Goal: Task Accomplishment & Management: Manage account settings

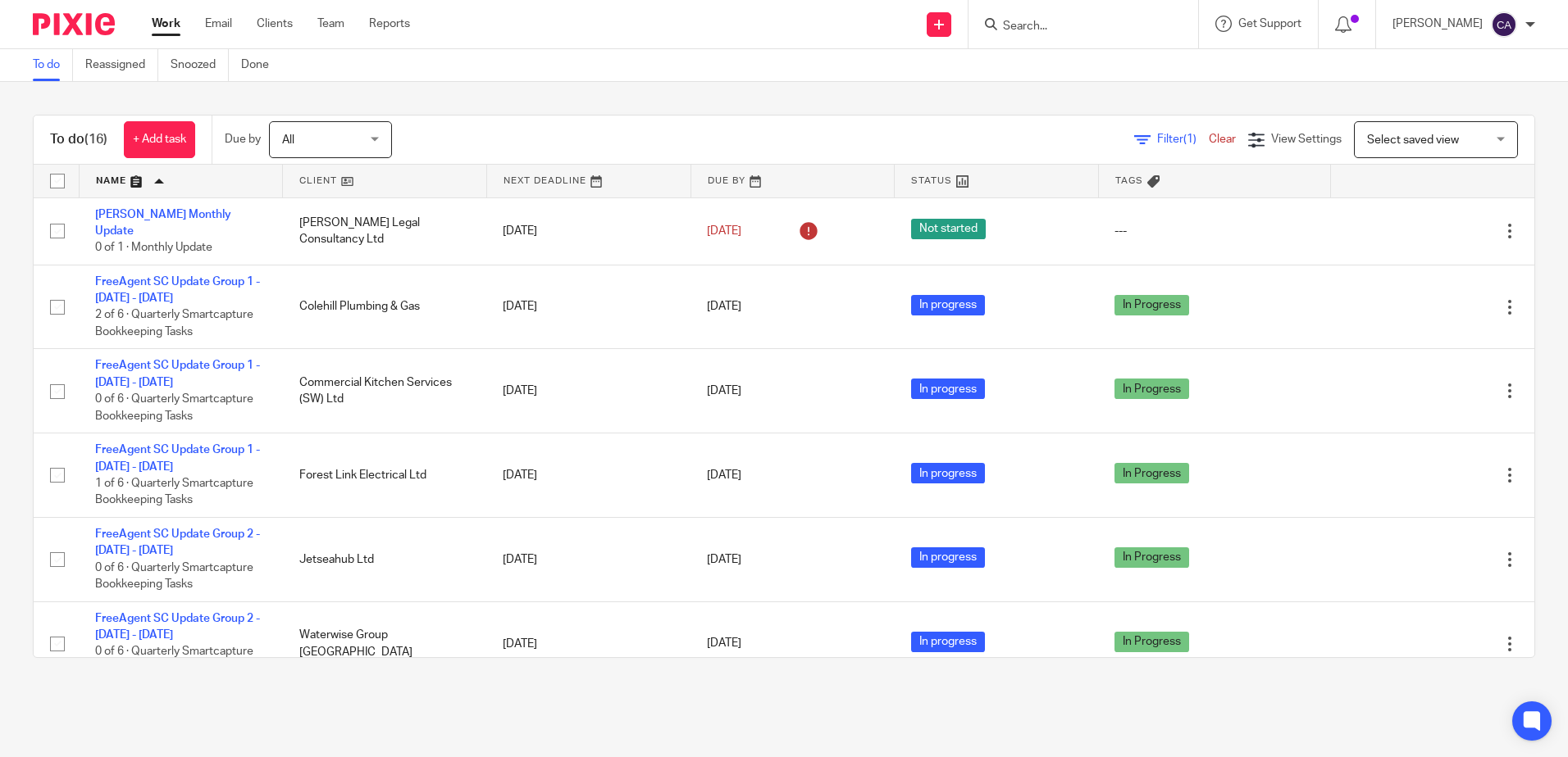
click at [752, 137] on div "Filter (1) Clear View Settings View Settings (1) Filters Clear Save Manage save…" at bounding box center [977, 140] width 1113 height 37
click at [1081, 29] on input "Search" at bounding box center [1074, 28] width 147 height 15
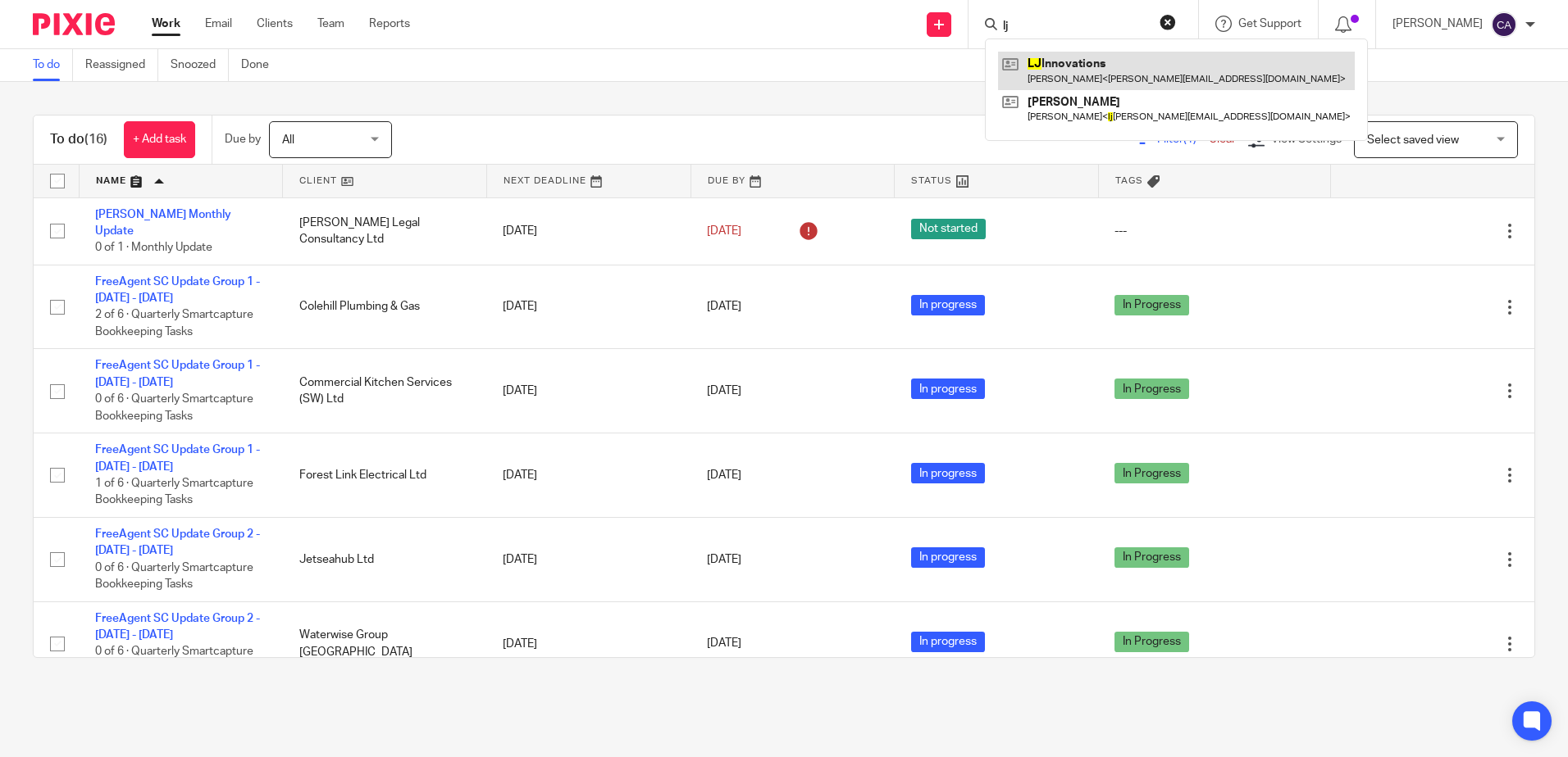
type input "lj"
click at [1120, 61] on link at bounding box center [1176, 70] width 357 height 38
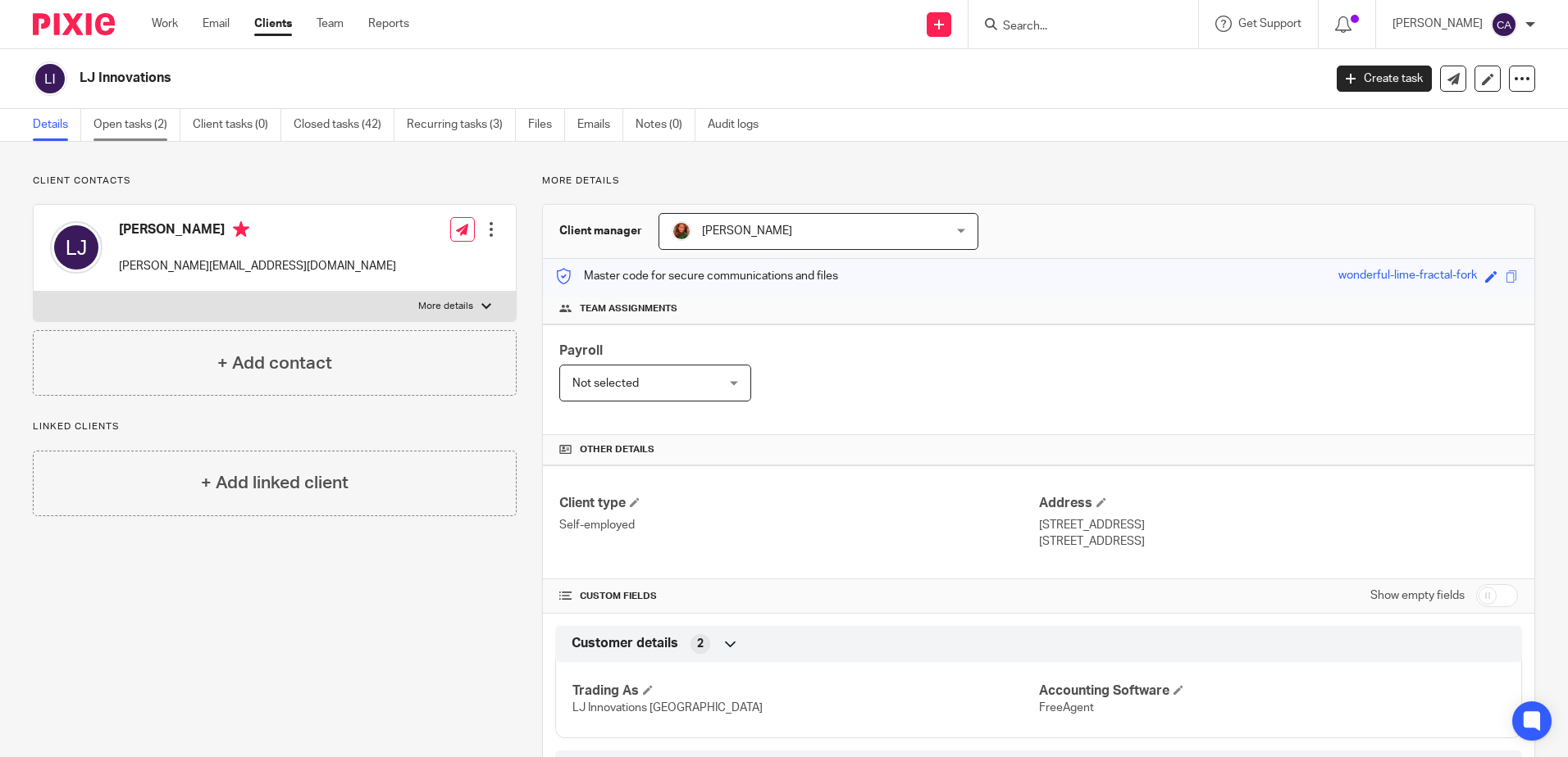
click at [127, 122] on link "Open tasks (2)" at bounding box center [136, 126] width 87 height 32
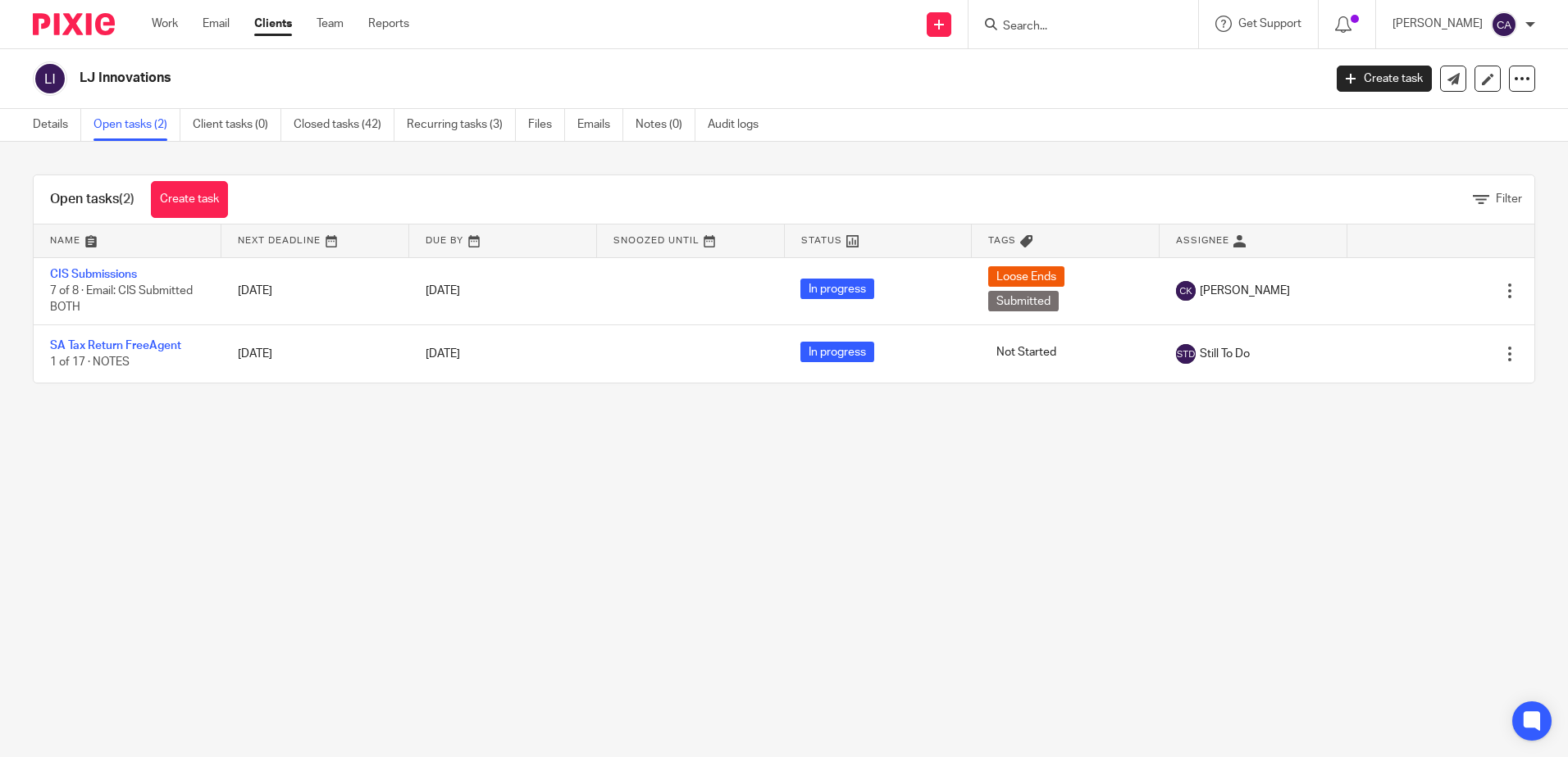
click at [265, 481] on main "LJ Innovations Create task Update from Companies House Export data Merge Archiv…" at bounding box center [784, 378] width 1568 height 757
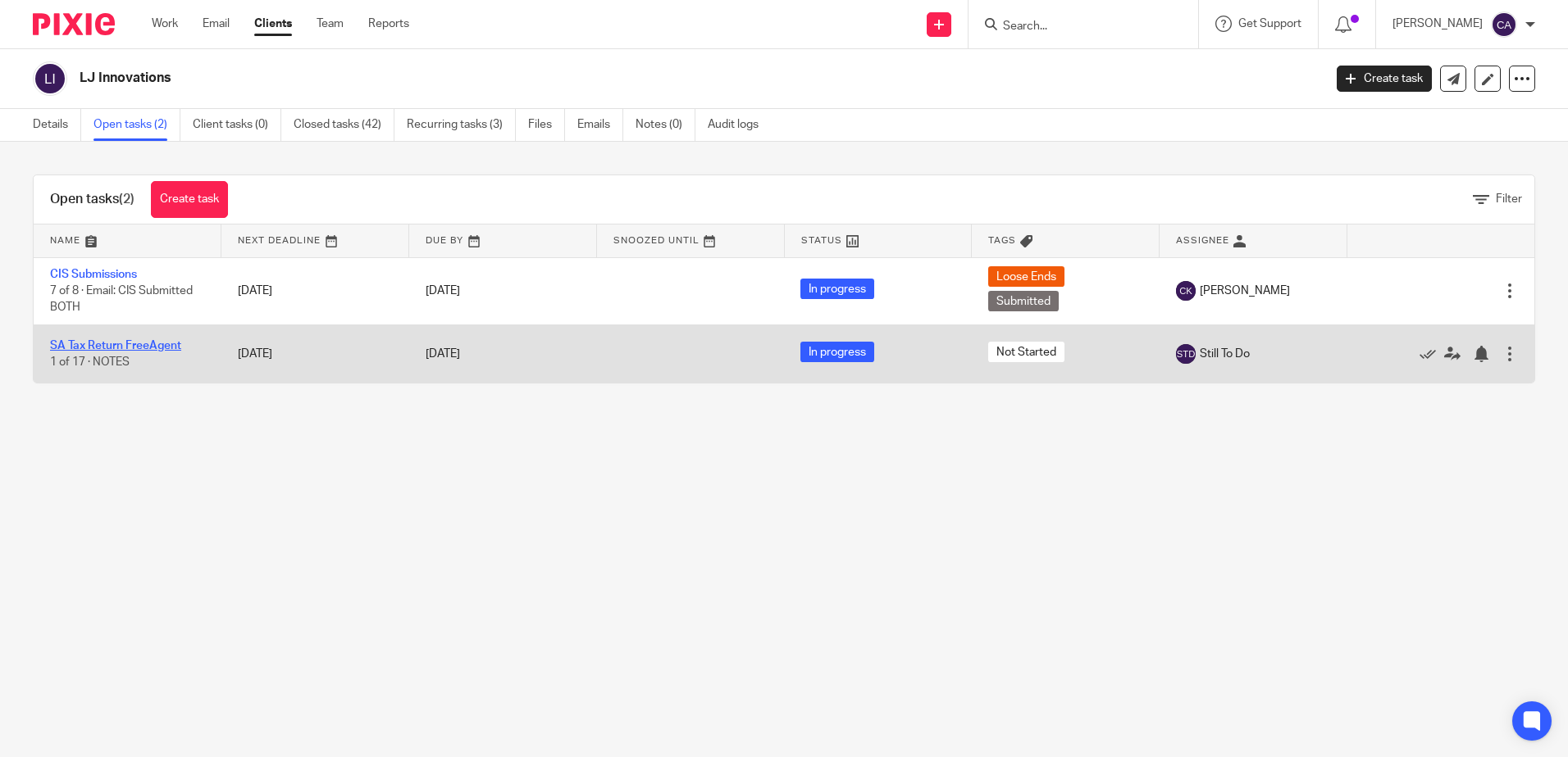
click at [119, 345] on link "SA Tax Return FreeAgent" at bounding box center [116, 346] width 131 height 11
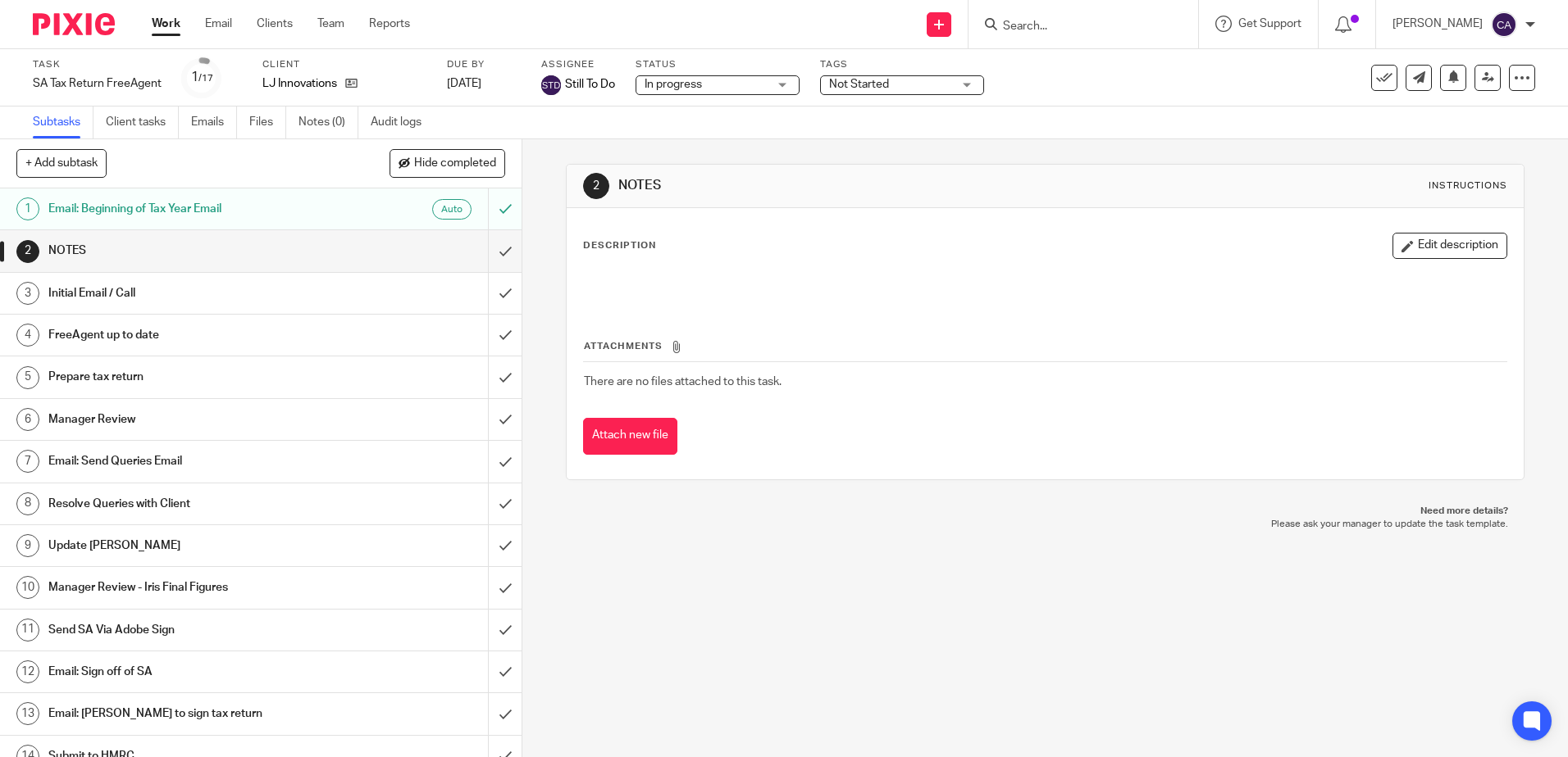
click at [117, 463] on h1 "Email: Send Queries Email" at bounding box center [189, 461] width 282 height 25
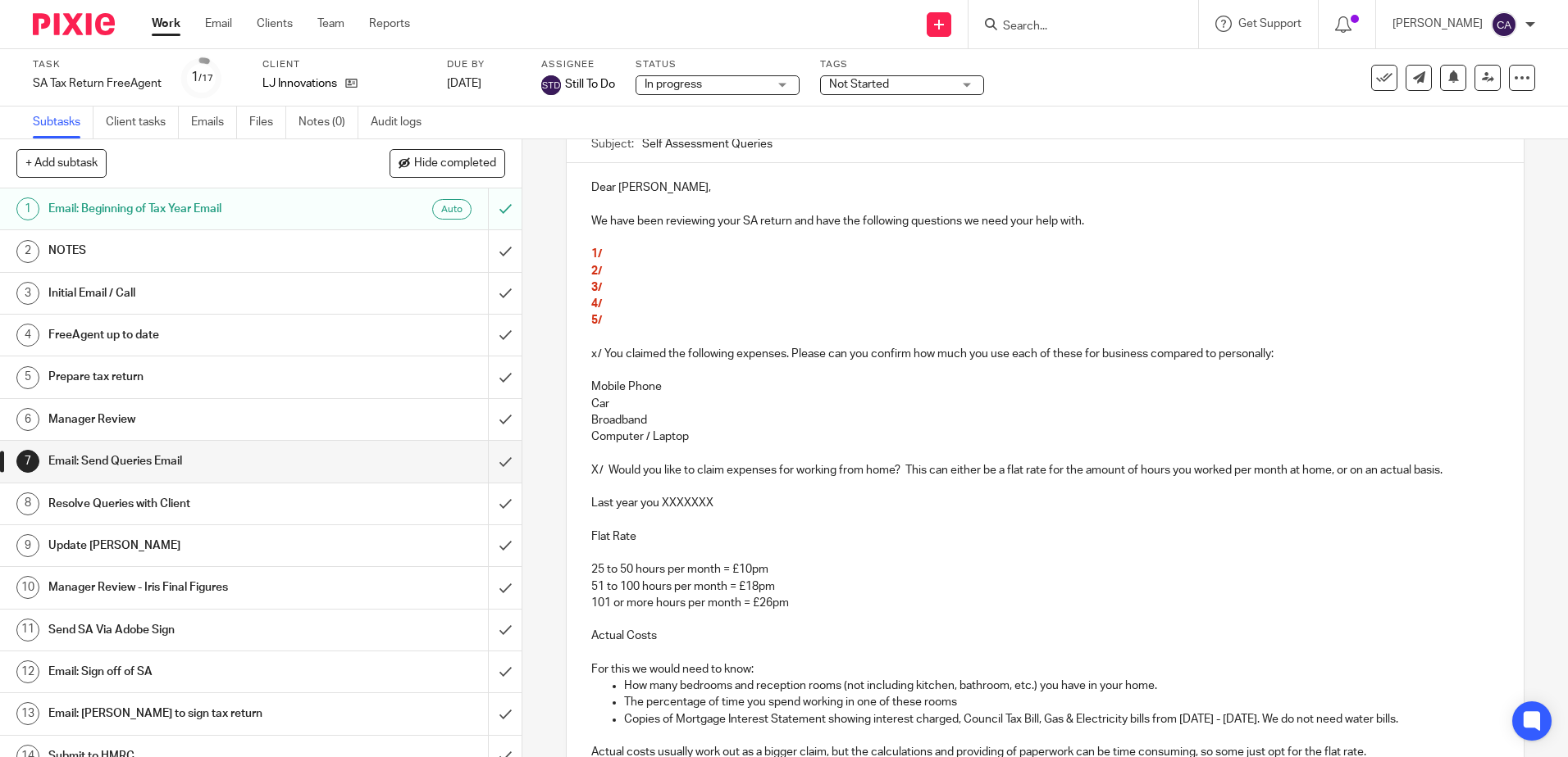
scroll to position [164, 0]
click at [647, 259] on p "1/" at bounding box center [1044, 252] width 907 height 16
click at [785, 253] on p "1/ Please could you provide" at bounding box center [1044, 252] width 907 height 16
click at [1078, 247] on p "1/ Please could you provide all remittances and CIS statements from B&Q, dated …" at bounding box center [1044, 252] width 907 height 16
click at [1066, 254] on p "1/ Please could you provide all remittances and CIS statements from B&Q, dated …" at bounding box center [1044, 252] width 907 height 16
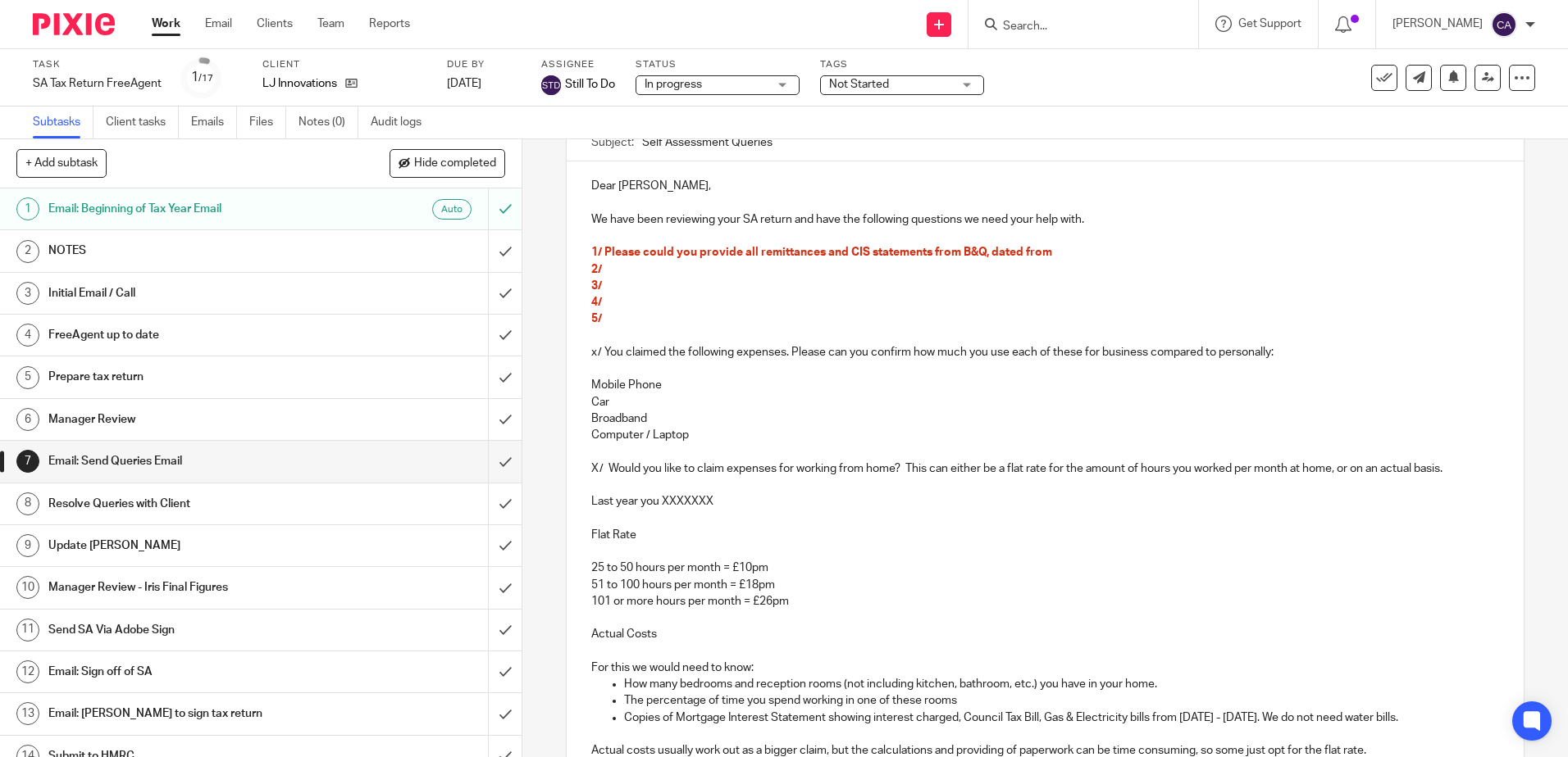
click at [1126, 250] on p "1/ Please could you provide all remittances and CIS statements from B&Q, dated …" at bounding box center [1044, 252] width 907 height 16
click at [928, 252] on span "1/ Please could you provide all remittances and CIS statements from B&Q, dated …" at bounding box center [865, 252] width 549 height 11
click at [1276, 258] on p "1/ Please could you provide all remittances and CIS statements you have from B&…" at bounding box center [1044, 252] width 907 height 16
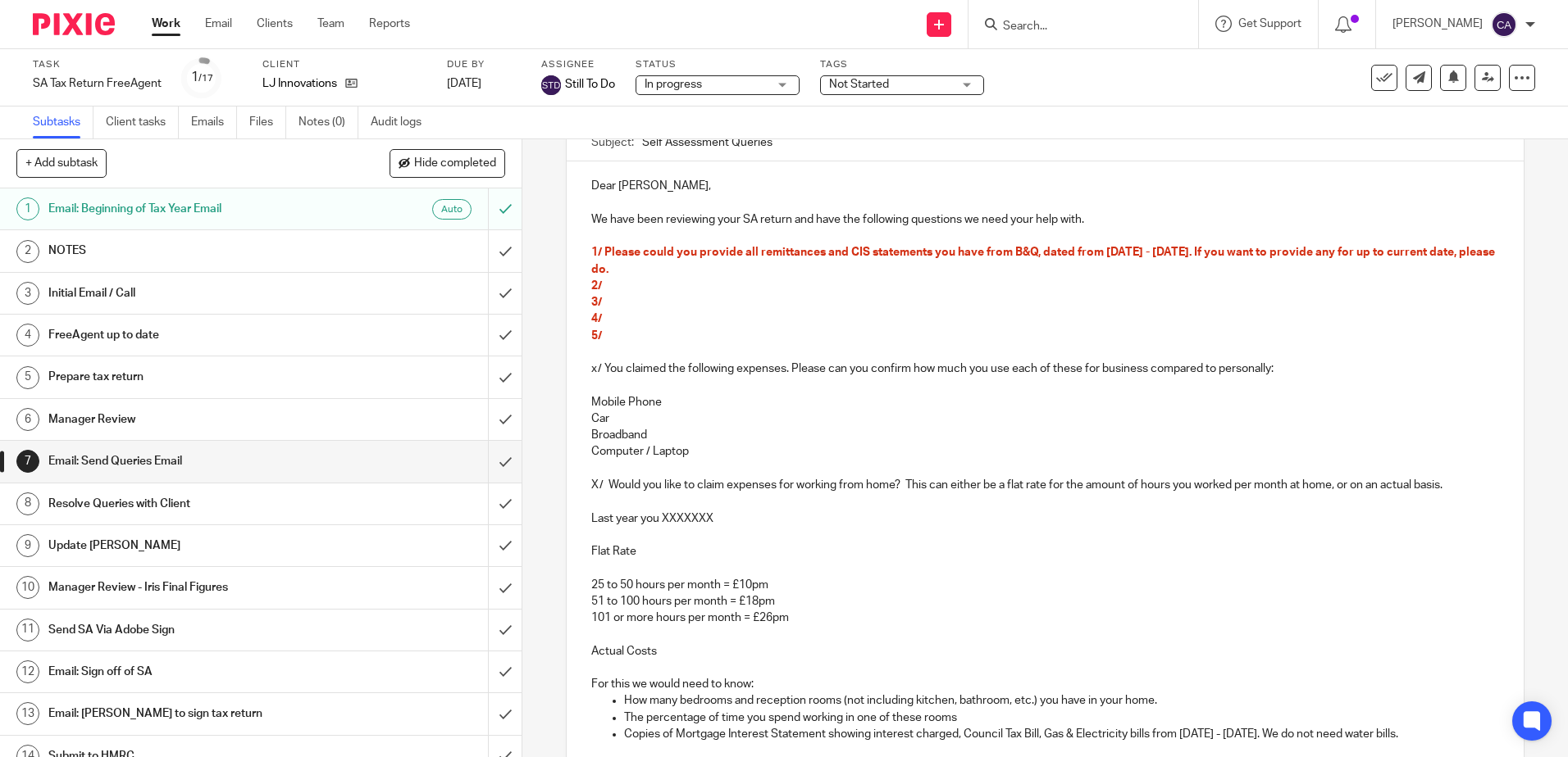
click at [1391, 252] on span "1/ Please could you provide all remittances and CIS statements you have from B&…" at bounding box center [1044, 260] width 906 height 28
drag, startPoint x: 1421, startPoint y: 252, endPoint x: 1386, endPoint y: 259, distance: 35.7
click at [1386, 259] on p "1/ Please could you provide all remittances and CIS statements you have from B&…" at bounding box center [1044, 261] width 907 height 33
click at [737, 262] on p "1/ Please could you provide all remittances and CIS statements you have from B&…" at bounding box center [1044, 261] width 907 height 33
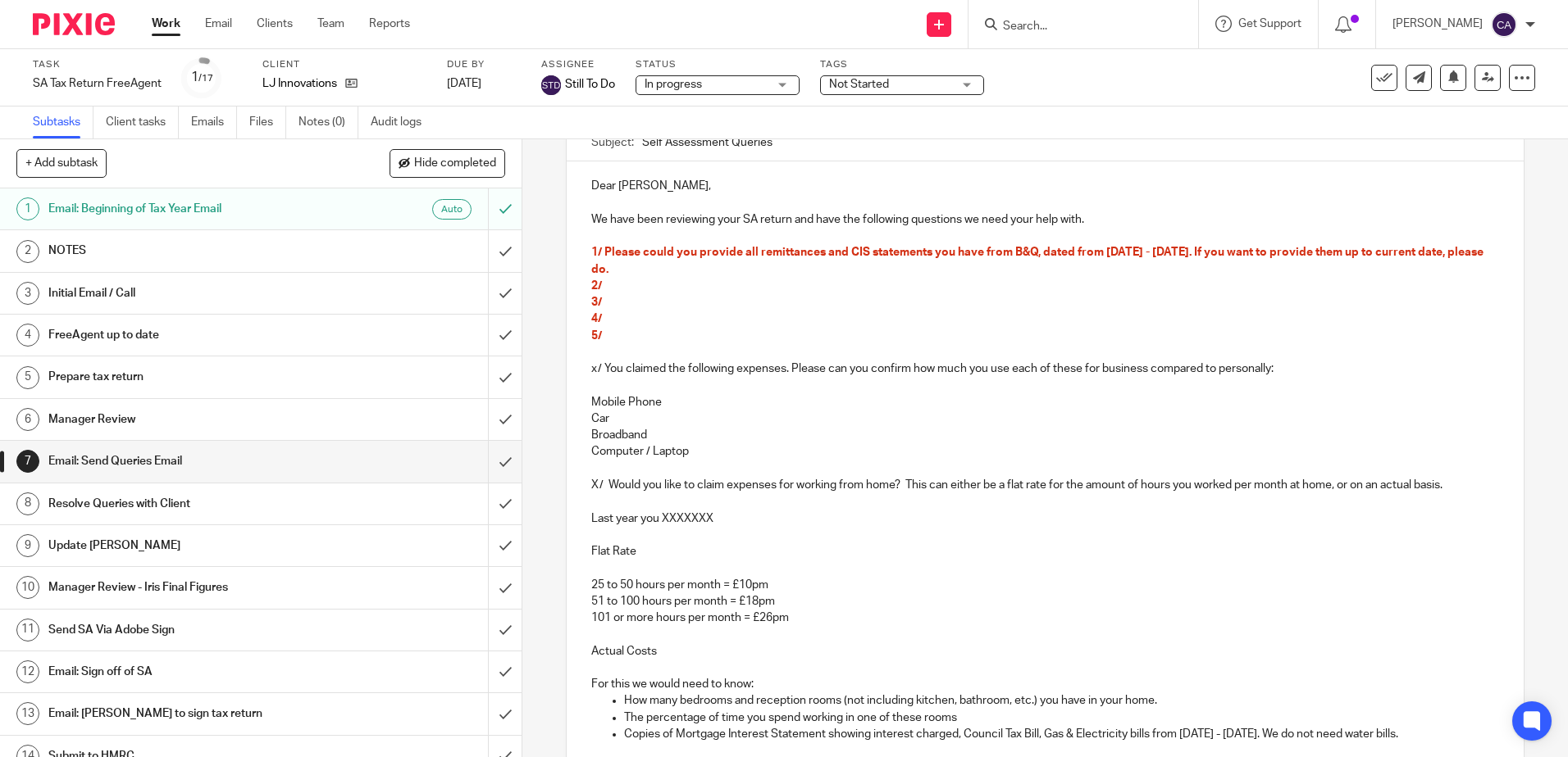
click at [707, 284] on p "2/" at bounding box center [1044, 285] width 907 height 16
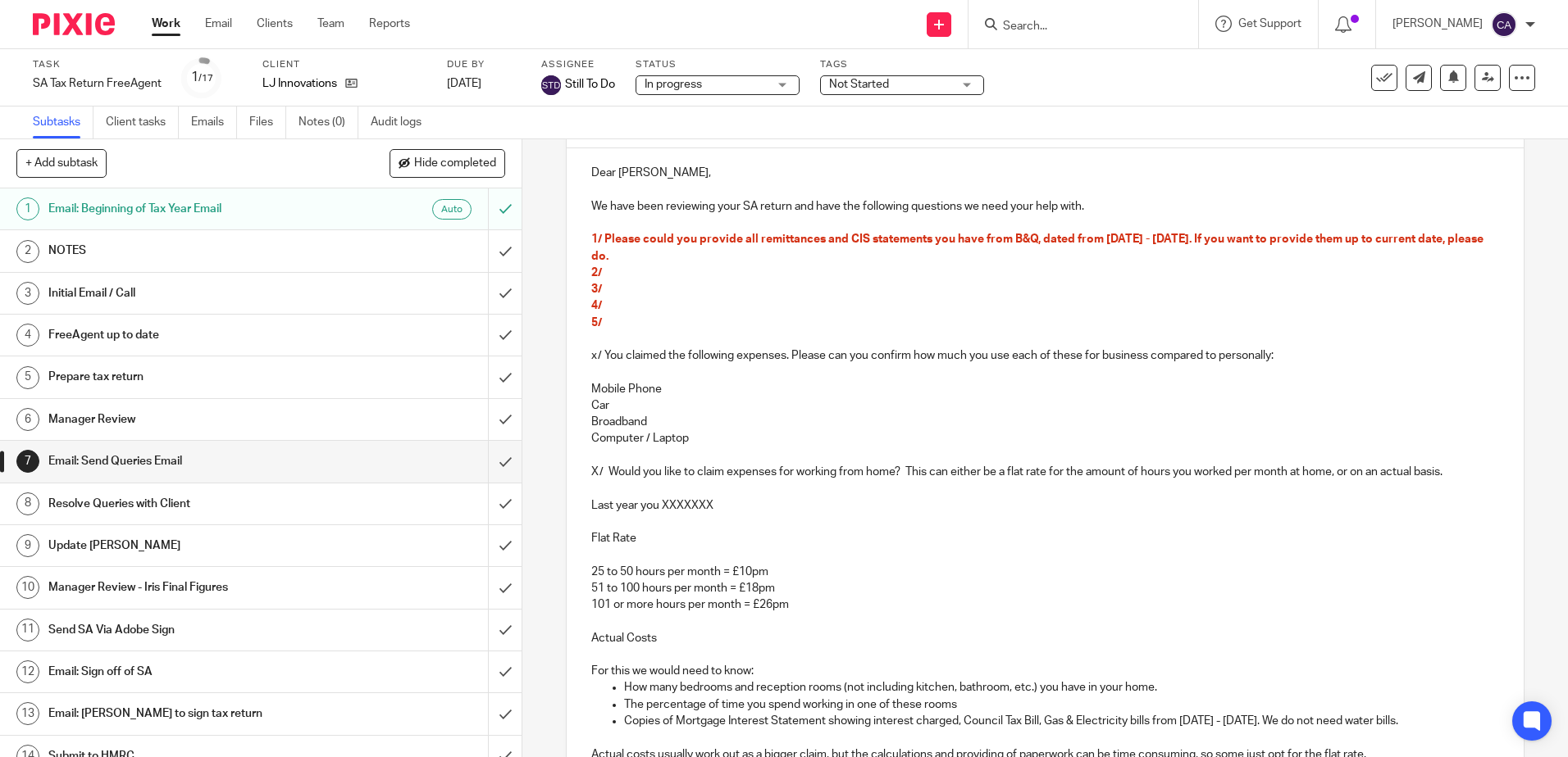
scroll to position [82, 0]
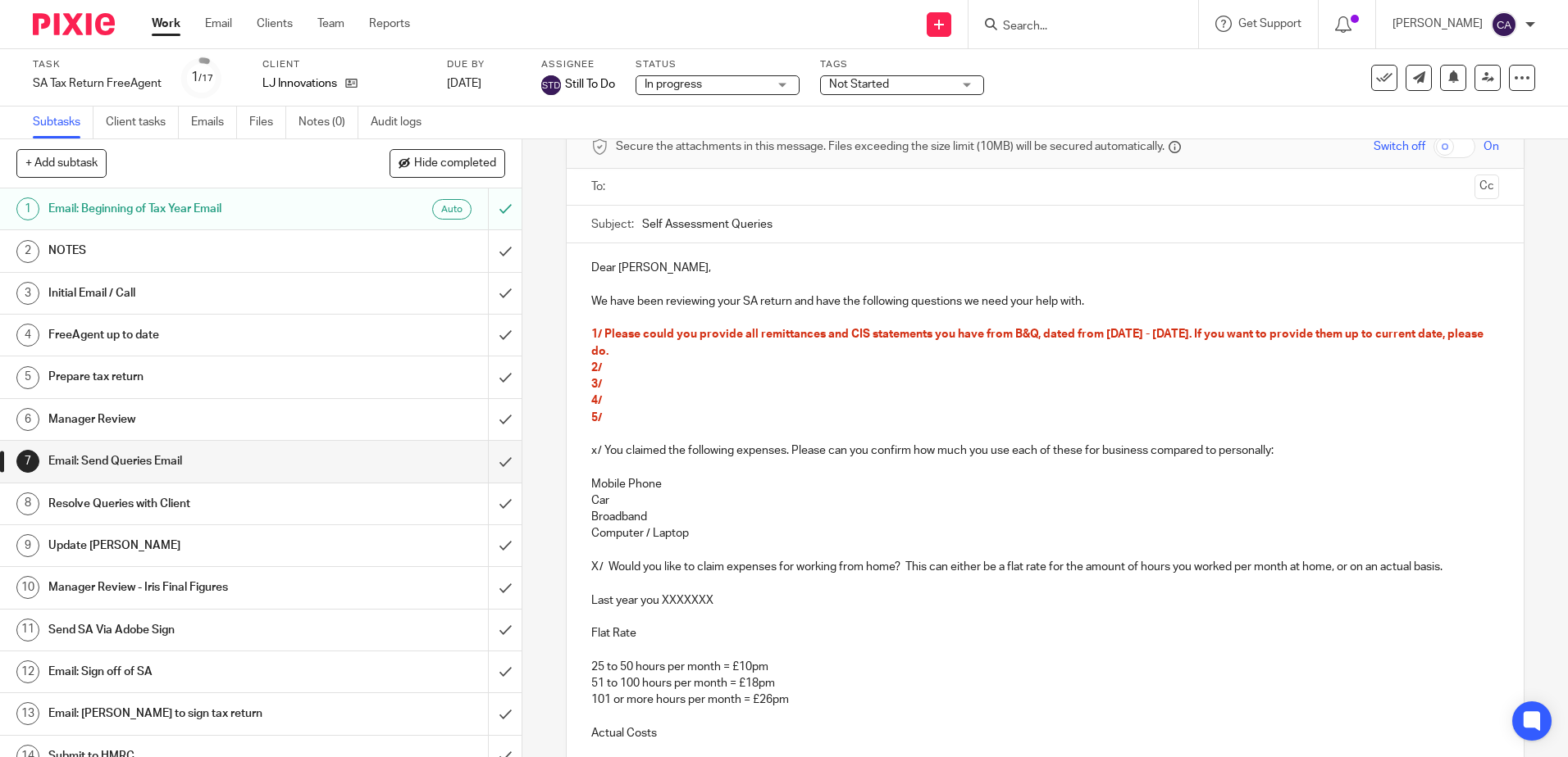
click at [695, 383] on p "3/" at bounding box center [1044, 384] width 907 height 16
click at [690, 363] on p "2/" at bounding box center [1044, 367] width 907 height 16
click at [632, 389] on p "3/" at bounding box center [1044, 384] width 907 height 16
click at [616, 400] on p "4/" at bounding box center [1044, 400] width 907 height 16
click at [615, 416] on p "5/" at bounding box center [1044, 417] width 907 height 16
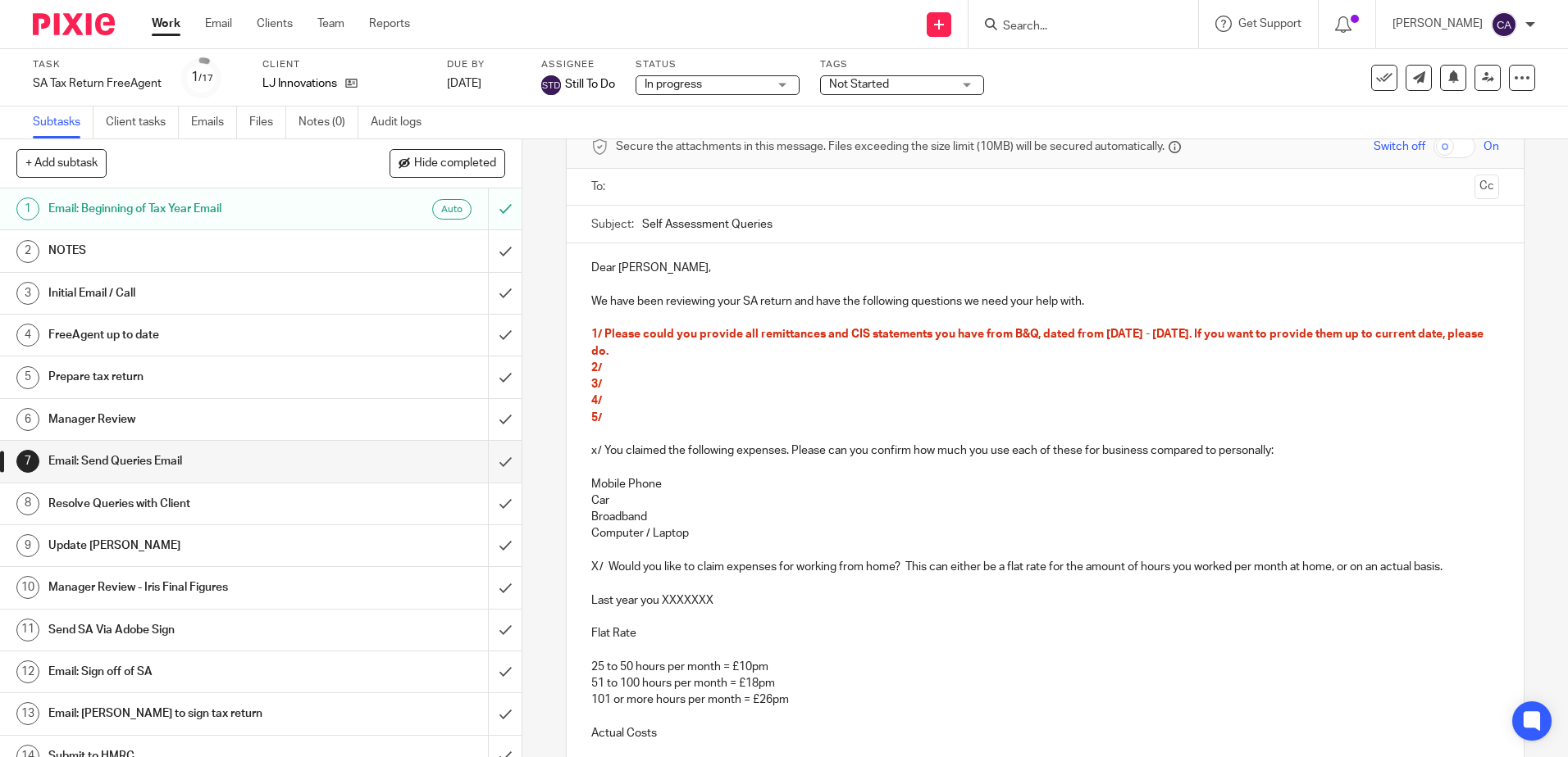
click at [617, 370] on p "2/" at bounding box center [1044, 367] width 907 height 16
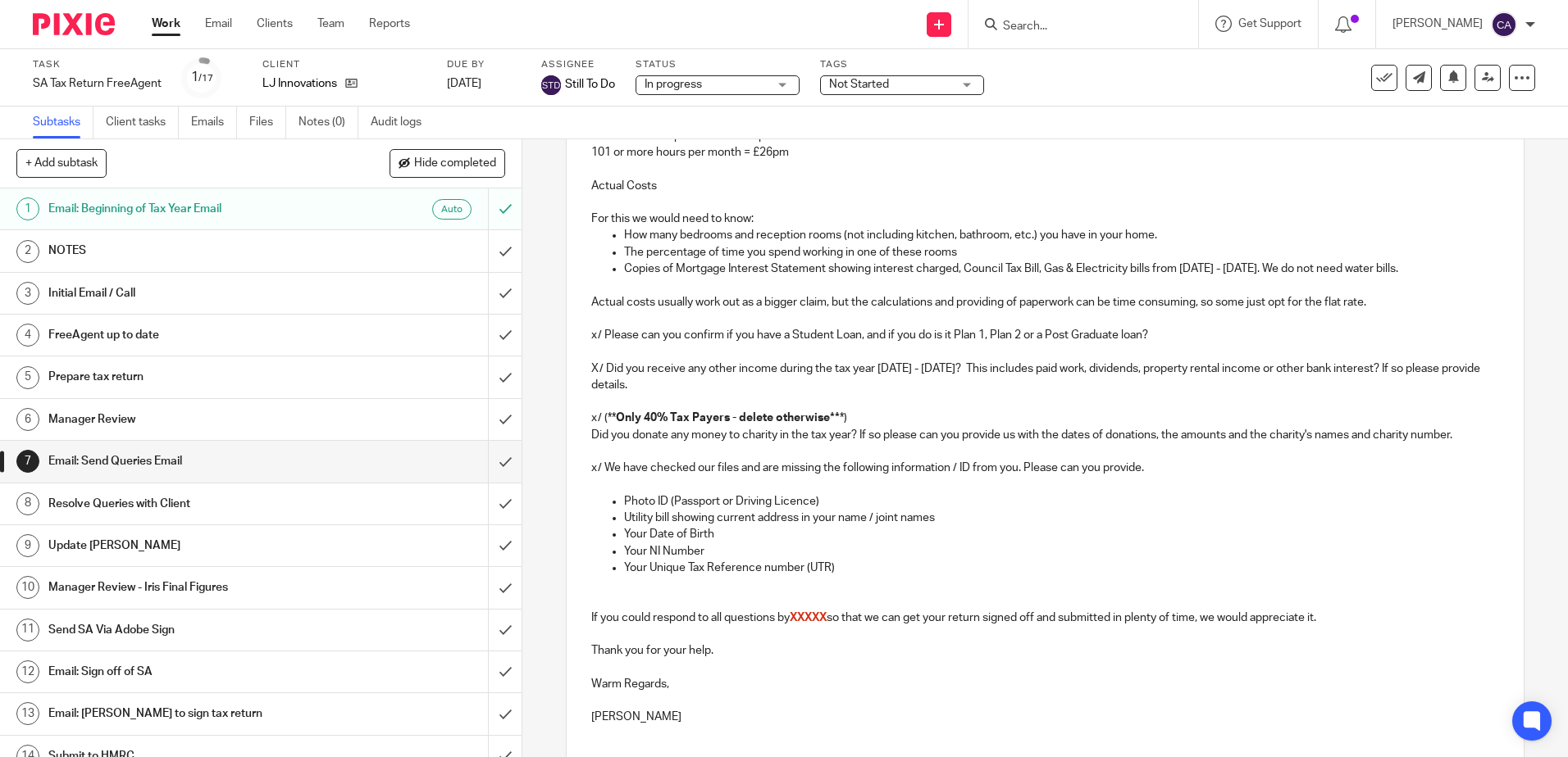
scroll to position [757, 0]
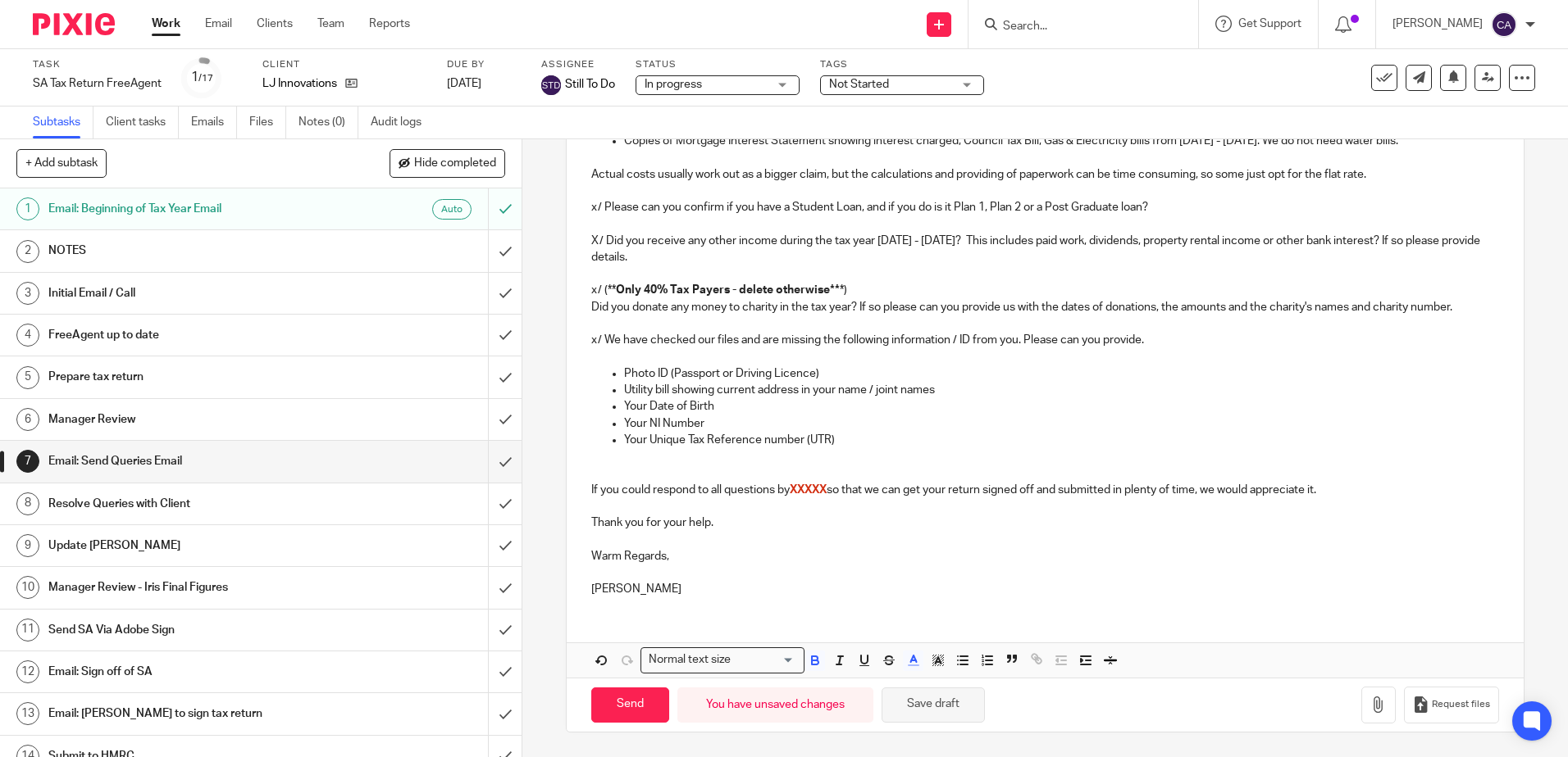
click at [942, 709] on button "Save draft" at bounding box center [933, 705] width 104 height 35
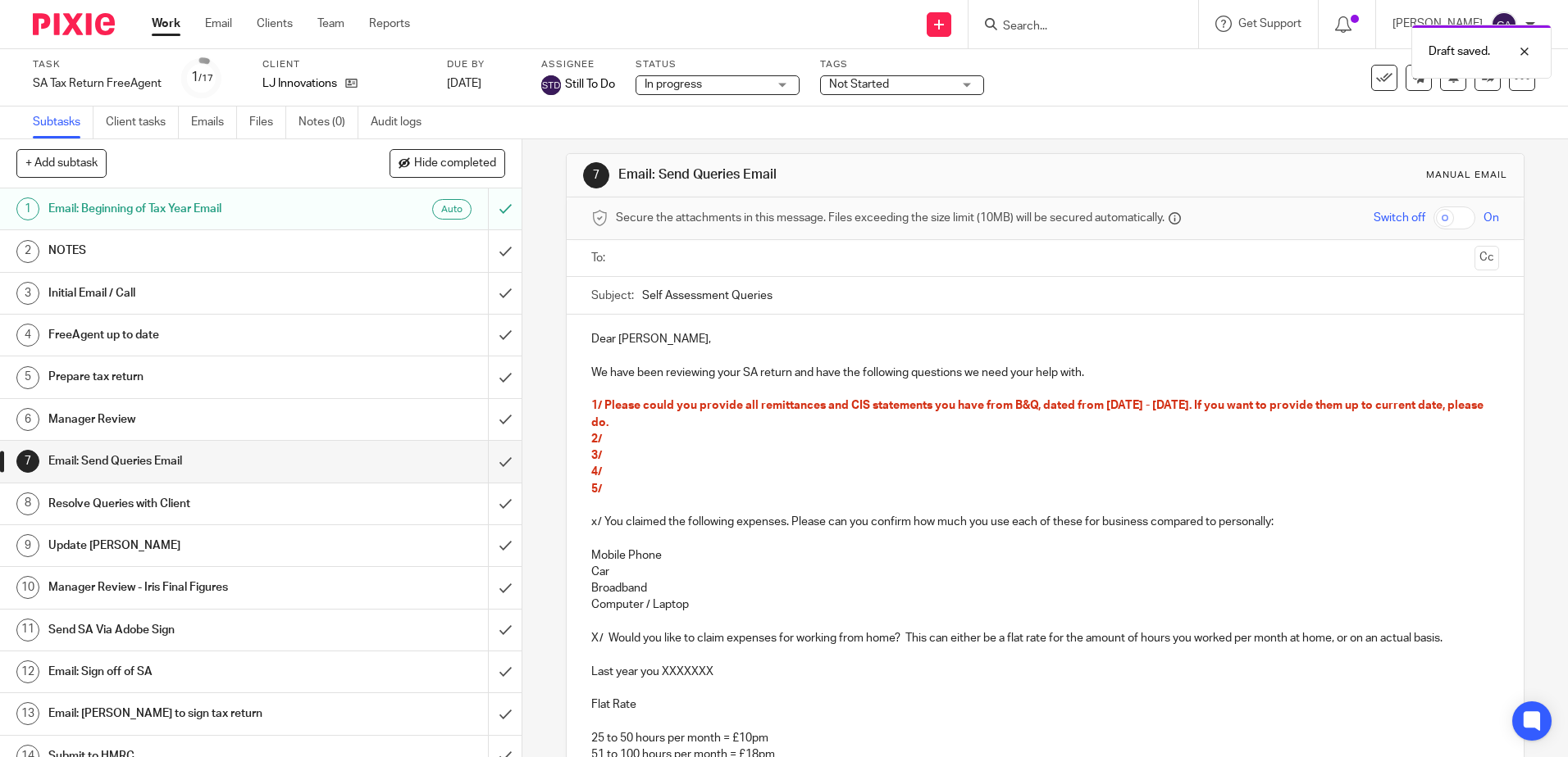
scroll to position [0, 0]
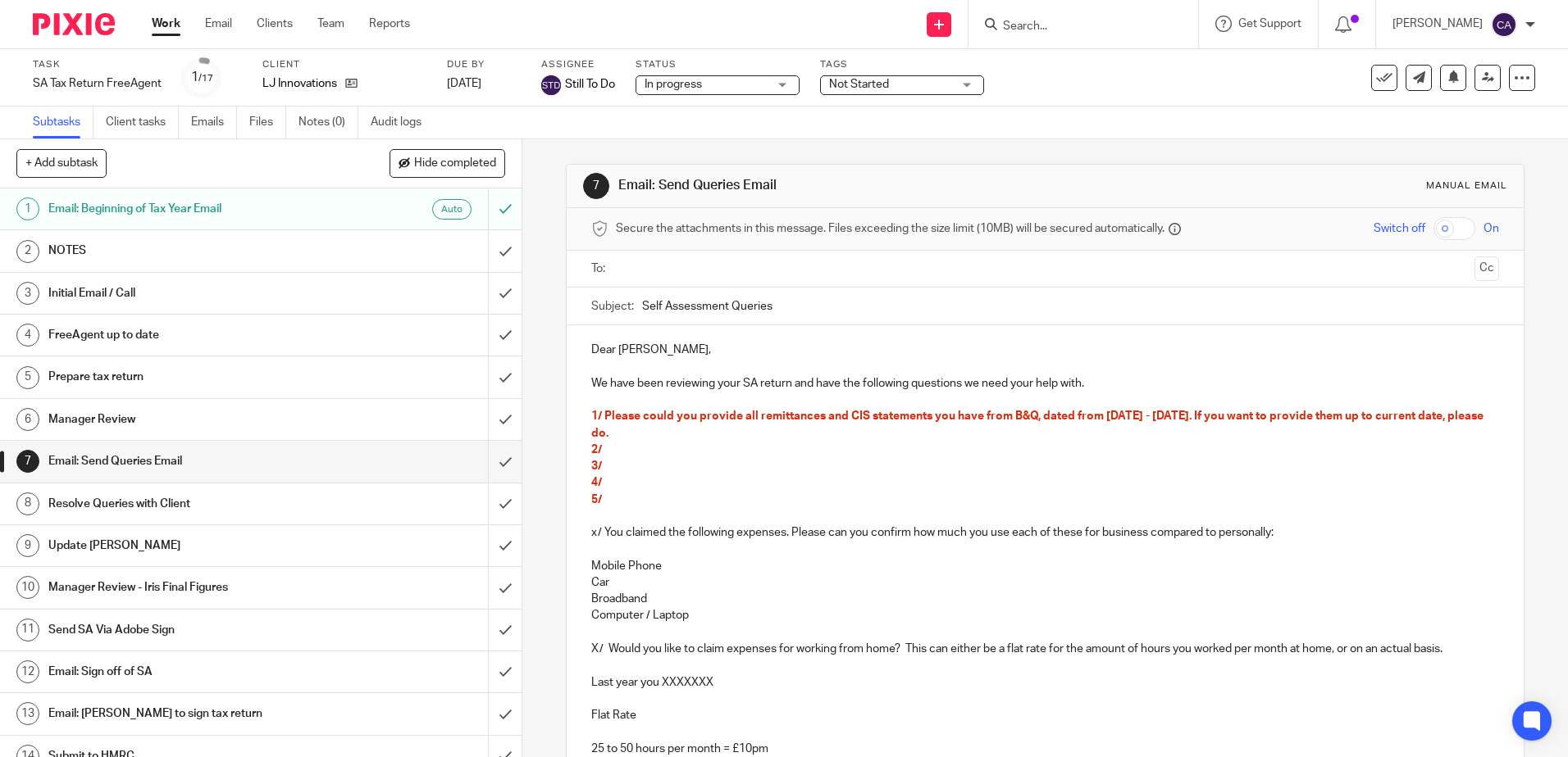
click at [668, 454] on p "2/" at bounding box center [1044, 450] width 907 height 16
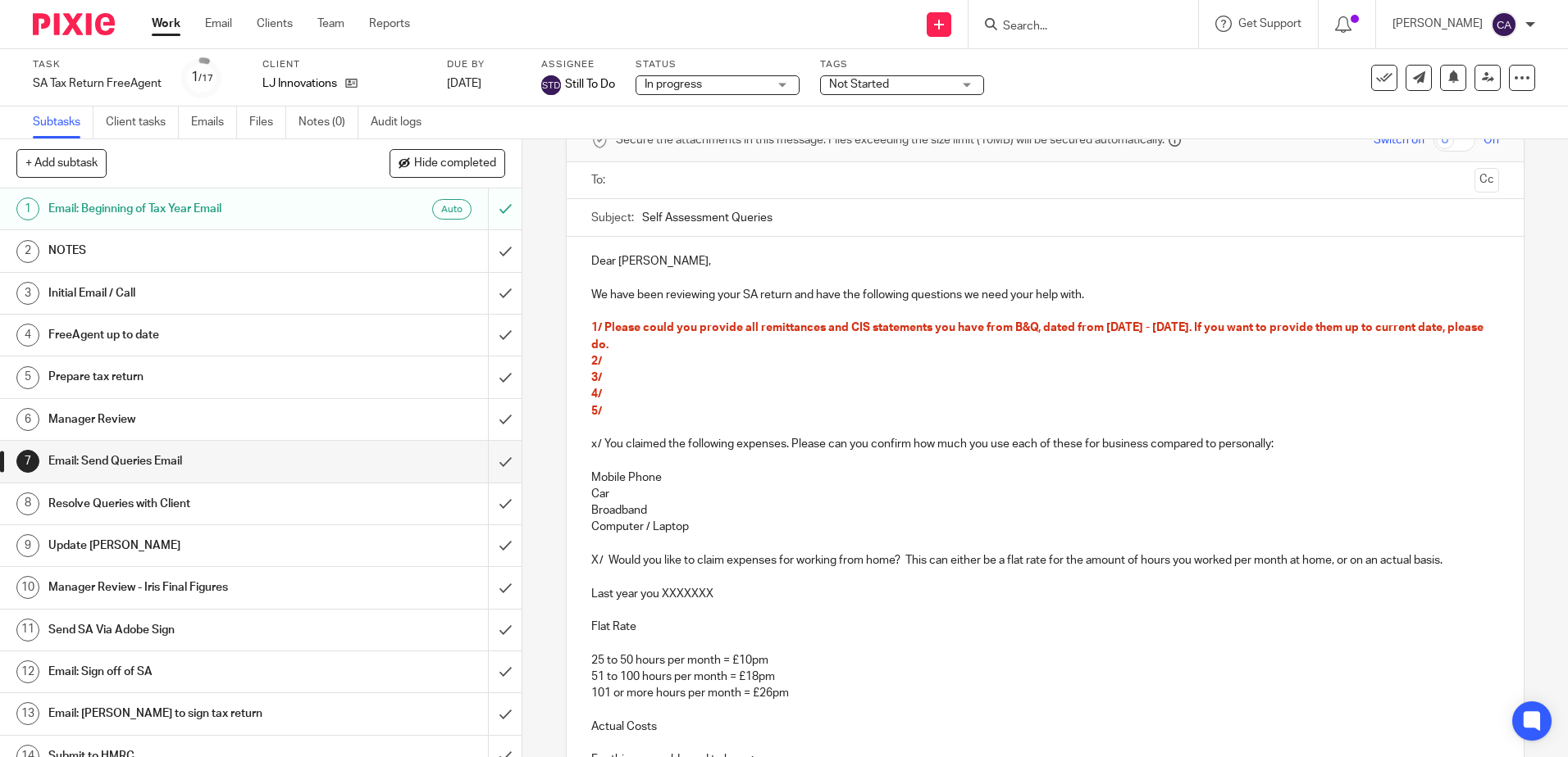
scroll to position [82, 0]
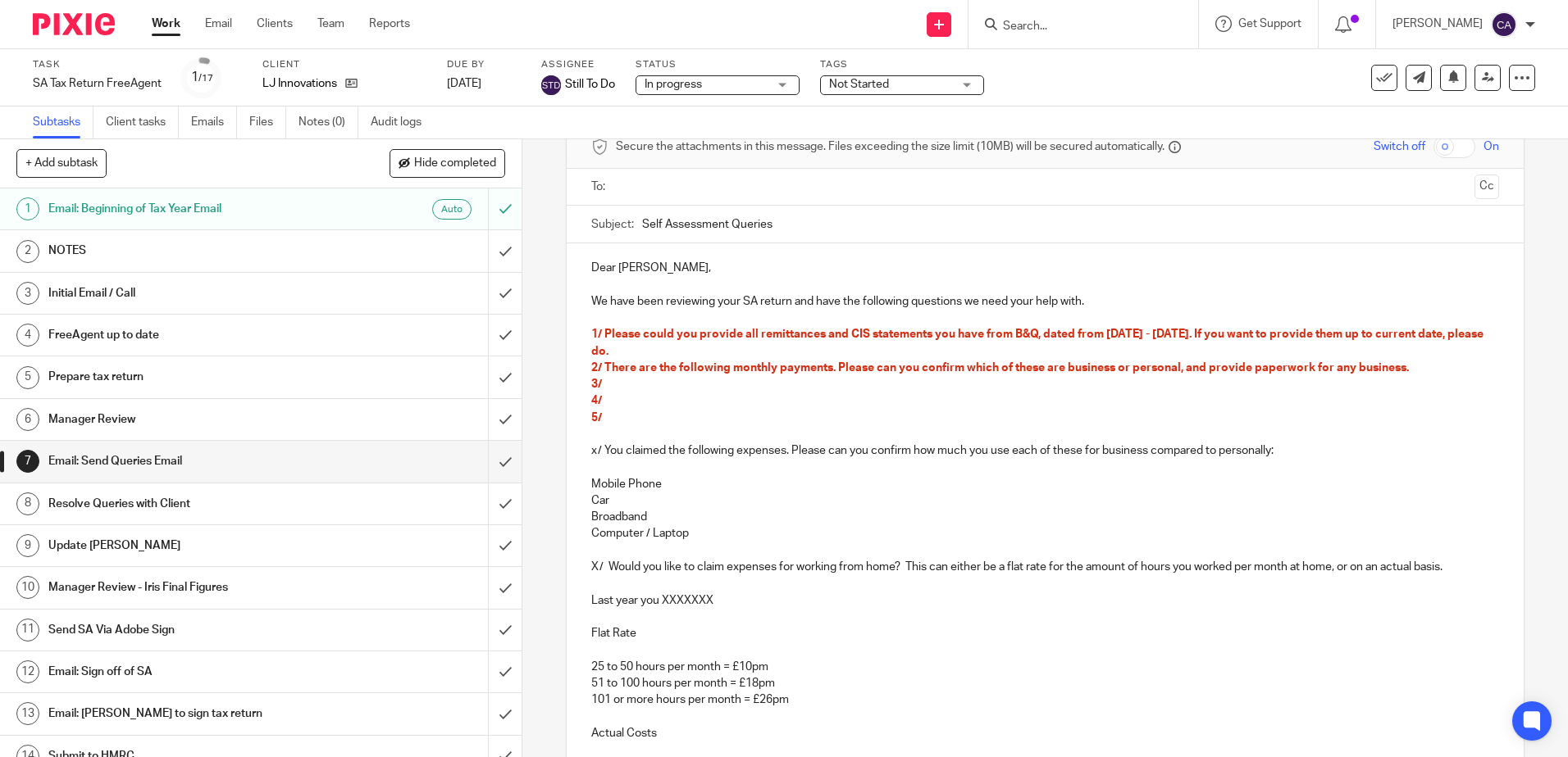
click at [1330, 372] on span "2/ There are the following monthly payments. Please can you confirm which of th…" at bounding box center [999, 368] width 817 height 11
drag, startPoint x: 1393, startPoint y: 369, endPoint x: 1348, endPoint y: 368, distance: 45.0
click at [1348, 368] on span "2/ There are the following monthly payments. Please can you confirm which of th…" at bounding box center [1022, 368] width 862 height 11
click at [1165, 362] on span "2/ There are the following monthly payments. Please can you confirm which of th…" at bounding box center [1022, 368] width 862 height 11
drag, startPoint x: 1128, startPoint y: 370, endPoint x: 1060, endPoint y: 371, distance: 68.0
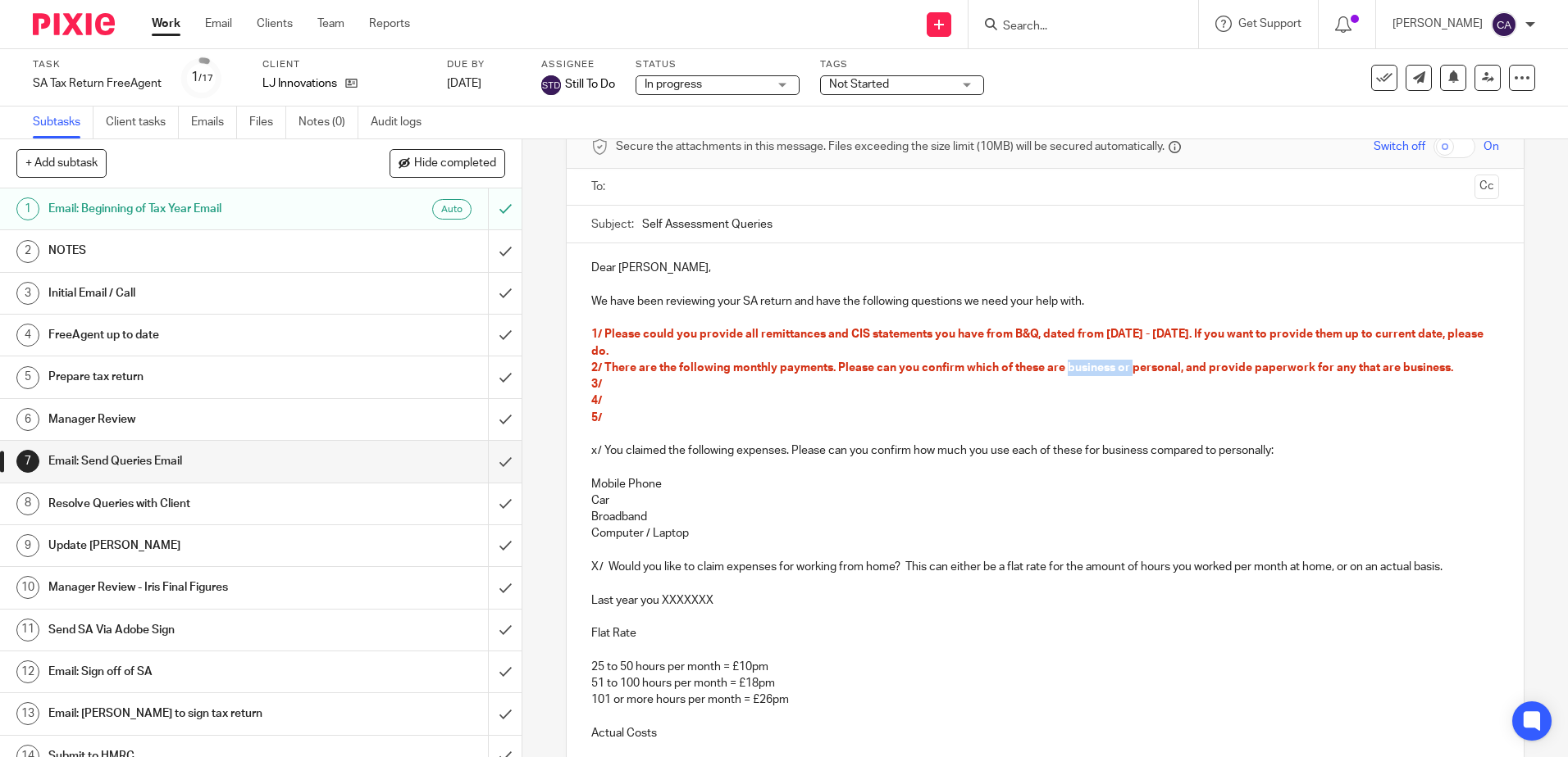
click at [1060, 371] on span "2/ There are the following monthly payments. Please can you confirm which of th…" at bounding box center [1022, 368] width 862 height 11
click at [1125, 370] on span "2/ There are the following monthly payments. Please can you confirm which of th…" at bounding box center [990, 368] width 797 height 11
click at [1115, 367] on span "2/ There are the following monthly payments. Please can you confirm which of th…" at bounding box center [990, 368] width 797 height 11
drag, startPoint x: 1281, startPoint y: 368, endPoint x: 1326, endPoint y: 368, distance: 45.0
click at [1326, 368] on span "2/ There are the following monthly payments. Please can you confirm which of th…" at bounding box center [988, 368] width 794 height 11
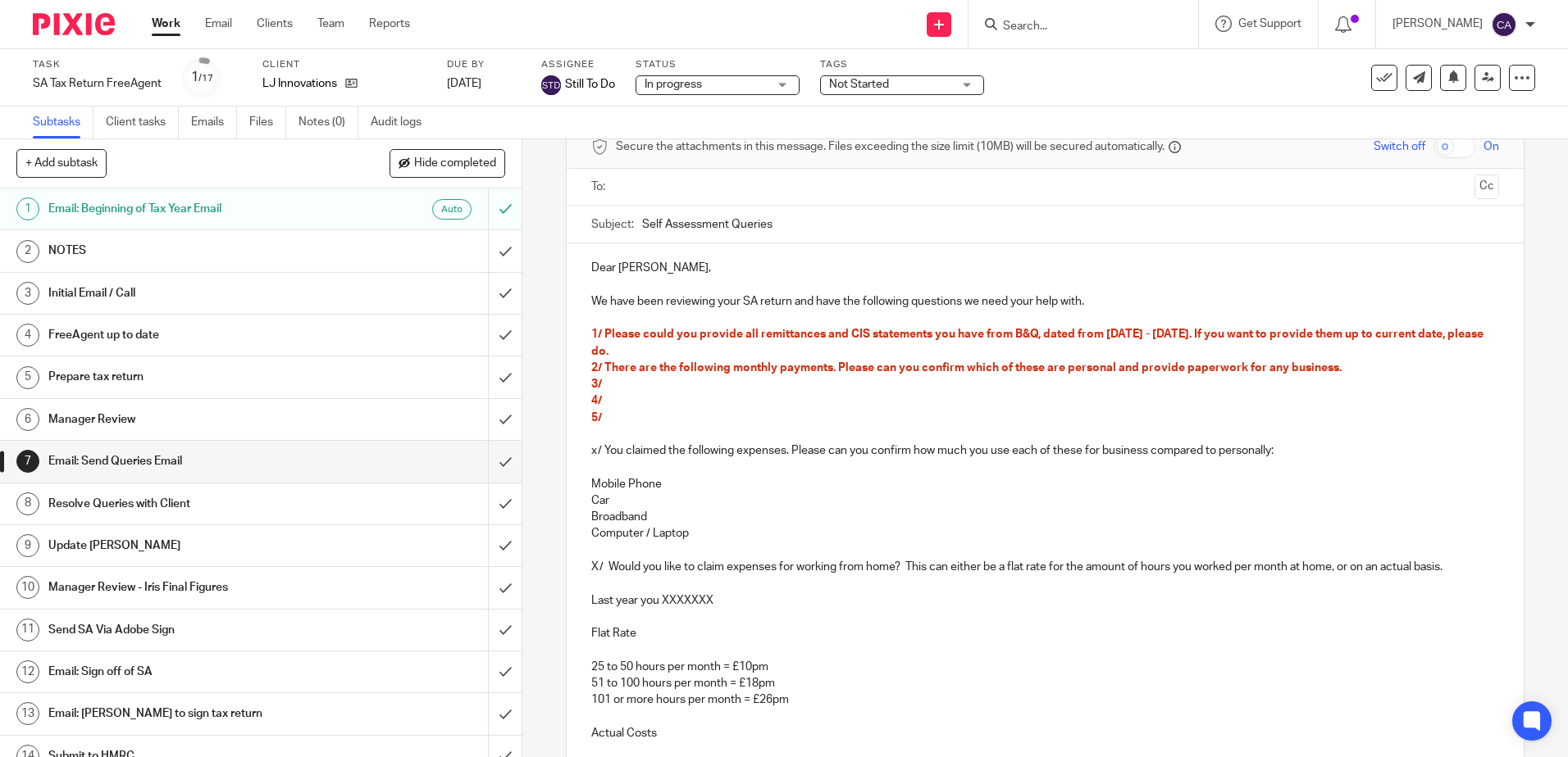
click at [1323, 368] on span "2/ There are the following monthly payments. Please can you confirm which of th…" at bounding box center [966, 368] width 751 height 11
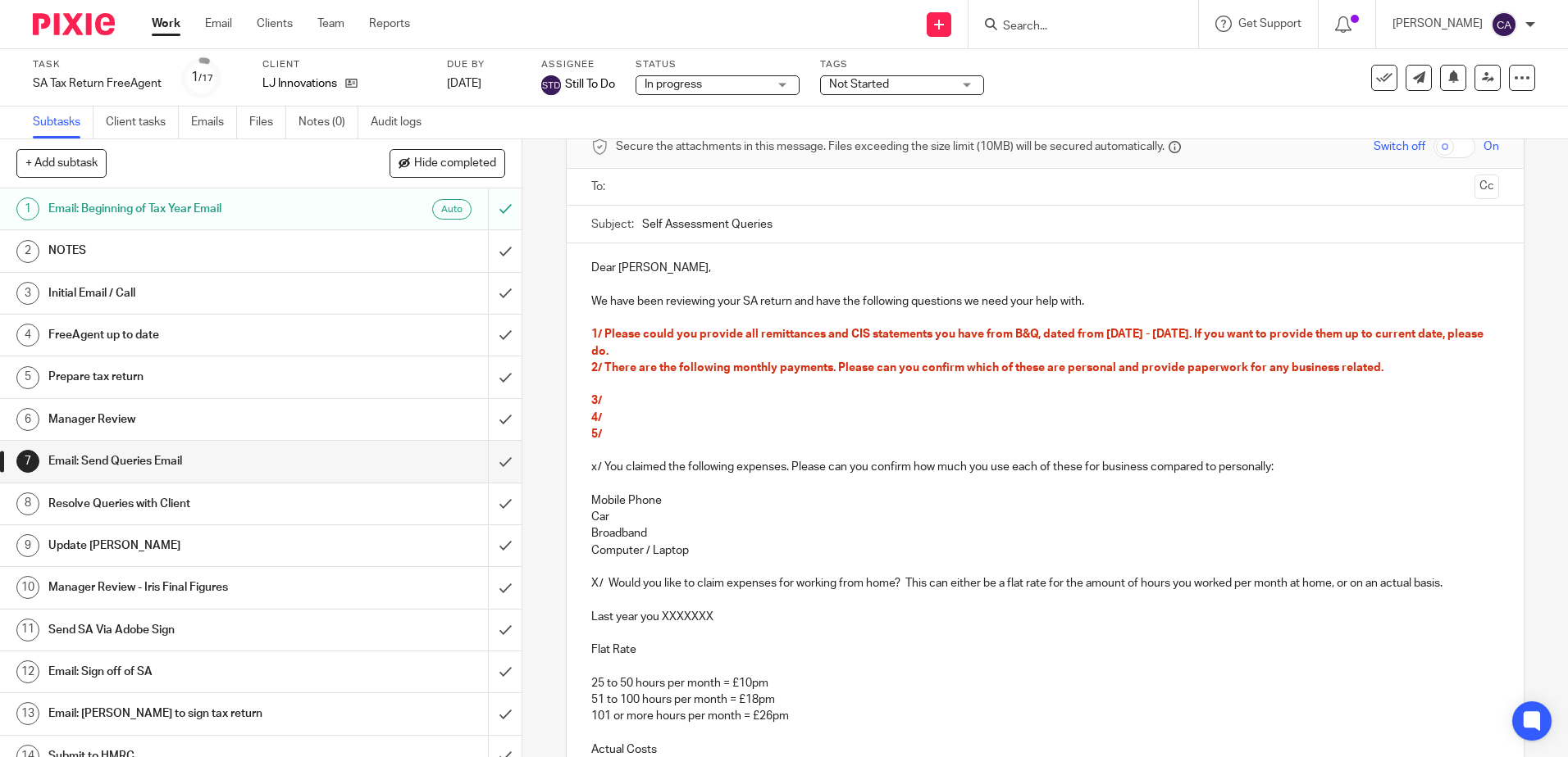
click at [647, 377] on p "2/ There are the following monthly payments. Please can you confirm which of th…" at bounding box center [1044, 367] width 907 height 16
click at [614, 380] on p at bounding box center [1044, 384] width 907 height 16
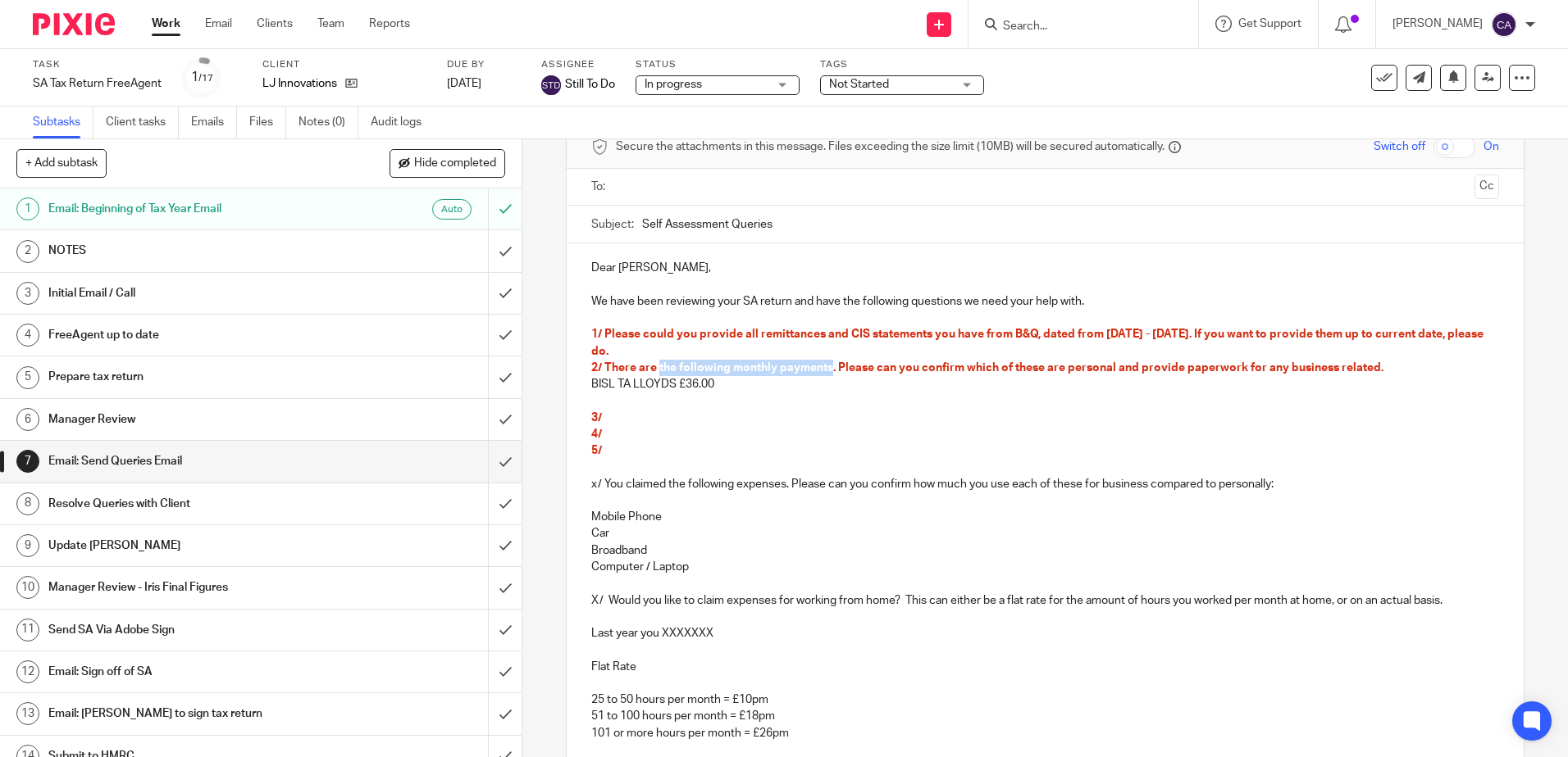
drag, startPoint x: 827, startPoint y: 366, endPoint x: 654, endPoint y: 375, distance: 173.2
click at [654, 375] on p "2/ There are the following monthly payments. Please can you confirm which of th…" at bounding box center [1044, 367] width 907 height 16
click at [674, 400] on p at bounding box center [1044, 400] width 907 height 16
click at [702, 365] on span "2/ There are monthly payments to the following. Please can you confirm which of…" at bounding box center [993, 368] width 806 height 11
click at [824, 379] on p "BISL TA LLOYDS £36.00" at bounding box center [1044, 384] width 907 height 16
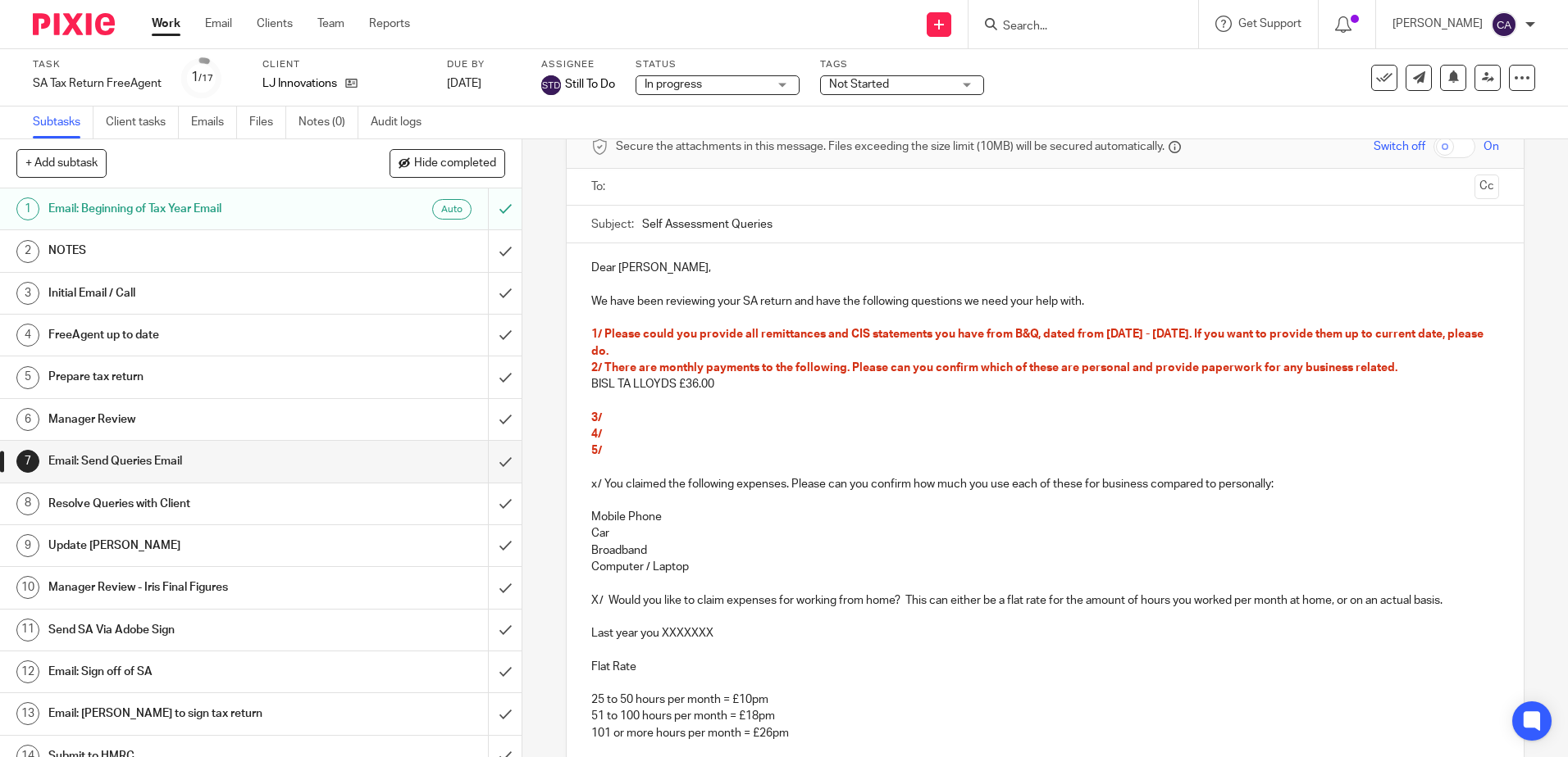
click at [704, 398] on p at bounding box center [1044, 400] width 907 height 16
click at [599, 395] on p at bounding box center [1044, 400] width 907 height 16
click at [736, 400] on p "Close-Be Wiser Ins £31.07" at bounding box center [1044, 400] width 907 height 16
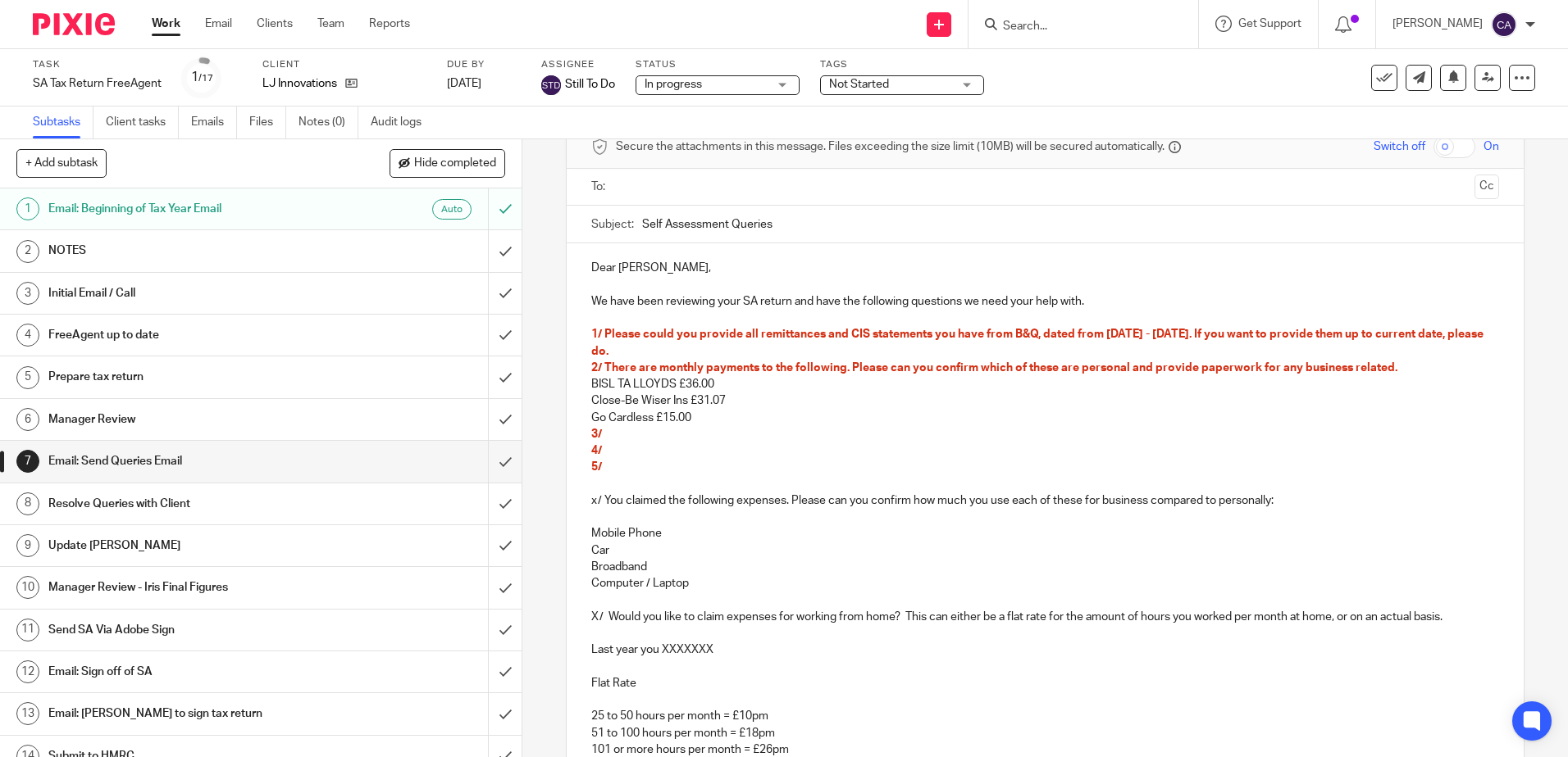
click at [732, 410] on p "Go Cardless £15.00" at bounding box center [1044, 417] width 907 height 16
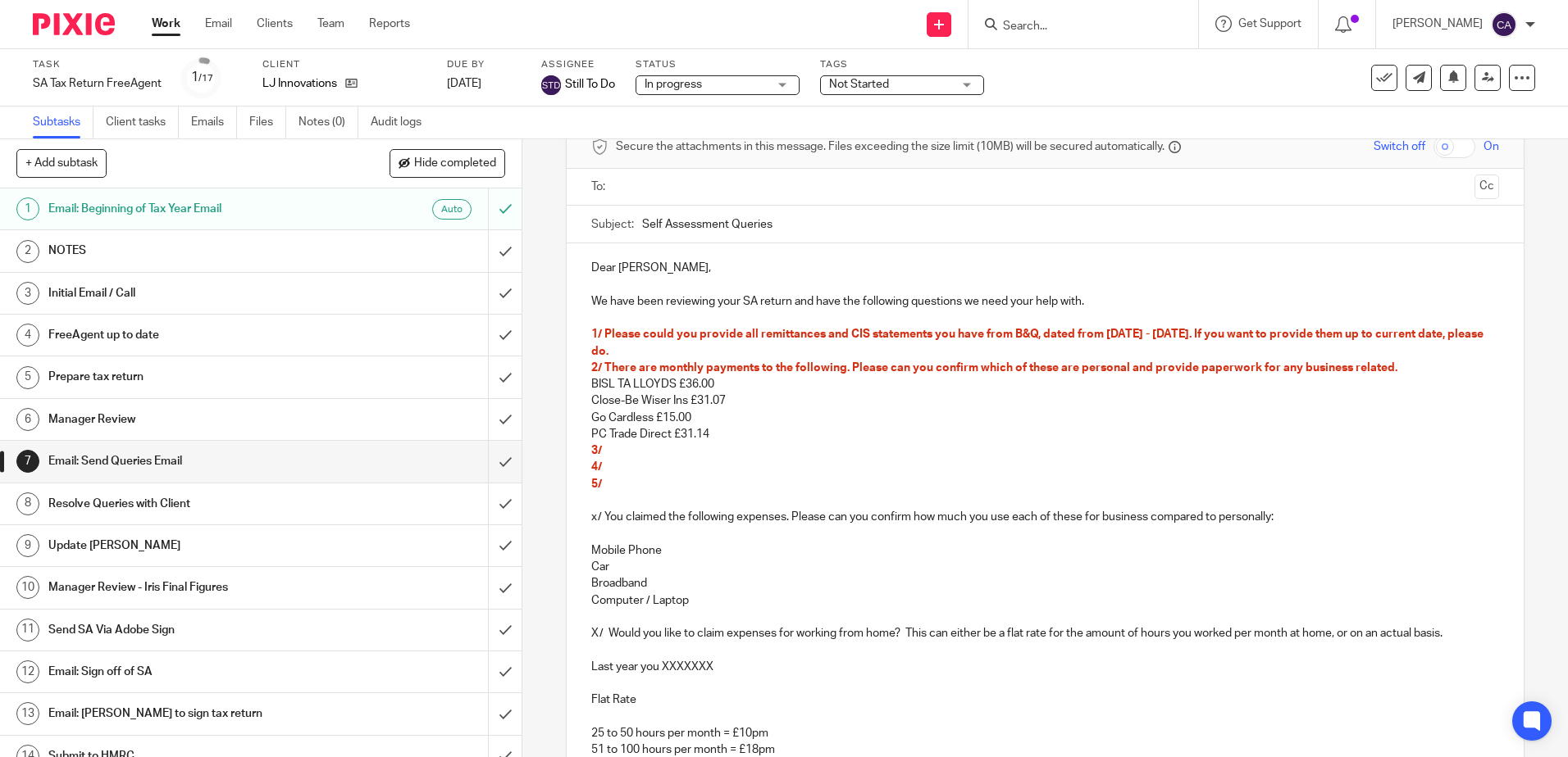
click at [753, 456] on p "3/" at bounding box center [1044, 450] width 907 height 16
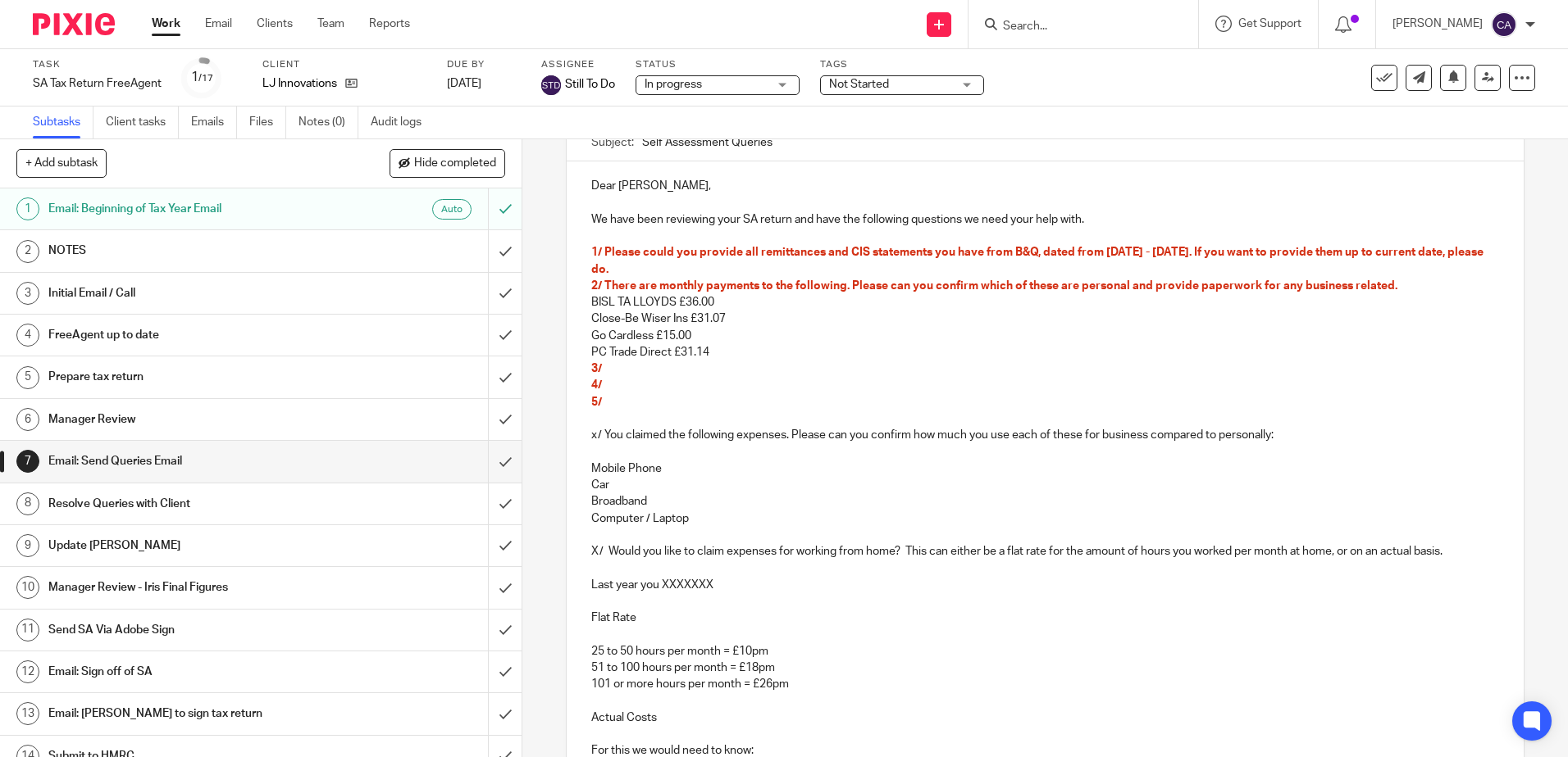
click at [728, 342] on p "Go Cardless £15.00" at bounding box center [1044, 336] width 907 height 16
click at [723, 353] on p "PC Trade Direct £31.14" at bounding box center [1044, 352] width 907 height 16
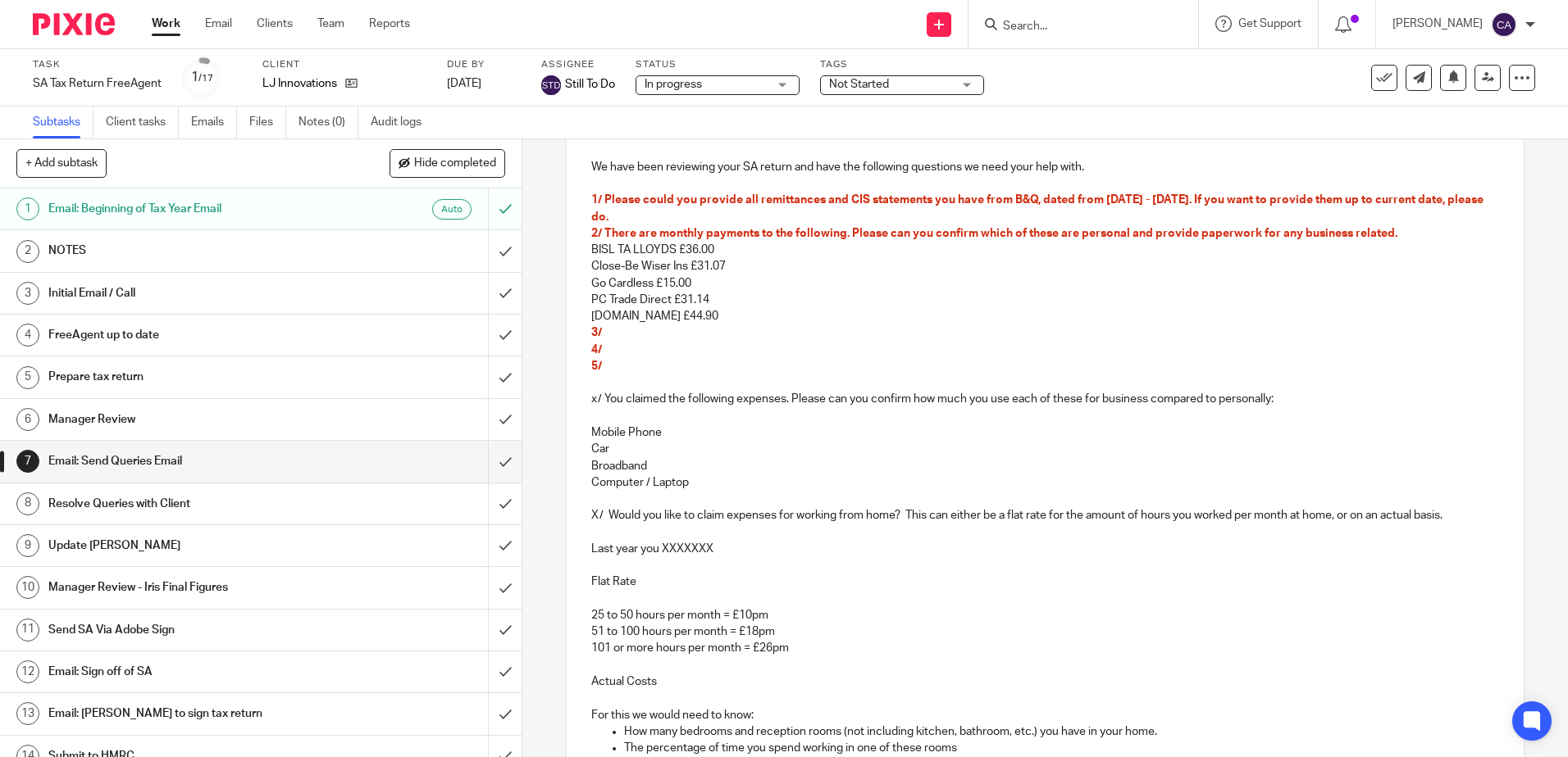
scroll to position [246, 0]
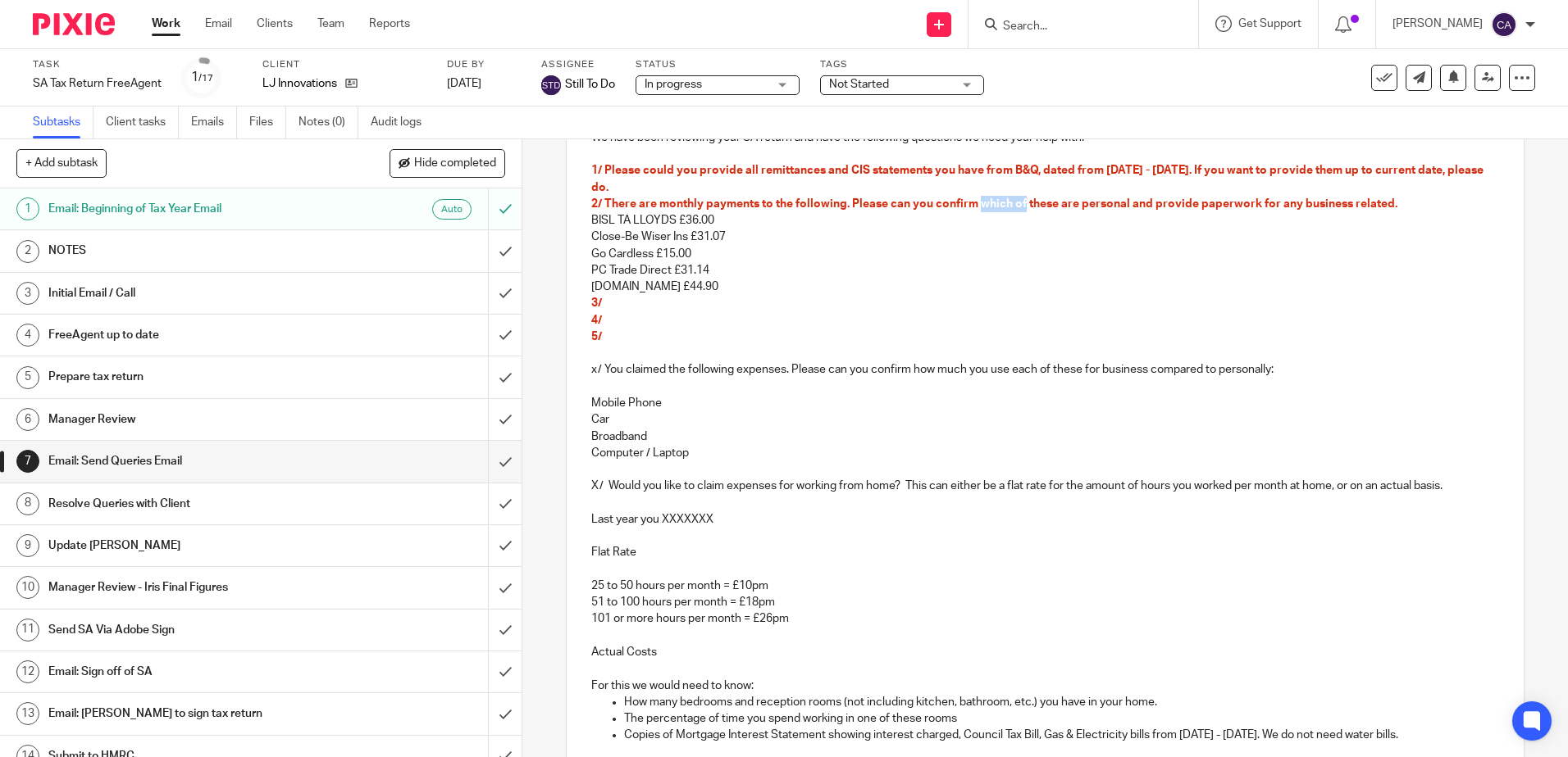
drag, startPoint x: 1020, startPoint y: 203, endPoint x: 974, endPoint y: 210, distance: 46.5
click at [974, 210] on p "2/ There are monthly payments to the following. Please can you confirm which of…" at bounding box center [1044, 204] width 907 height 16
click at [1093, 201] on span "2/ There are monthly payments to the following. Please can you confirm if these…" at bounding box center [974, 204] width 768 height 11
drag, startPoint x: 1208, startPoint y: 207, endPoint x: 1242, endPoint y: 204, distance: 34.1
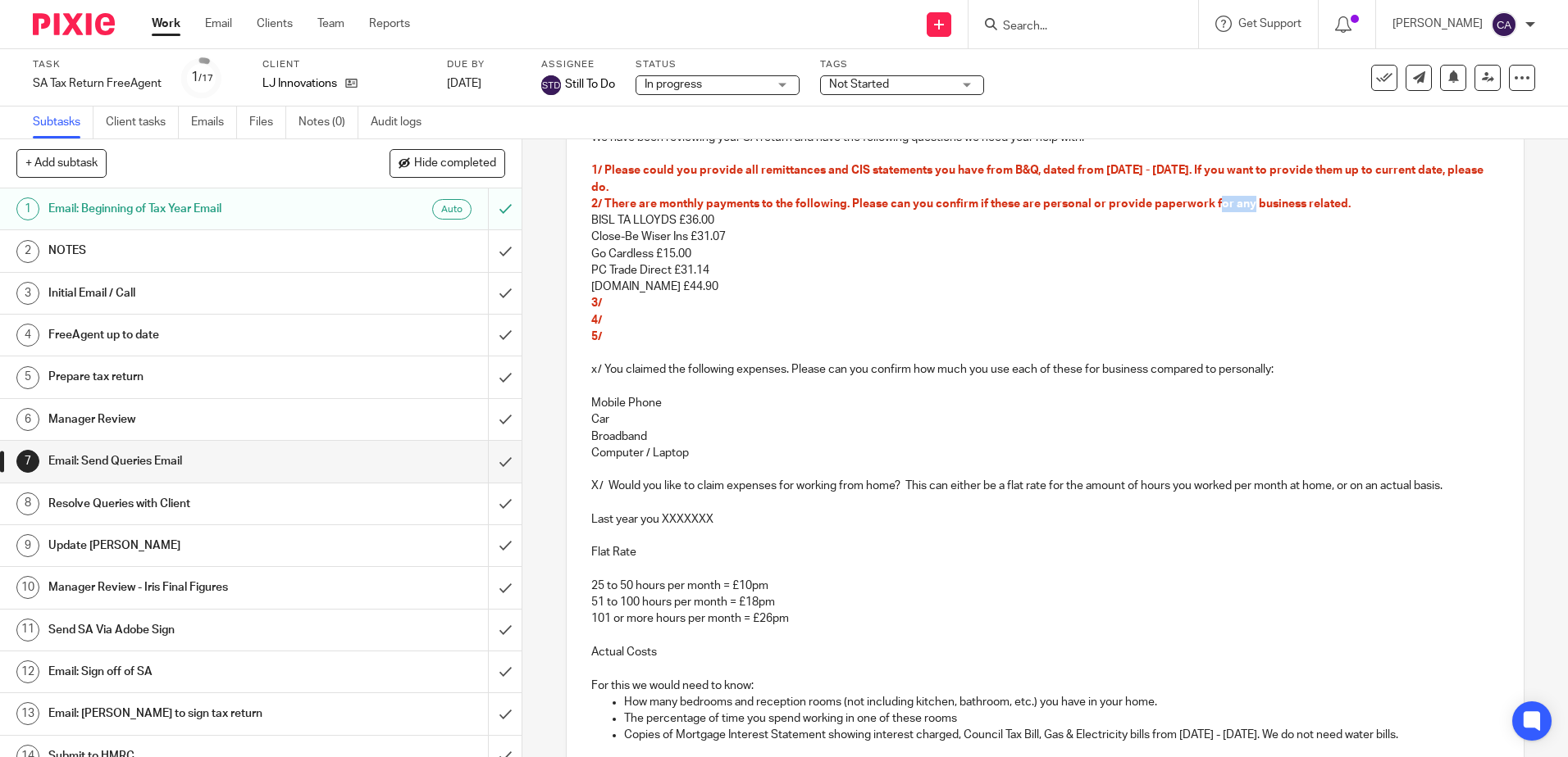
click at [1242, 204] on span "2/ There are monthly payments to the following. Please can you confirm if these…" at bounding box center [970, 204] width 759 height 11
click at [1251, 290] on p "Creation.co.uk £44.90" at bounding box center [1044, 286] width 907 height 16
drag, startPoint x: 1154, startPoint y: 204, endPoint x: 1146, endPoint y: 205, distance: 8.1
click at [1153, 204] on span "2/ There are monthly payments to the following. Please can you confirm if these…" at bounding box center [998, 204] width 814 height 11
click at [1146, 205] on span "2/ There are monthly payments to the following. Please can you confirm if these…" at bounding box center [998, 204] width 814 height 11
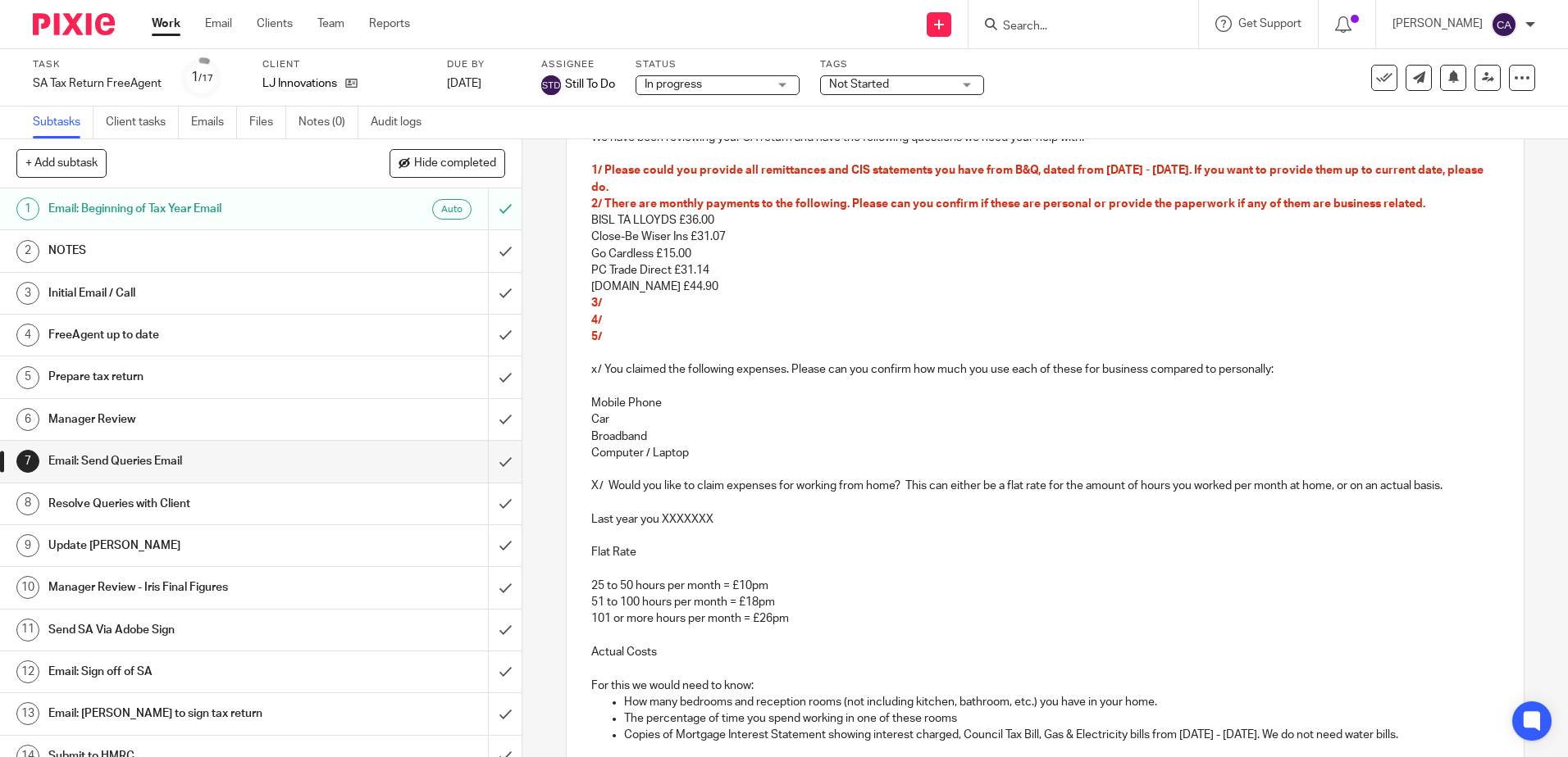
click at [1158, 252] on p "Go Cardless £15.00" at bounding box center [1044, 254] width 907 height 16
drag, startPoint x: 1237, startPoint y: 204, endPoint x: 1297, endPoint y: 203, distance: 60.0
click at [1297, 203] on span "2/ There are monthly payments to the following. Please can you confirm if these…" at bounding box center [1008, 204] width 834 height 11
click at [1235, 229] on p "Close-Be Wiser Ins £31.07" at bounding box center [1044, 236] width 907 height 16
click at [1152, 201] on span "2/ There are monthly payments to the following. Please can you confirm if these…" at bounding box center [988, 204] width 794 height 11
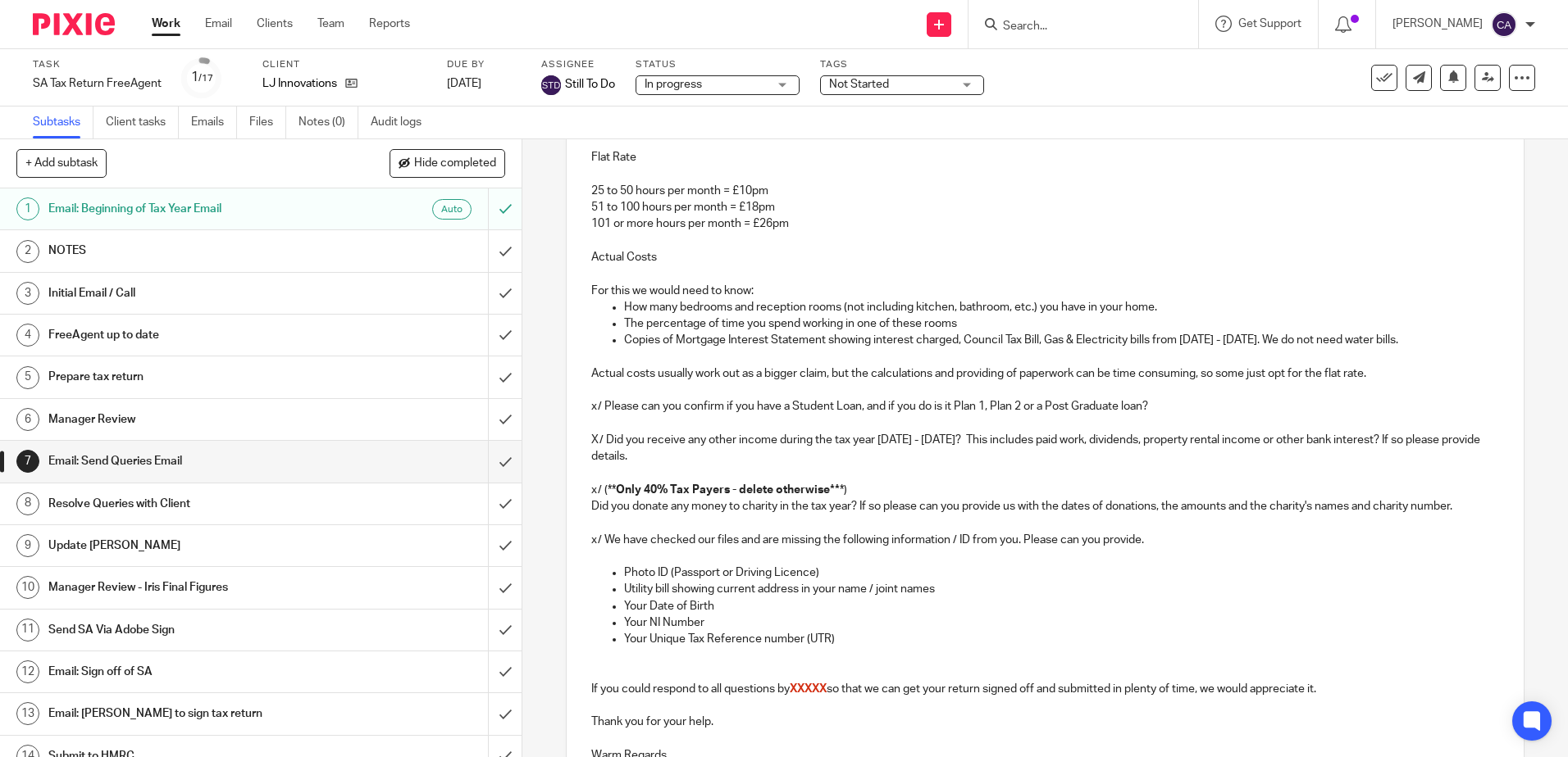
scroll to position [840, 0]
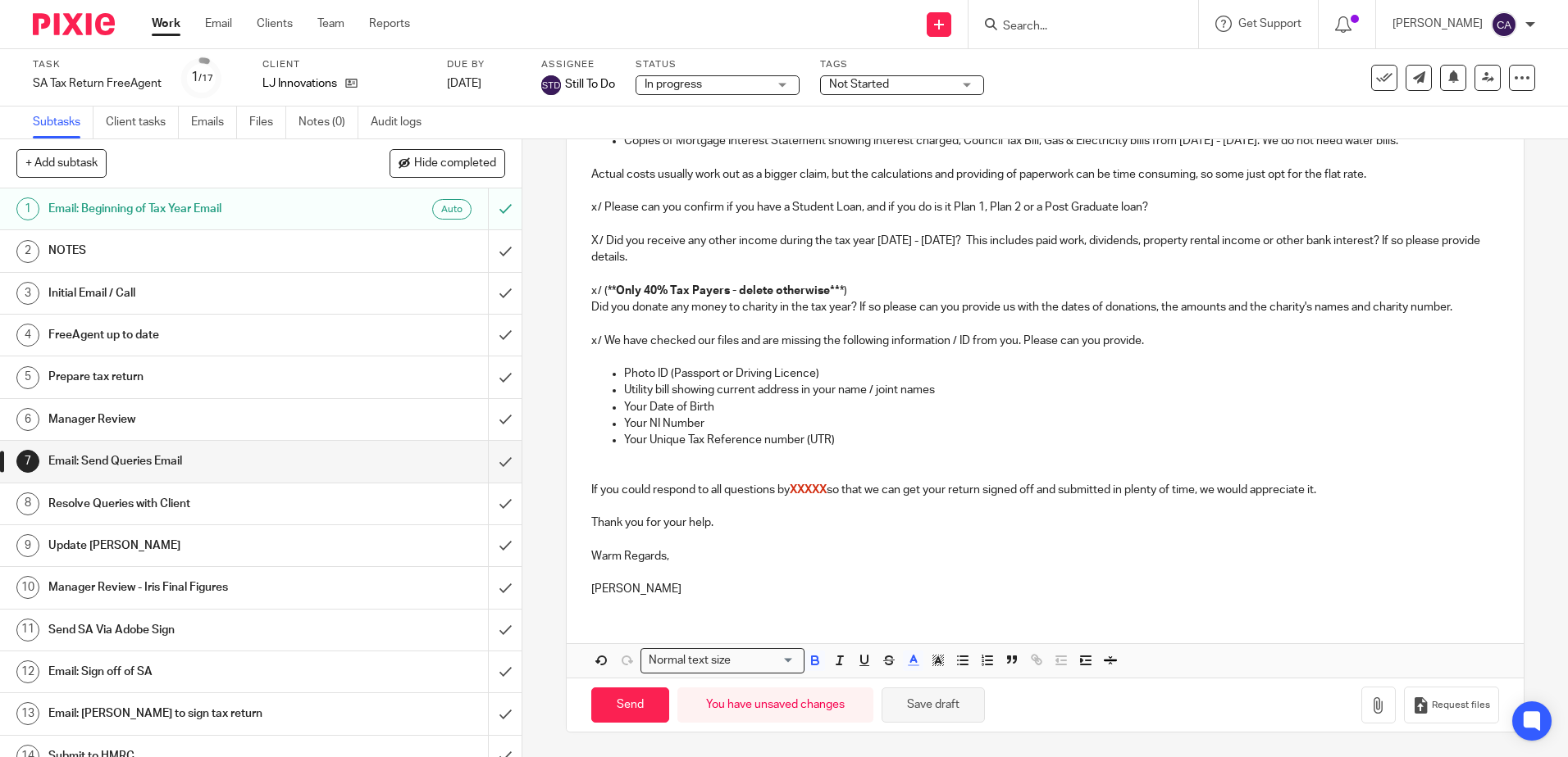
click at [951, 710] on button "Save draft" at bounding box center [933, 705] width 104 height 35
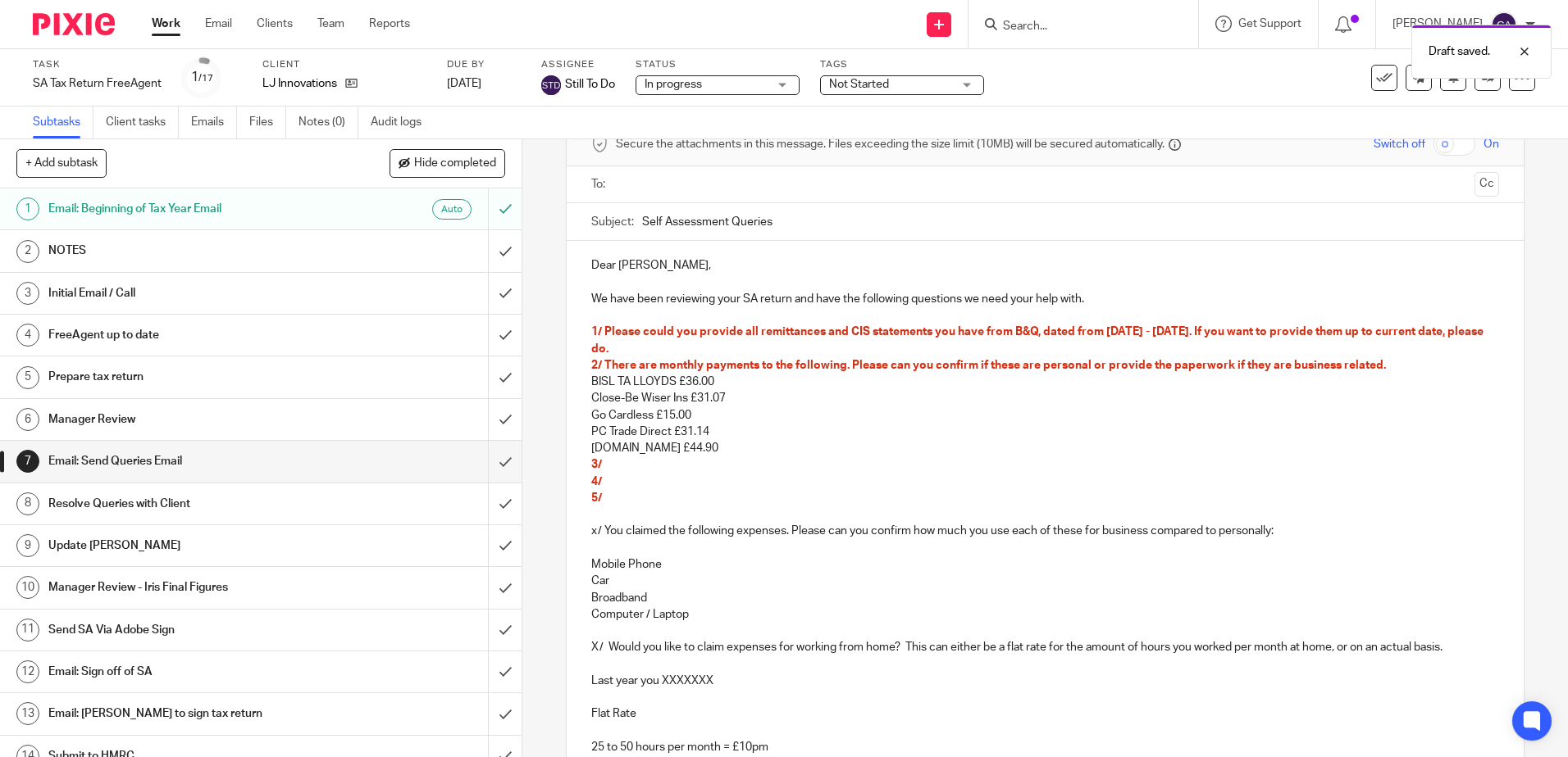
scroll to position [164, 0]
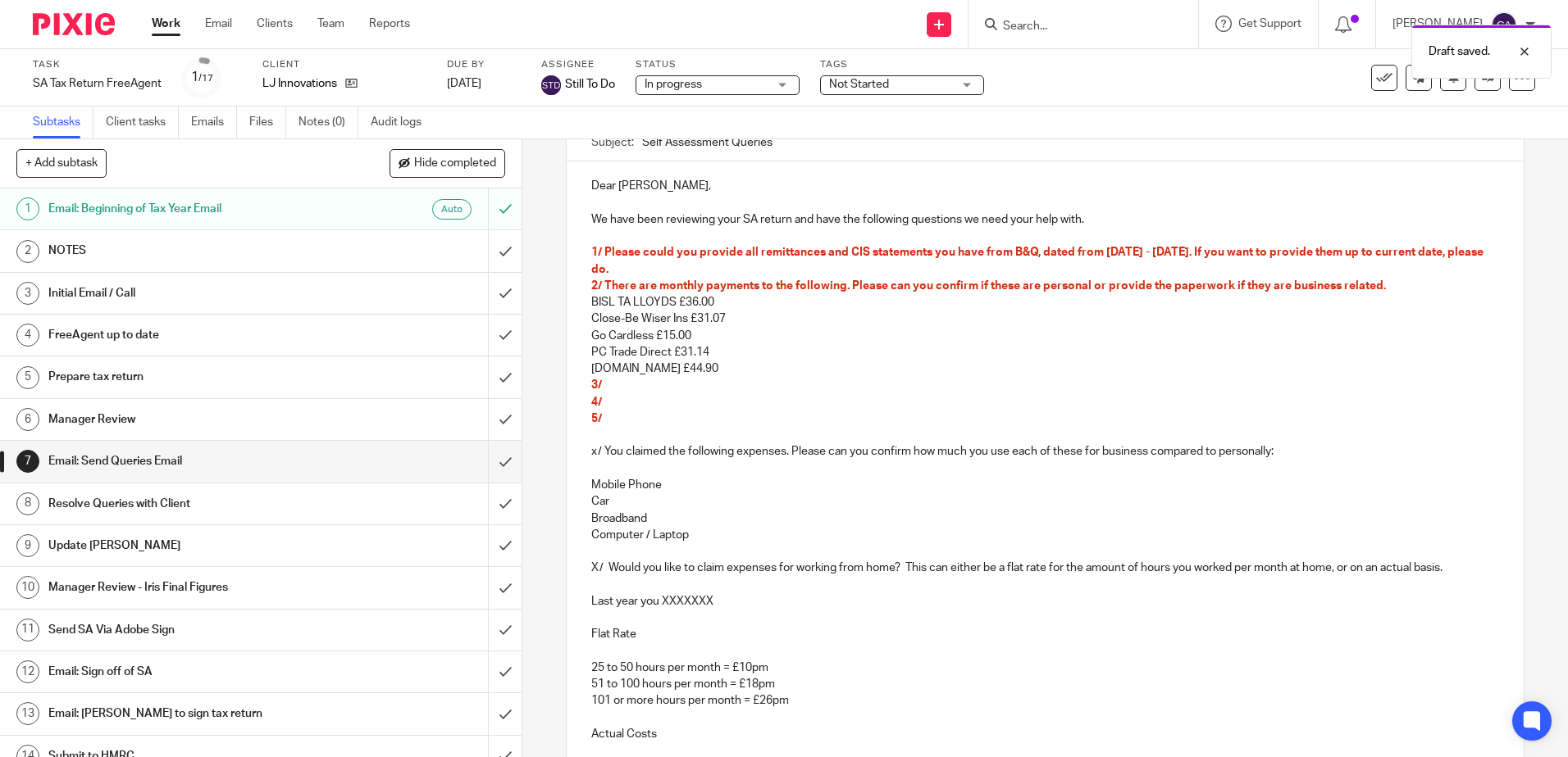
click at [657, 386] on p "3/" at bounding box center [1044, 384] width 907 height 16
click at [735, 359] on p "PC Trade Direct £31.14" at bounding box center [1044, 352] width 907 height 16
click at [743, 365] on p "Creation.co.uk £44.90" at bounding box center [1044, 368] width 907 height 16
click at [723, 296] on p "BISL TA LLOYDS £36.00" at bounding box center [1044, 301] width 907 height 16
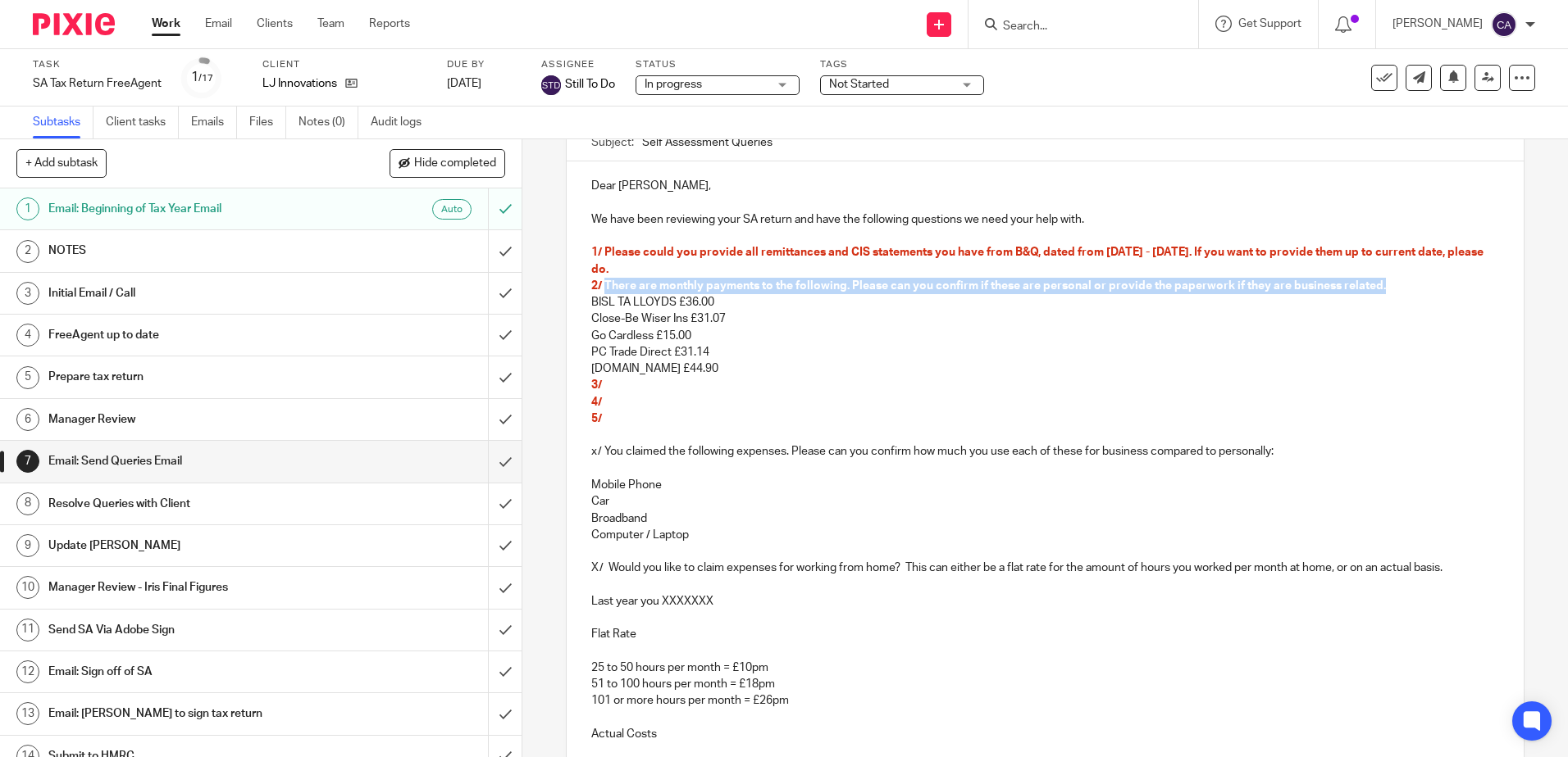
drag, startPoint x: 1390, startPoint y: 285, endPoint x: 601, endPoint y: 288, distance: 789.0
click at [601, 288] on p "2/ There are monthly payments to the following. Please can you confirm if these…" at bounding box center [1044, 285] width 907 height 16
copy span "There are monthly payments to the following. Please can you confirm if these ar…"
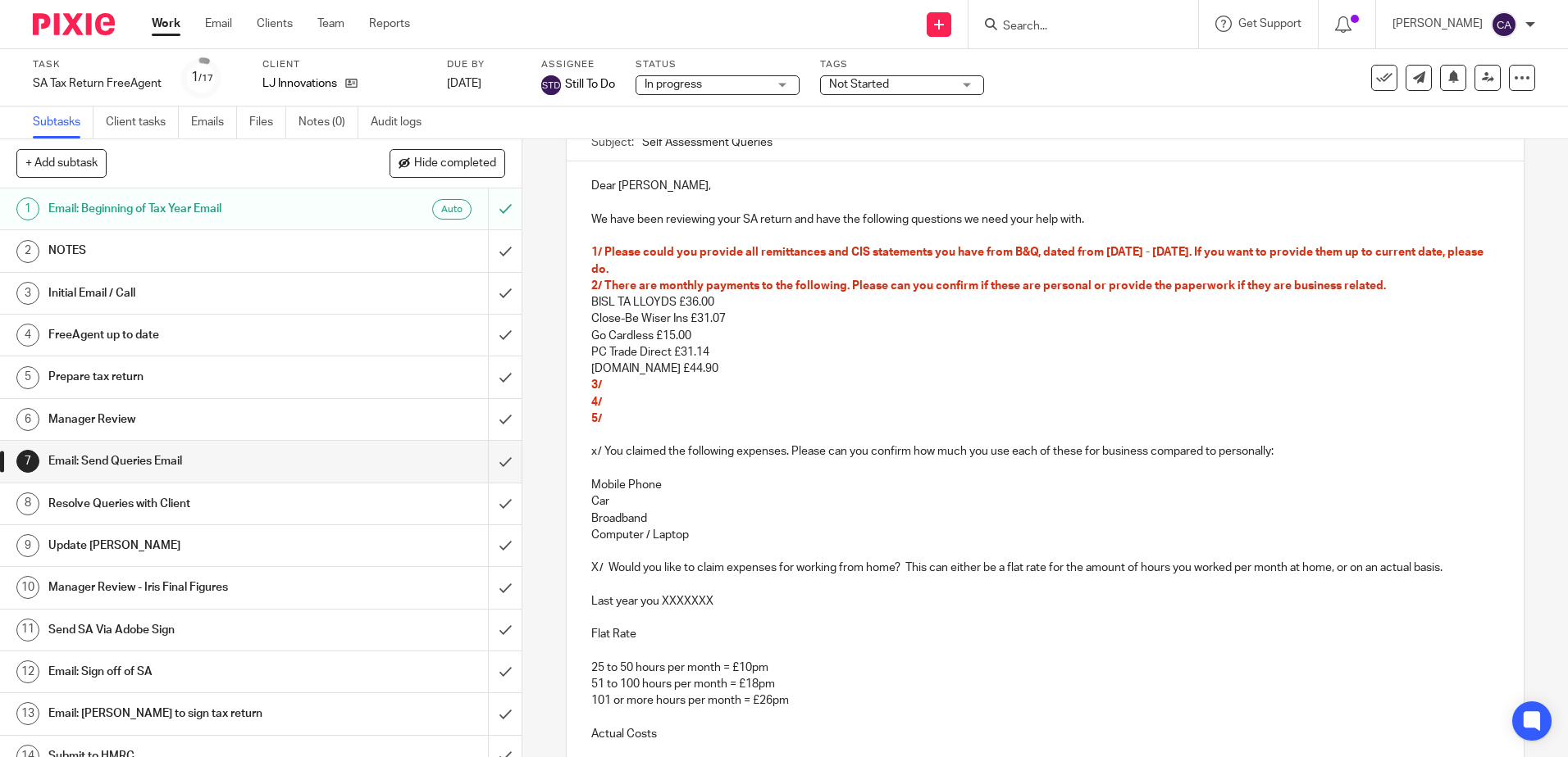
click at [741, 335] on p "Go Cardless £15.00" at bounding box center [1044, 336] width 907 height 16
click at [585, 300] on div "Dear Leigh, We have been reviewing your SA return and have the following questi…" at bounding box center [1045, 724] width 956 height 1125
drag, startPoint x: 586, startPoint y: 301, endPoint x: 718, endPoint y: 309, distance: 132.2
click at [718, 309] on p "BISL TA LLOYDS £36.00" at bounding box center [1044, 301] width 907 height 16
copy p "BISL TA LLOYDS £36.00"
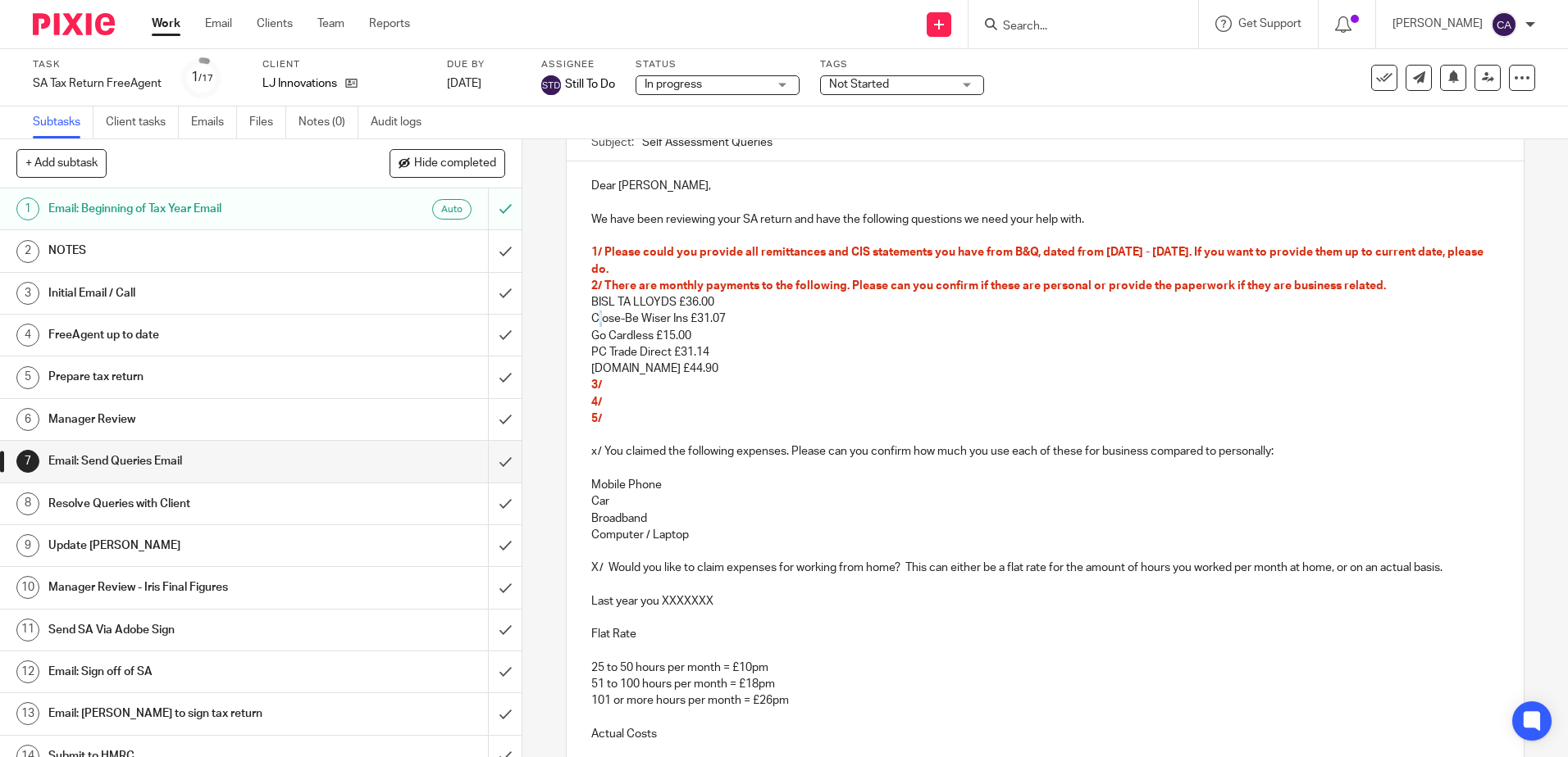
click at [599, 312] on p "Close-Be Wiser Ins £31.07" at bounding box center [1044, 319] width 907 height 16
drag, startPoint x: 587, startPoint y: 319, endPoint x: 742, endPoint y: 323, distance: 155.1
click at [742, 323] on p "Close-Be Wiser Ins £31.07" at bounding box center [1044, 319] width 907 height 16
copy p "Close-Be Wiser Ins £31.07"
click at [626, 336] on p "Go Cardless £15.00" at bounding box center [1044, 336] width 907 height 16
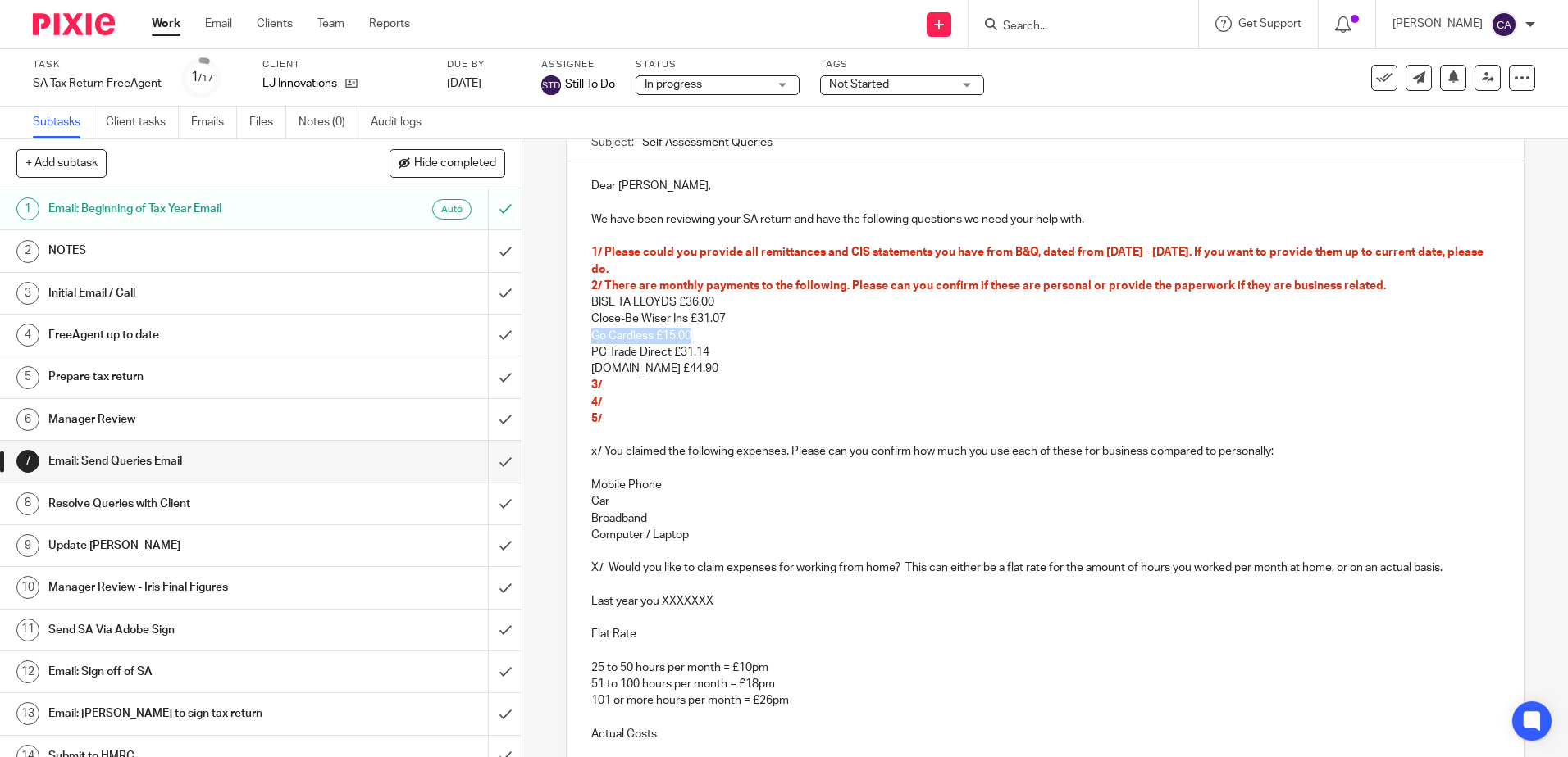
drag, startPoint x: 587, startPoint y: 333, endPoint x: 713, endPoint y: 338, distance: 126.1
click at [713, 338] on p "Go Cardless £15.00" at bounding box center [1044, 336] width 907 height 16
copy p "Go Cardless £15.00"
click at [703, 355] on p "PC Trade Direct £31.14" at bounding box center [1044, 352] width 907 height 16
drag, startPoint x: 718, startPoint y: 355, endPoint x: 582, endPoint y: 353, distance: 136.0
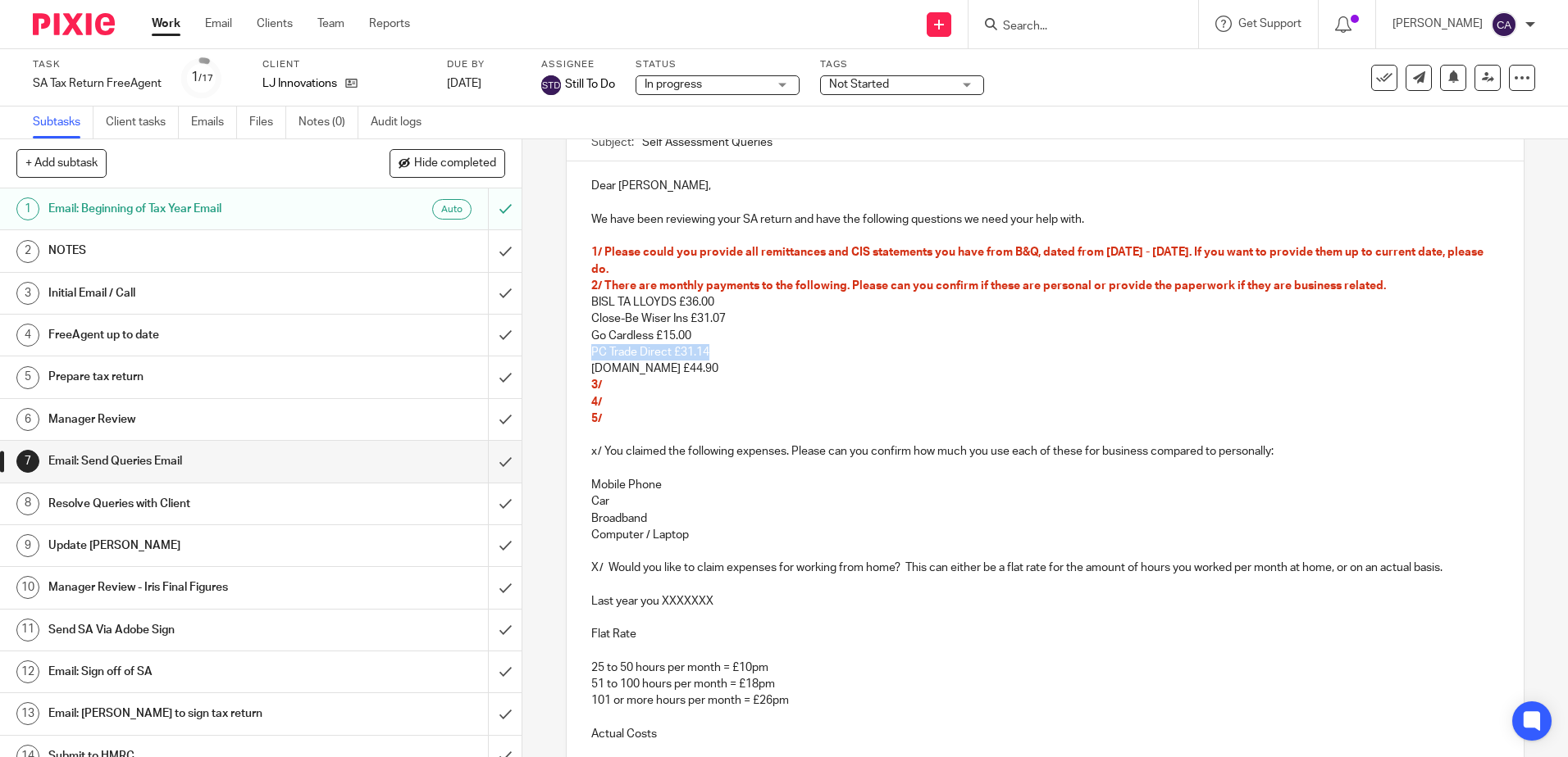
click at [582, 353] on div "Dear Leigh, We have been reviewing your SA return and have the following questi…" at bounding box center [1045, 724] width 956 height 1125
copy p "PC Trade Direct £31.14"
drag, startPoint x: 704, startPoint y: 365, endPoint x: 585, endPoint y: 363, distance: 119.0
click at [585, 363] on div "Dear Leigh, We have been reviewing your SA return and have the following questi…" at bounding box center [1045, 724] width 956 height 1125
copy p "Creation.co.uk £44.90"
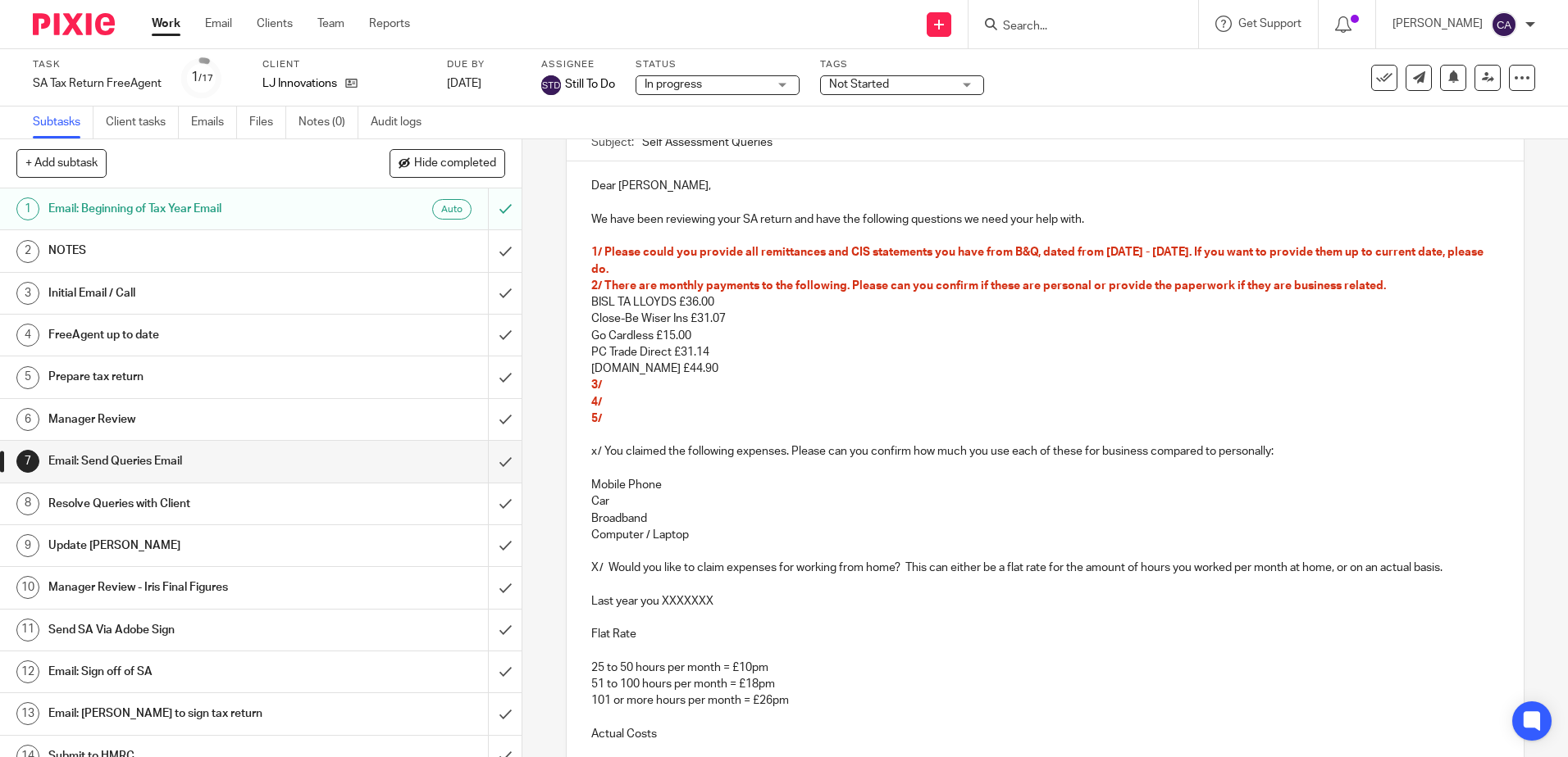
click at [663, 352] on p "PC Trade Direct £31.14" at bounding box center [1044, 352] width 907 height 16
drag, startPoint x: 704, startPoint y: 365, endPoint x: 603, endPoint y: 284, distance: 129.5
click at [603, 284] on div "Dear Leigh, We have been reviewing your SA return and have the following questi…" at bounding box center [1045, 724] width 956 height 1125
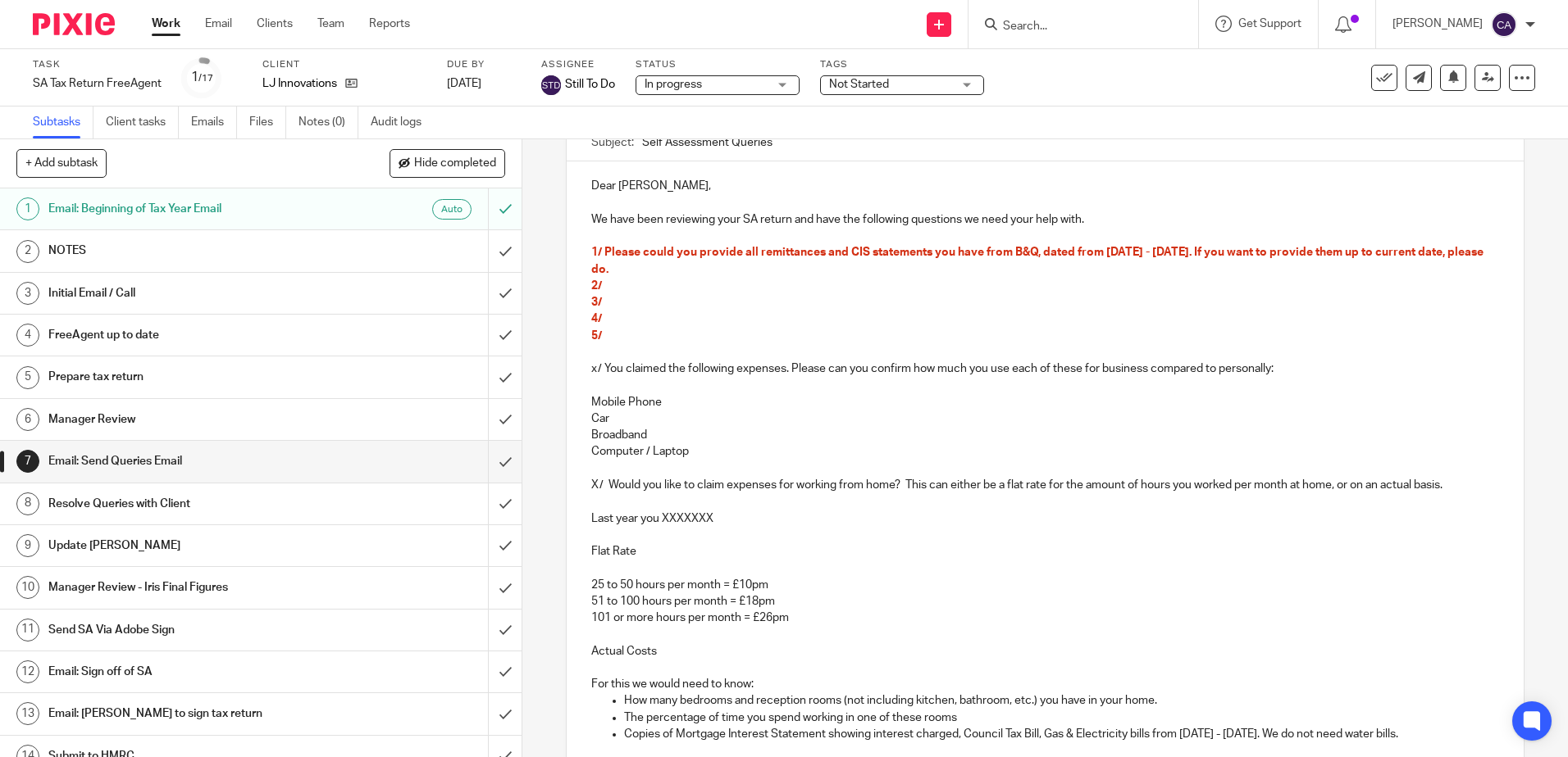
click at [692, 338] on p "5/" at bounding box center [1044, 336] width 907 height 16
click at [701, 282] on p "2/" at bounding box center [1044, 285] width 907 height 16
click at [695, 294] on p "3/" at bounding box center [1044, 301] width 907 height 16
click at [676, 282] on p "2/" at bounding box center [1044, 285] width 907 height 16
click at [651, 288] on p "2/" at bounding box center [1044, 285] width 907 height 16
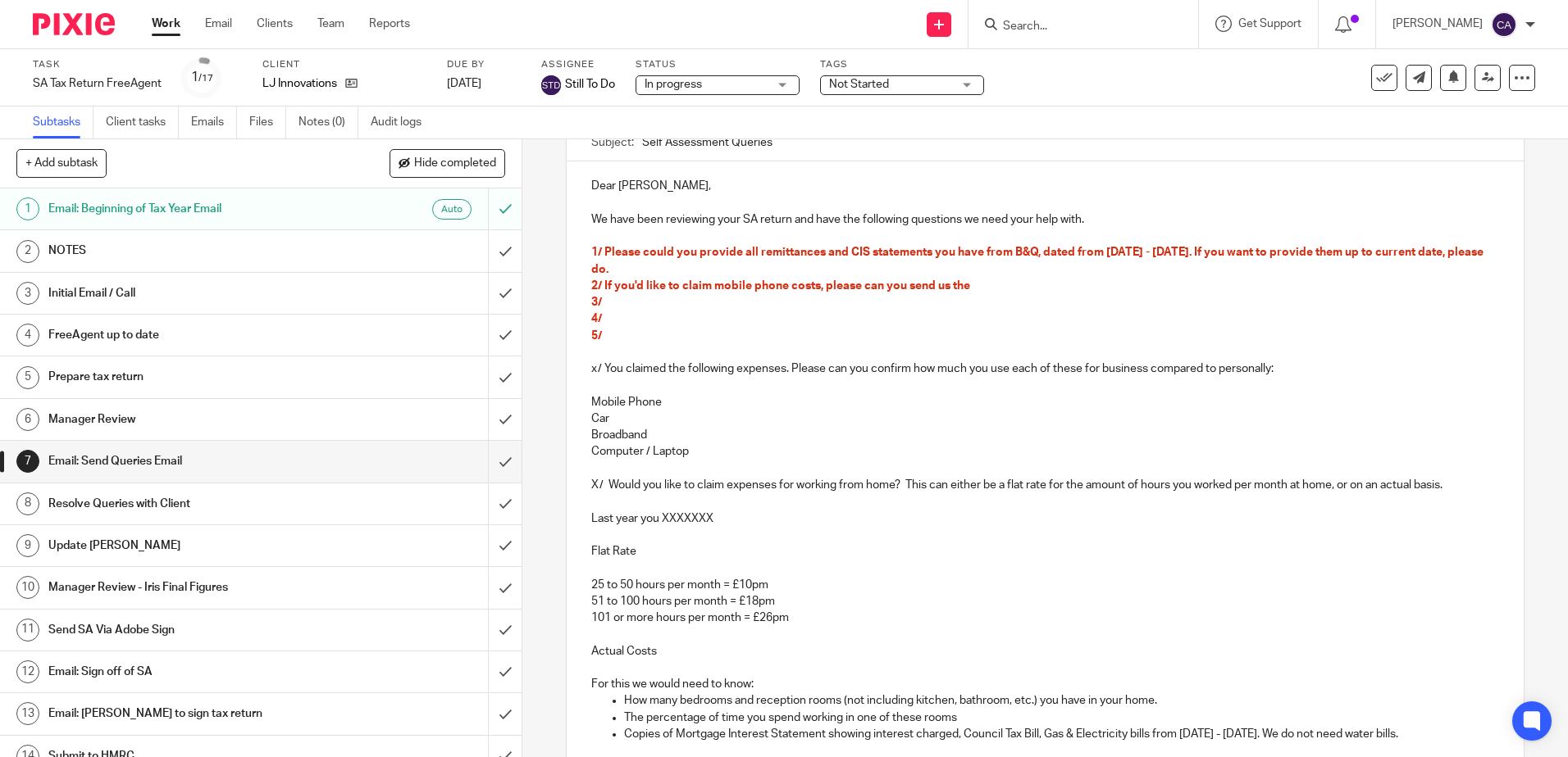
click at [1005, 288] on p "2/ If you'd like to claim mobile phone costs, please can you send us the" at bounding box center [1044, 285] width 907 height 16
click at [987, 282] on p "2/ If you'd like to claim mobile phone costs, please can you send us the" at bounding box center [1044, 285] width 907 height 16
click at [676, 311] on p "3/" at bounding box center [1044, 301] width 907 height 16
click at [964, 283] on span "2/ If you'd like to claim mobile phone costs, please can you send us the bills …" at bounding box center [1010, 286] width 840 height 11
click at [983, 294] on p "2/ If you'd like to claim mobile phone costs, please can you send us your EE ph…" at bounding box center [1044, 285] width 907 height 16
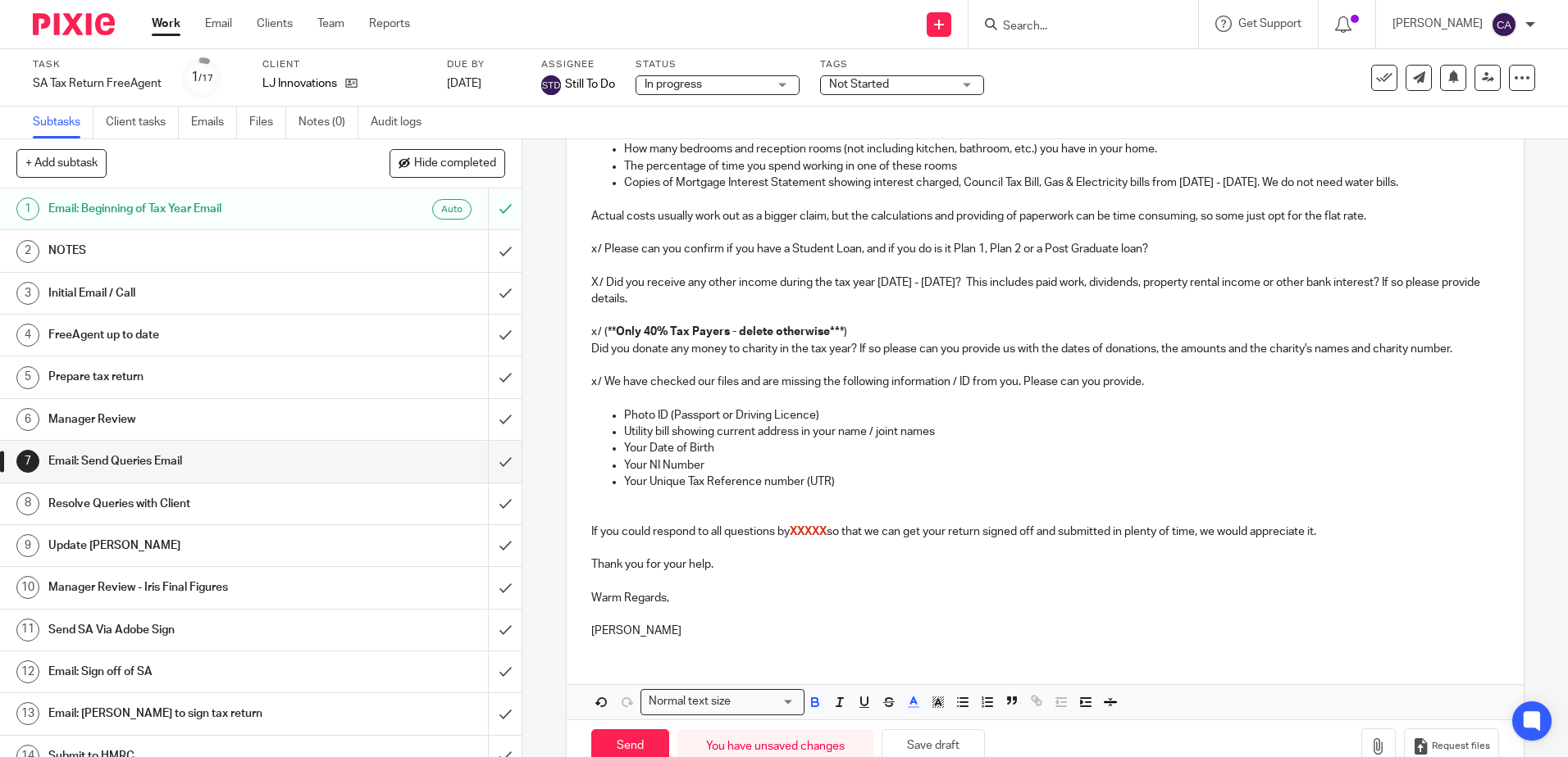
scroll to position [774, 0]
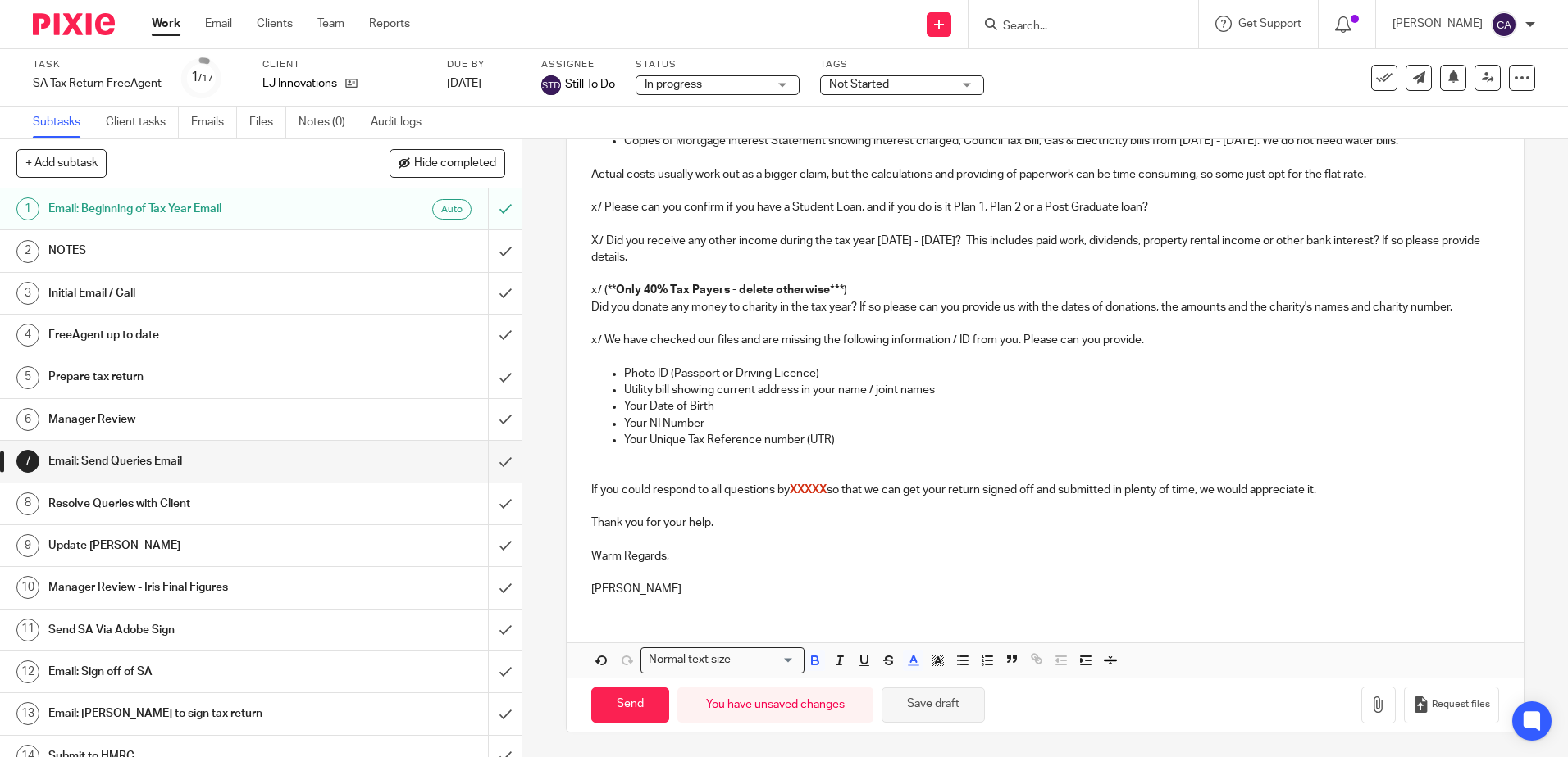
click at [943, 699] on button "Save draft" at bounding box center [933, 705] width 104 height 35
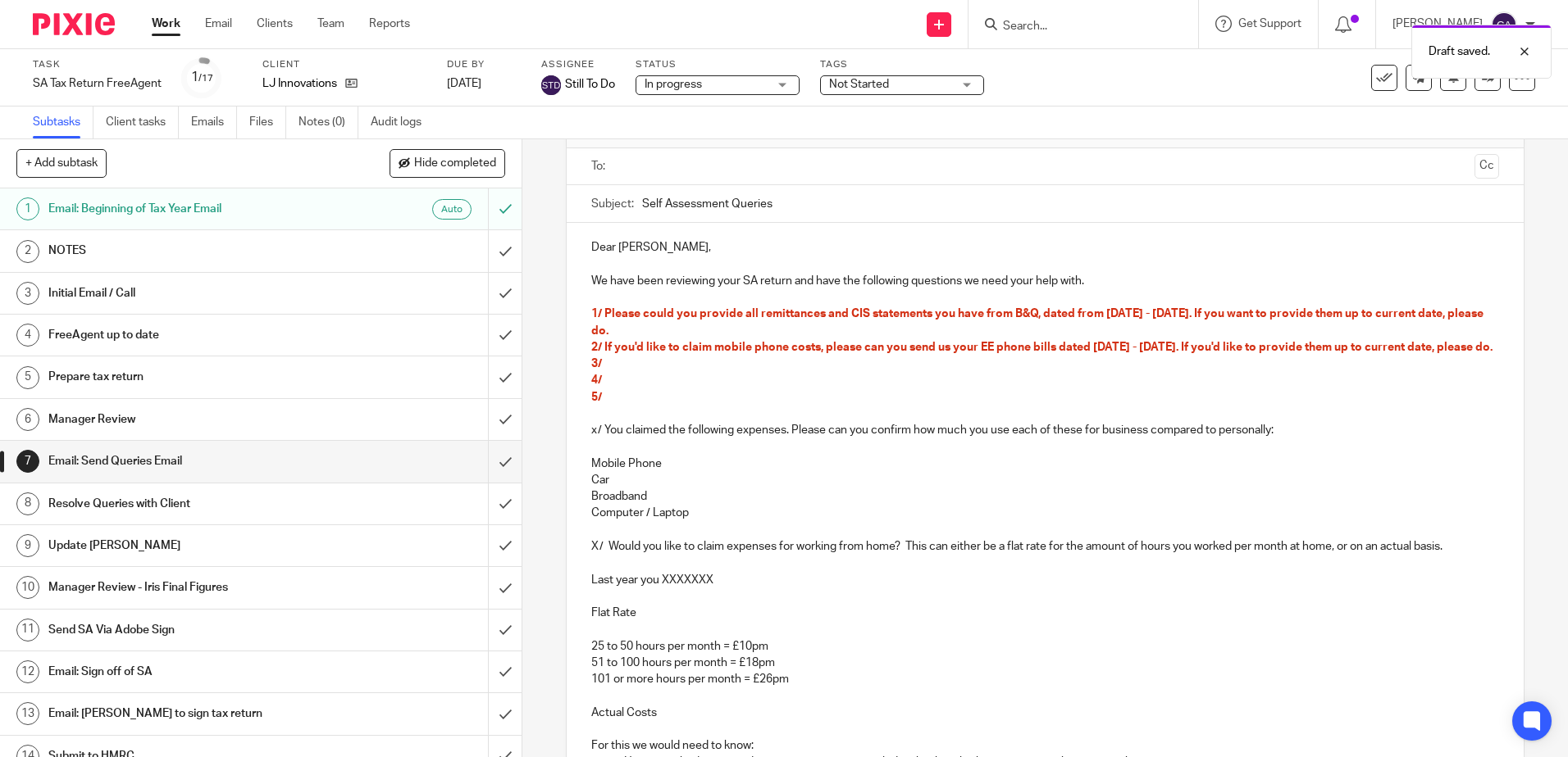
scroll to position [0, 0]
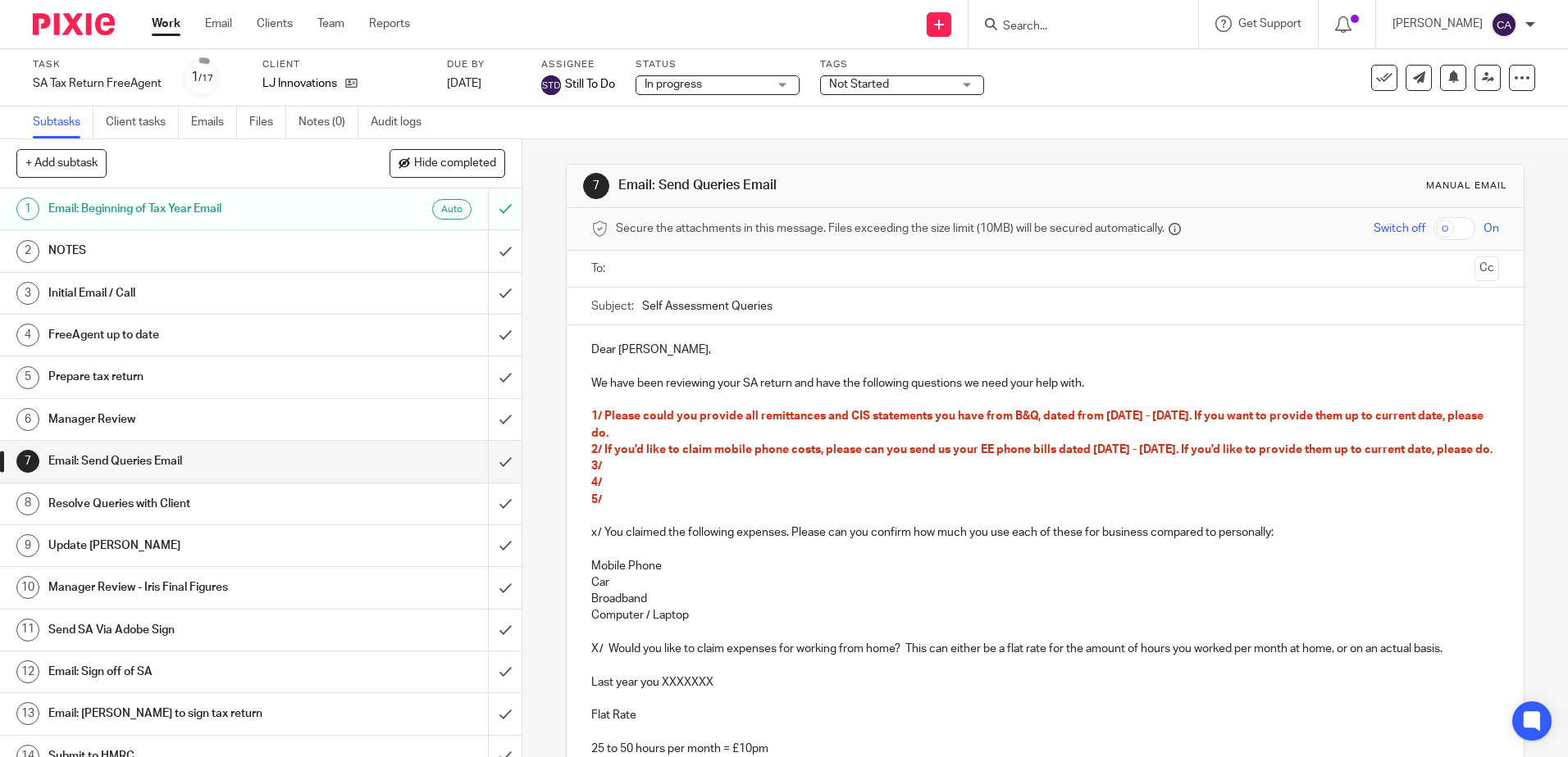
click at [715, 475] on p "3/" at bounding box center [1044, 466] width 907 height 16
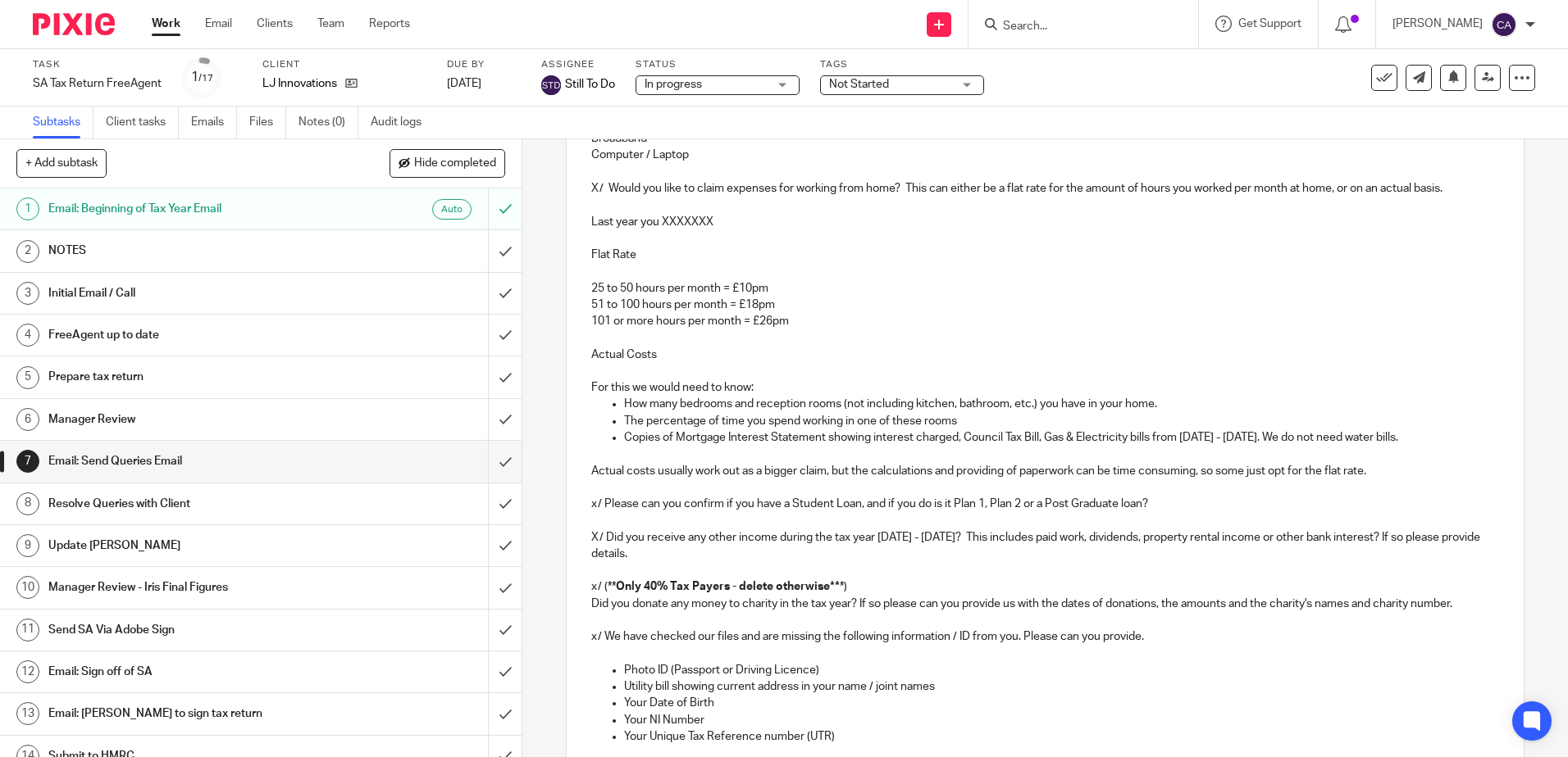
scroll to position [774, 0]
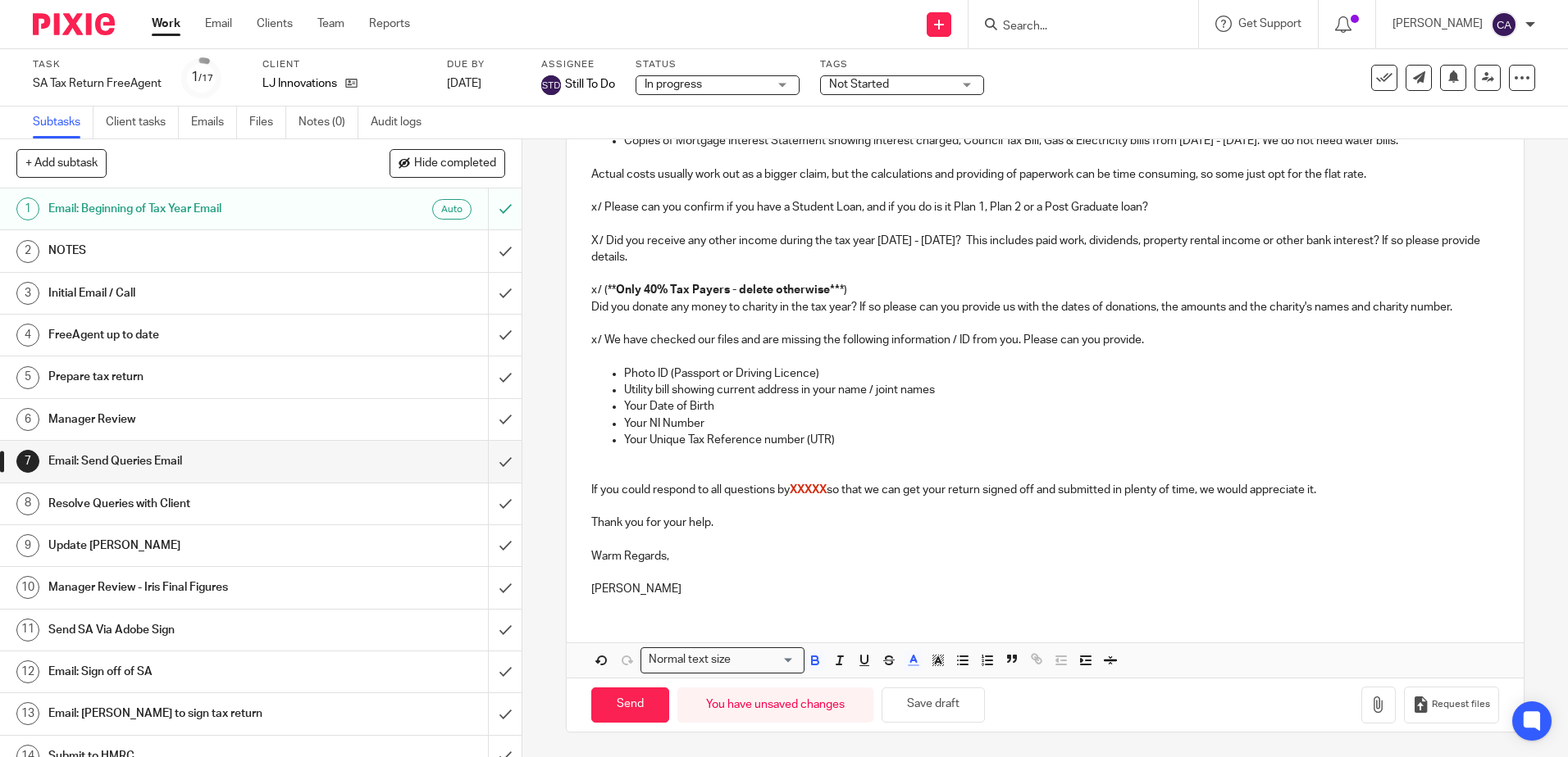
click at [947, 727] on div "Send You have unsaved changes Save draft Request files" at bounding box center [1045, 705] width 956 height 54
click at [936, 708] on button "Save draft" at bounding box center [933, 705] width 104 height 35
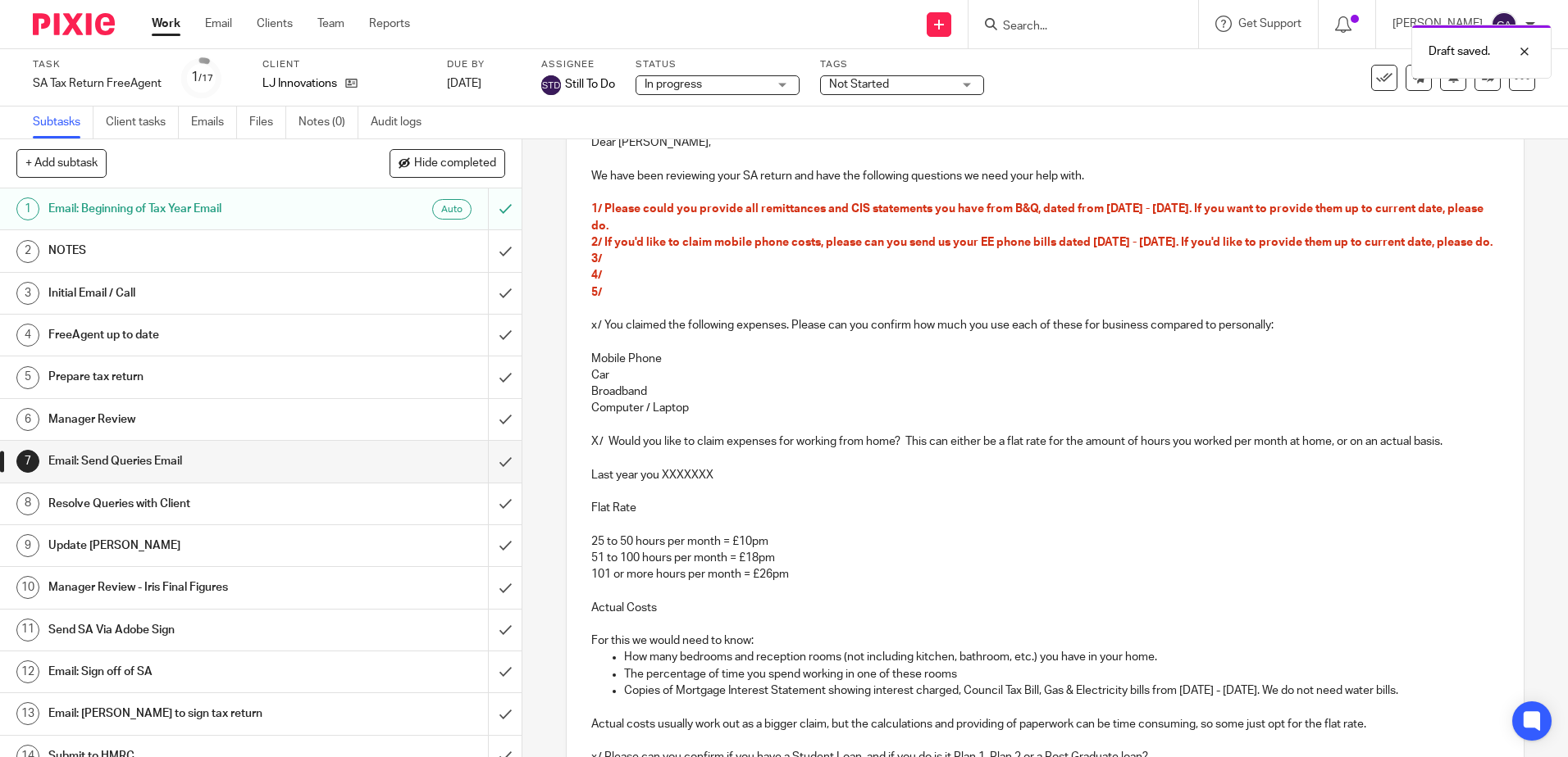
scroll to position [200, 0]
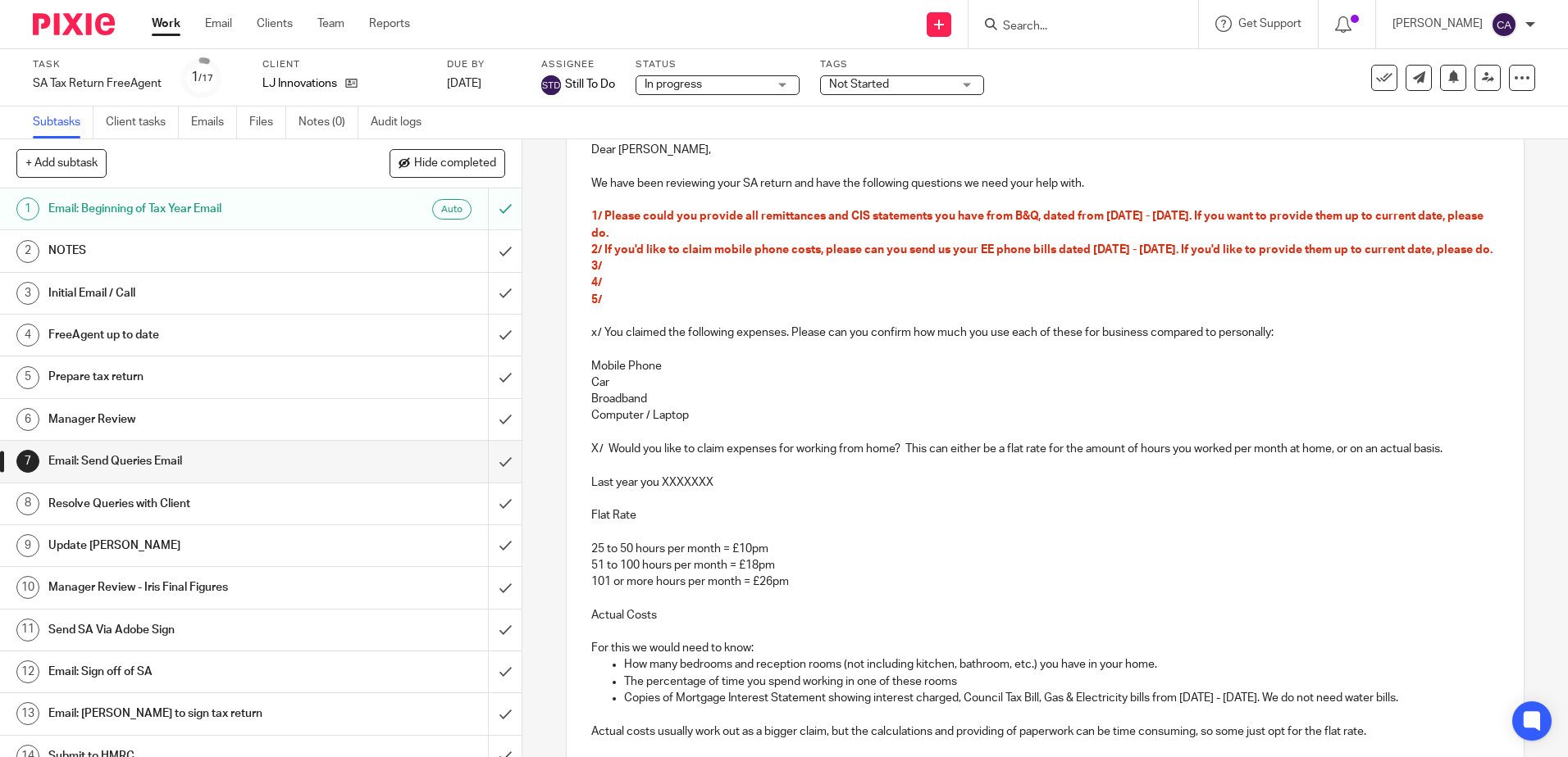
click at [748, 291] on p "4/" at bounding box center [1044, 282] width 907 height 16
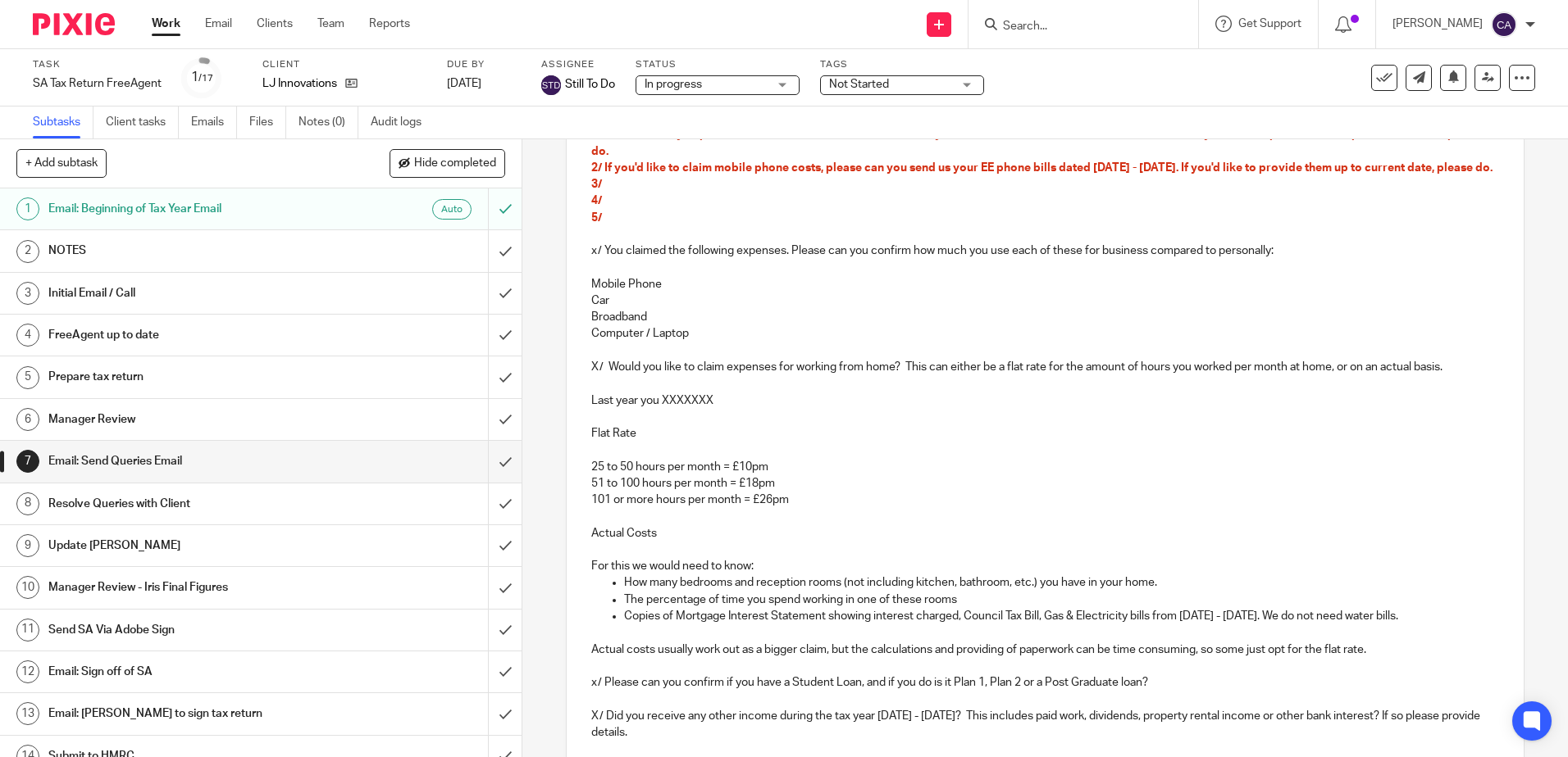
click at [800, 341] on p "Computer / Laptop" at bounding box center [1044, 333] width 907 height 16
click at [129, 376] on h1 "Prepare tax return" at bounding box center [189, 378] width 282 height 25
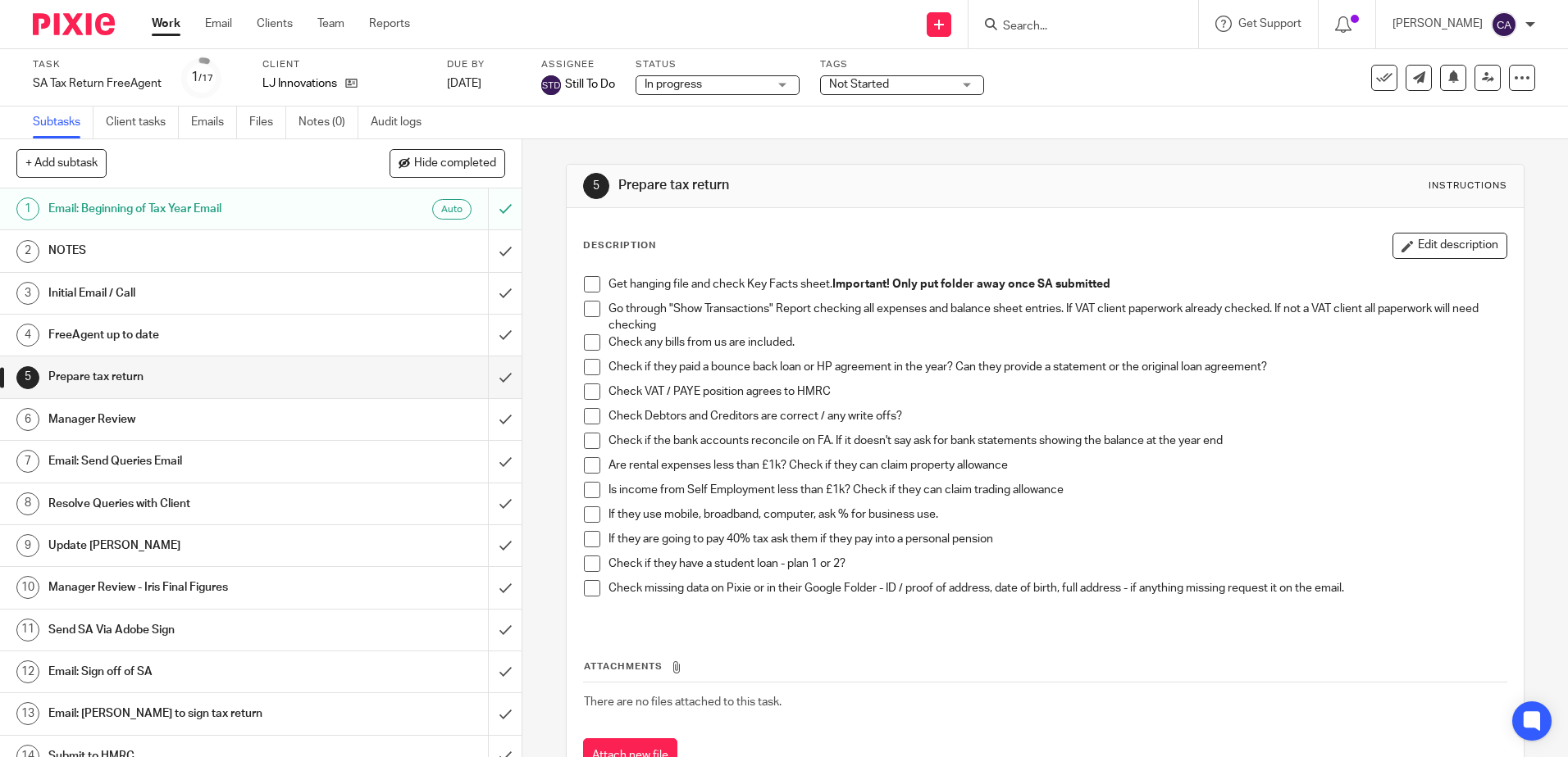
click at [114, 466] on h1 "Email: Send Queries Email" at bounding box center [189, 461] width 282 height 25
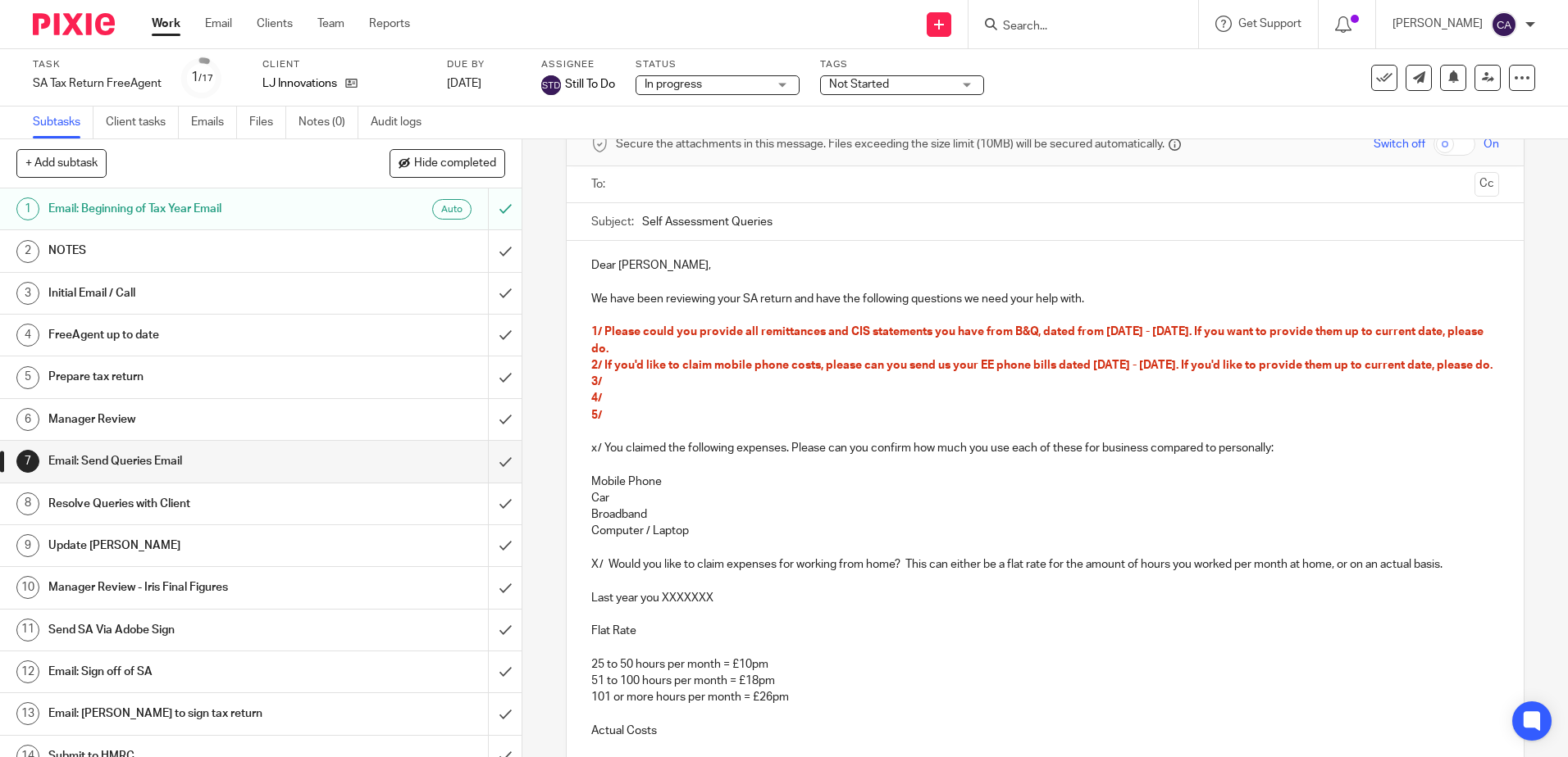
scroll to position [164, 0]
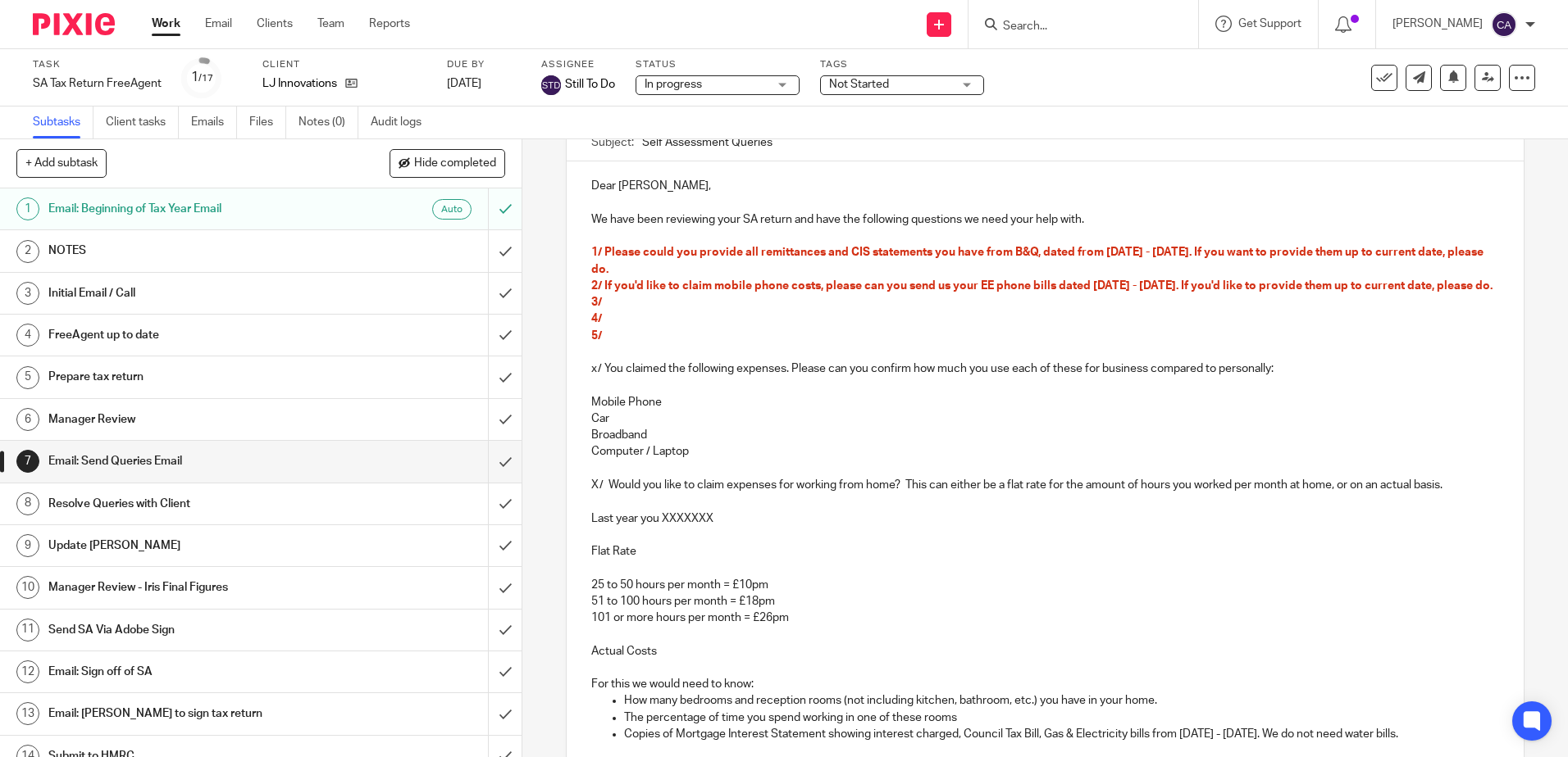
click at [647, 311] on p "3/" at bounding box center [1044, 301] width 907 height 16
click at [664, 327] on p "4/" at bounding box center [1044, 319] width 907 height 16
click at [648, 344] on p "5/" at bounding box center [1044, 336] width 907 height 16
click at [635, 311] on p "3/" at bounding box center [1044, 301] width 907 height 16
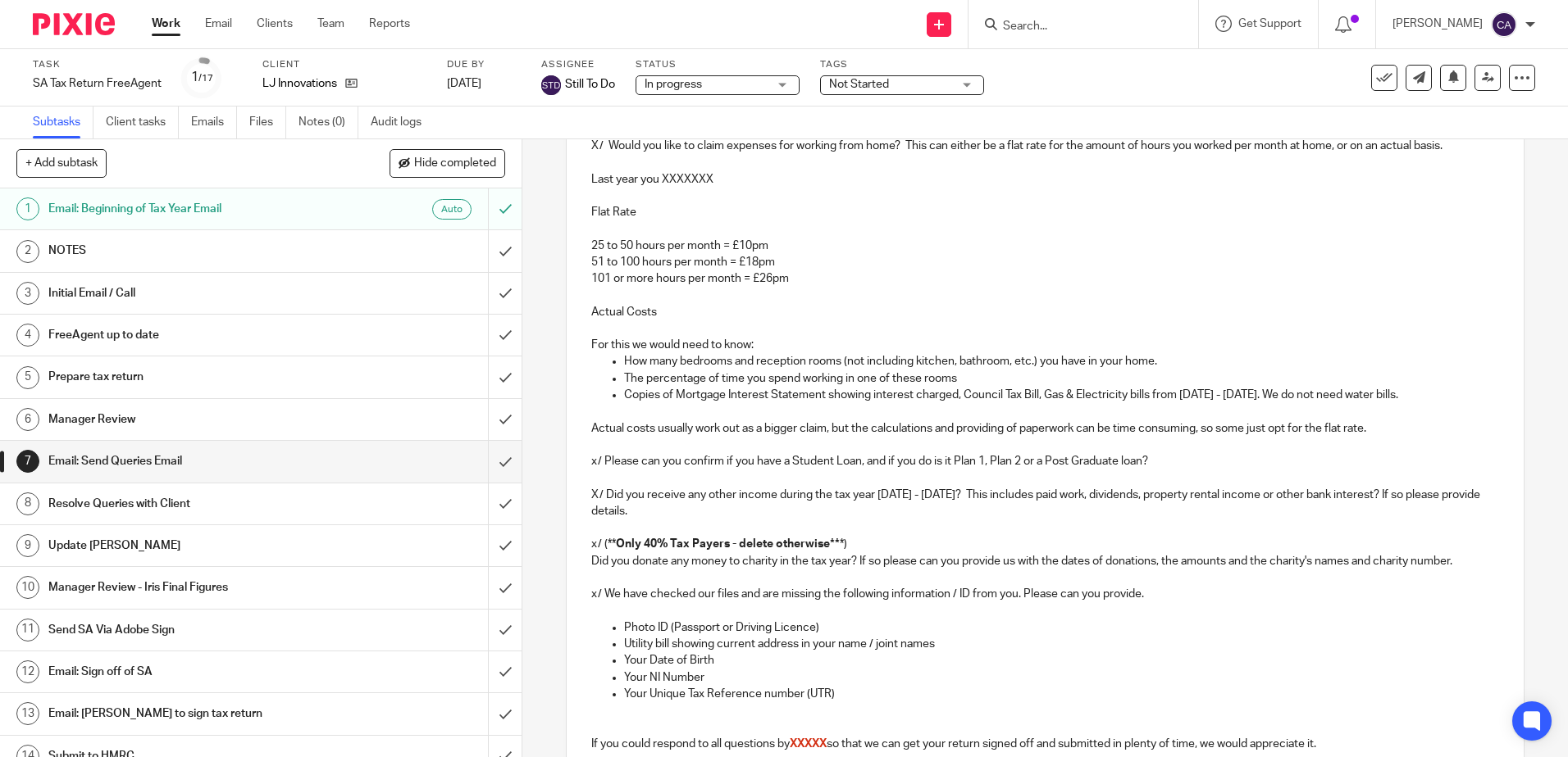
scroll to position [492, 0]
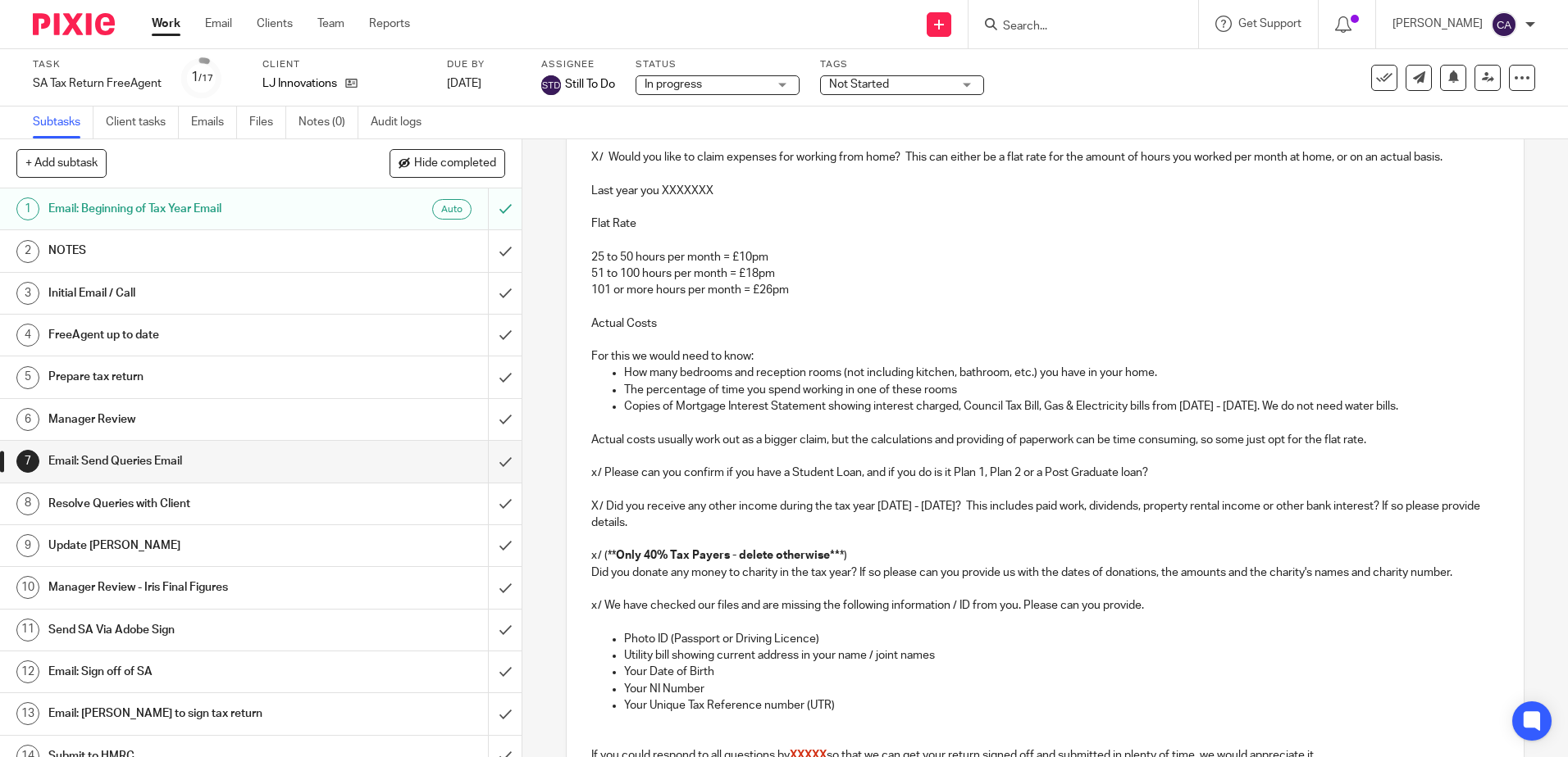
click at [105, 382] on h1 "Prepare tax return" at bounding box center [189, 378] width 282 height 25
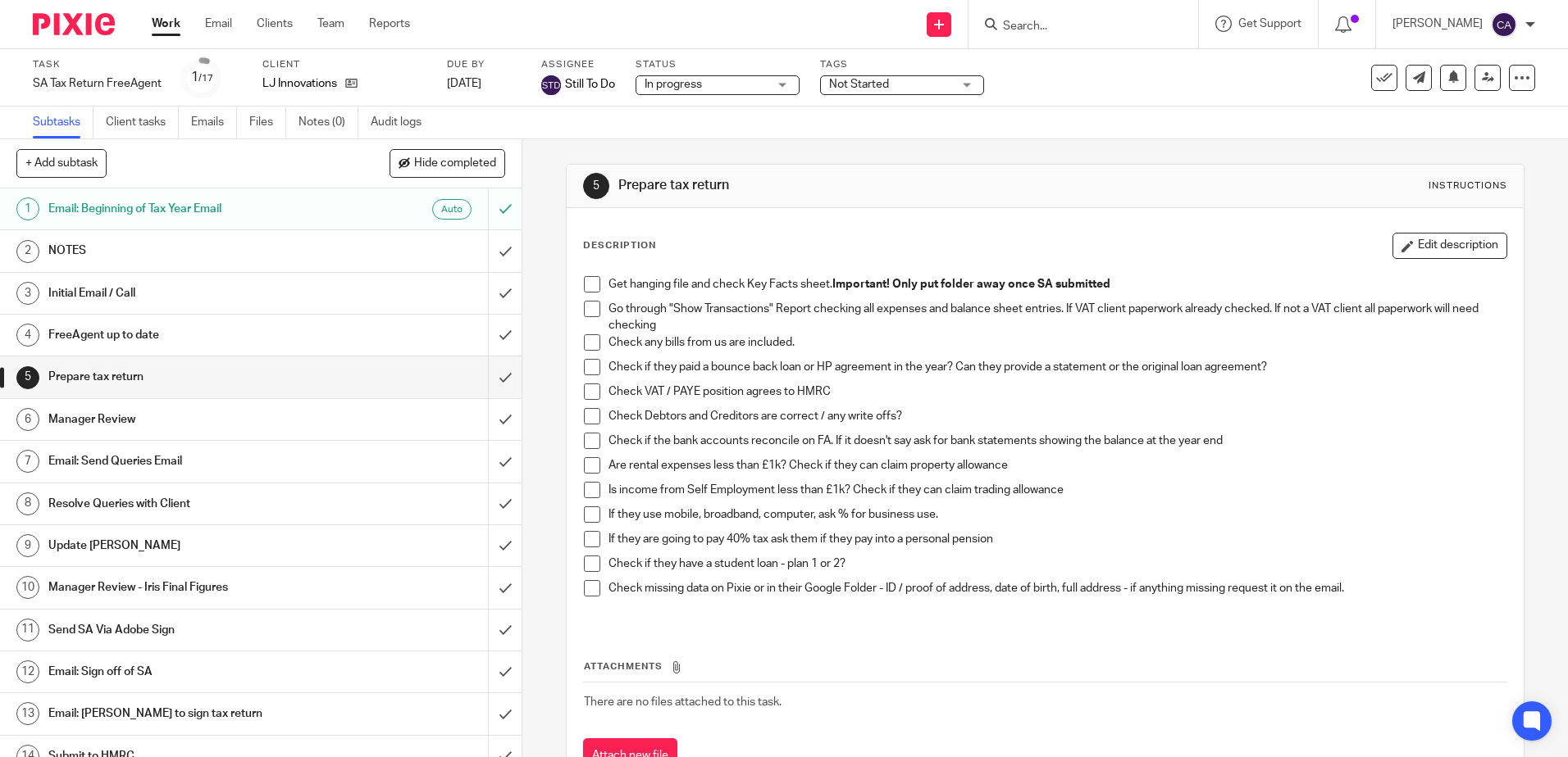
click at [145, 455] on h1 "Email: Send Queries Email" at bounding box center [189, 461] width 282 height 25
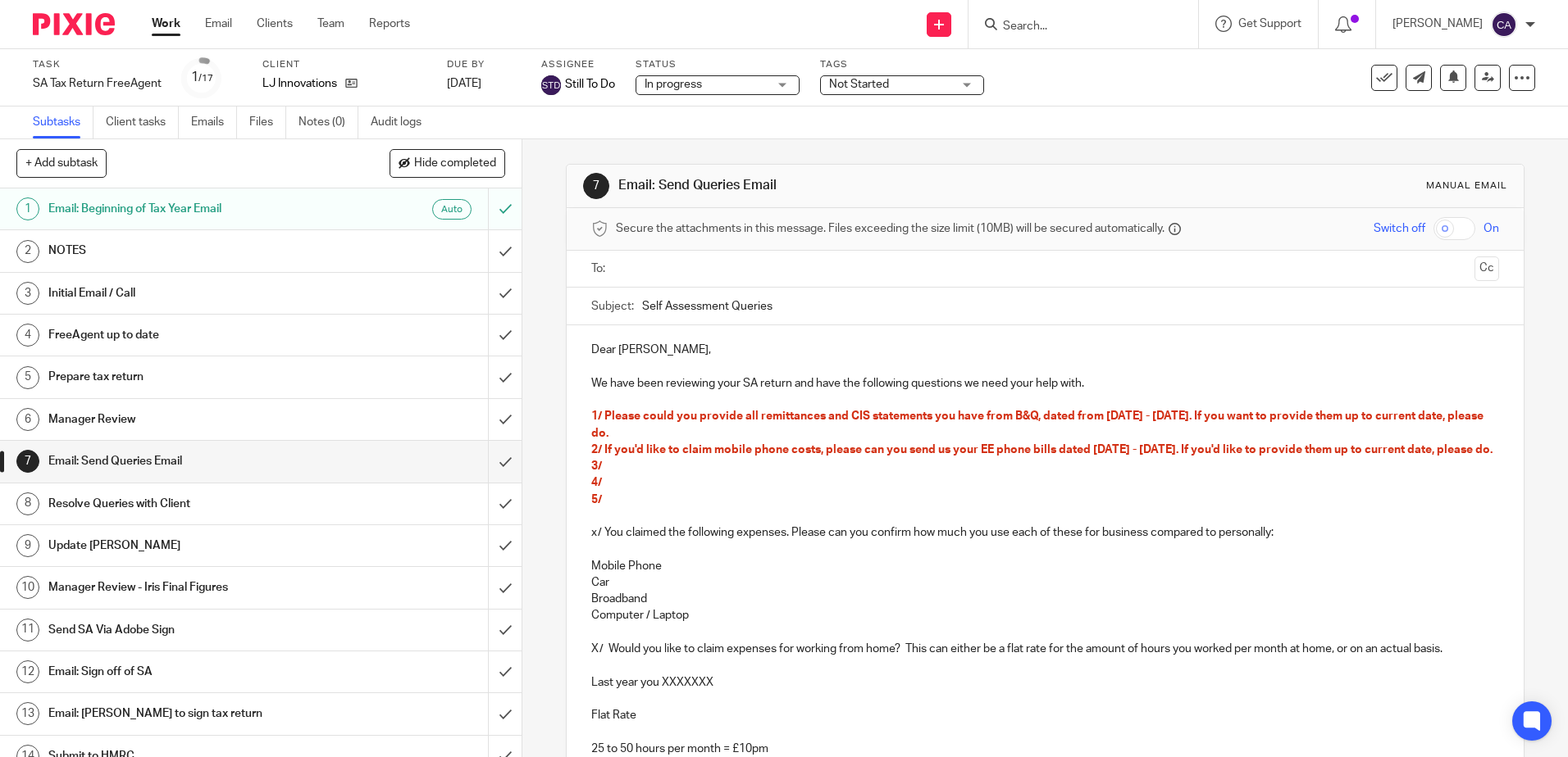
scroll to position [82, 0]
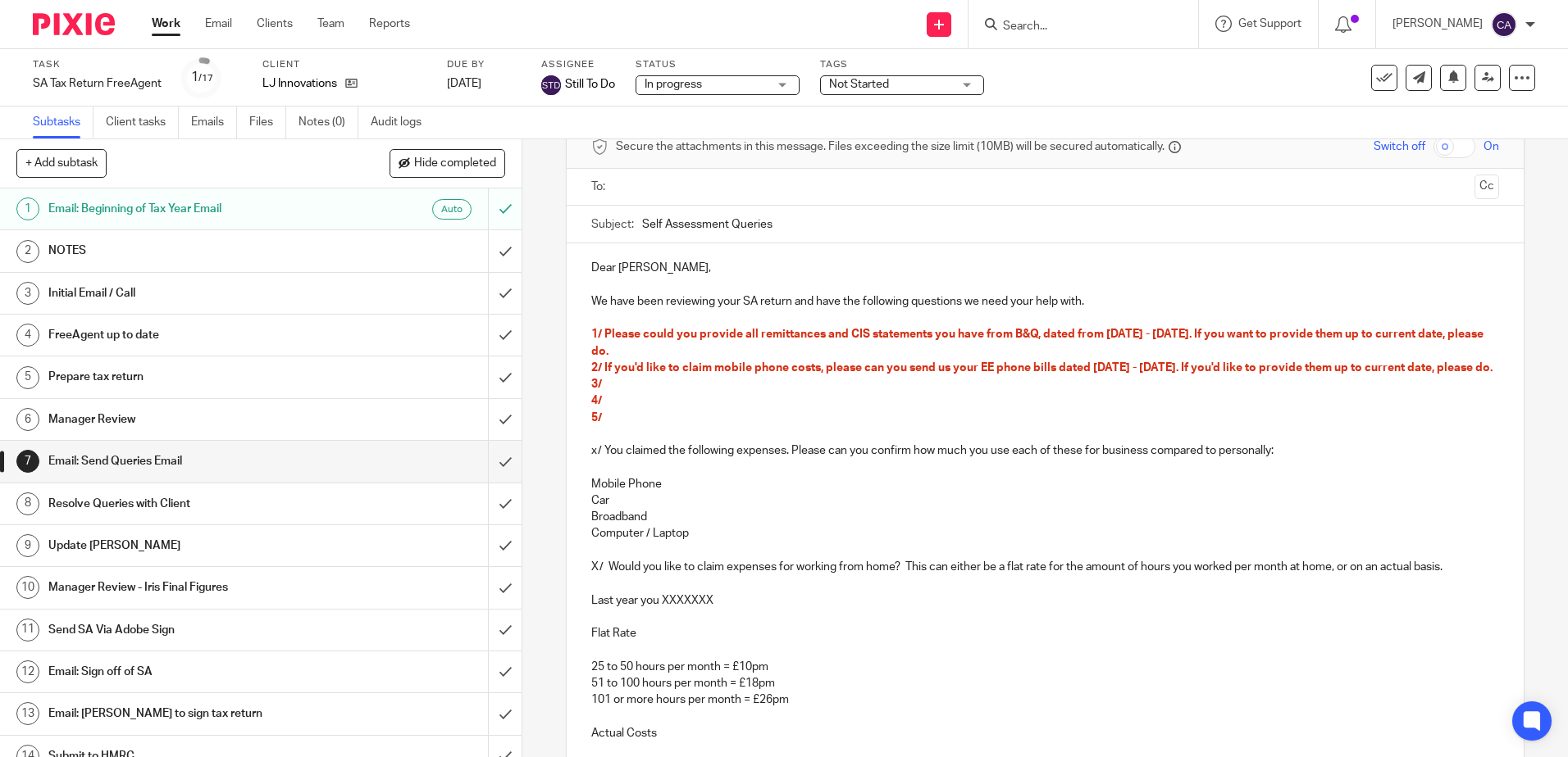
click at [717, 409] on p "4/" at bounding box center [1044, 400] width 907 height 16
click at [787, 393] on p "3/" at bounding box center [1044, 384] width 907 height 16
click at [852, 426] on p "5/" at bounding box center [1044, 417] width 907 height 16
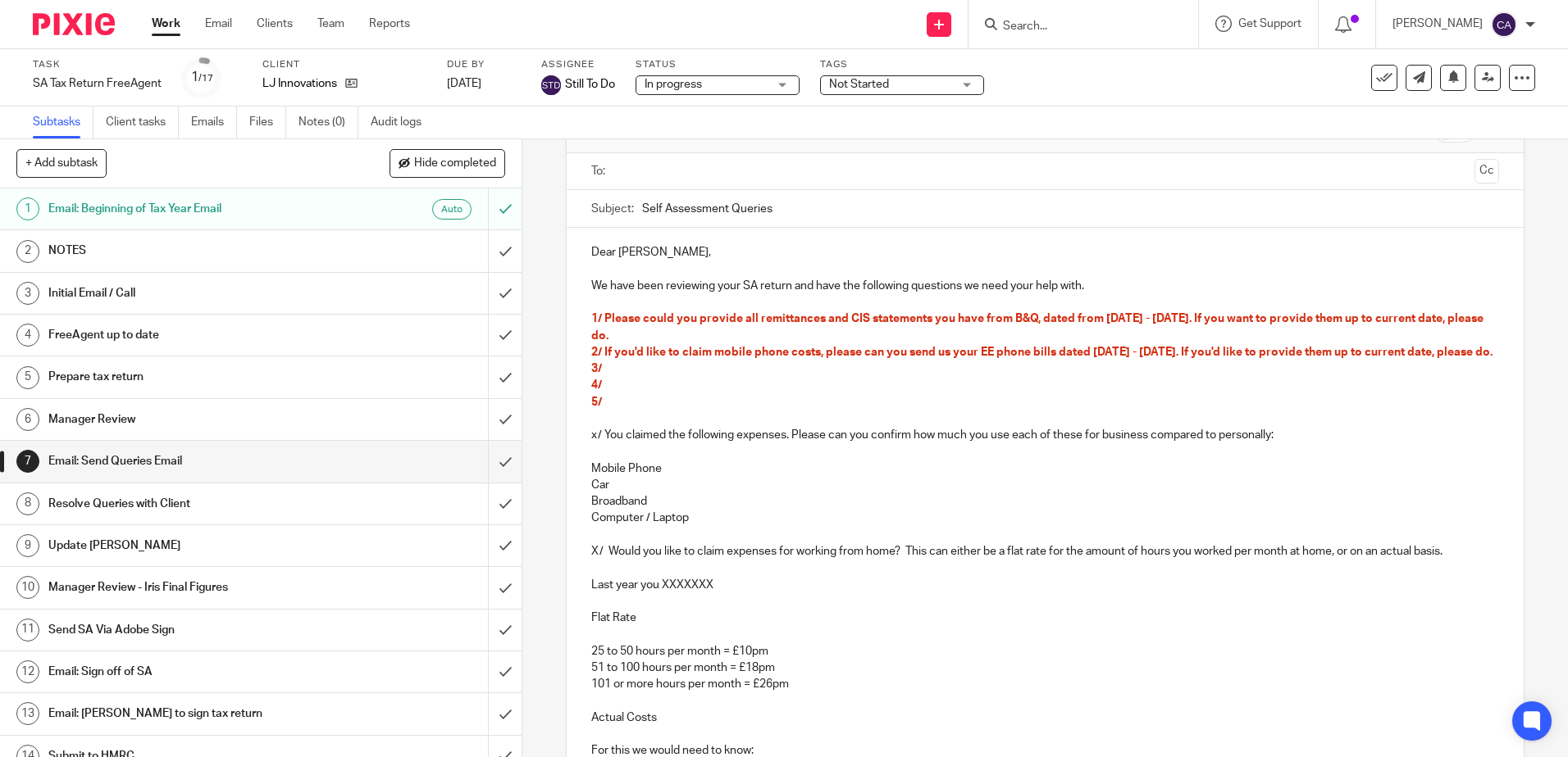
scroll to position [0, 0]
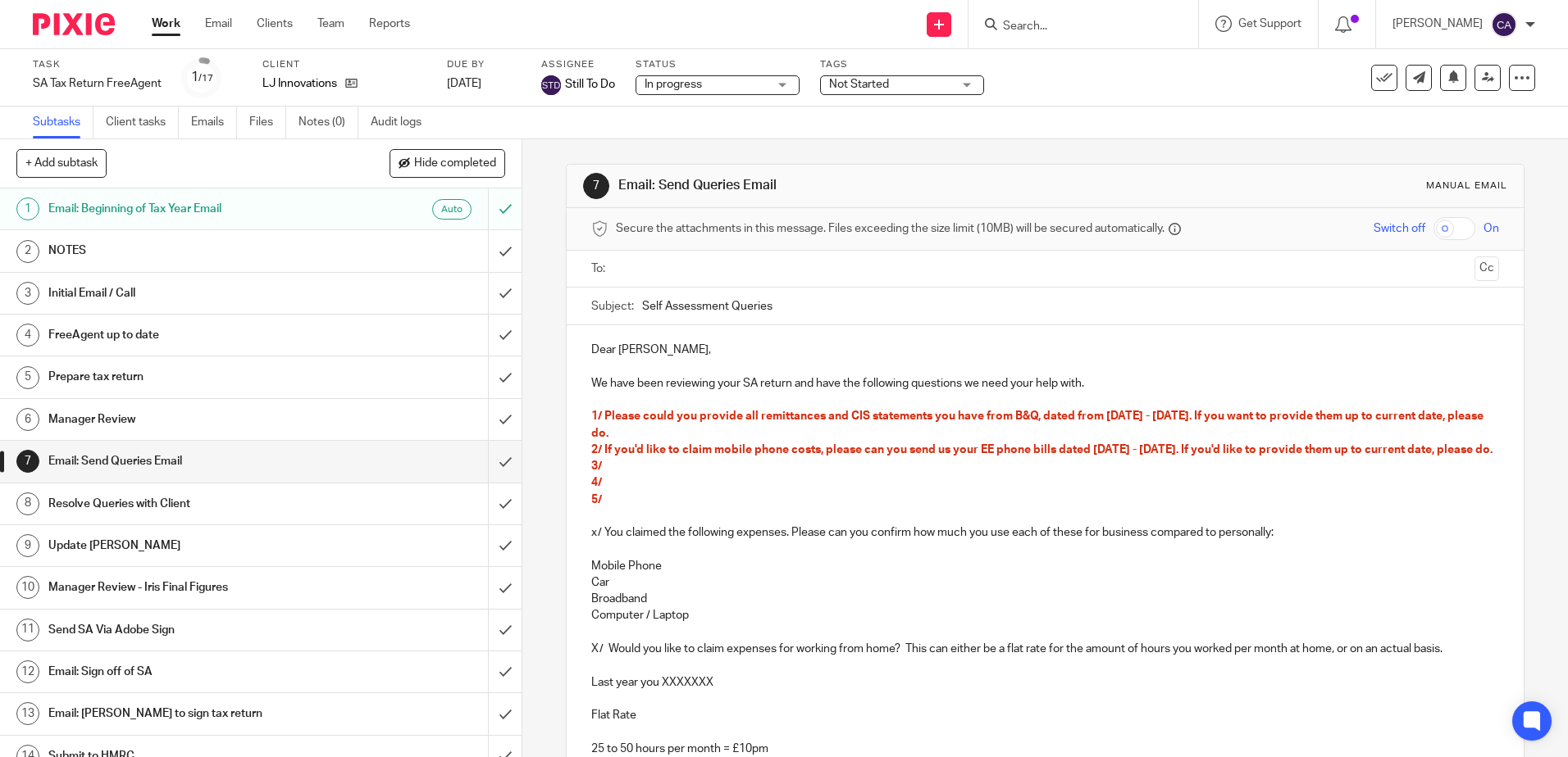
click at [808, 491] on p "4/" at bounding box center [1044, 482] width 907 height 16
click at [769, 491] on p "4/" at bounding box center [1044, 482] width 907 height 16
click at [950, 360] on p "We have been reviewing your SA return and have the following questions we need …" at bounding box center [1044, 375] width 907 height 33
click at [950, 475] on p "3/" at bounding box center [1044, 466] width 907 height 16
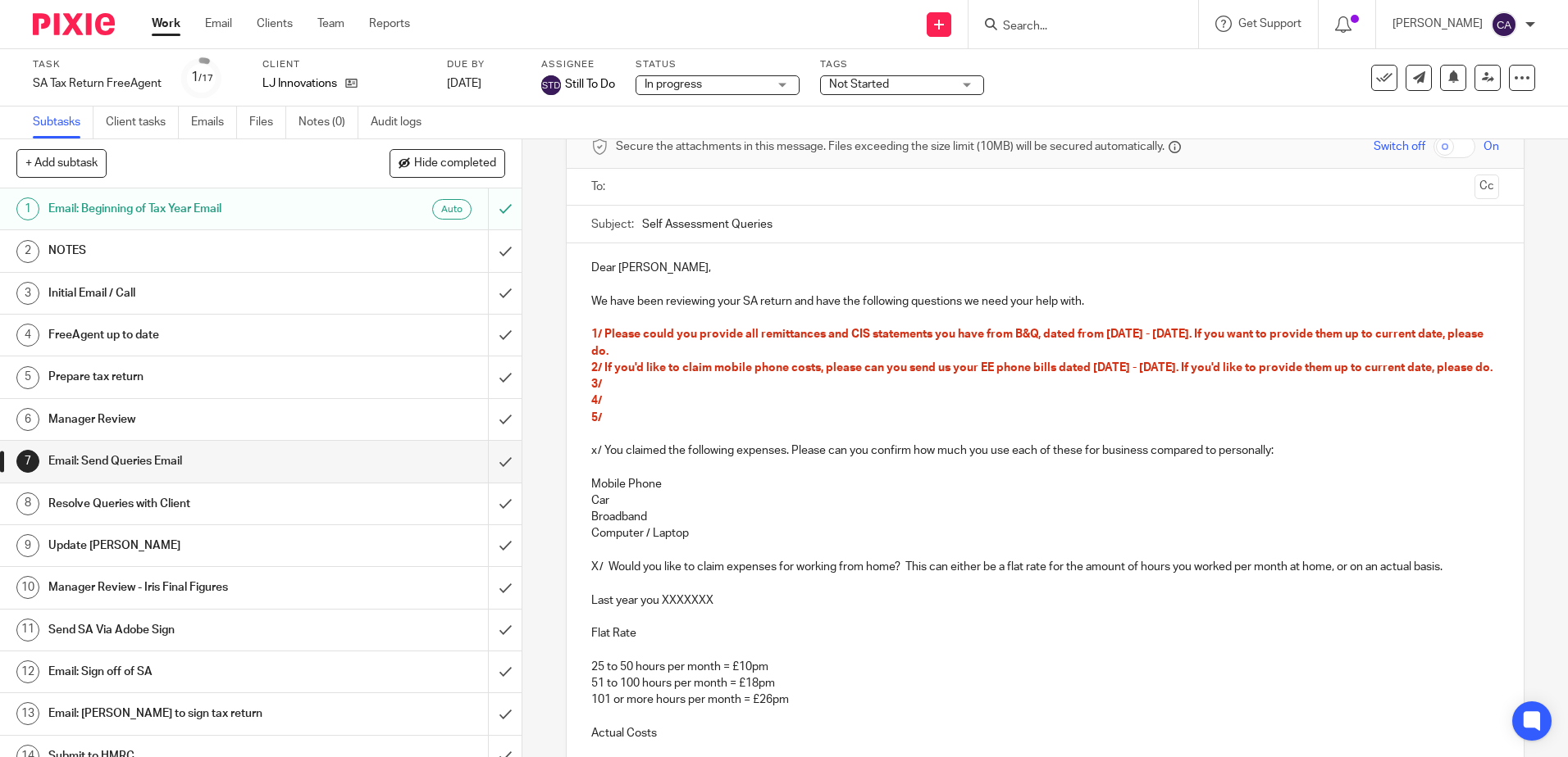
click at [745, 409] on p "4/" at bounding box center [1044, 400] width 907 height 16
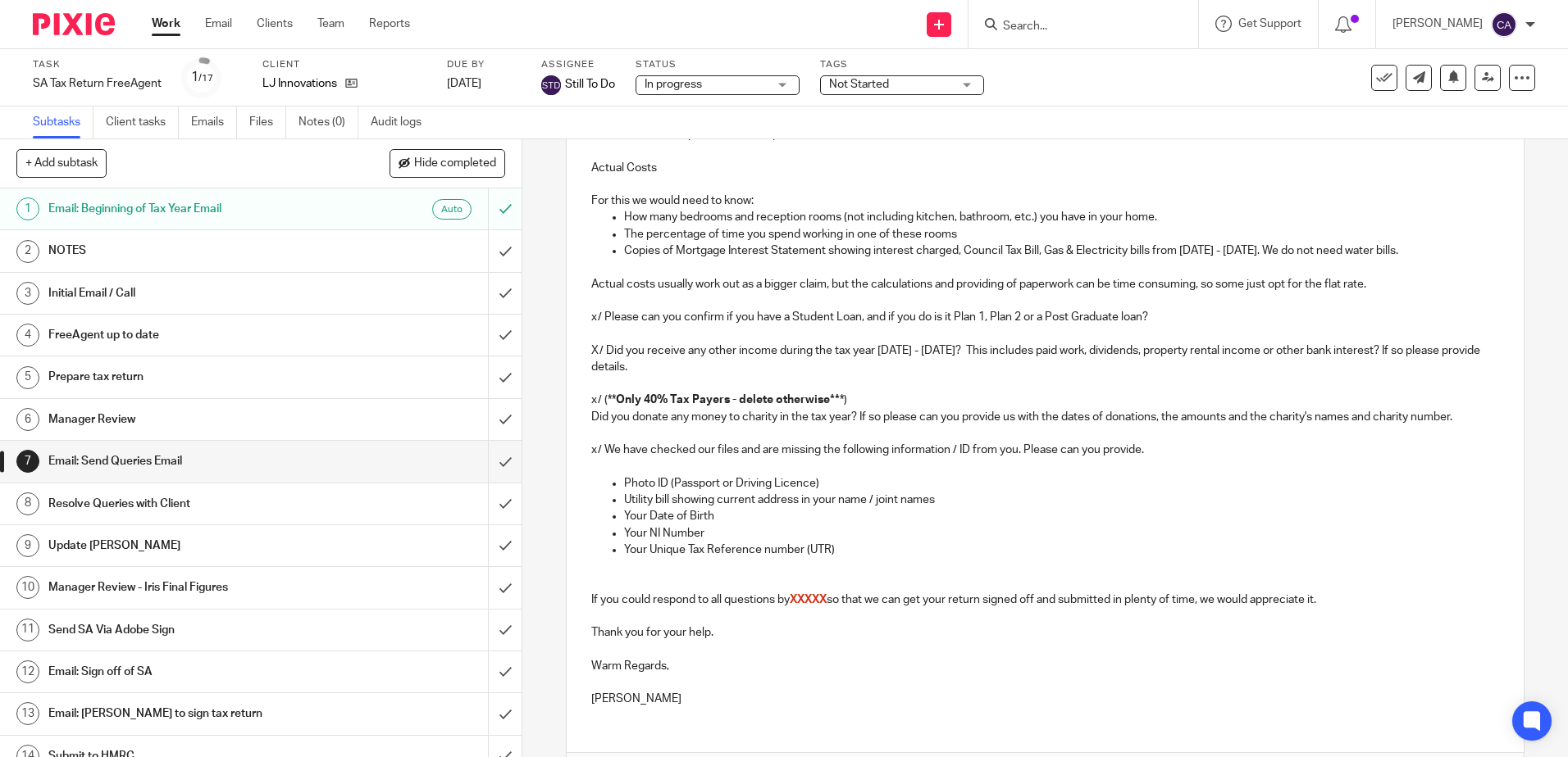
scroll to position [738, 0]
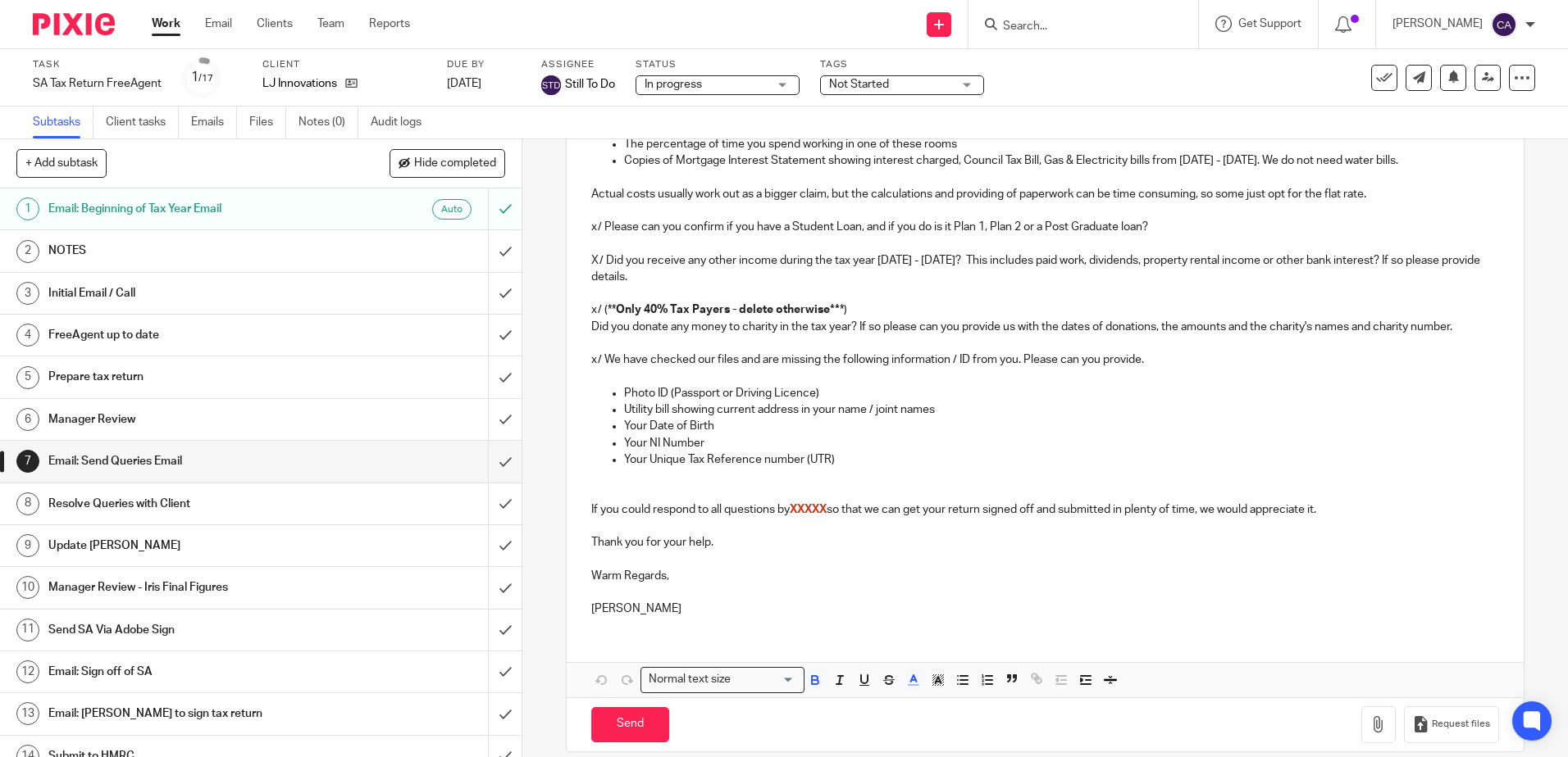
click at [855, 452] on p "Your NI Number" at bounding box center [1061, 443] width 874 height 16
click at [353, 82] on icon at bounding box center [351, 83] width 12 height 12
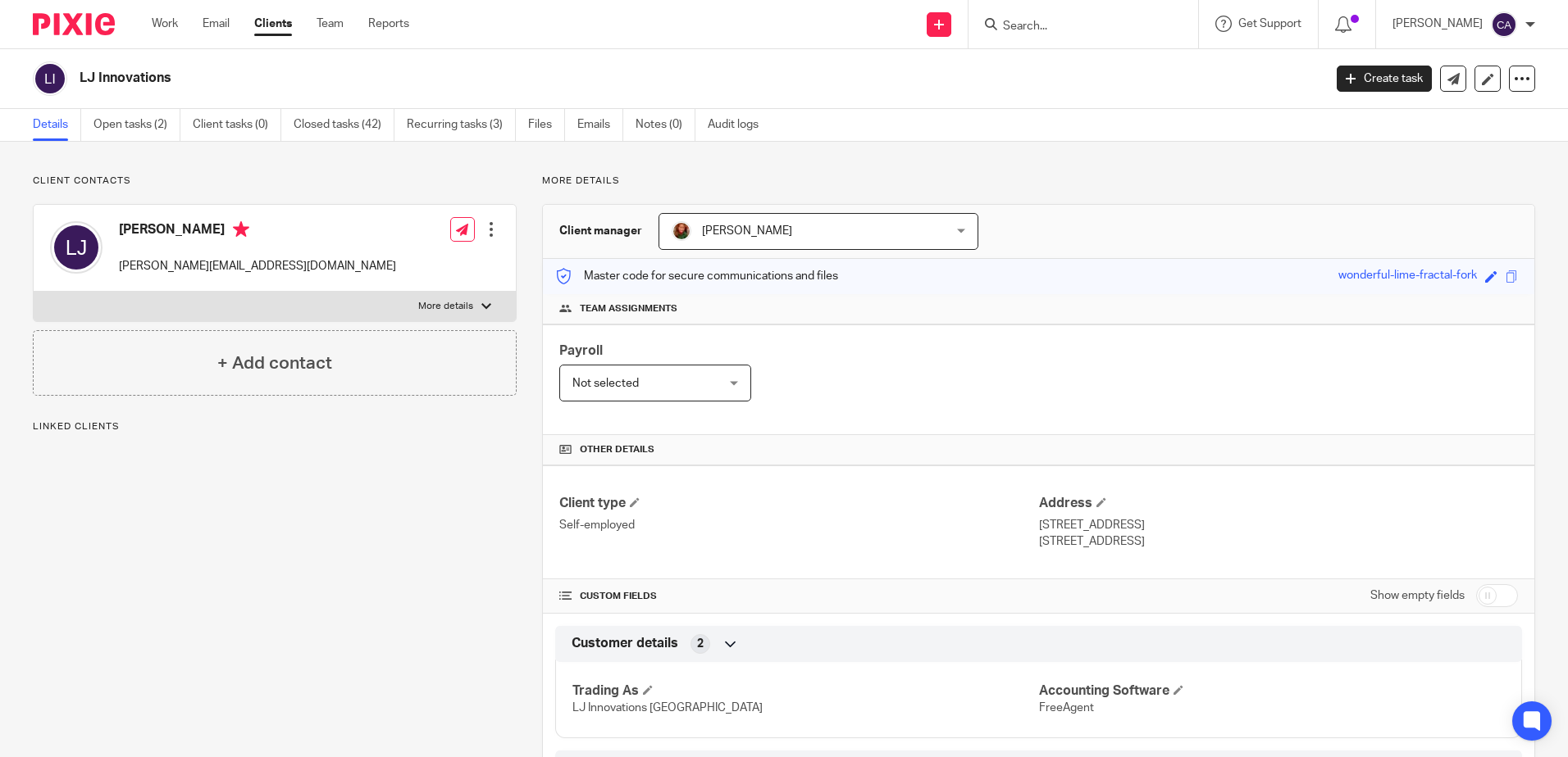
click at [462, 303] on p "More details" at bounding box center [446, 306] width 55 height 13
click at [33, 292] on input "More details" at bounding box center [32, 291] width 1 height 1
checkbox input "true"
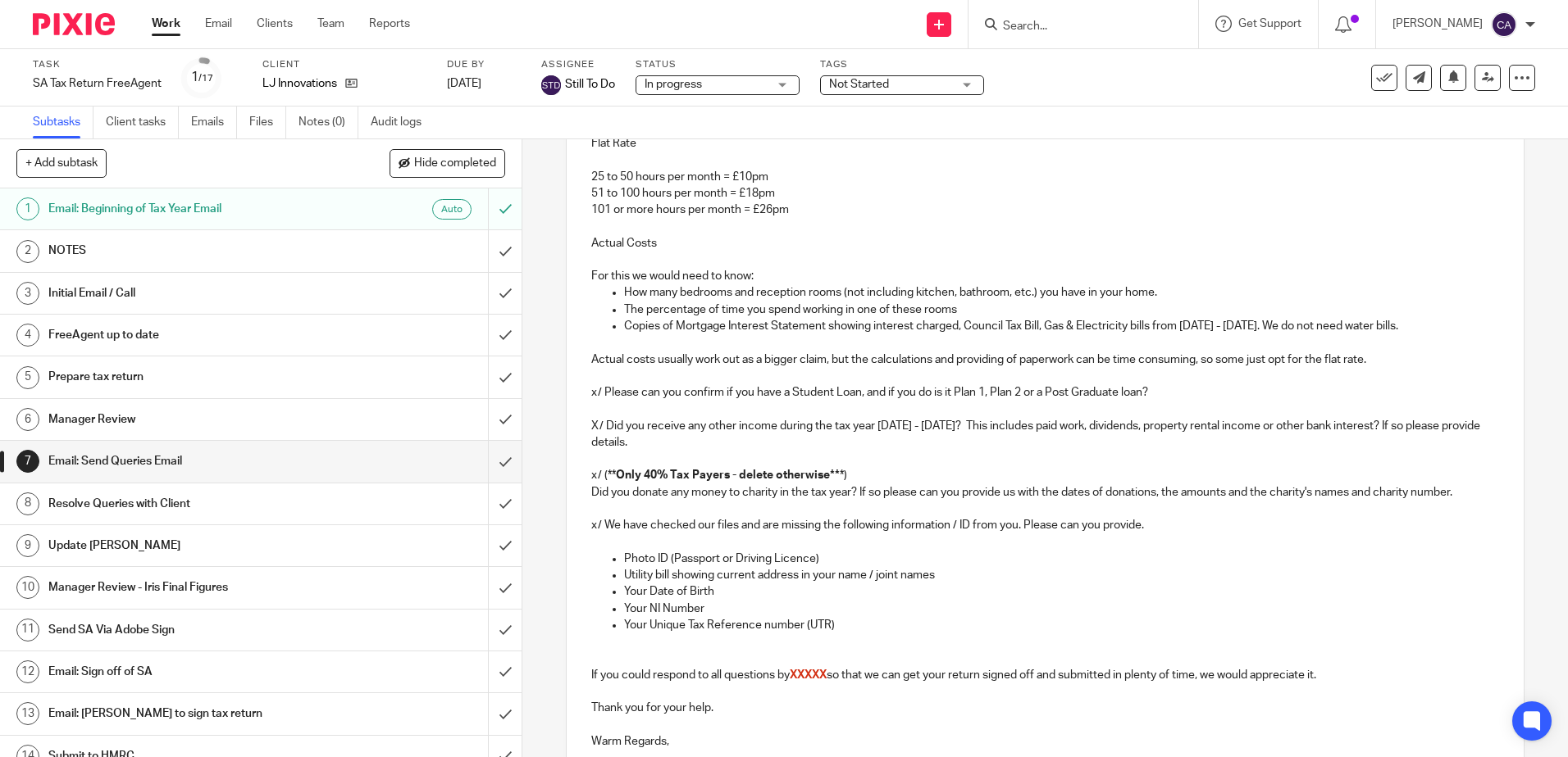
scroll to position [774, 0]
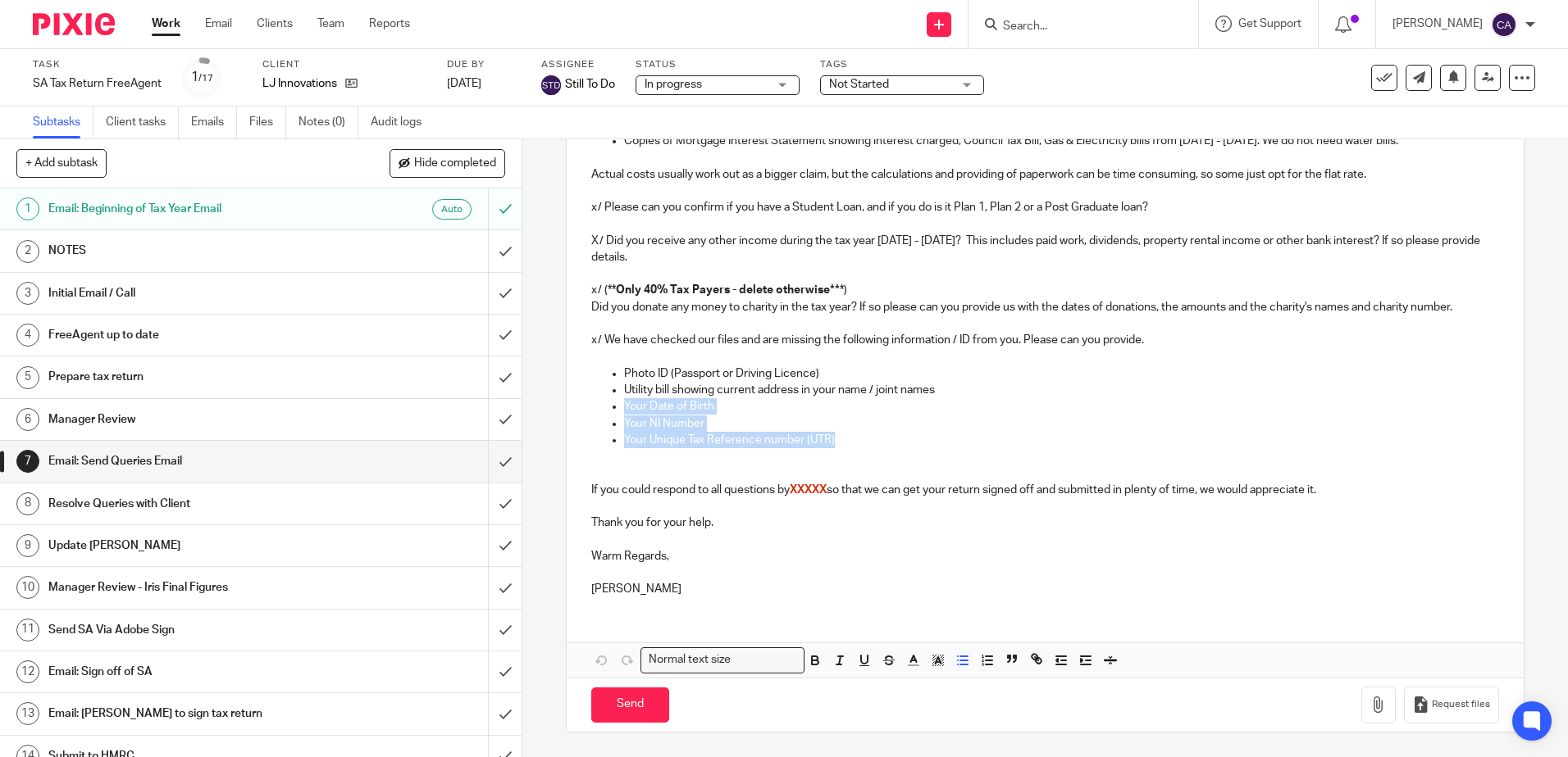
drag, startPoint x: 862, startPoint y: 440, endPoint x: 598, endPoint y: 407, distance: 266.1
click at [598, 407] on ul "Photo ID (Passport or Driving Licence) Utility bill showing current address in …" at bounding box center [1044, 406] width 907 height 83
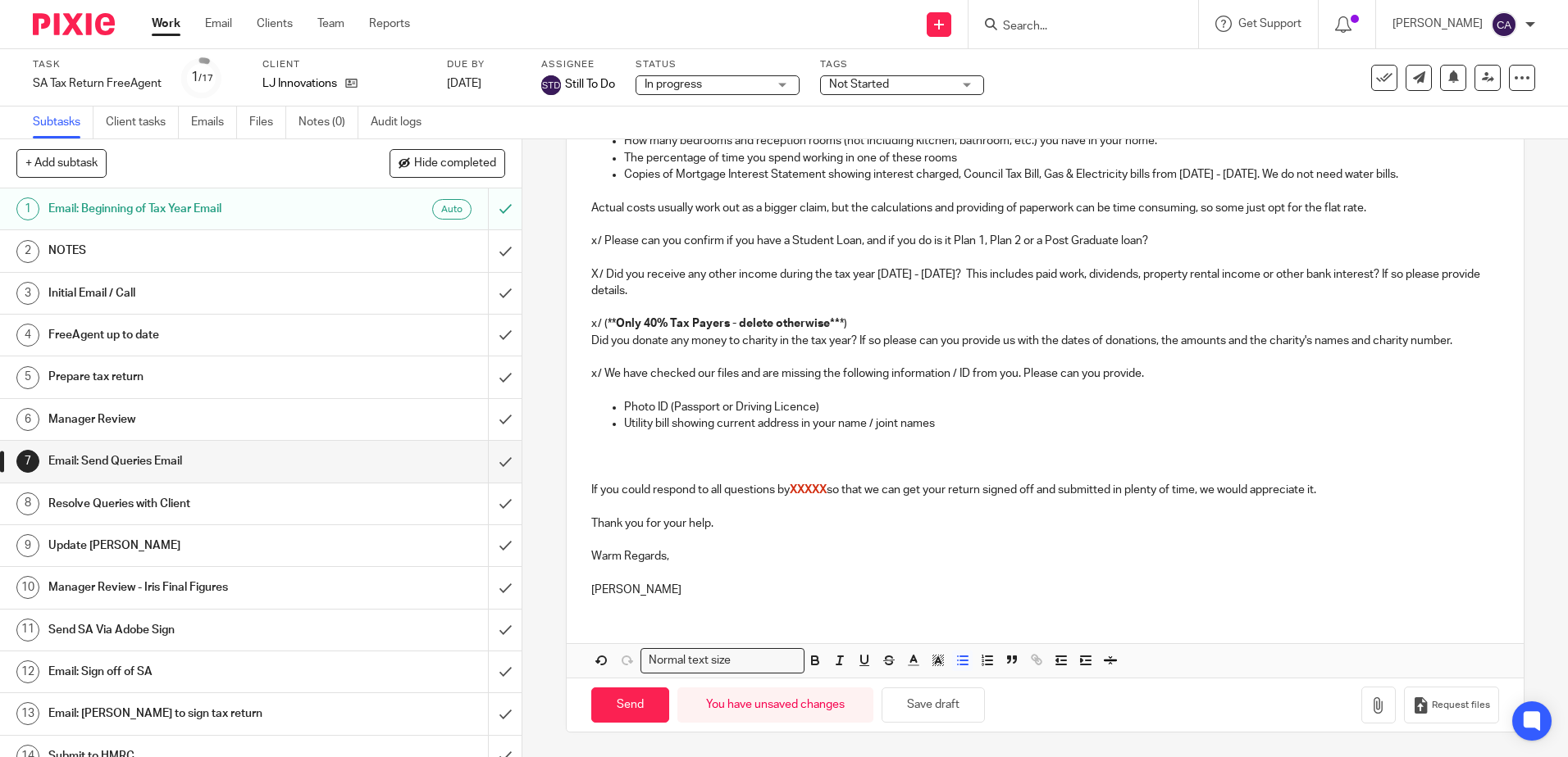
scroll to position [724, 0]
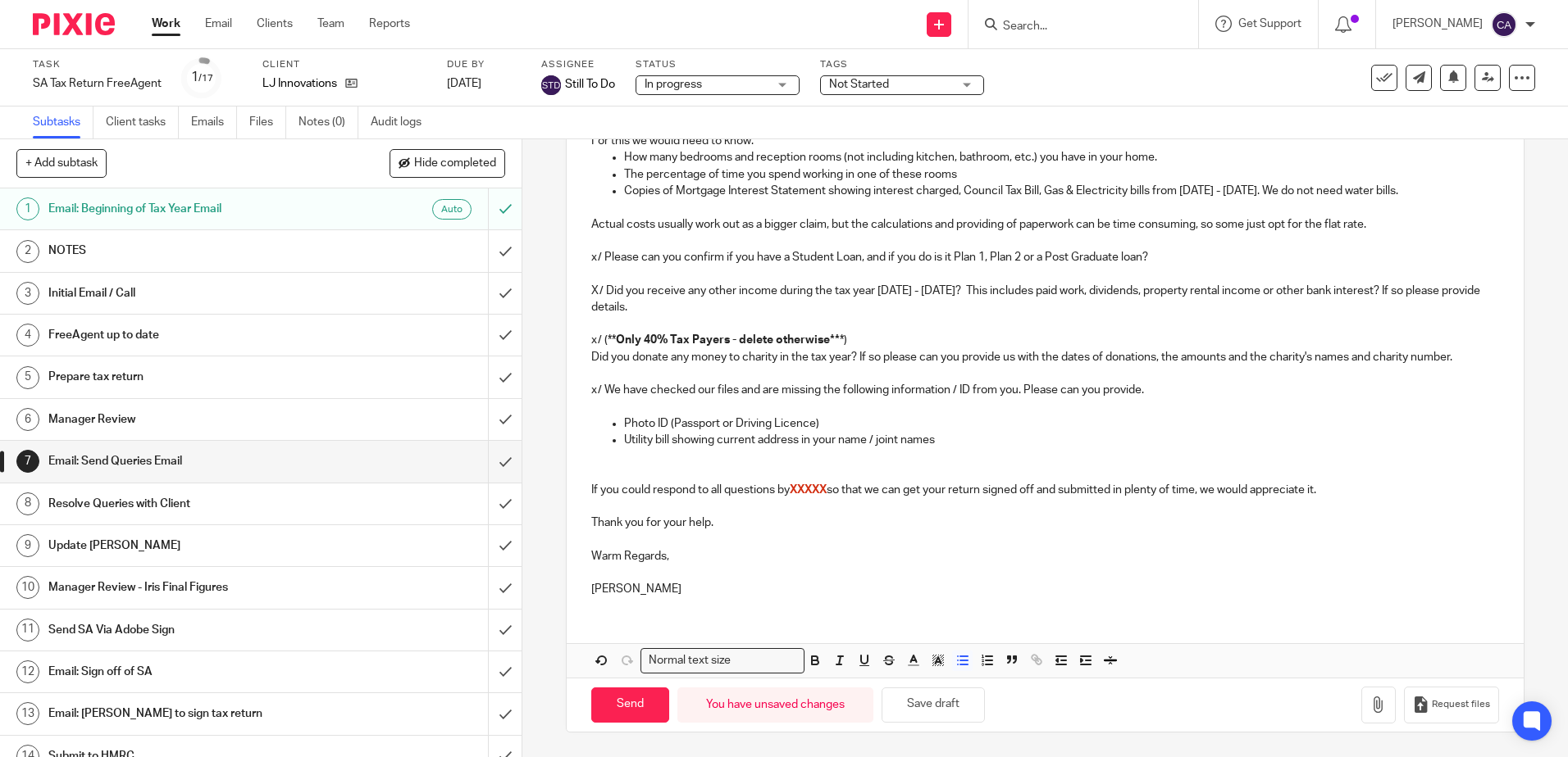
click at [710, 466] on p at bounding box center [1044, 474] width 907 height 16
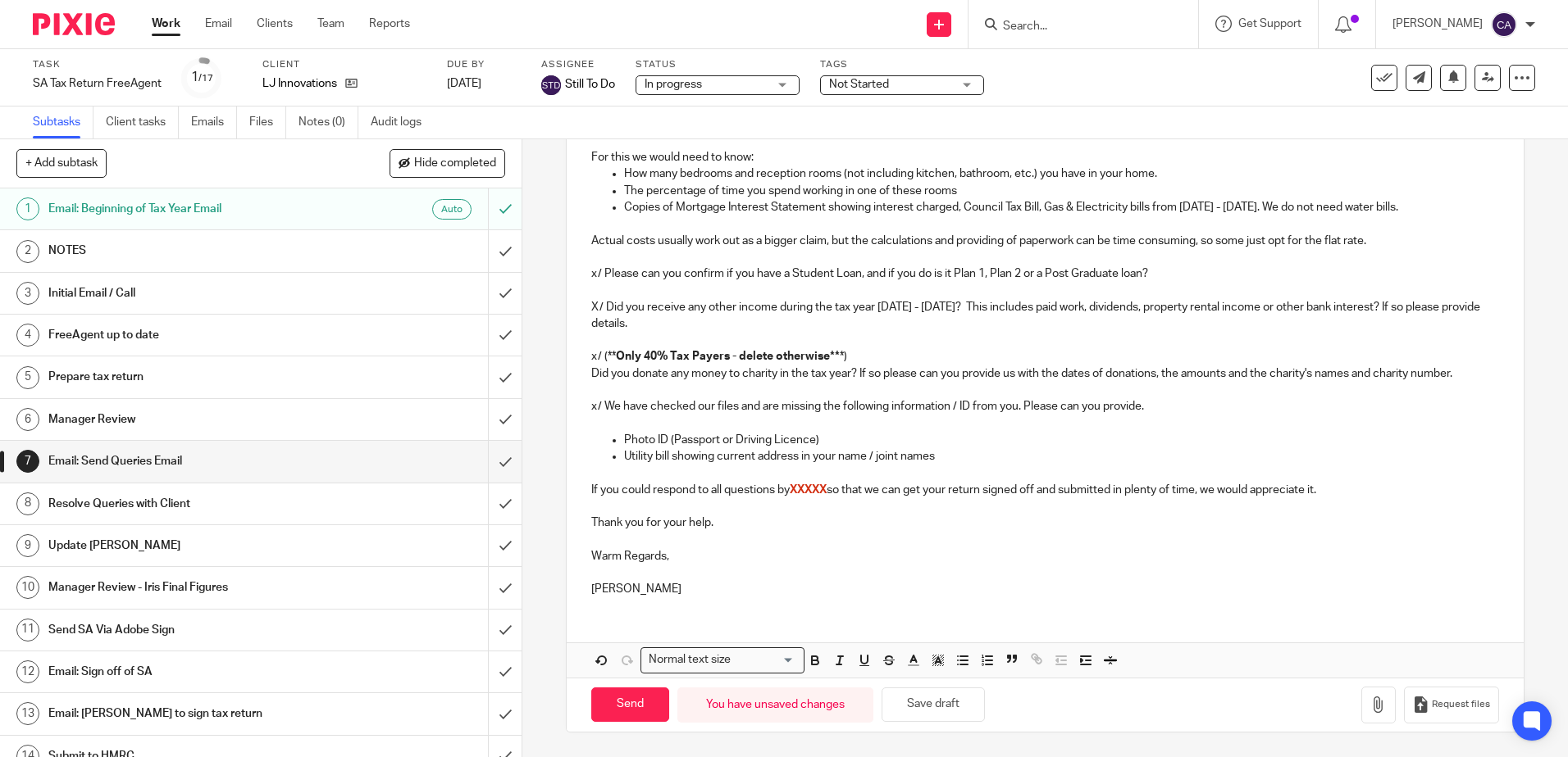
scroll to position [708, 0]
click at [943, 700] on button "Save draft" at bounding box center [933, 705] width 104 height 35
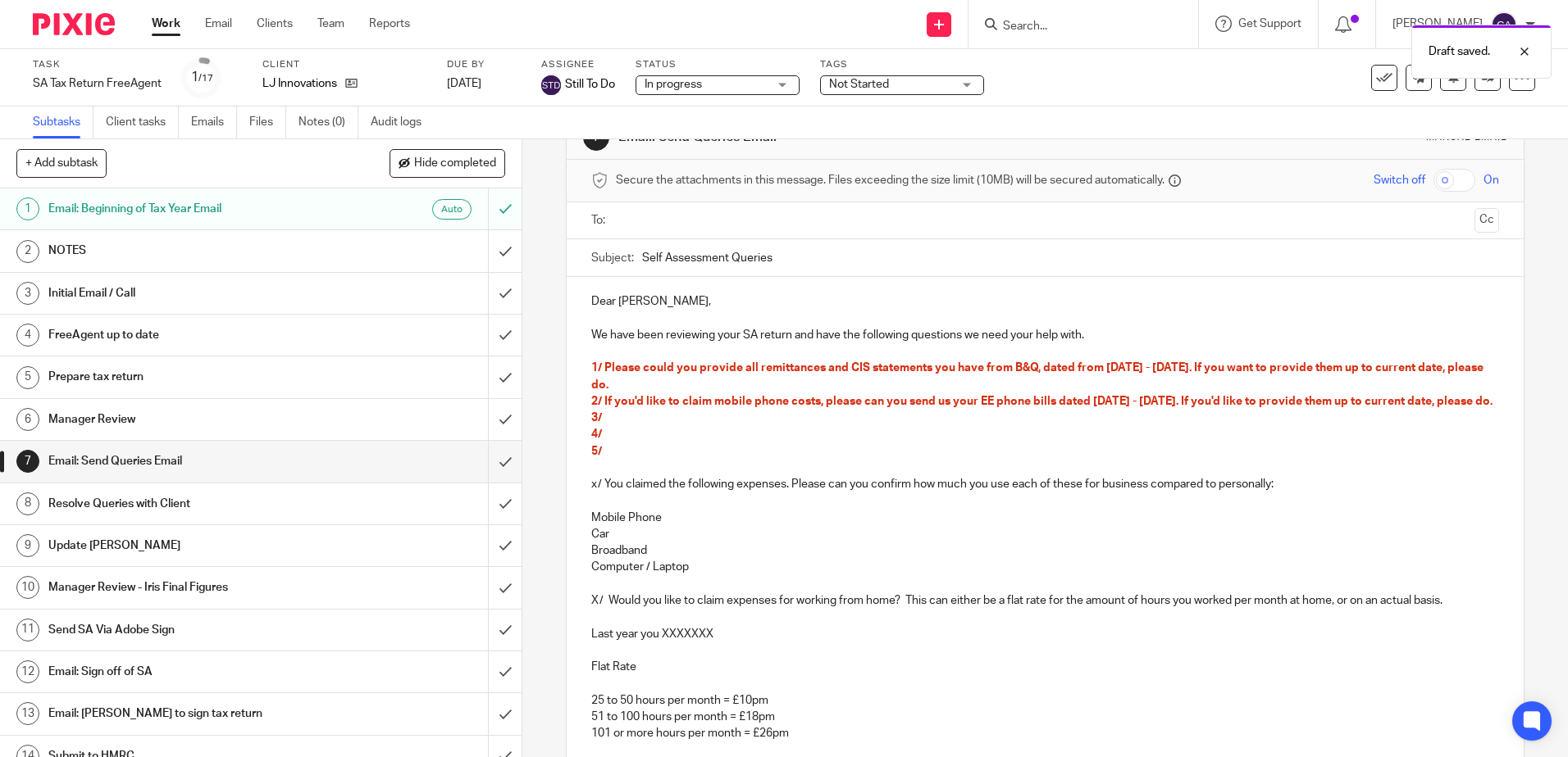
scroll to position [0, 0]
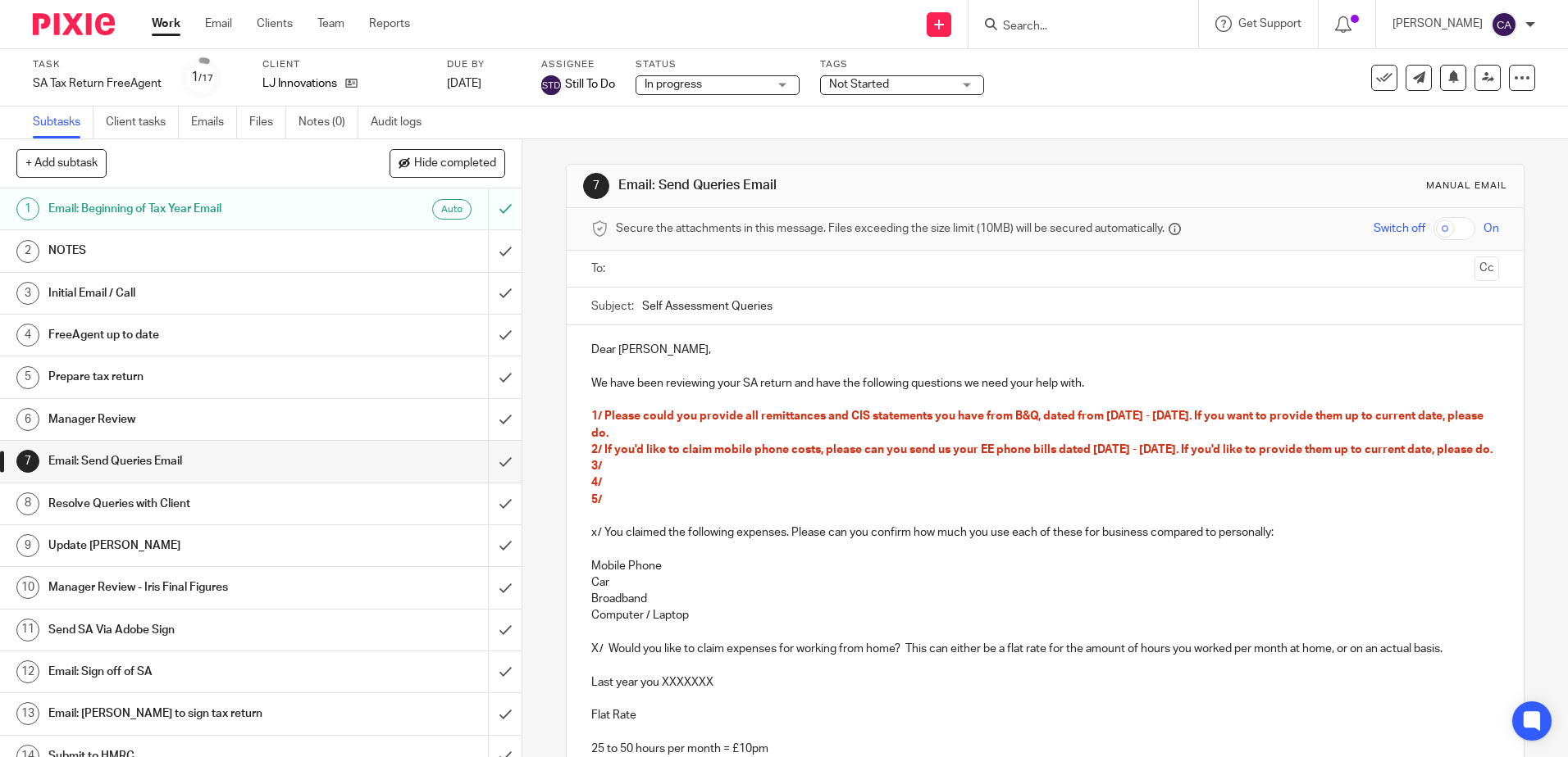
click at [860, 491] on p "4/" at bounding box center [1044, 482] width 907 height 16
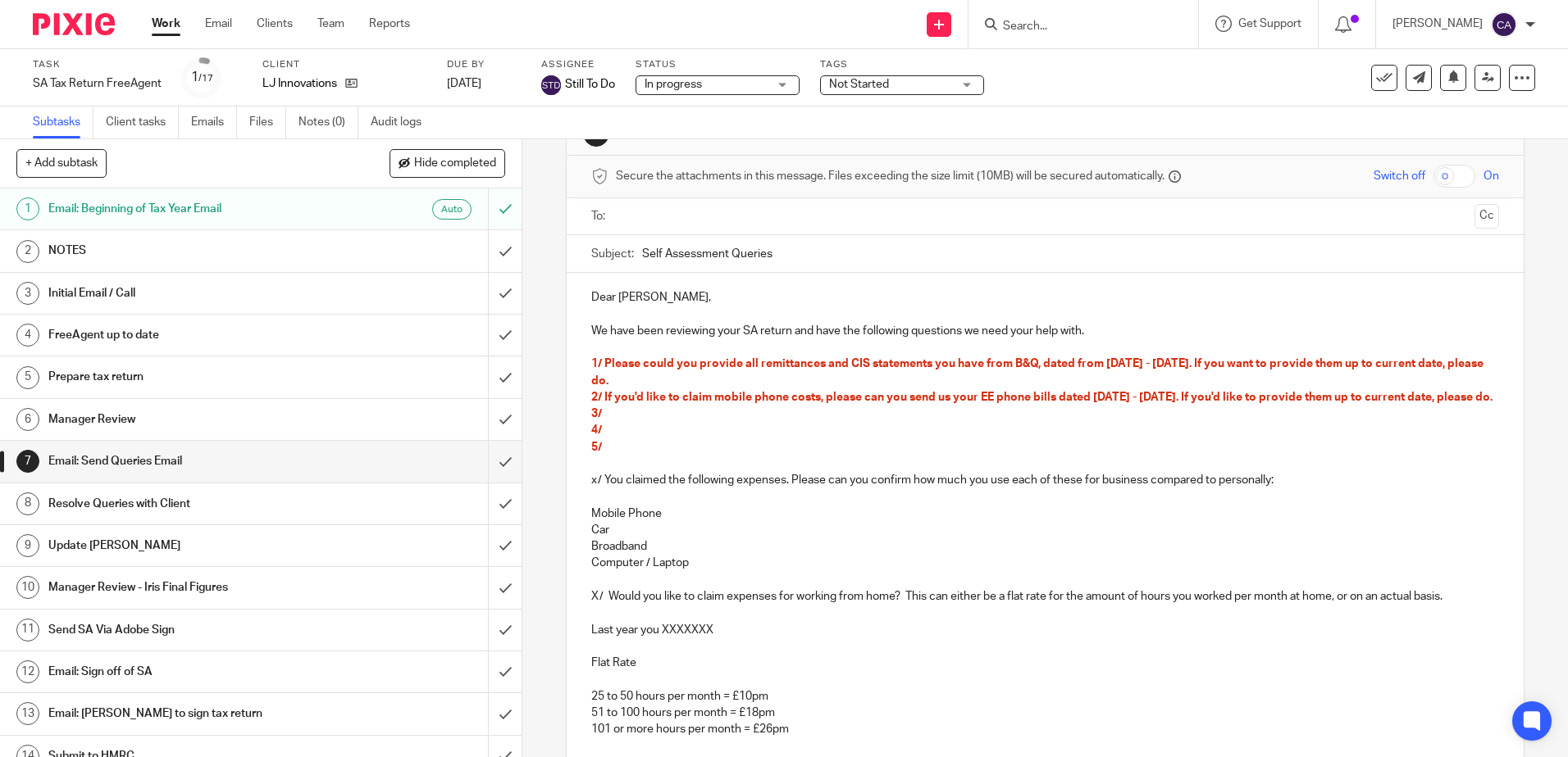
scroll to position [82, 0]
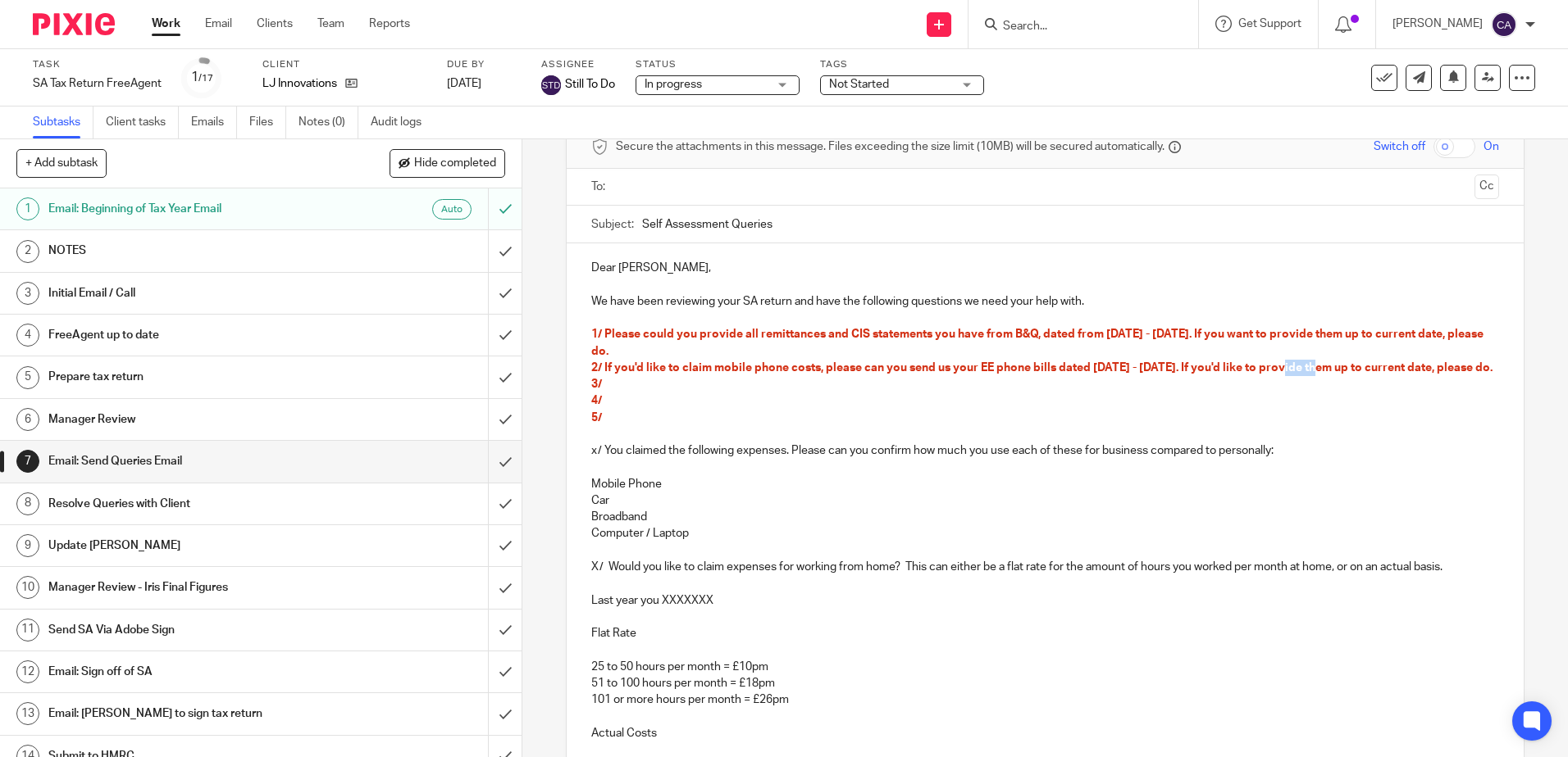
drag, startPoint x: 1312, startPoint y: 367, endPoint x: 1286, endPoint y: 367, distance: 26.0
click at [1286, 367] on span "2/ If you'd like to claim mobile phone costs, please can you send us your EE ph…" at bounding box center [1041, 368] width 901 height 11
click at [1095, 377] on p "2/ If you'd like to claim mobile phone costs, please can you send us your EE ph…" at bounding box center [1044, 367] width 907 height 16
click at [764, 426] on p "5/" at bounding box center [1044, 417] width 907 height 16
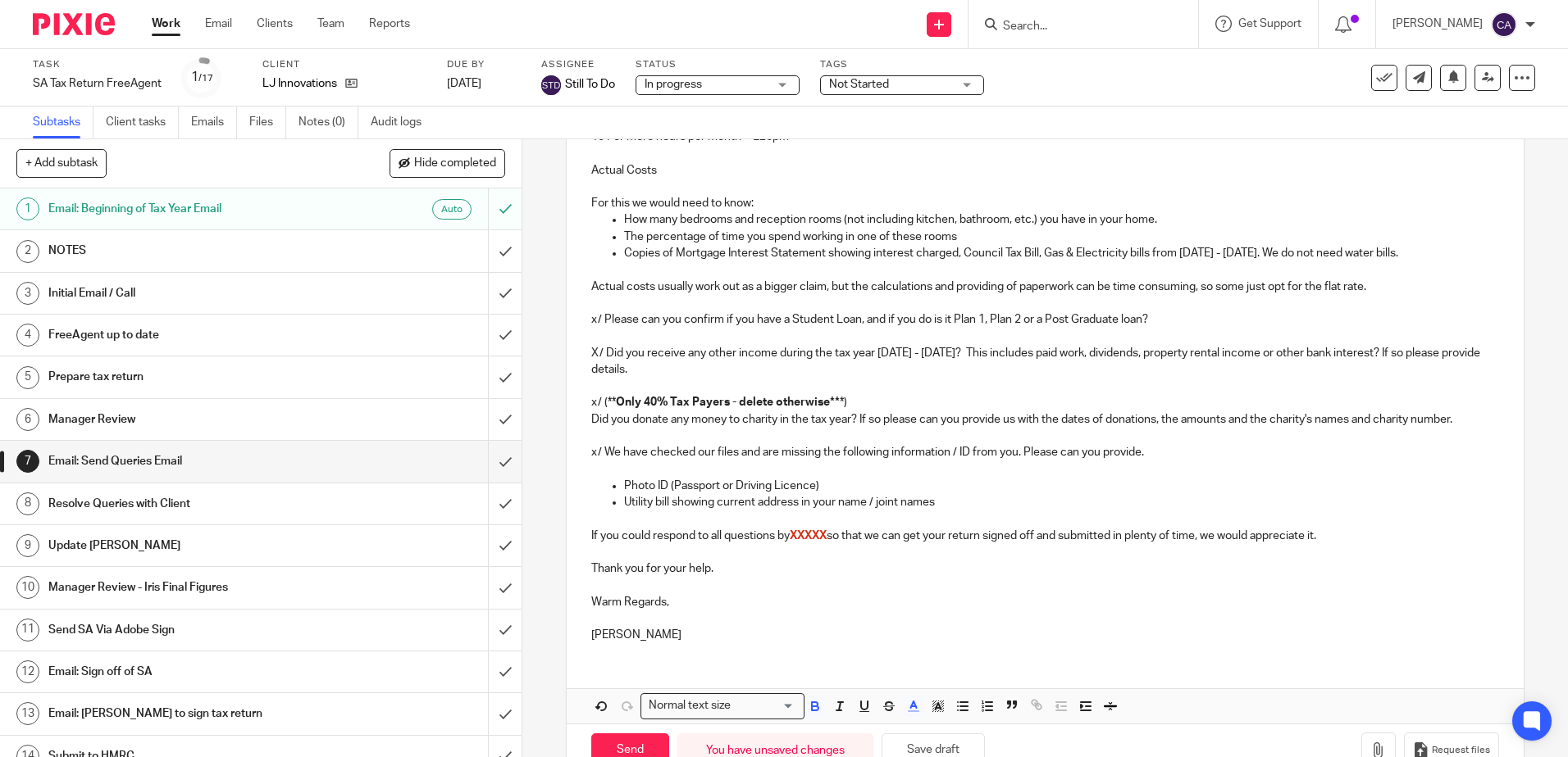
scroll to position [708, 0]
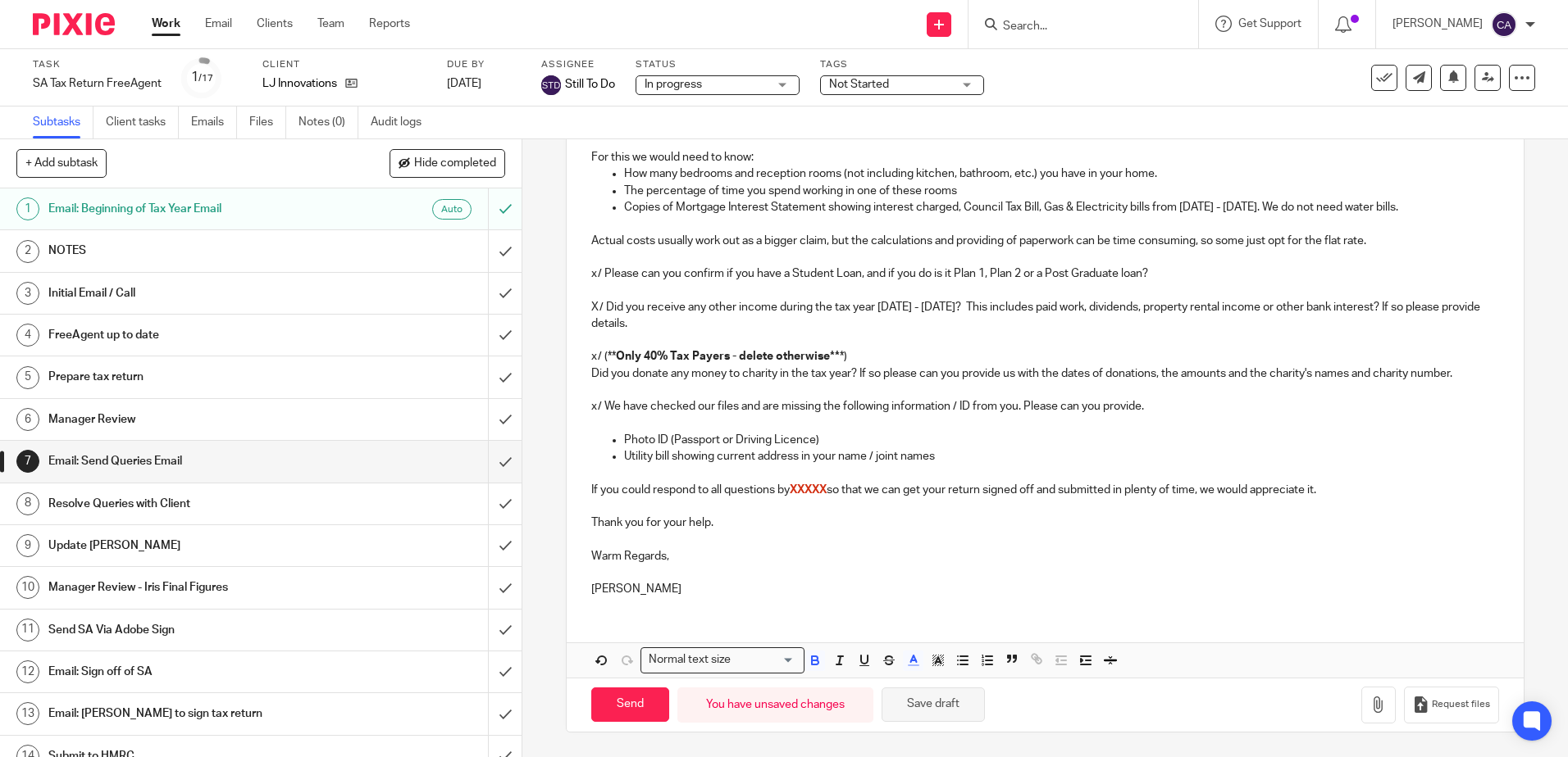
click at [927, 709] on button "Save draft" at bounding box center [933, 705] width 104 height 35
click at [924, 715] on button "Save draft" at bounding box center [933, 705] width 104 height 35
click at [837, 86] on span "Not Started" at bounding box center [858, 85] width 60 height 11
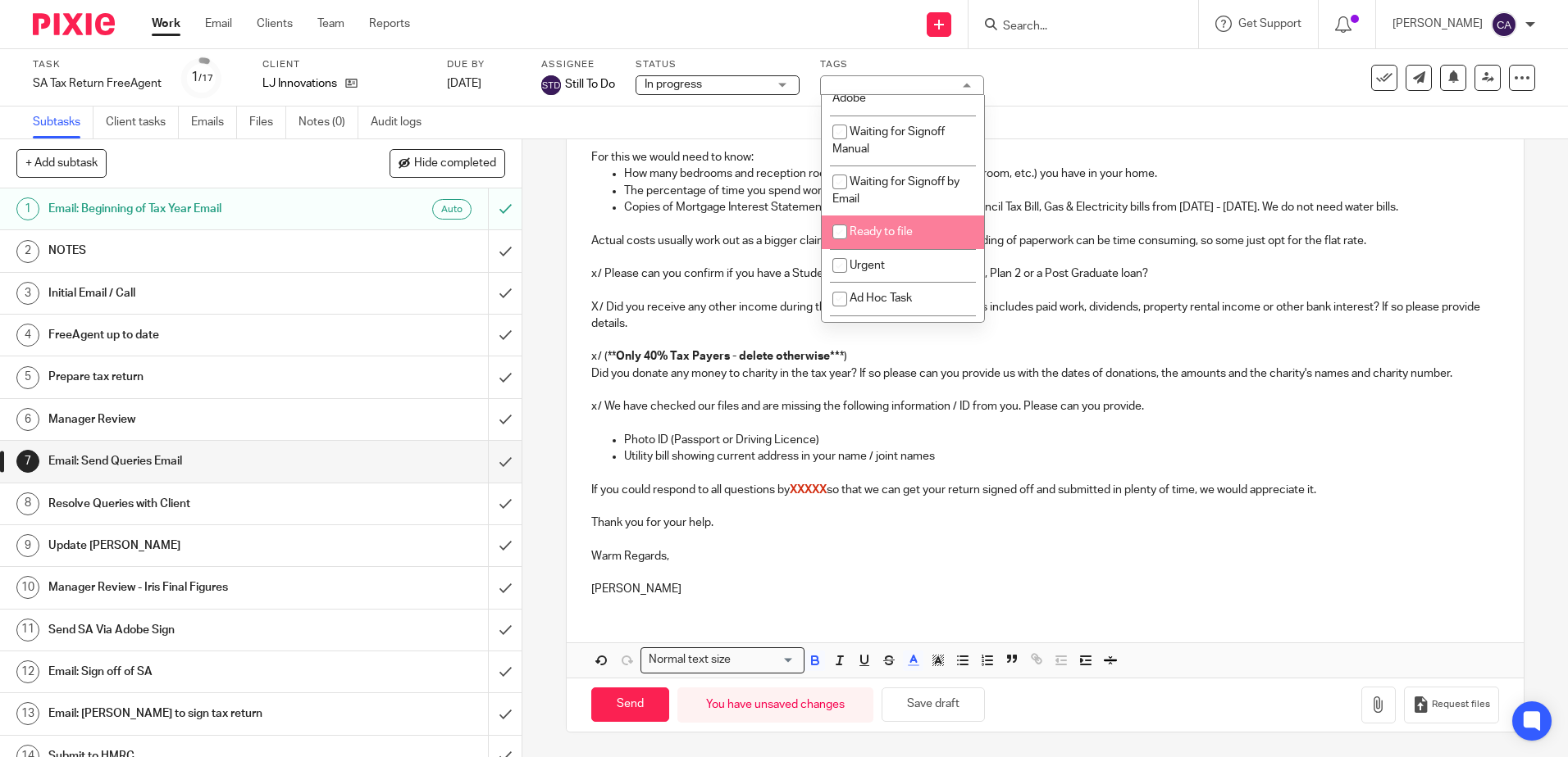
scroll to position [0, 0]
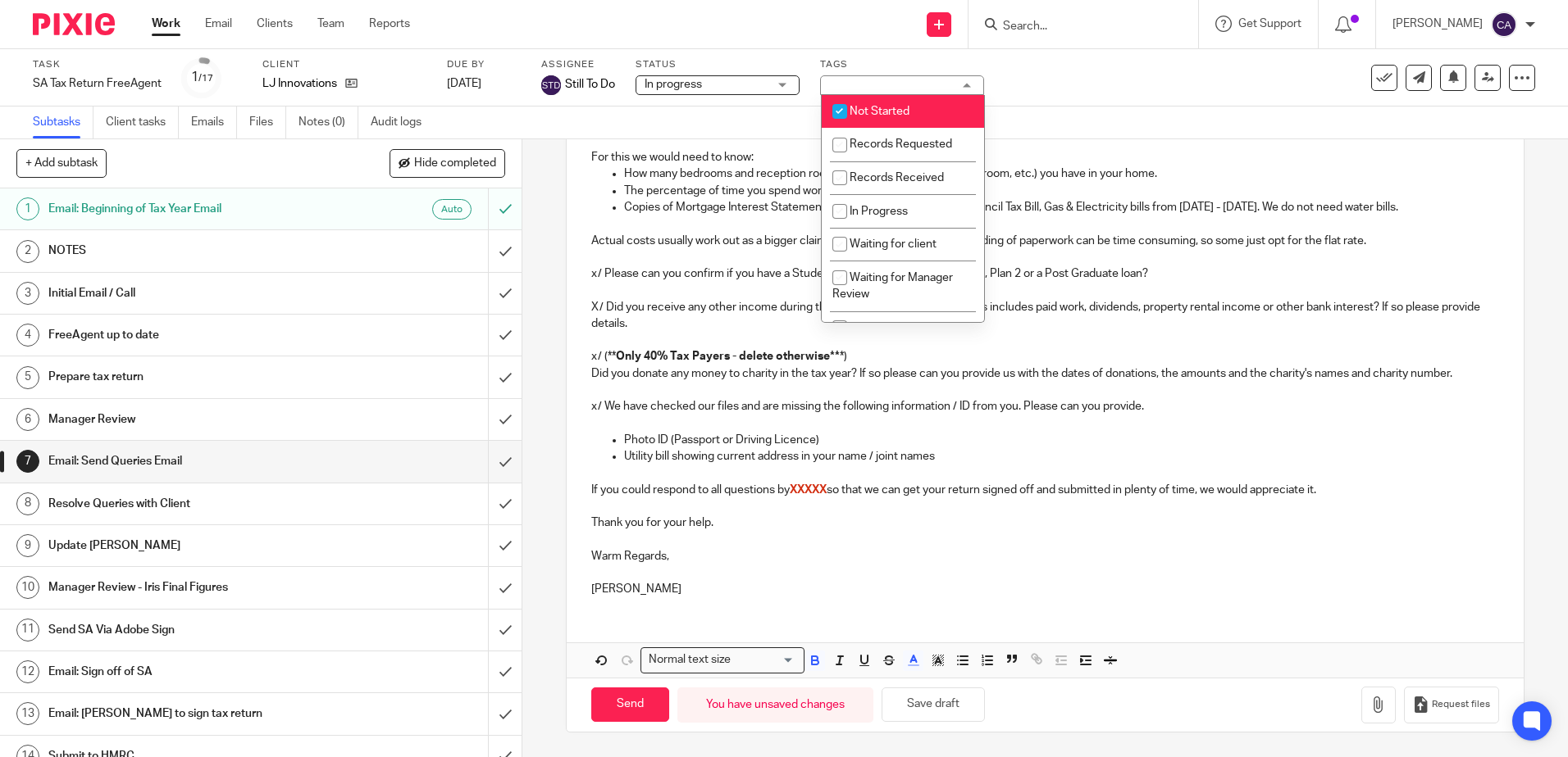
click at [881, 107] on span "Not Started" at bounding box center [879, 111] width 60 height 11
checkbox input "false"
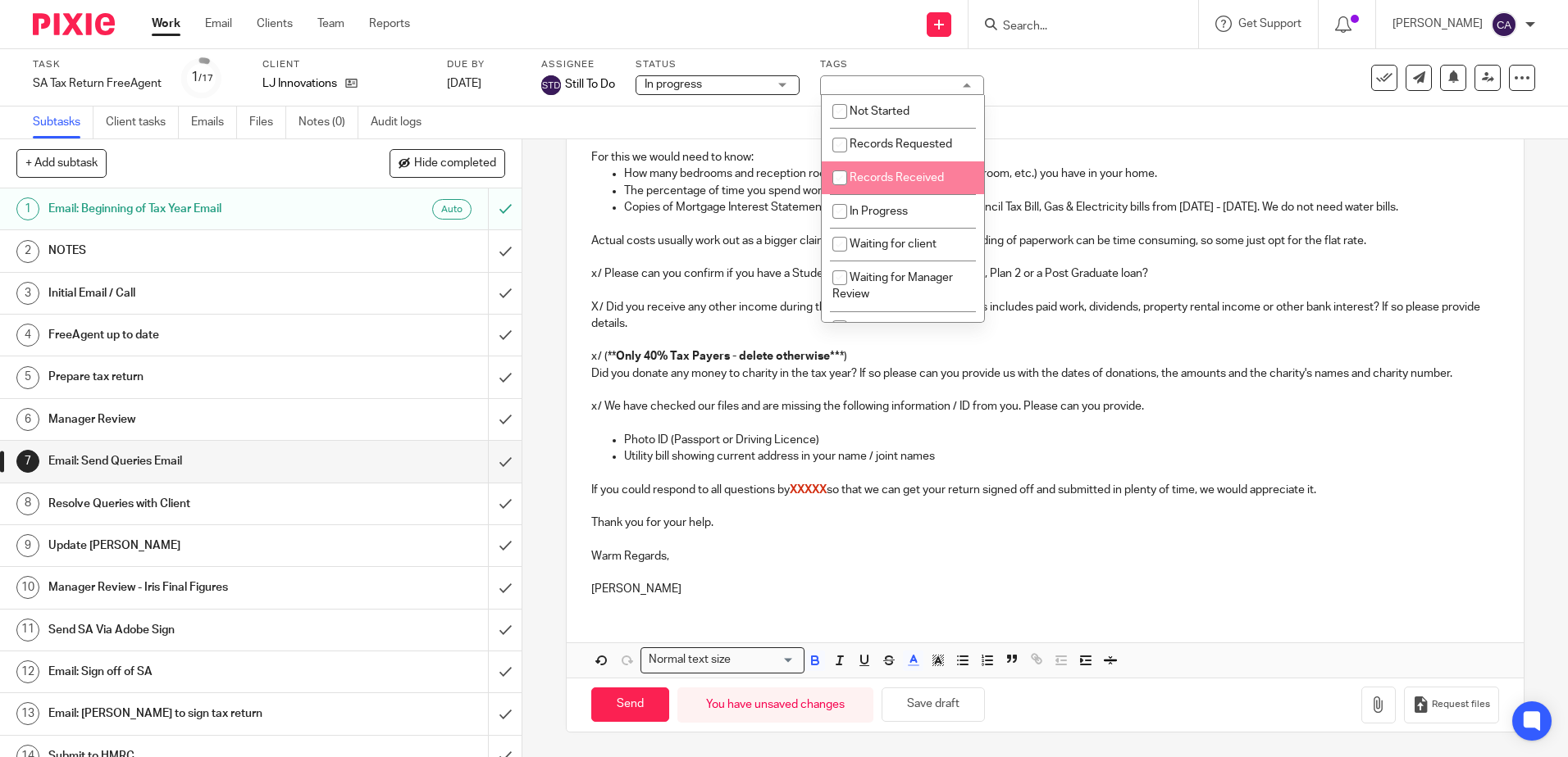
click at [882, 203] on li "In Progress" at bounding box center [903, 210] width 163 height 33
checkbox input "true"
click at [1054, 252] on p at bounding box center [1044, 257] width 907 height 16
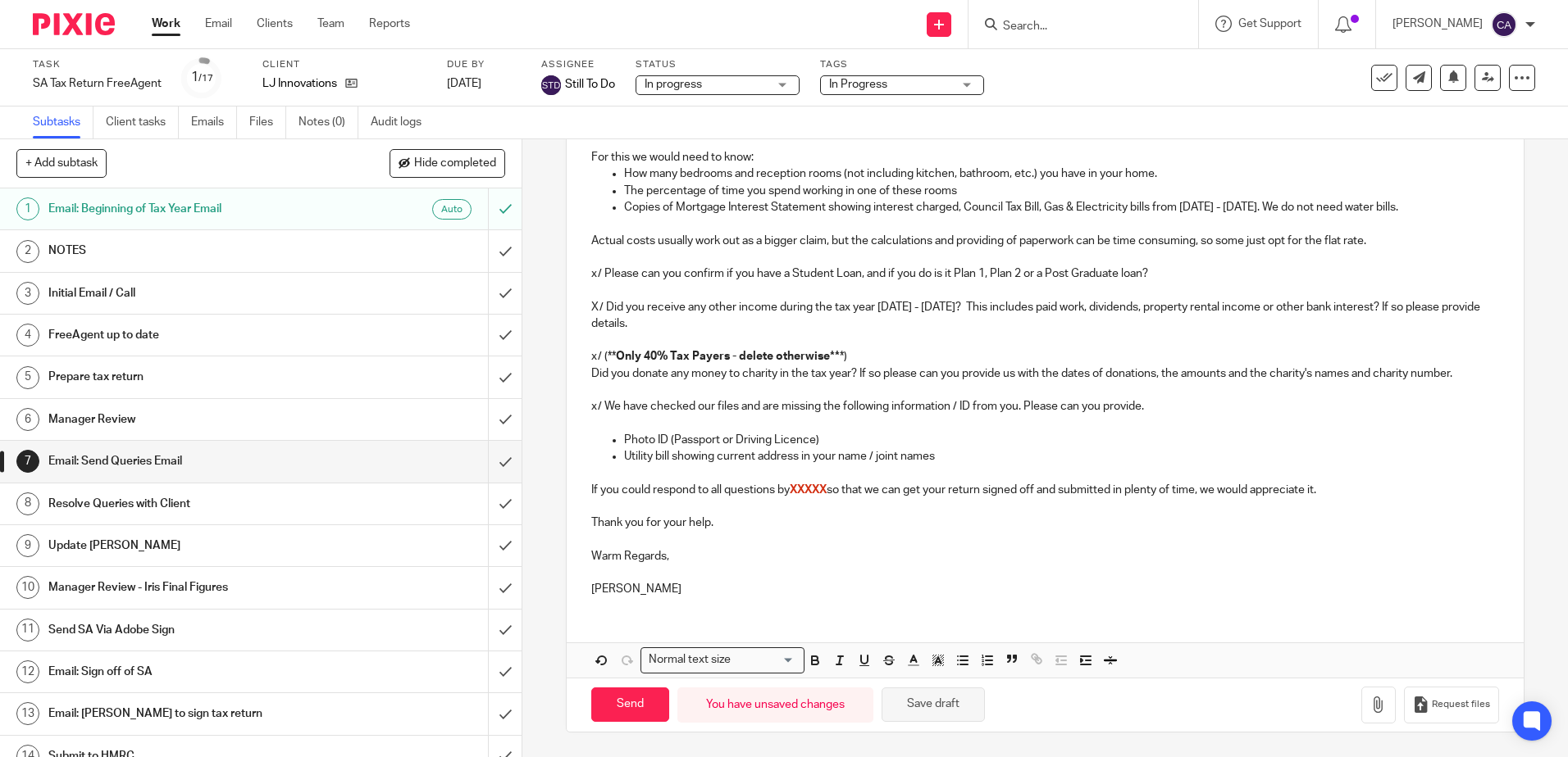
click at [939, 697] on button "Save draft" at bounding box center [933, 705] width 104 height 35
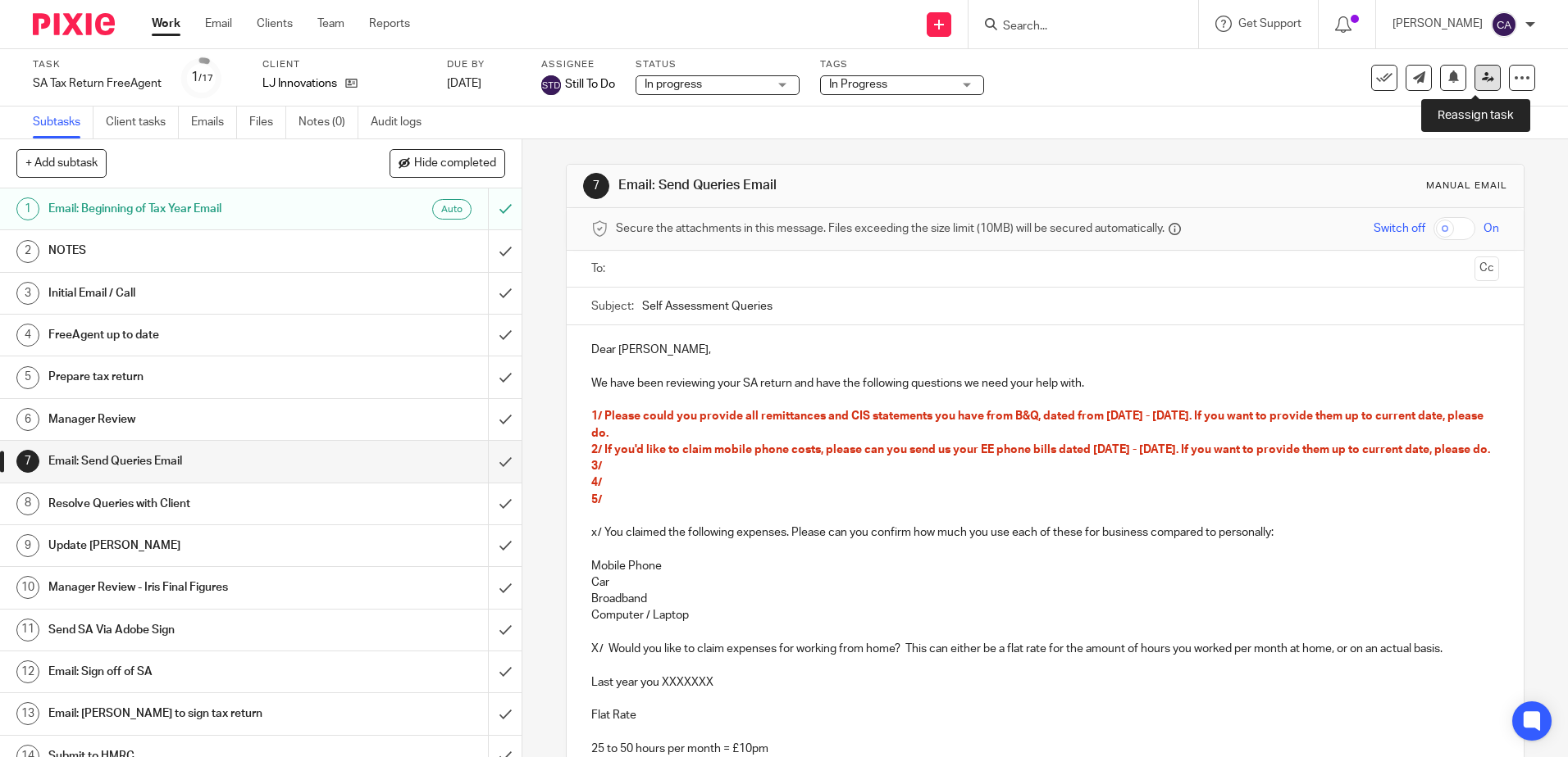
click at [1476, 87] on link at bounding box center [1488, 78] width 27 height 27
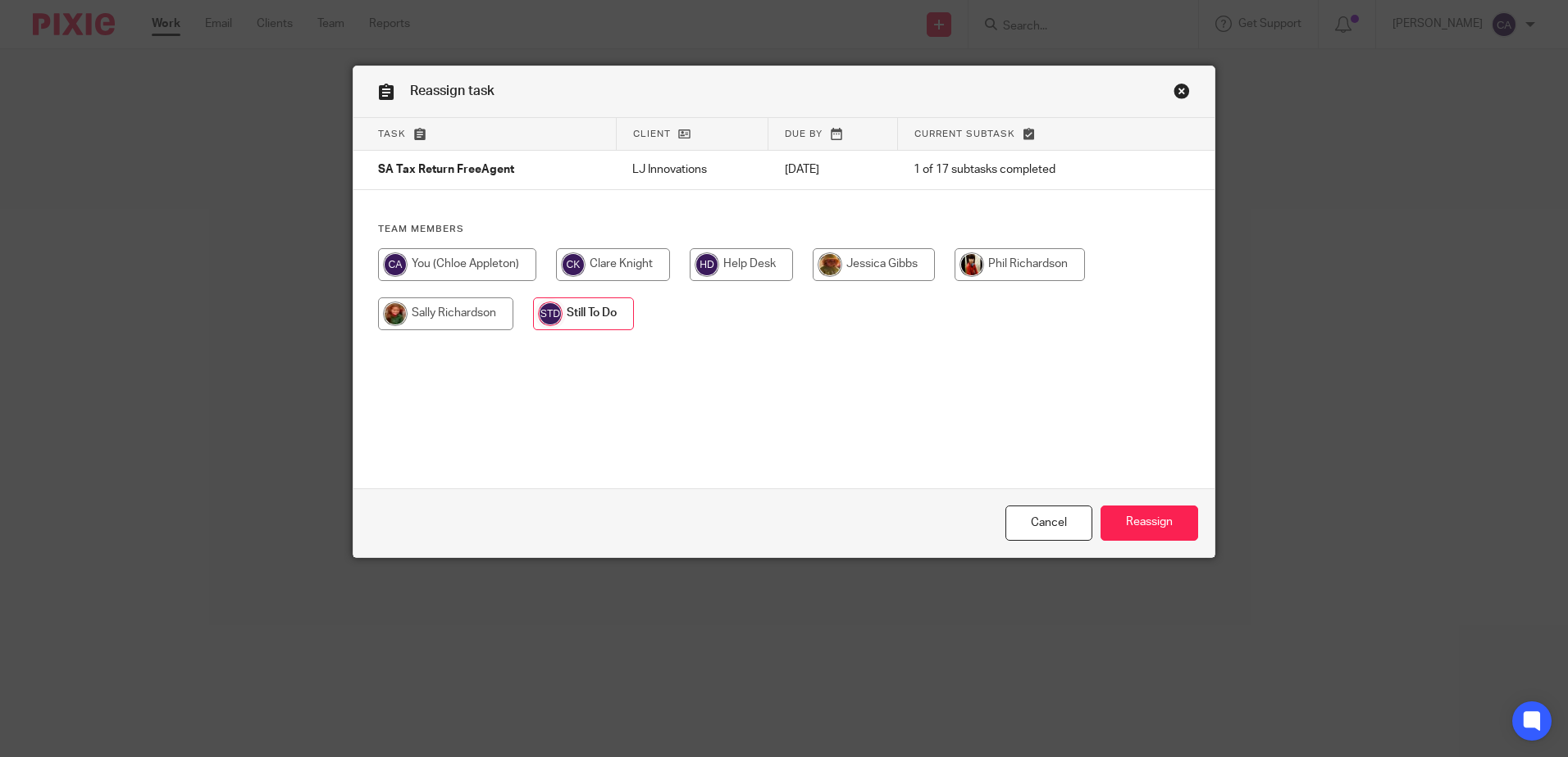
click at [428, 317] on input "radio" at bounding box center [445, 314] width 135 height 32
radio input "true"
click at [1155, 525] on input "Reassign" at bounding box center [1149, 523] width 98 height 35
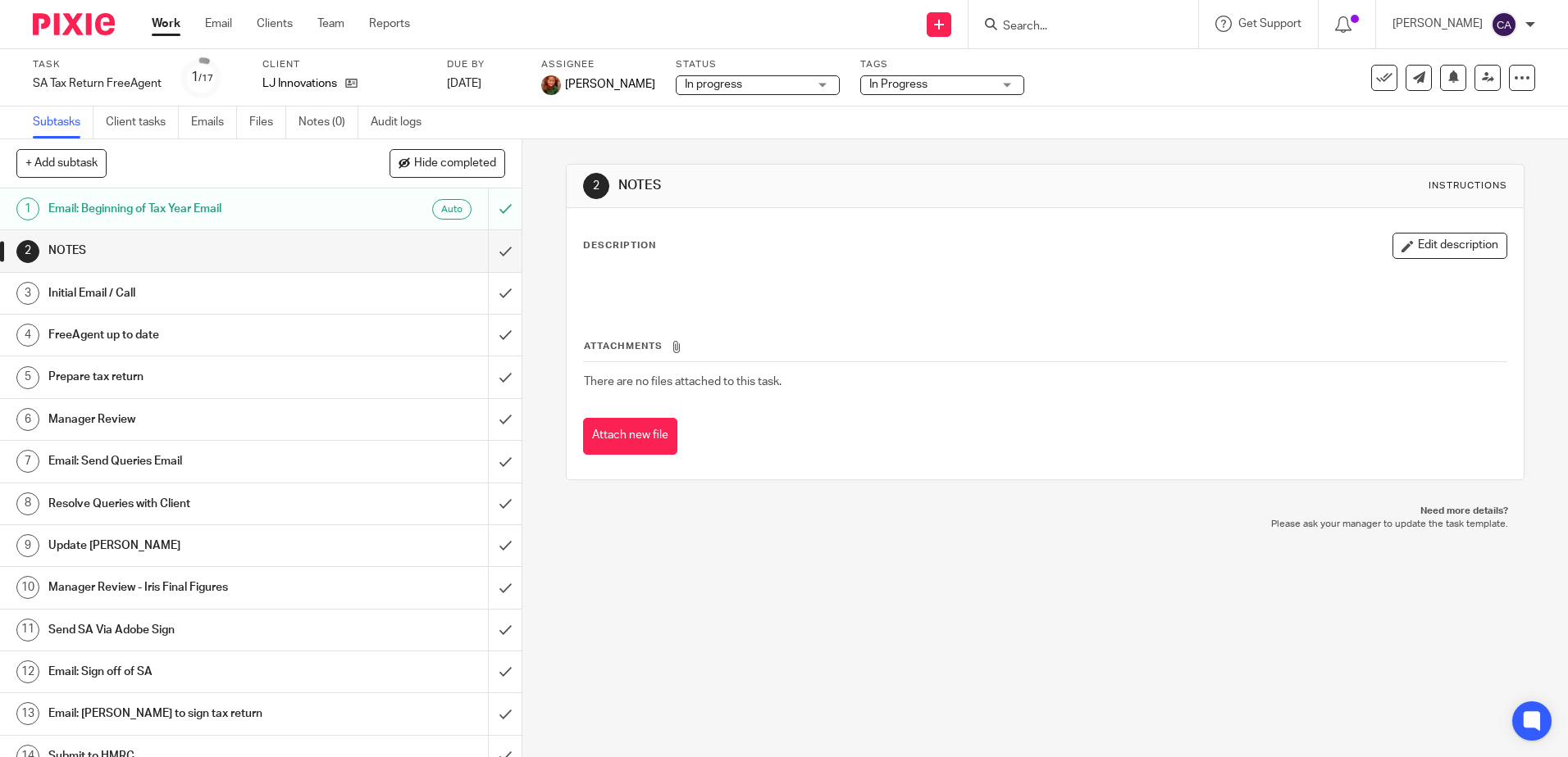
click at [156, 26] on link "Work" at bounding box center [166, 23] width 29 height 16
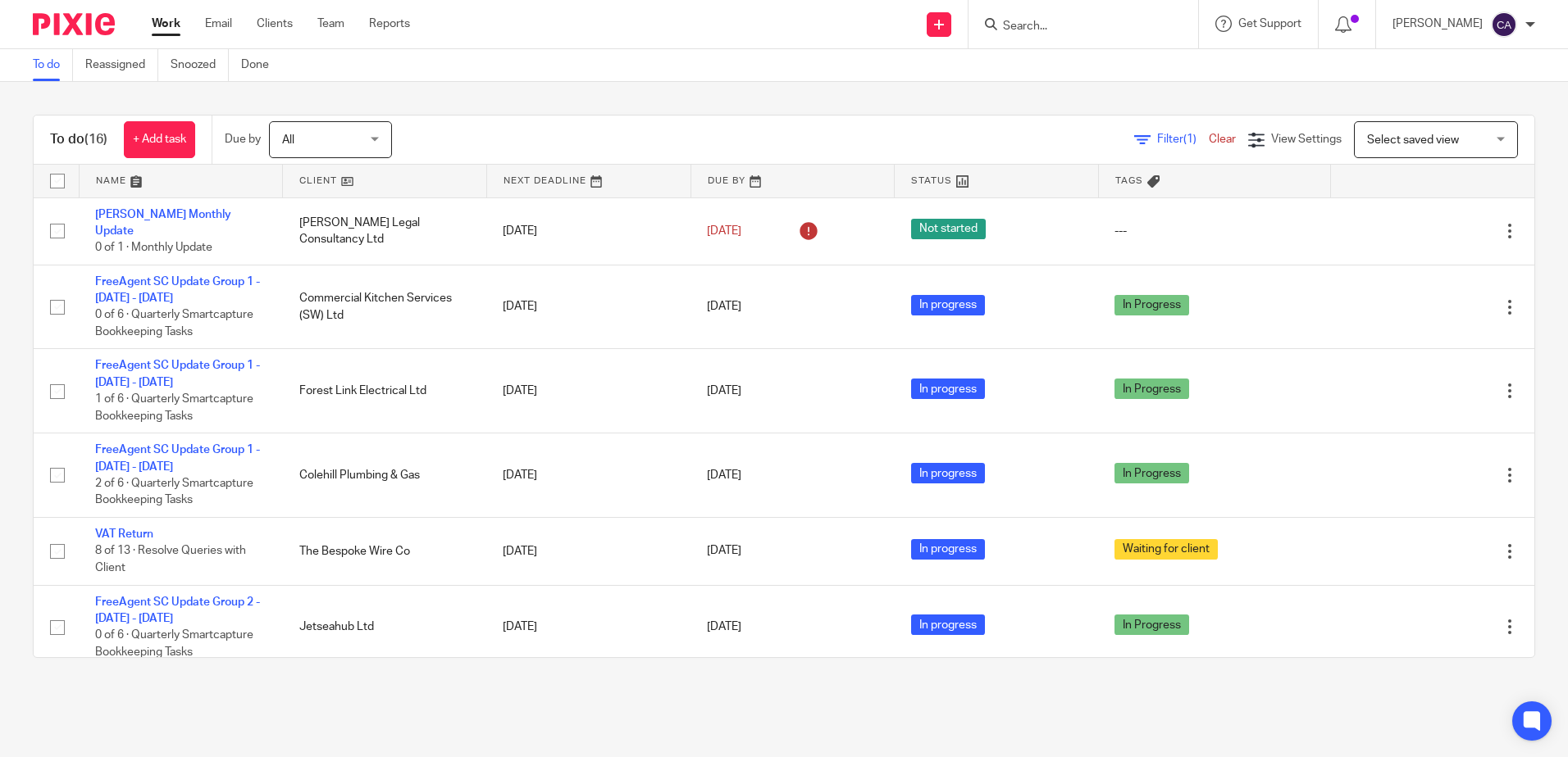
click at [635, 137] on div "Filter (1) Clear View Settings View Settings (1) Filters Clear Save Manage save…" at bounding box center [977, 140] width 1113 height 37
click at [127, 183] on link at bounding box center [182, 181] width 204 height 32
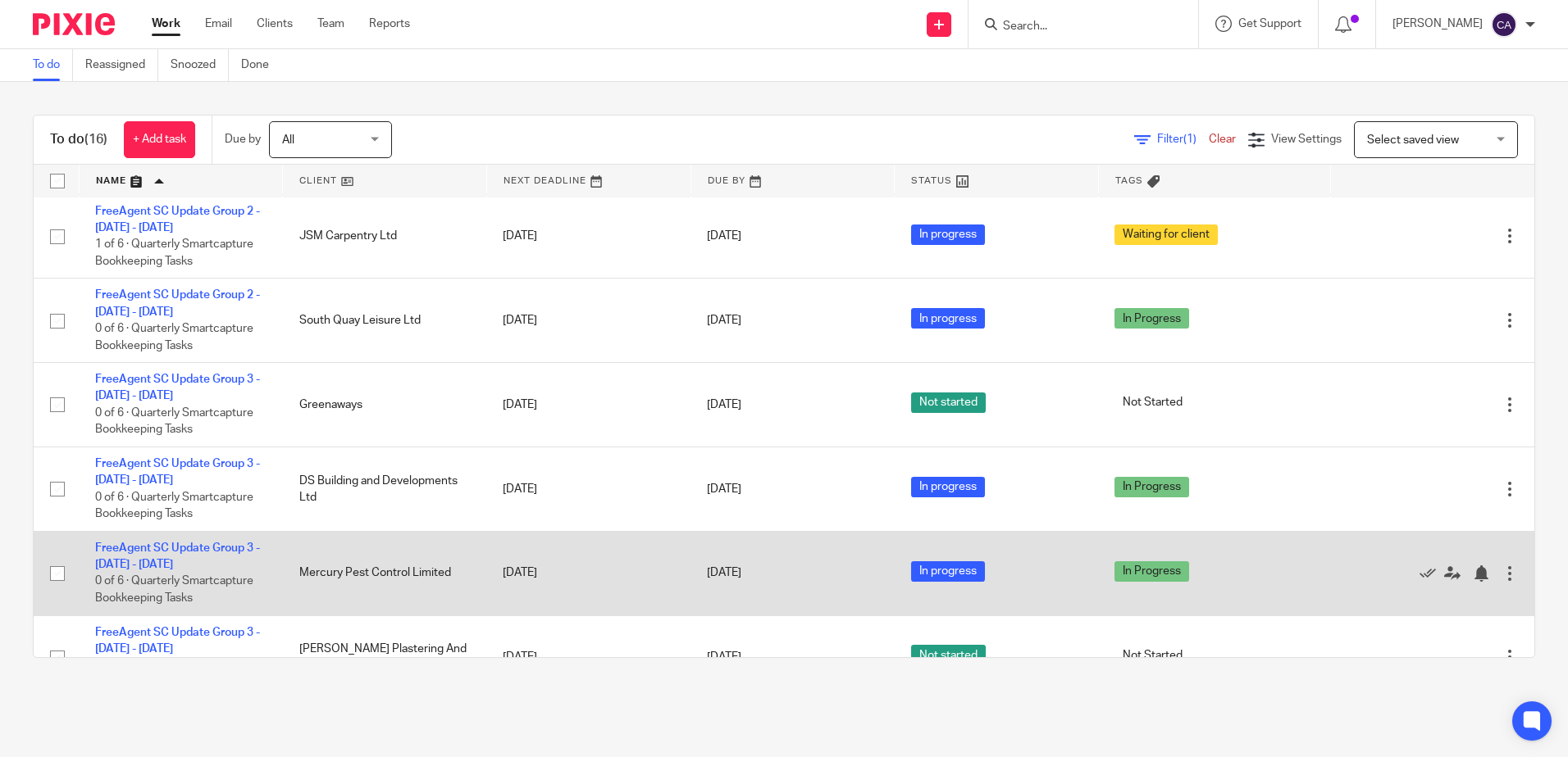
scroll to position [811, 0]
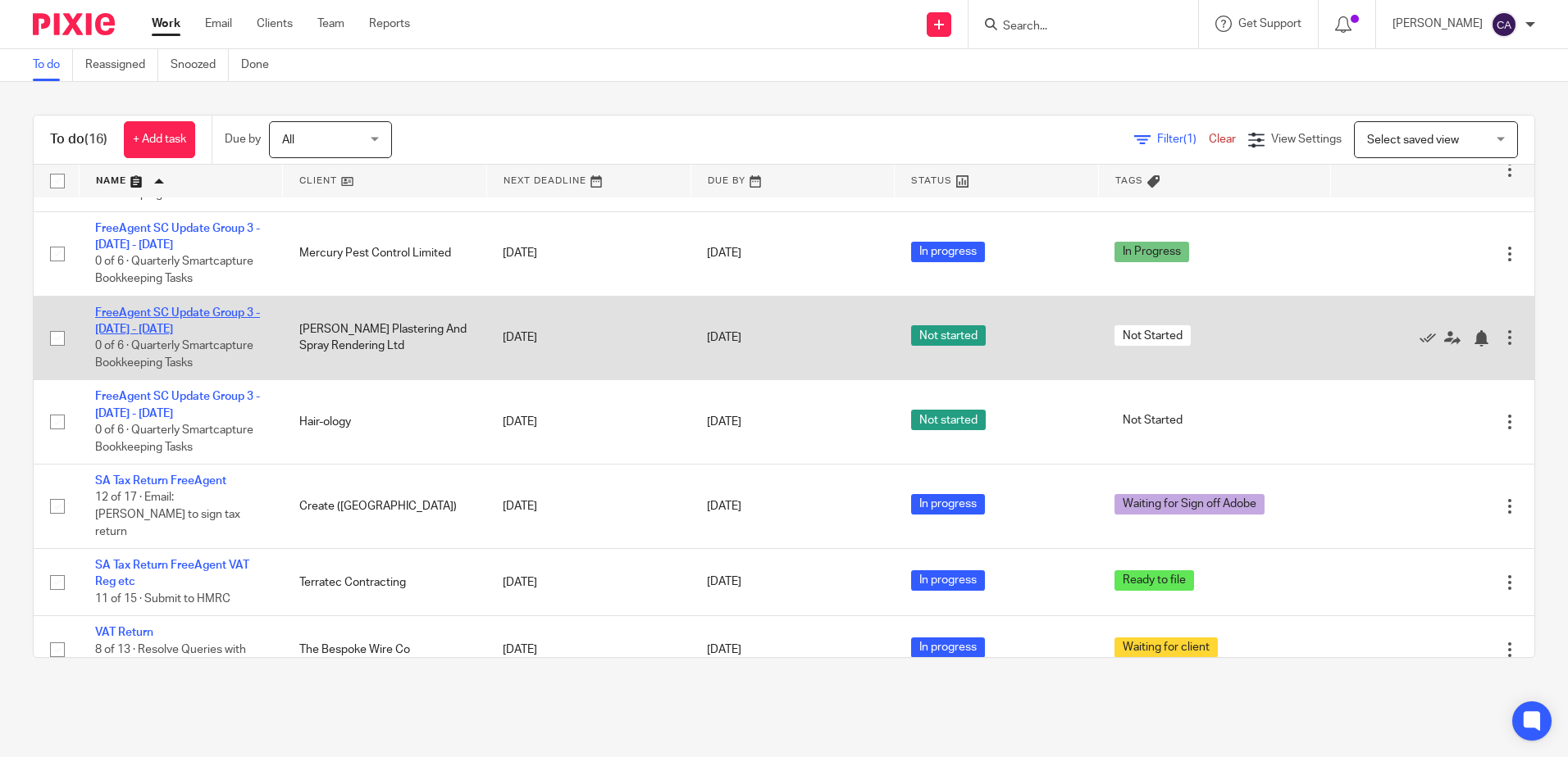
click at [193, 321] on link "FreeAgent SC Update Group 3 - [DATE] - [DATE]" at bounding box center [177, 320] width 165 height 28
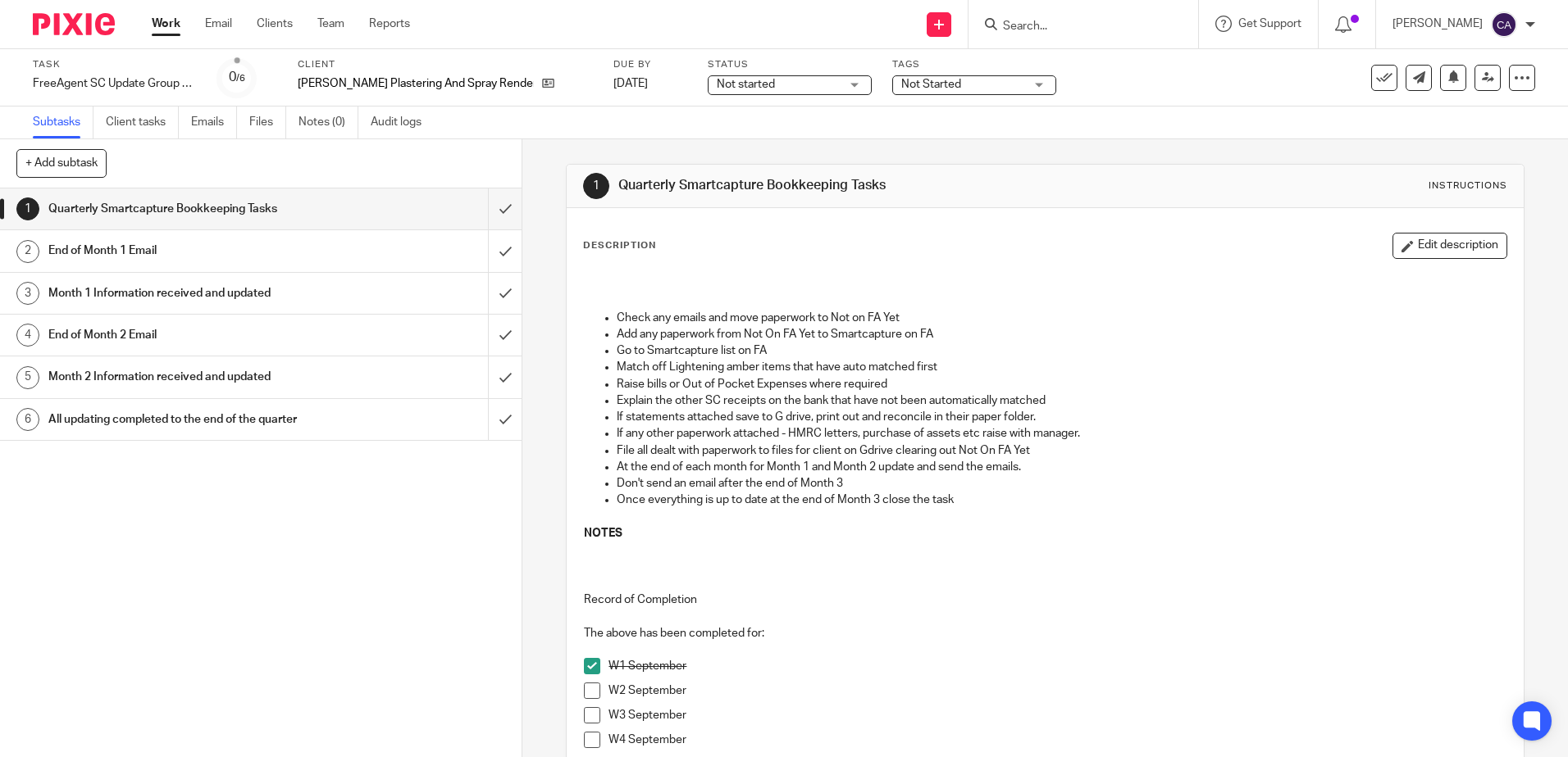
click at [787, 83] on span "Not started" at bounding box center [777, 85] width 123 height 17
click at [763, 137] on li "In progress" at bounding box center [743, 144] width 163 height 33
click at [901, 86] on span "Not Started" at bounding box center [931, 85] width 60 height 11
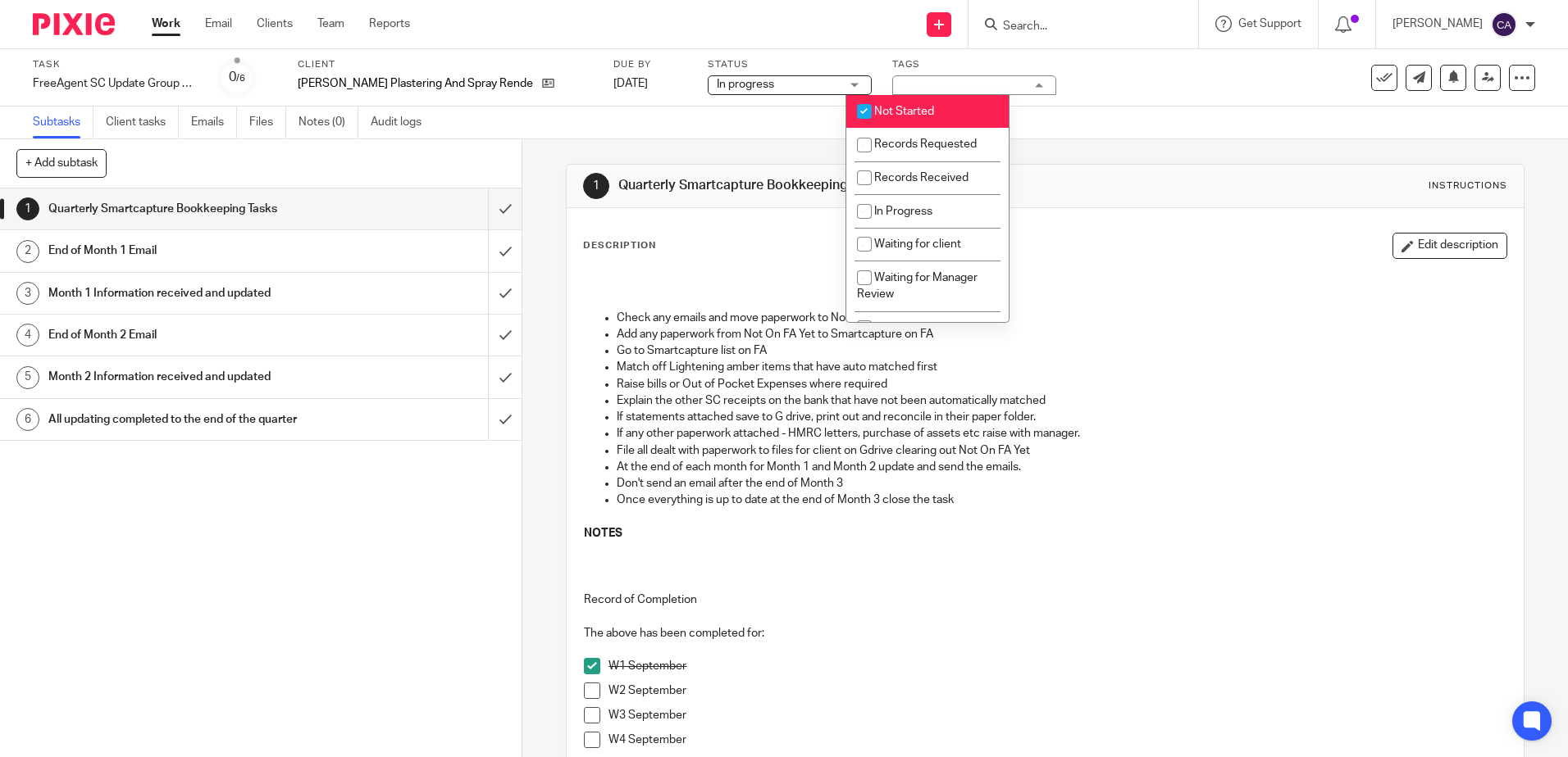
click at [865, 116] on input "checkbox" at bounding box center [864, 111] width 31 height 31
checkbox input "false"
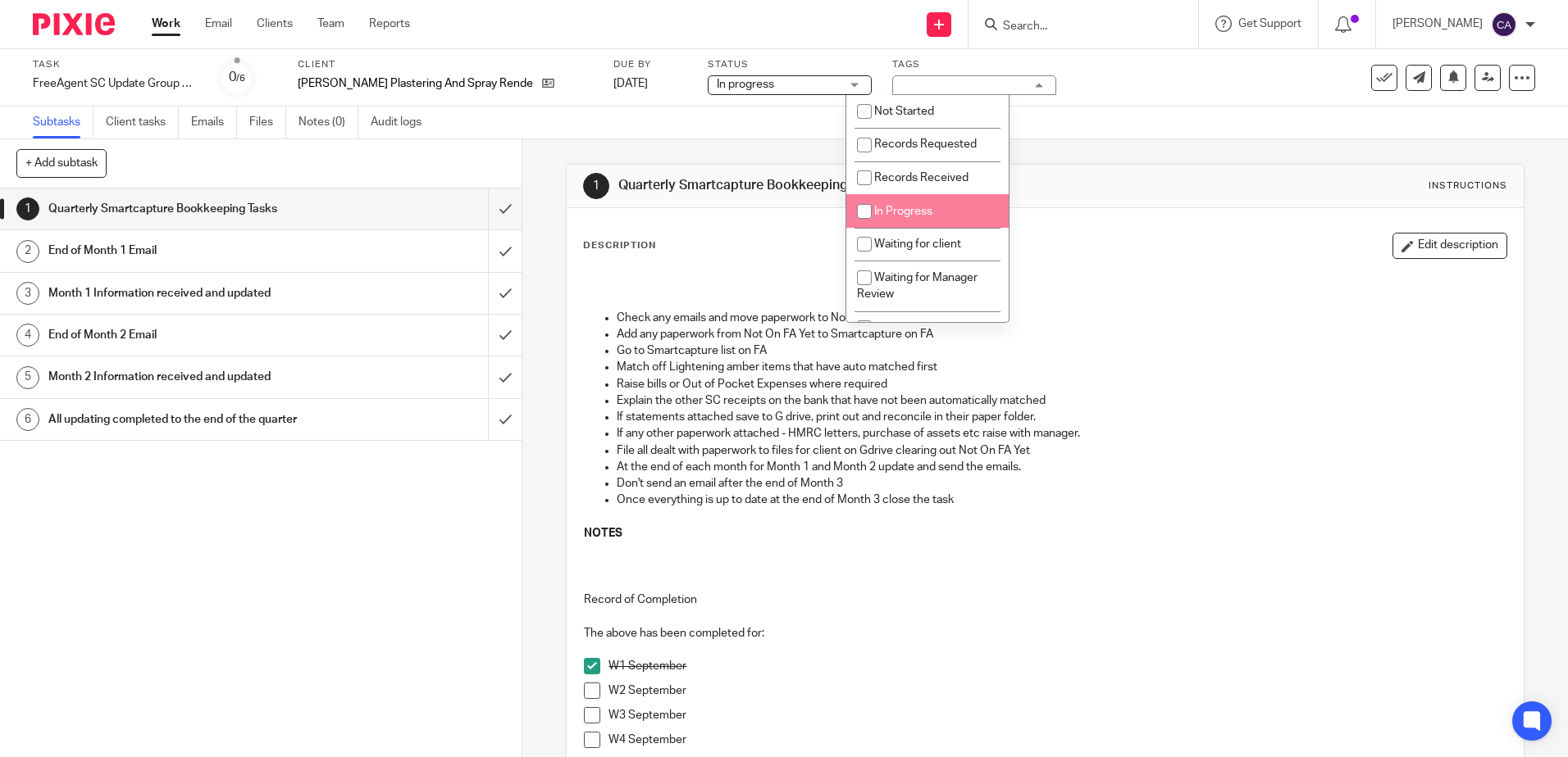
click at [864, 208] on input "checkbox" at bounding box center [864, 211] width 31 height 31
checkbox input "true"
click at [725, 363] on p "Match off Lightening amber items that have auto matched first" at bounding box center [1061, 367] width 889 height 16
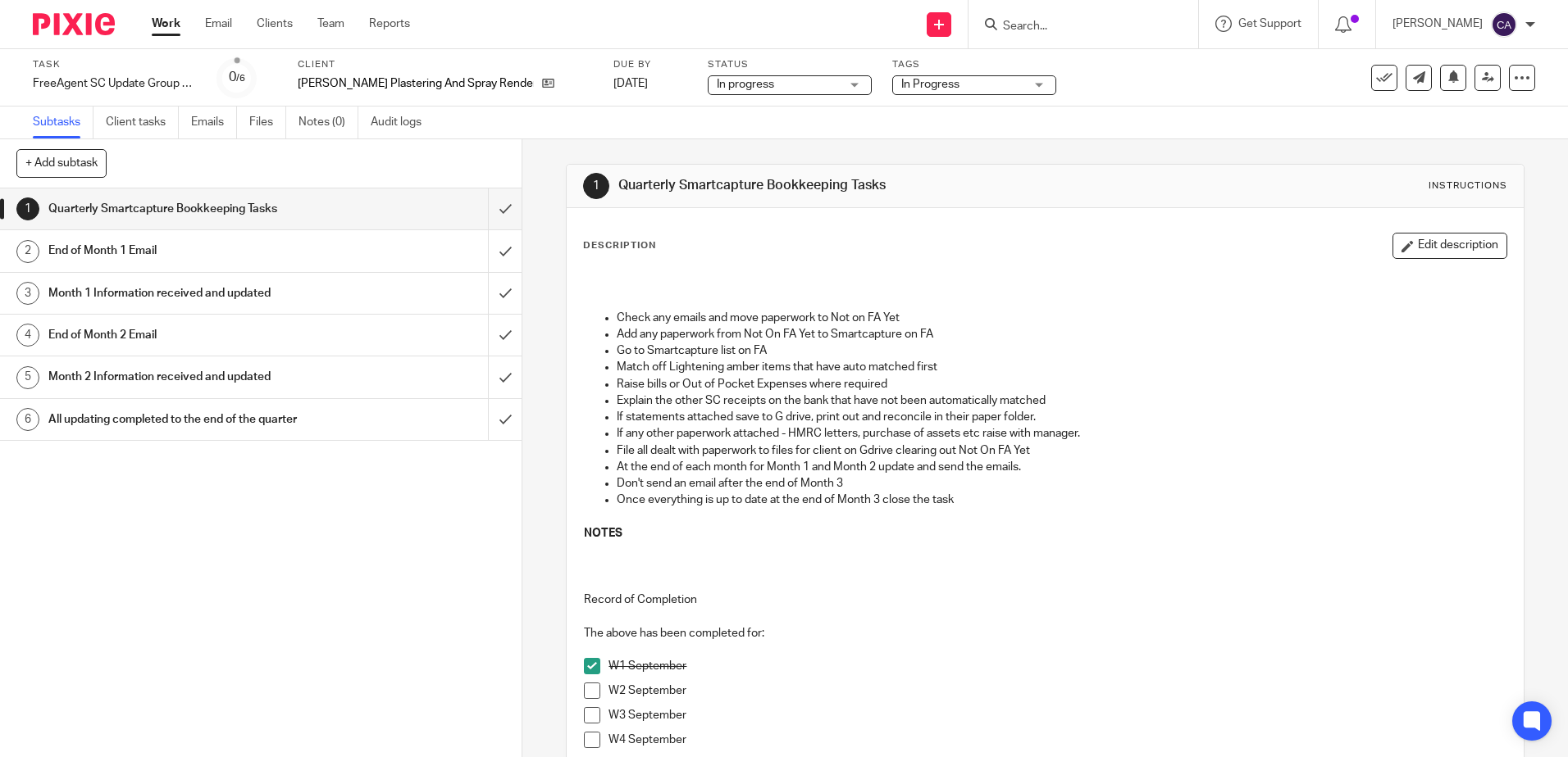
click at [584, 693] on span at bounding box center [592, 690] width 16 height 16
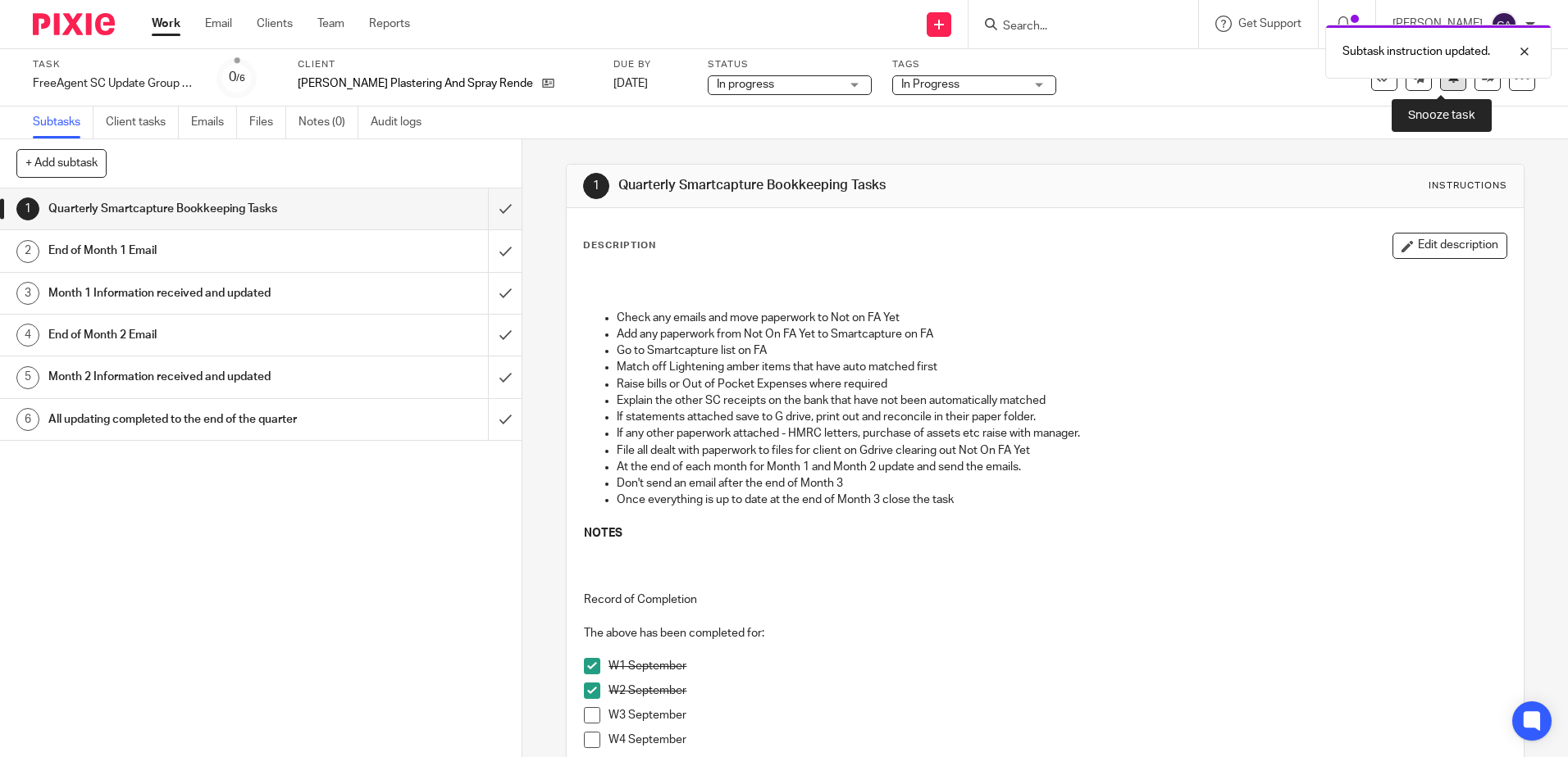
click at [1447, 83] on icon at bounding box center [1453, 76] width 12 height 12
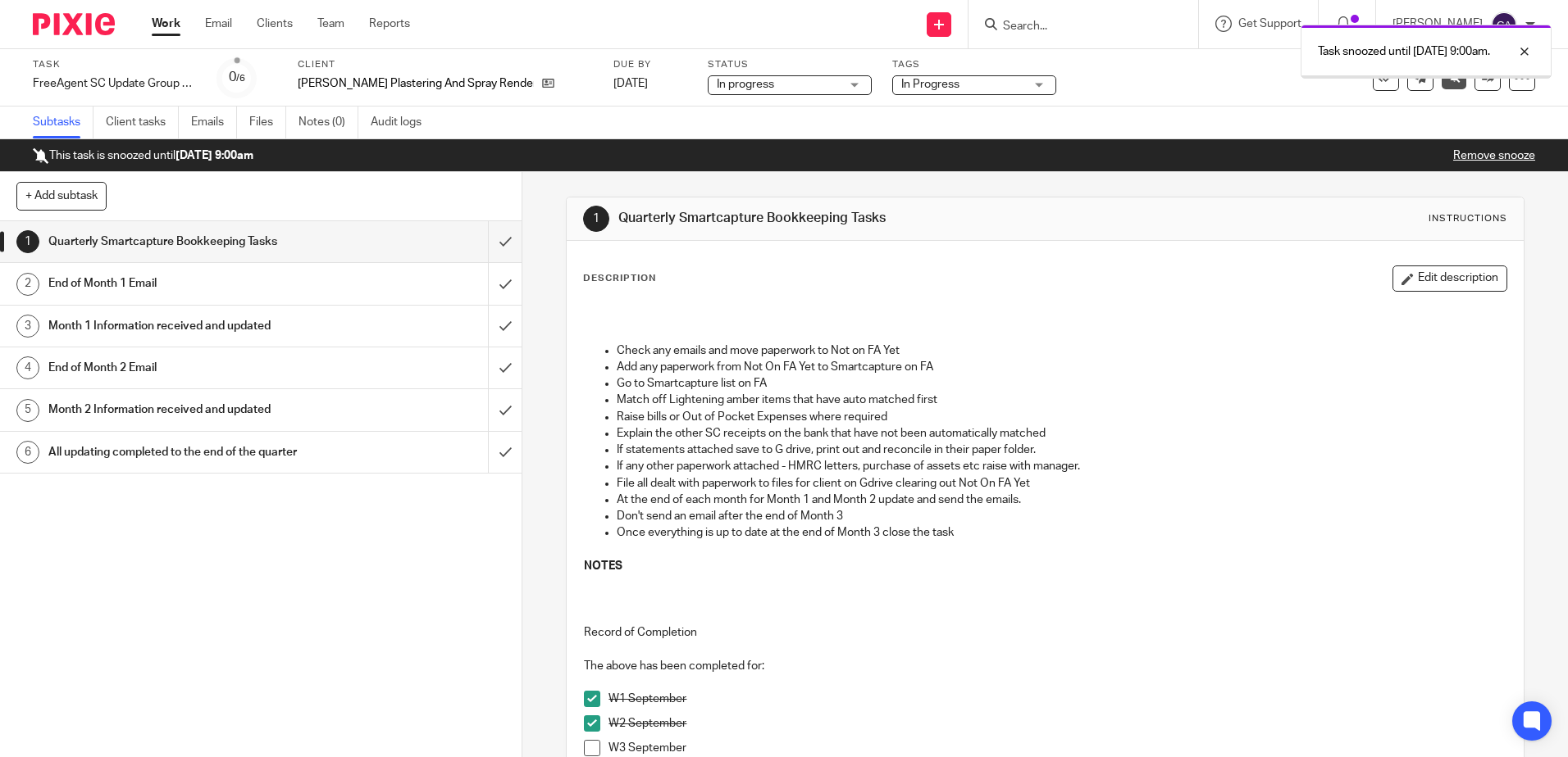
click at [157, 20] on link "Work" at bounding box center [166, 23] width 29 height 16
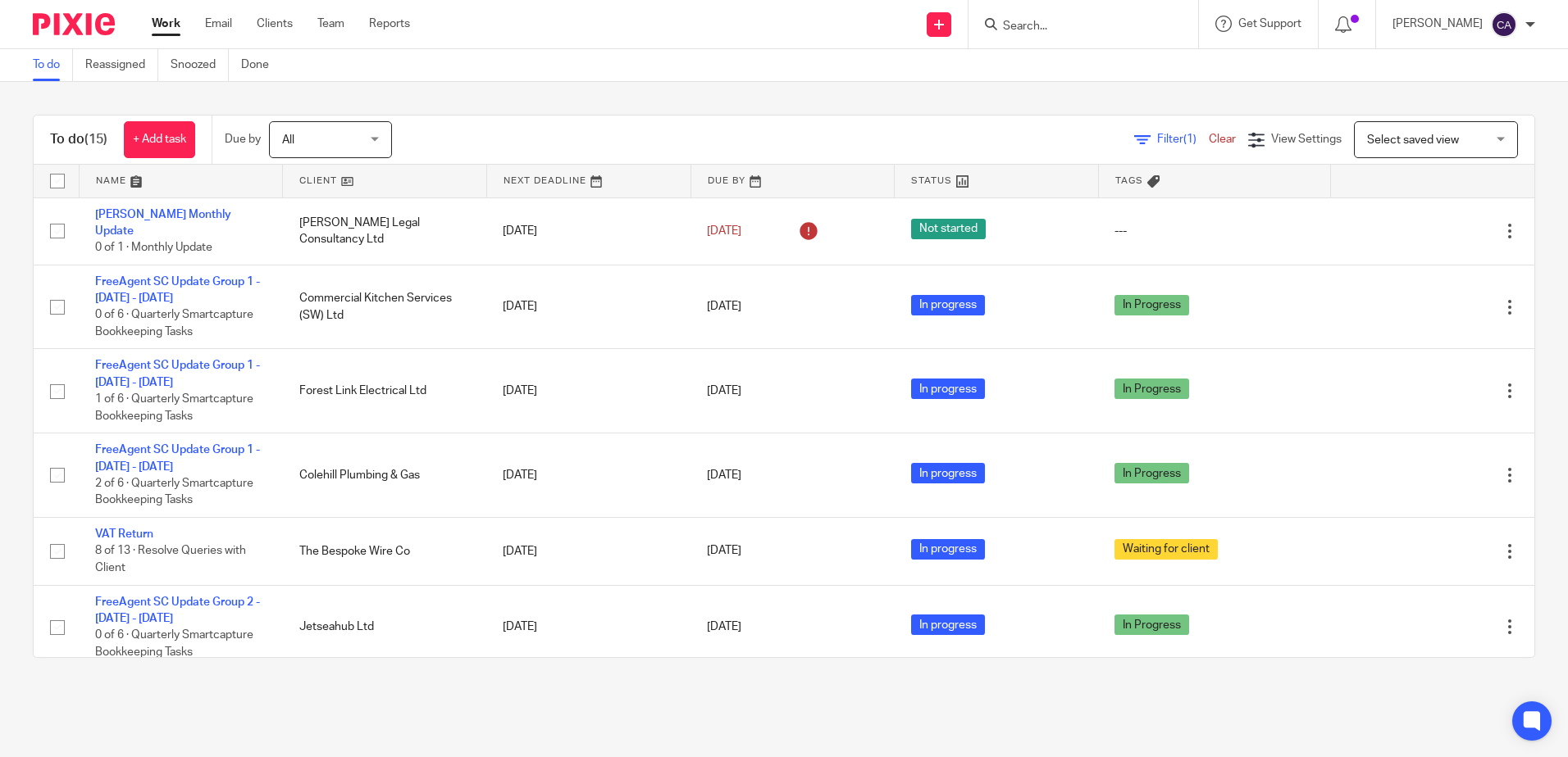
click at [114, 179] on link at bounding box center [182, 181] width 204 height 32
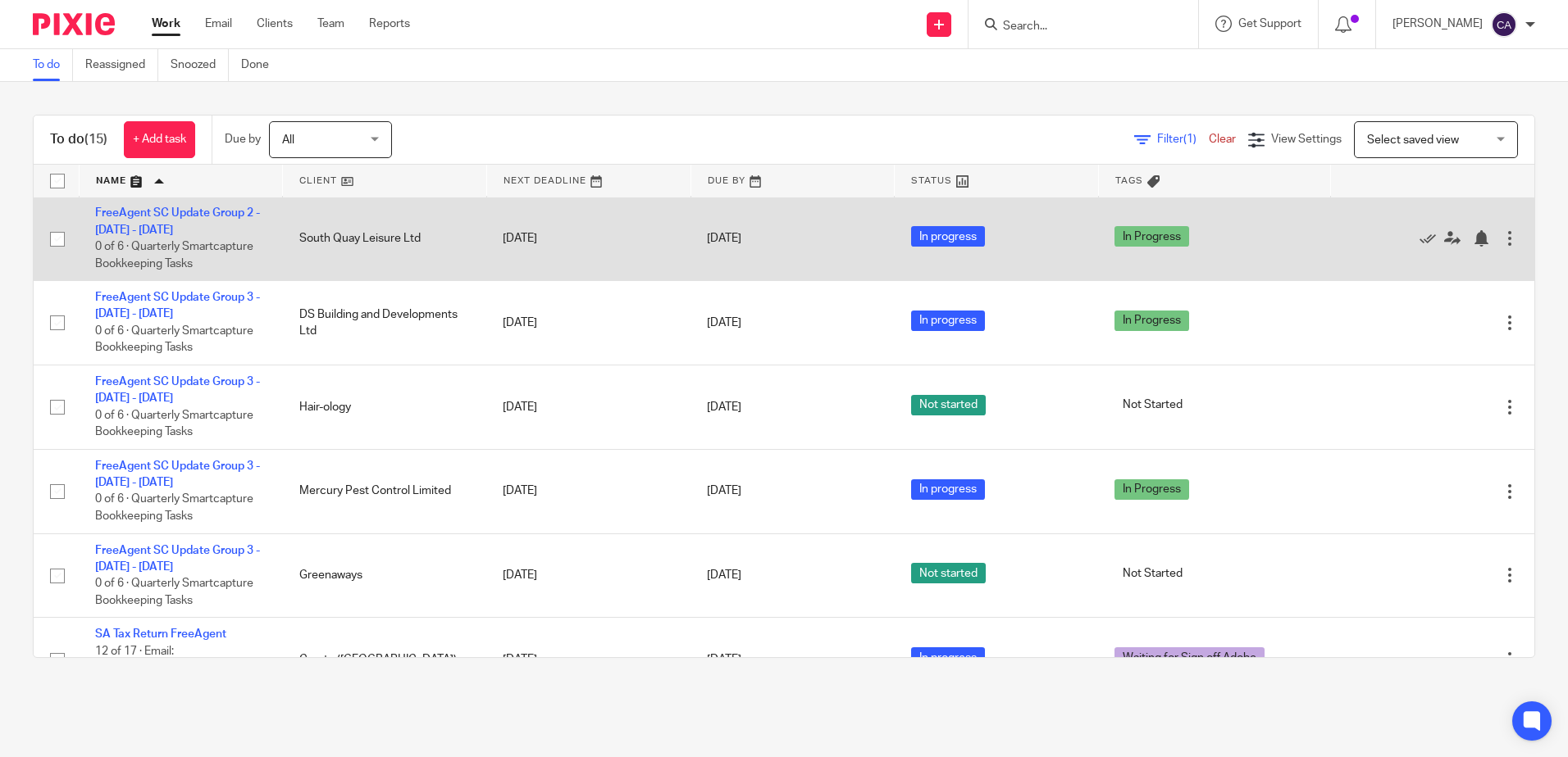
scroll to position [656, 0]
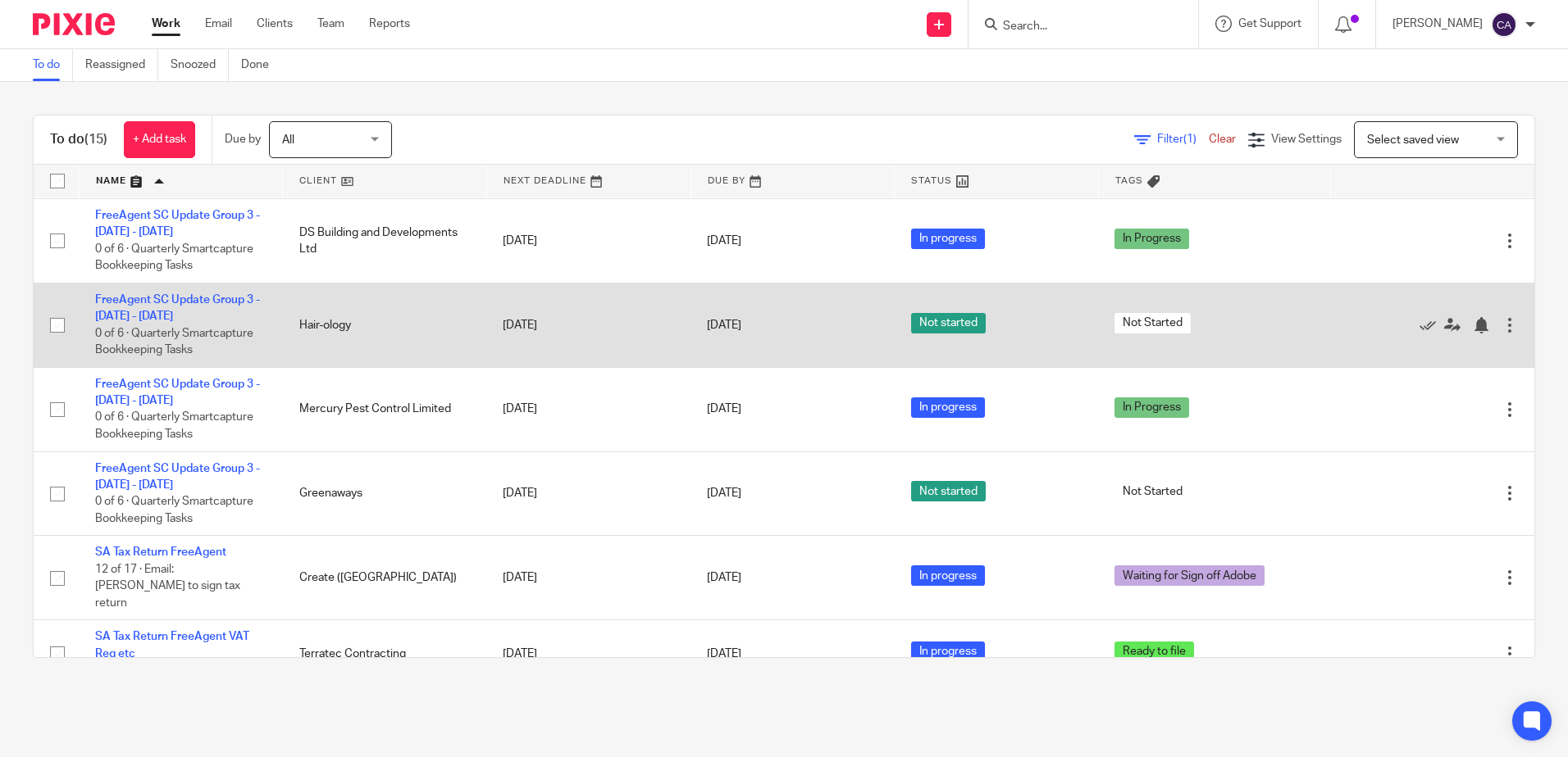
click at [191, 298] on td "FreeAgent SC Update Group 3 - [DATE] - [DATE] 0 of 6 · Quarterly Smartcapture B…" at bounding box center [181, 324] width 205 height 85
click at [192, 306] on link "FreeAgent SC Update Group 3 - [DATE] - [DATE]" at bounding box center [177, 307] width 165 height 28
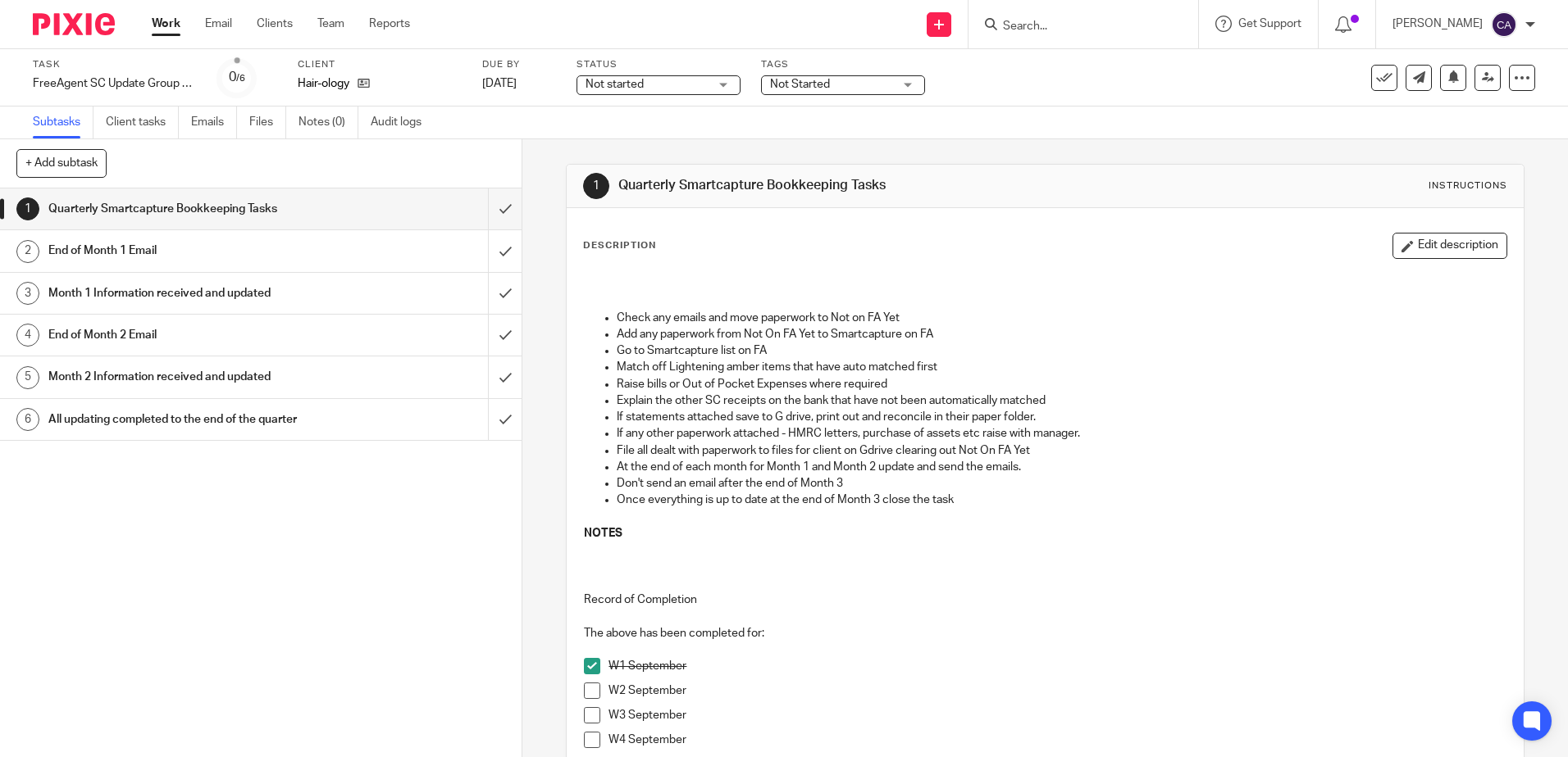
click at [825, 86] on span "Not Started" at bounding box center [799, 85] width 60 height 11
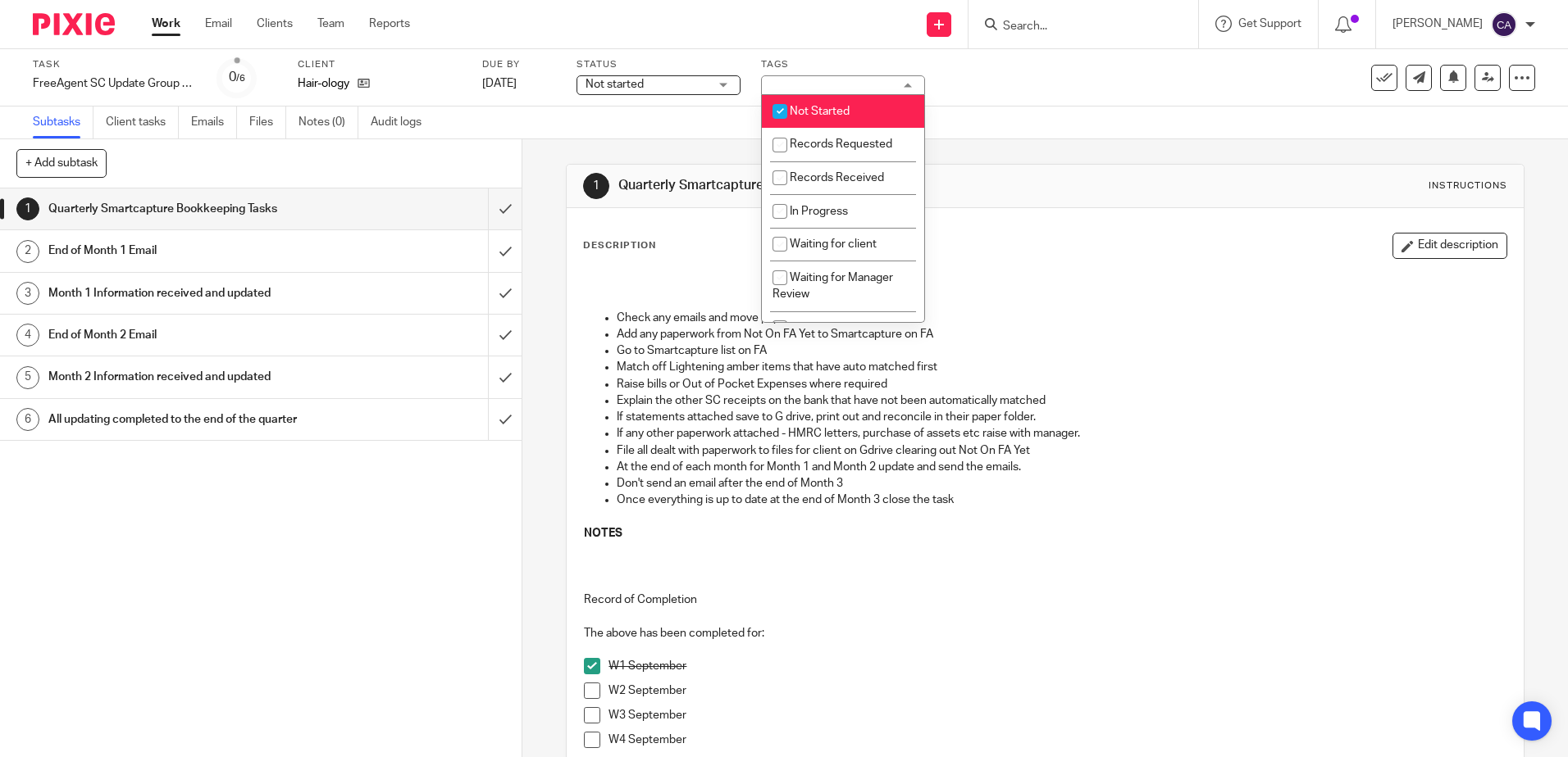
click at [811, 113] on span "Not Started" at bounding box center [819, 111] width 60 height 11
checkbox input "false"
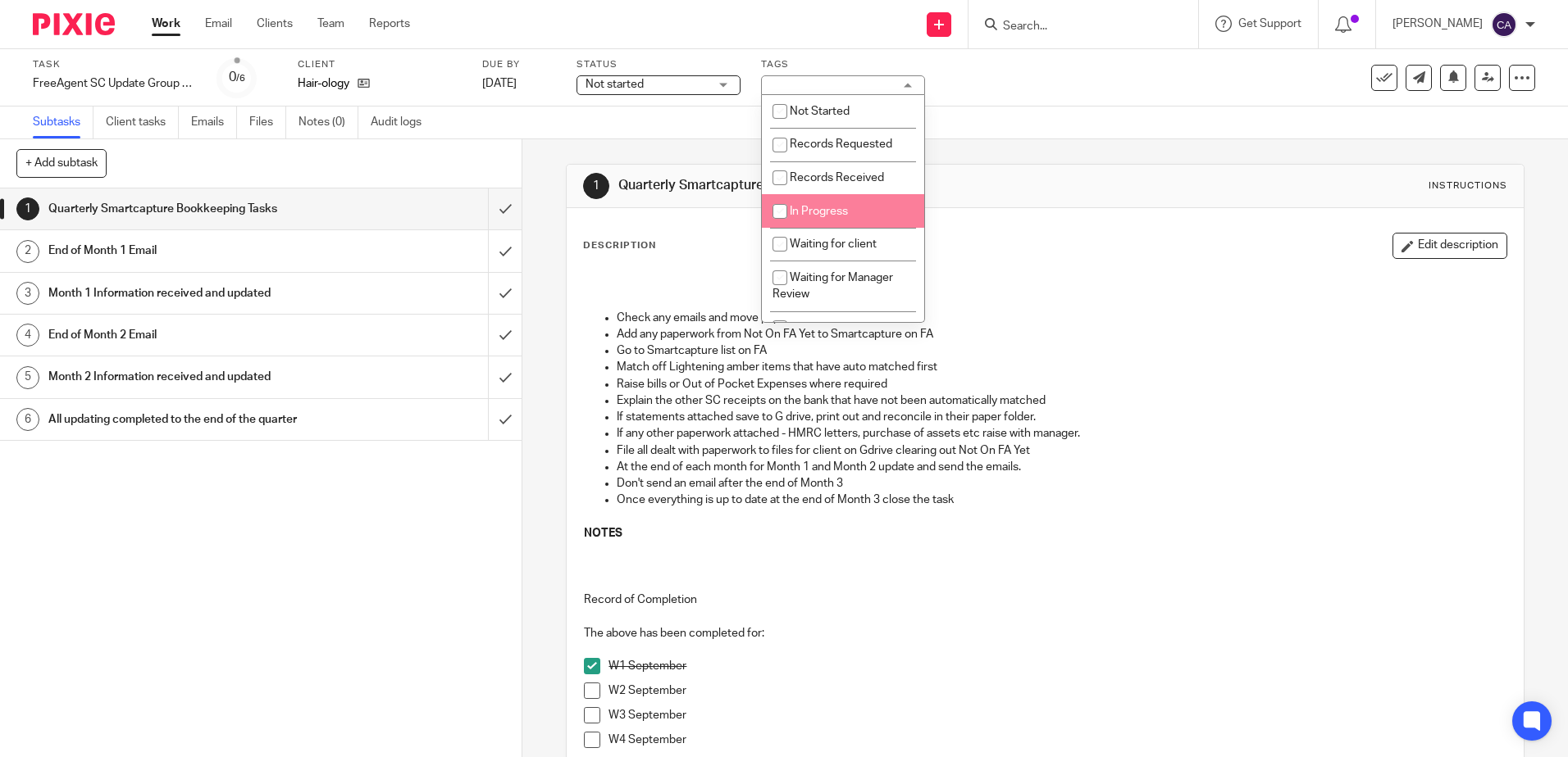
click at [820, 217] on li "In Progress" at bounding box center [843, 210] width 163 height 33
checkbox input "true"
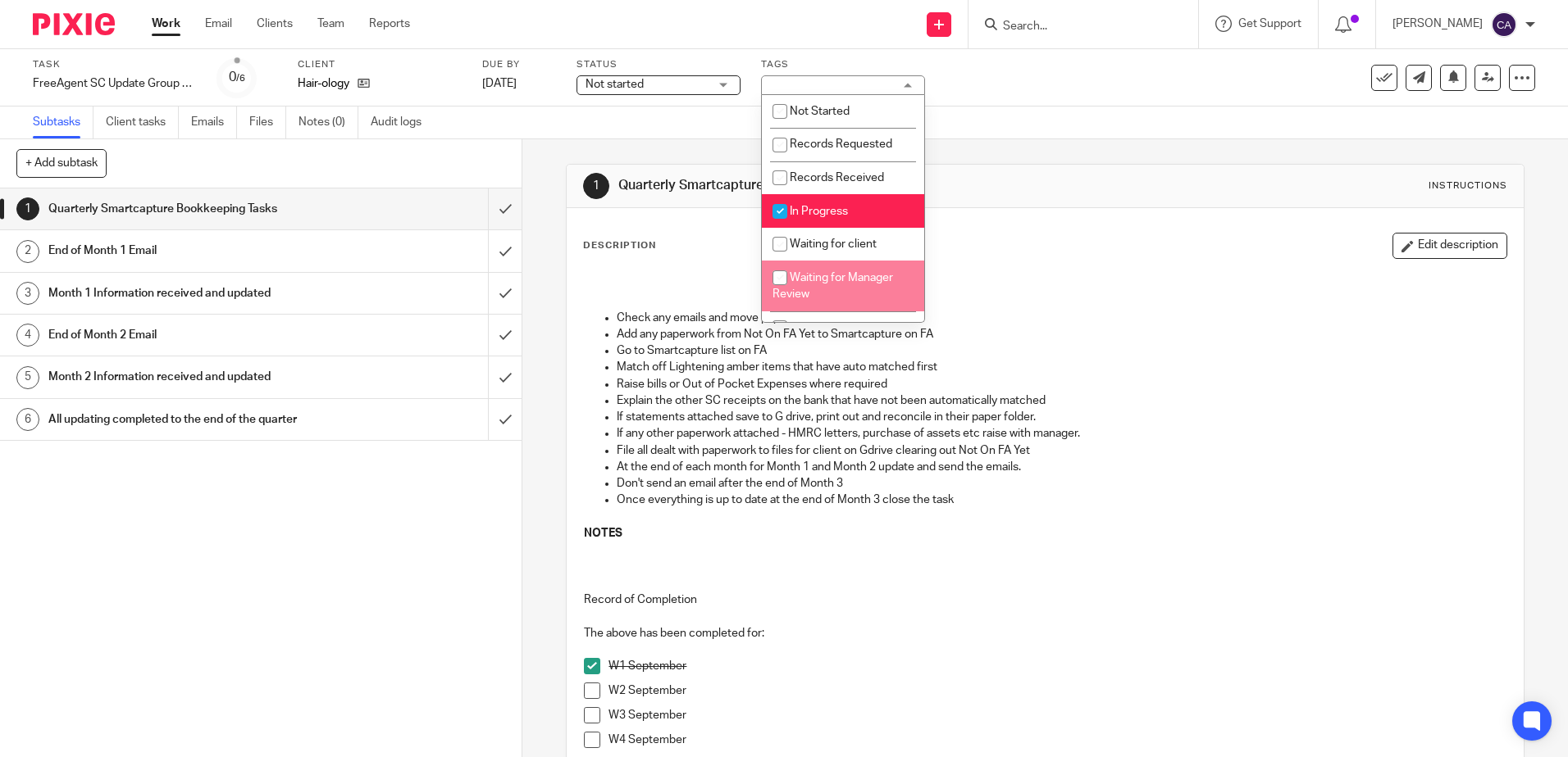
click at [668, 380] on p "Raise bills or Out of Pocket Expenses where required" at bounding box center [1061, 384] width 889 height 16
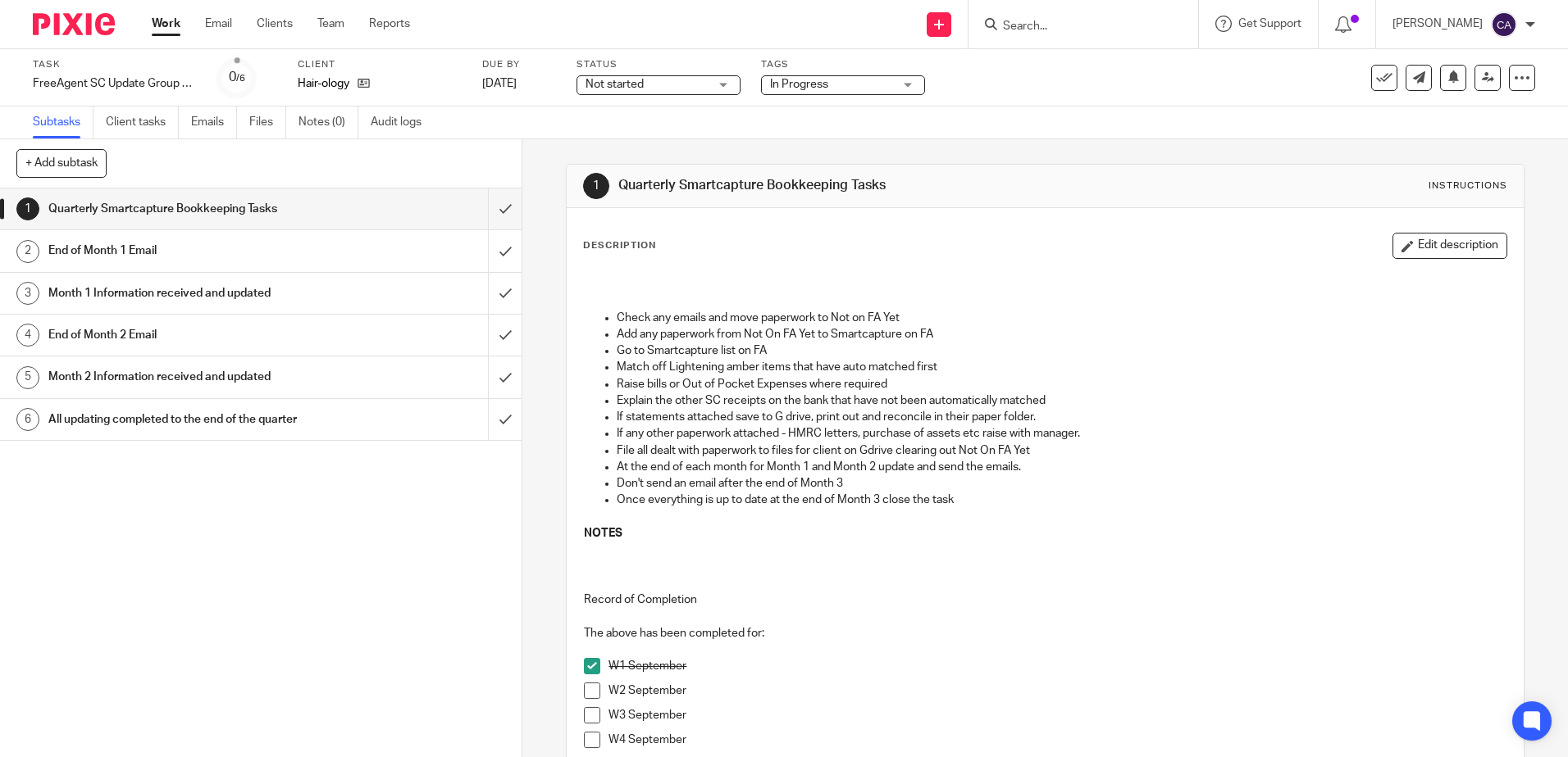
click at [656, 83] on span "Not started" at bounding box center [646, 85] width 123 height 17
click at [638, 128] on li "In progress" at bounding box center [658, 144] width 163 height 33
click at [710, 406] on p "Explain the other SC receipts on the bank that have not been automatically matc…" at bounding box center [1061, 400] width 889 height 16
click at [586, 689] on span at bounding box center [592, 690] width 16 height 16
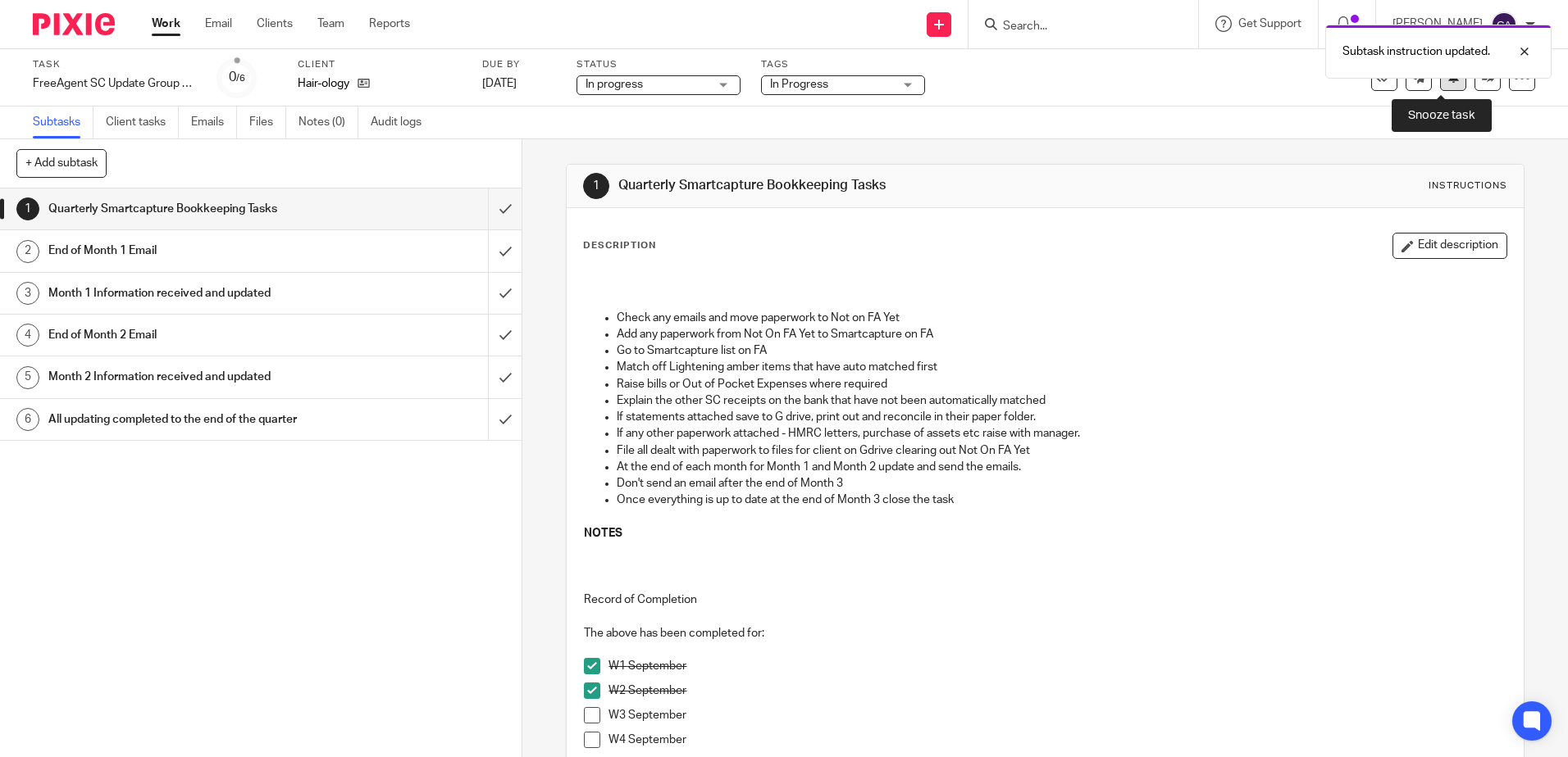
click at [1447, 83] on icon at bounding box center [1453, 76] width 12 height 12
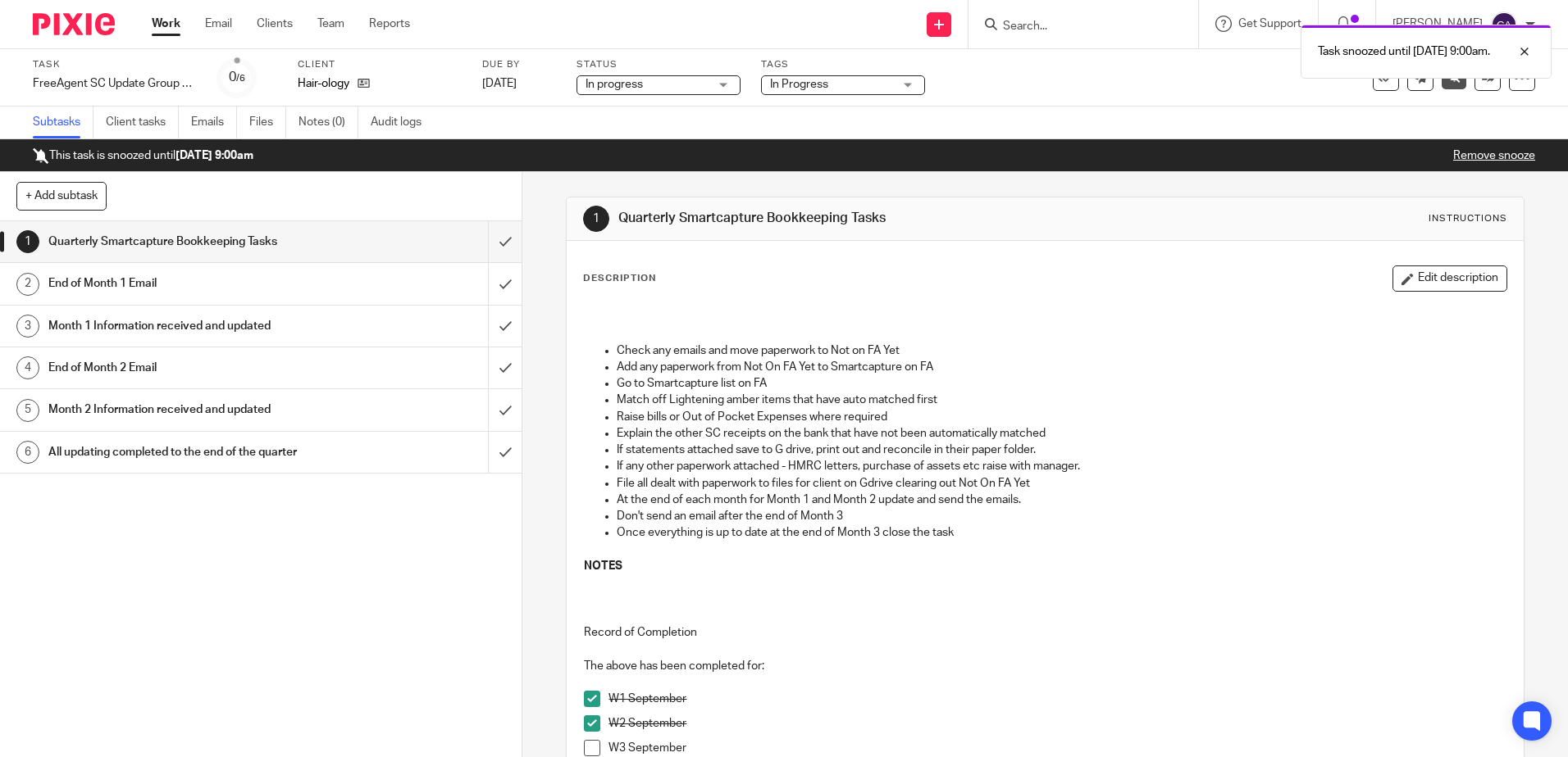
click at [174, 17] on link "Work" at bounding box center [166, 23] width 29 height 16
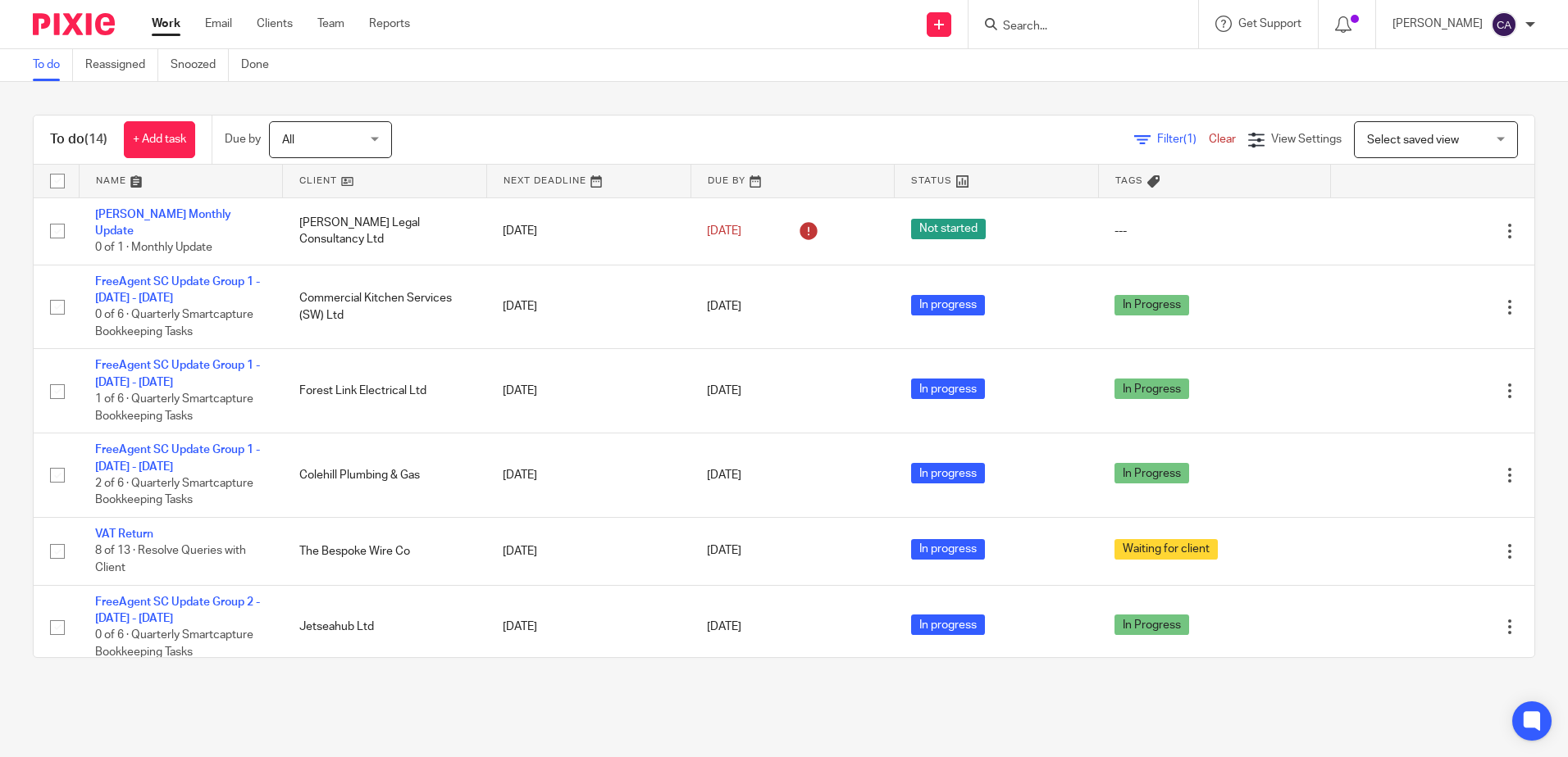
click at [123, 181] on link at bounding box center [182, 181] width 204 height 32
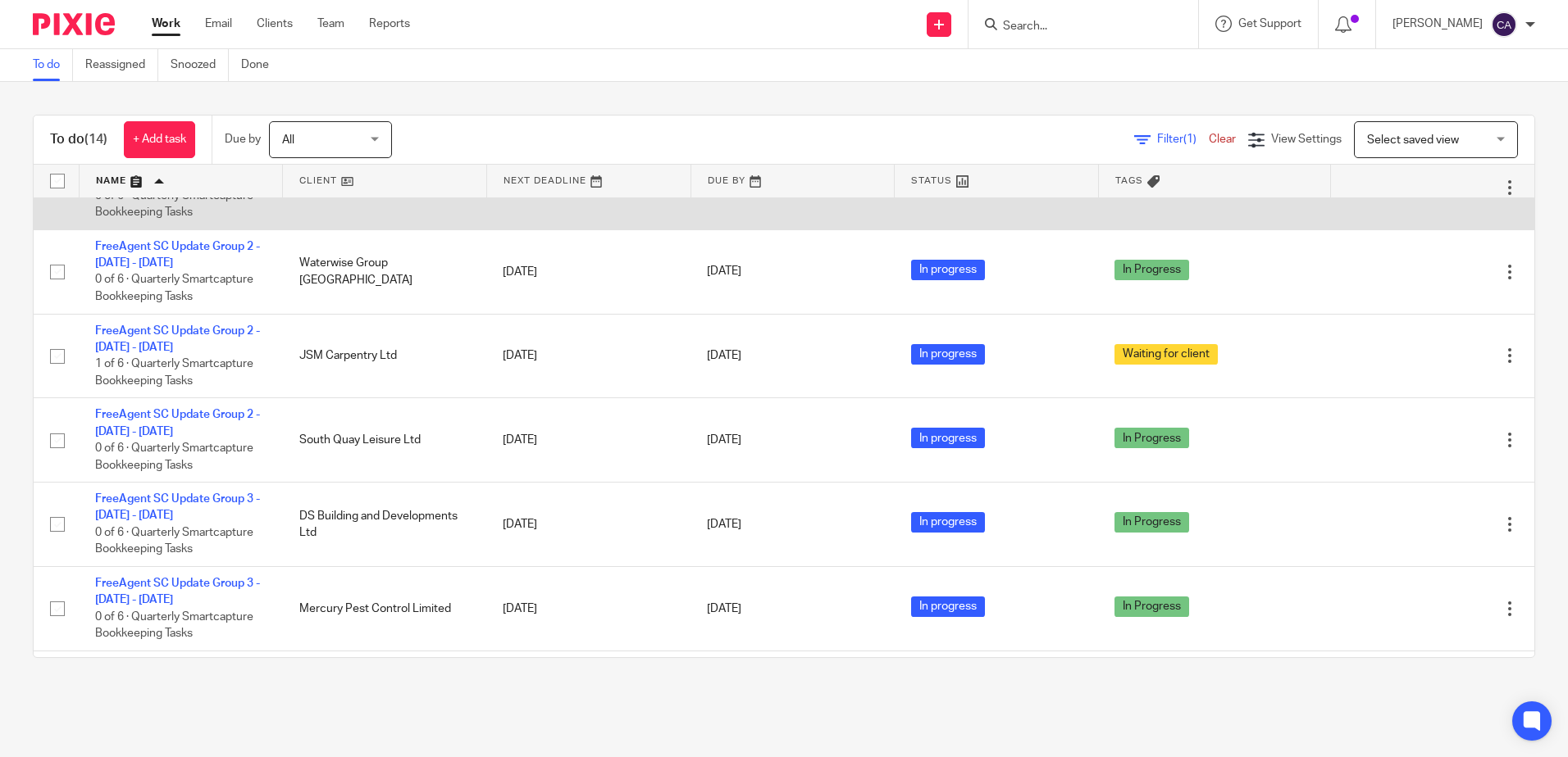
scroll to position [398, 0]
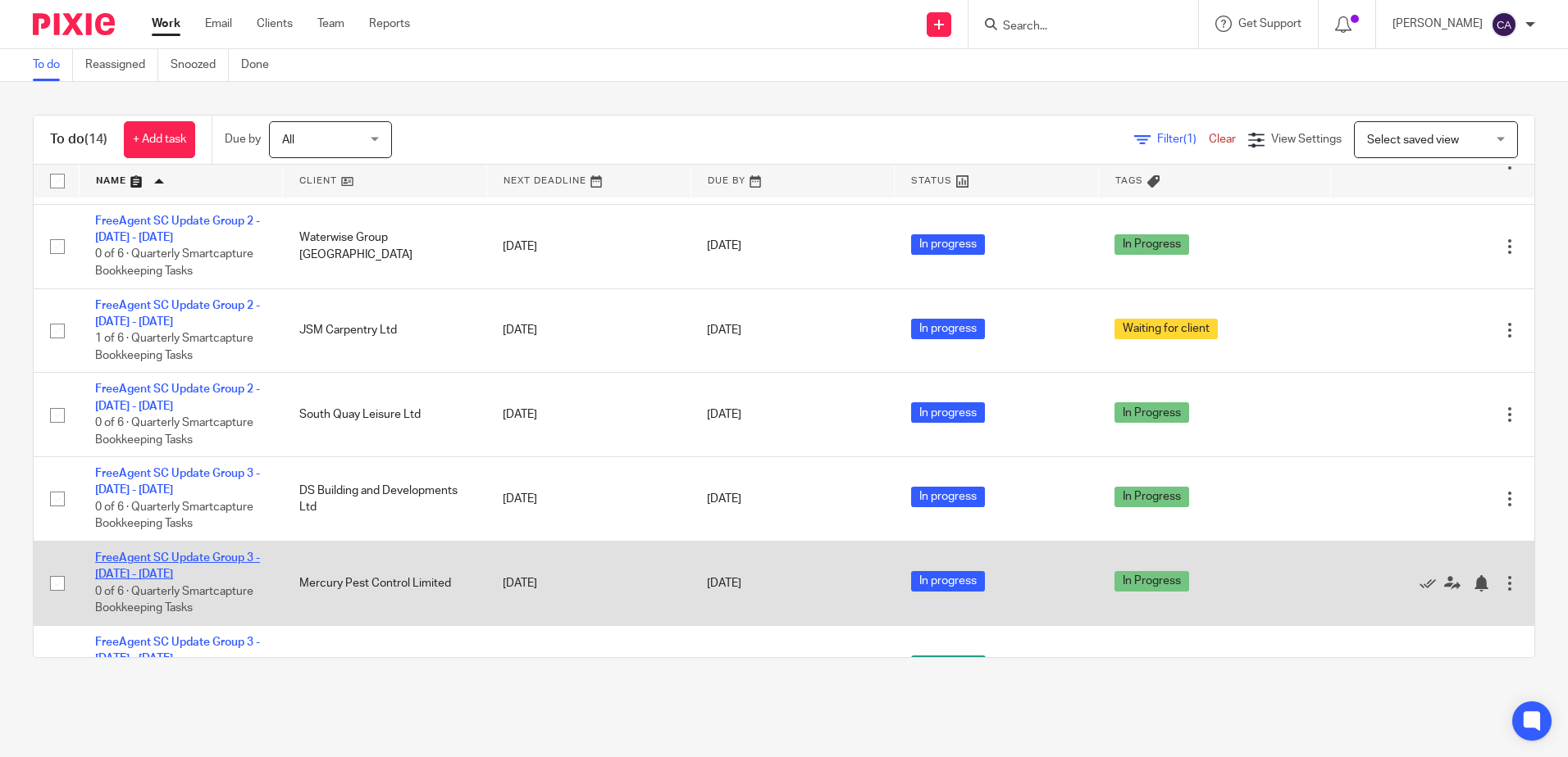
click at [211, 563] on link "FreeAgent SC Update Group 3 - [DATE] - [DATE]" at bounding box center [177, 566] width 165 height 28
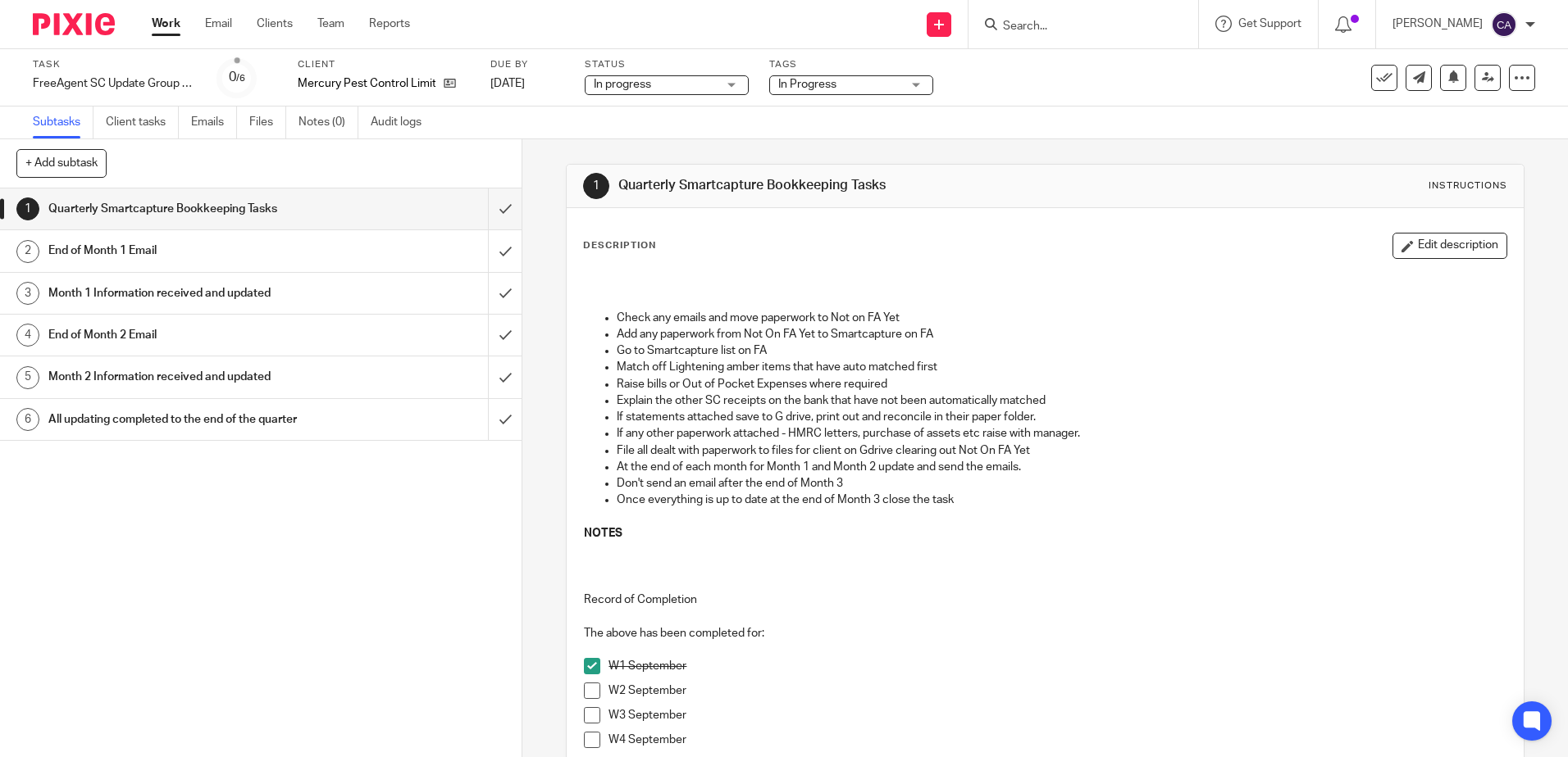
click at [586, 692] on span at bounding box center [592, 690] width 16 height 16
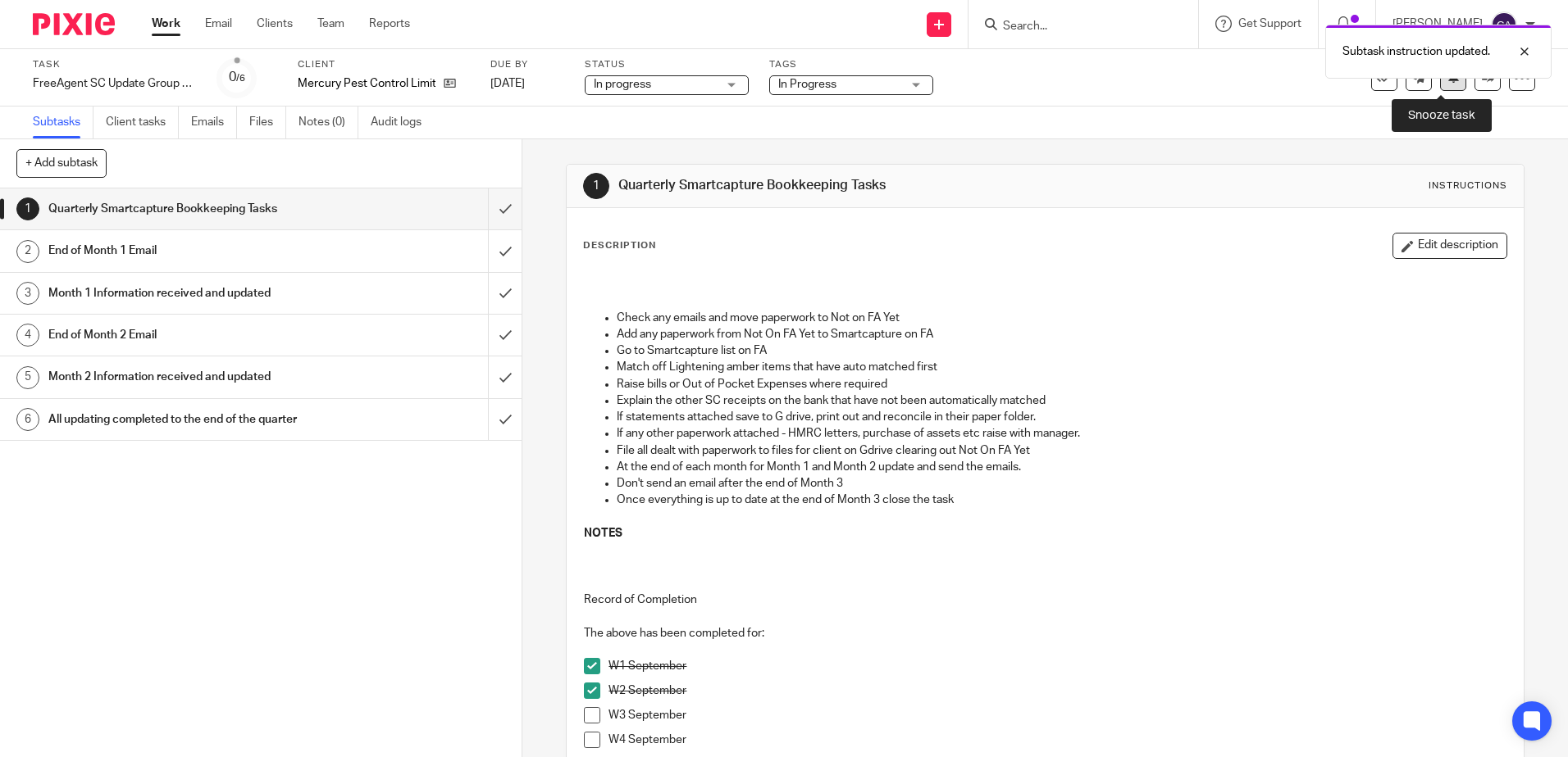
click at [1441, 87] on button at bounding box center [1454, 78] width 27 height 27
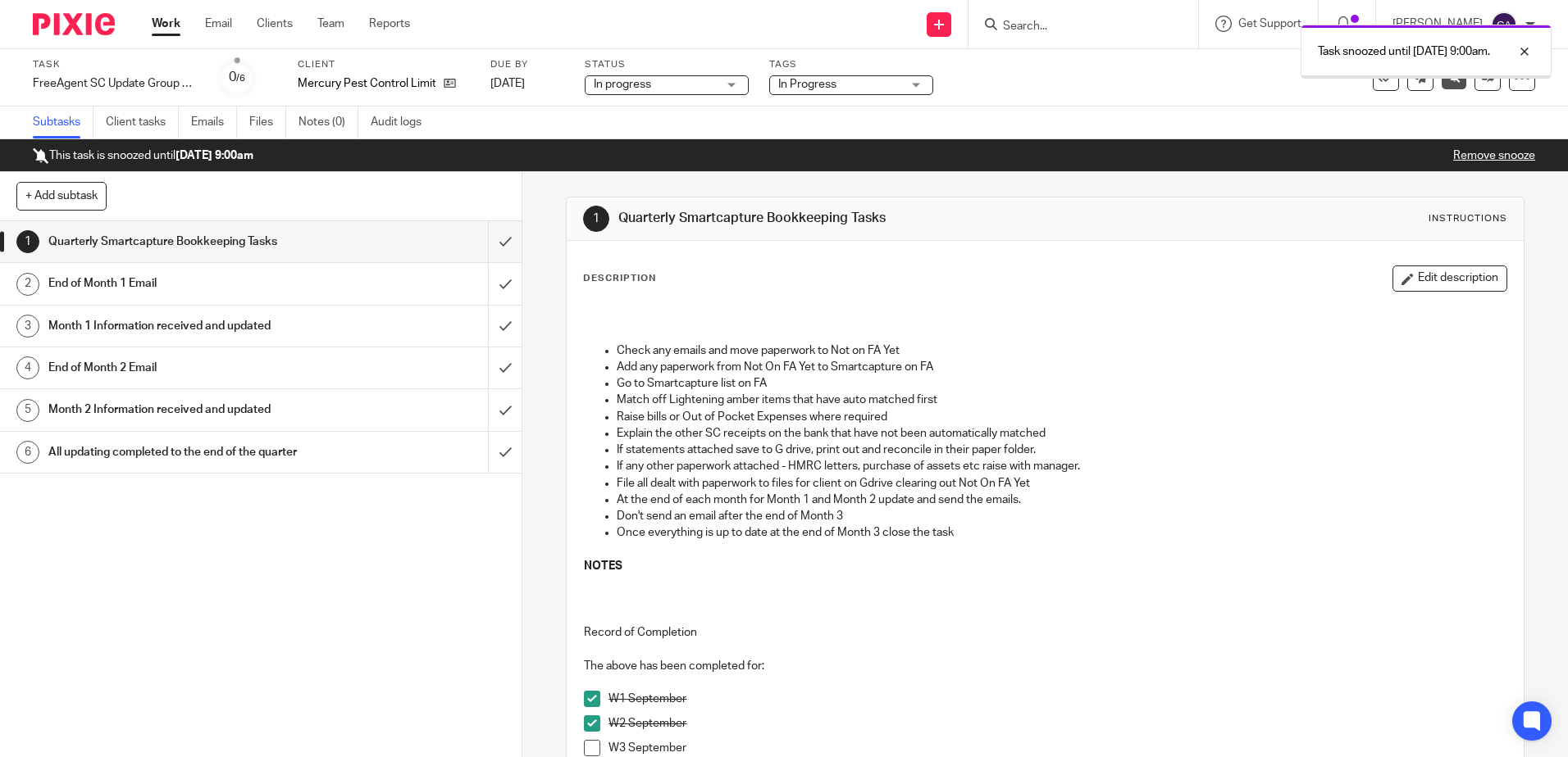
click at [175, 22] on link "Work" at bounding box center [166, 23] width 29 height 16
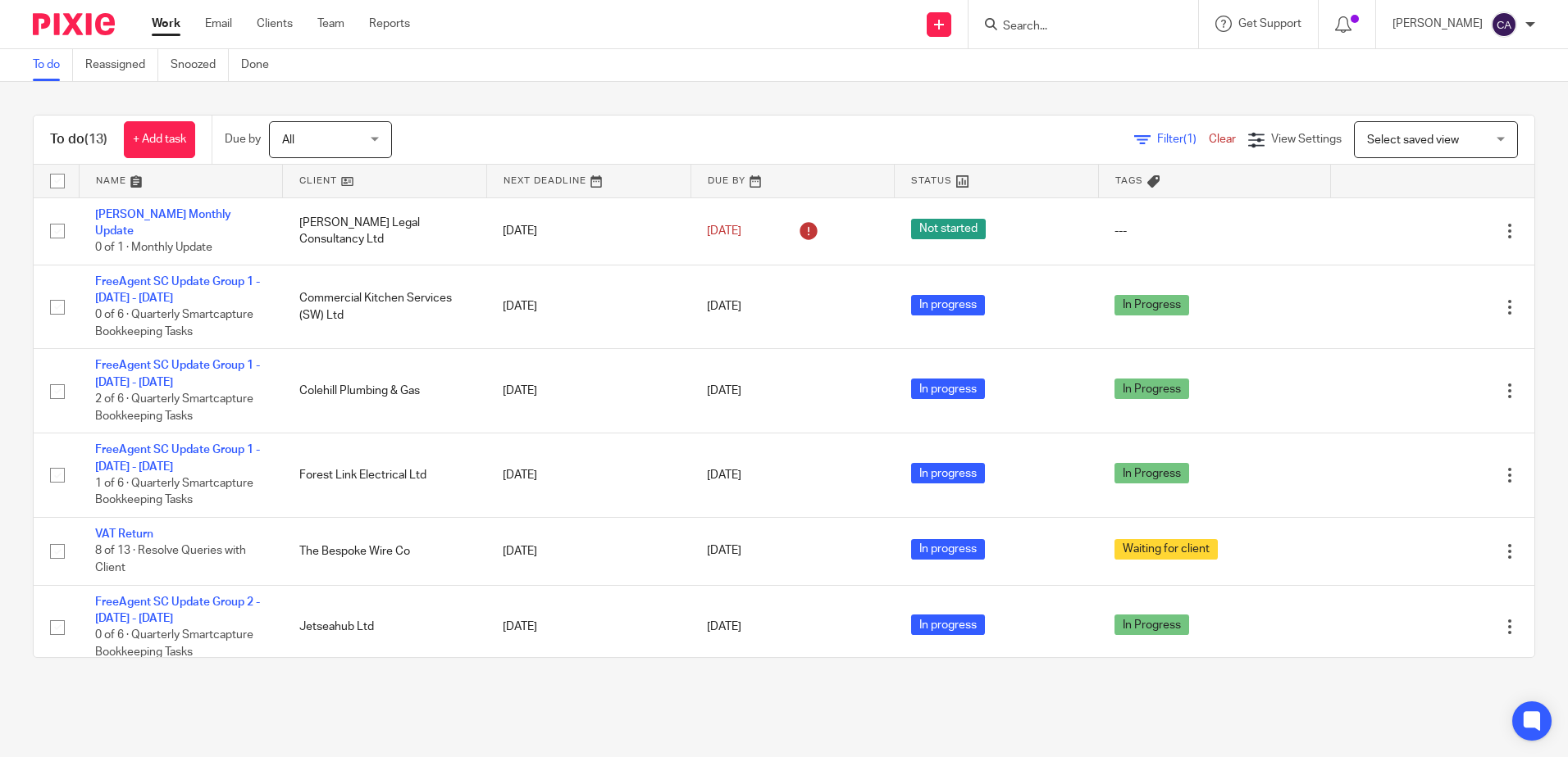
click at [120, 181] on link at bounding box center [182, 181] width 204 height 32
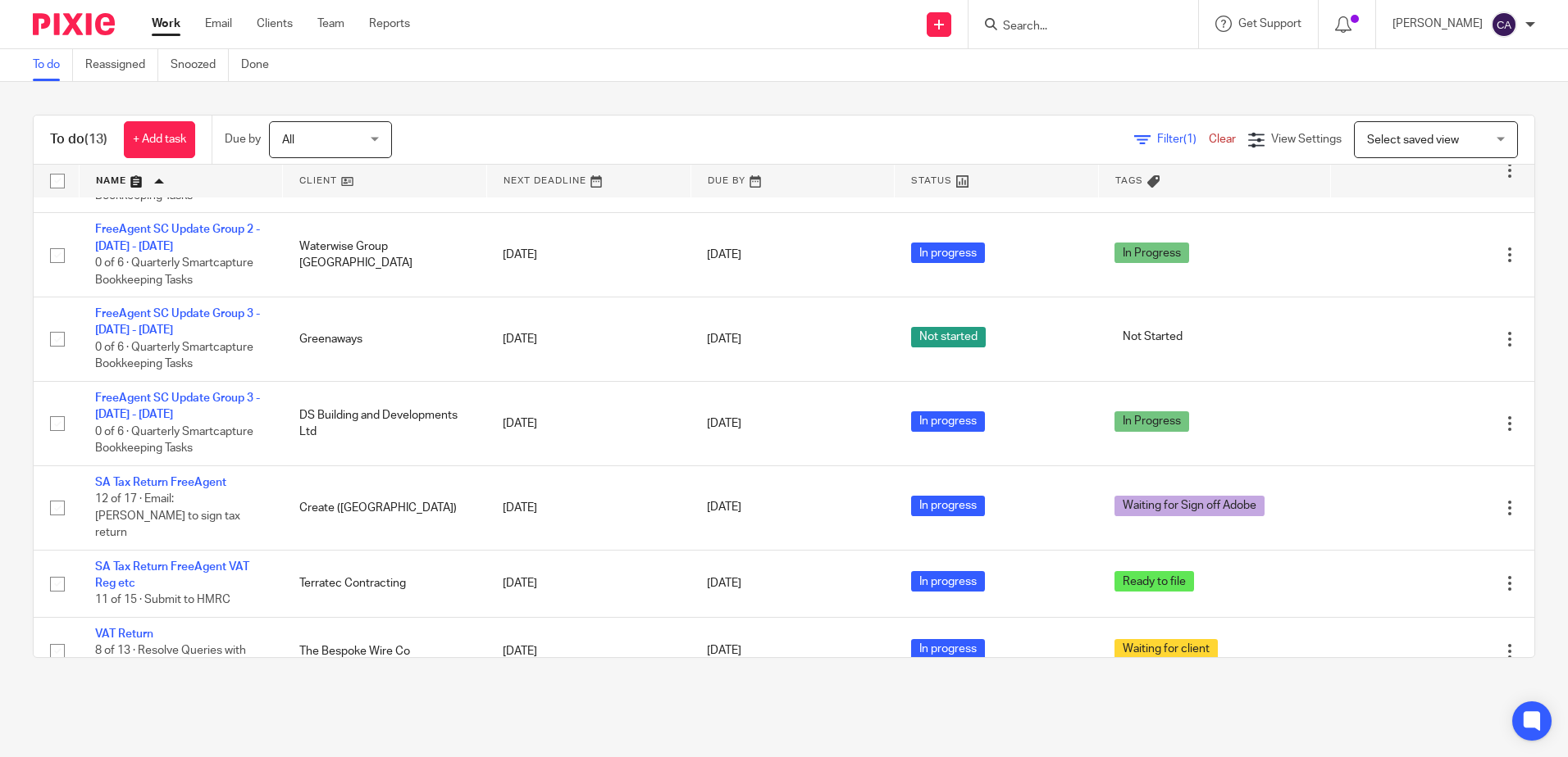
scroll to position [559, 0]
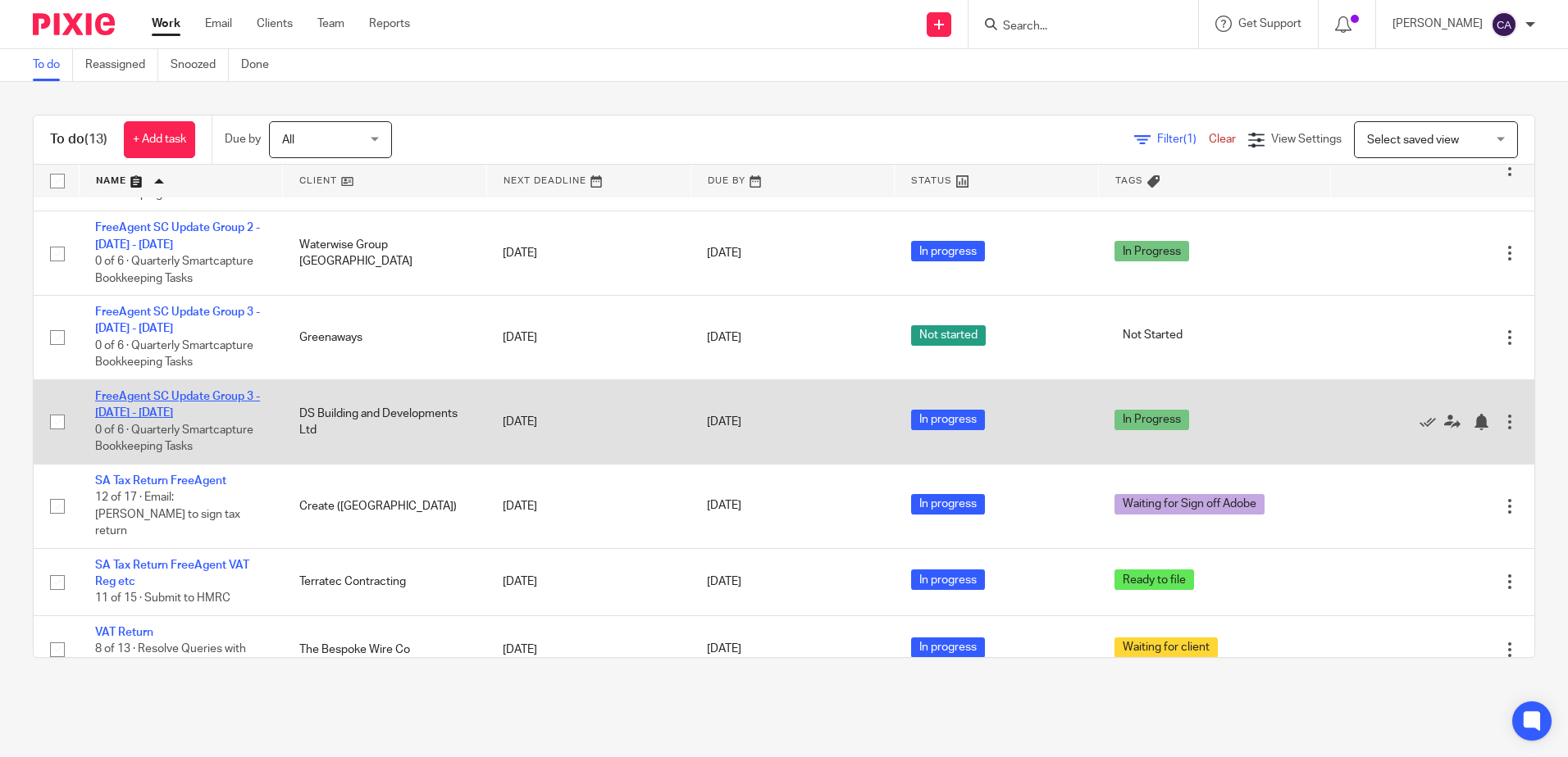
click at [199, 400] on link "FreeAgent SC Update Group 3 - [DATE] - [DATE]" at bounding box center [177, 404] width 165 height 28
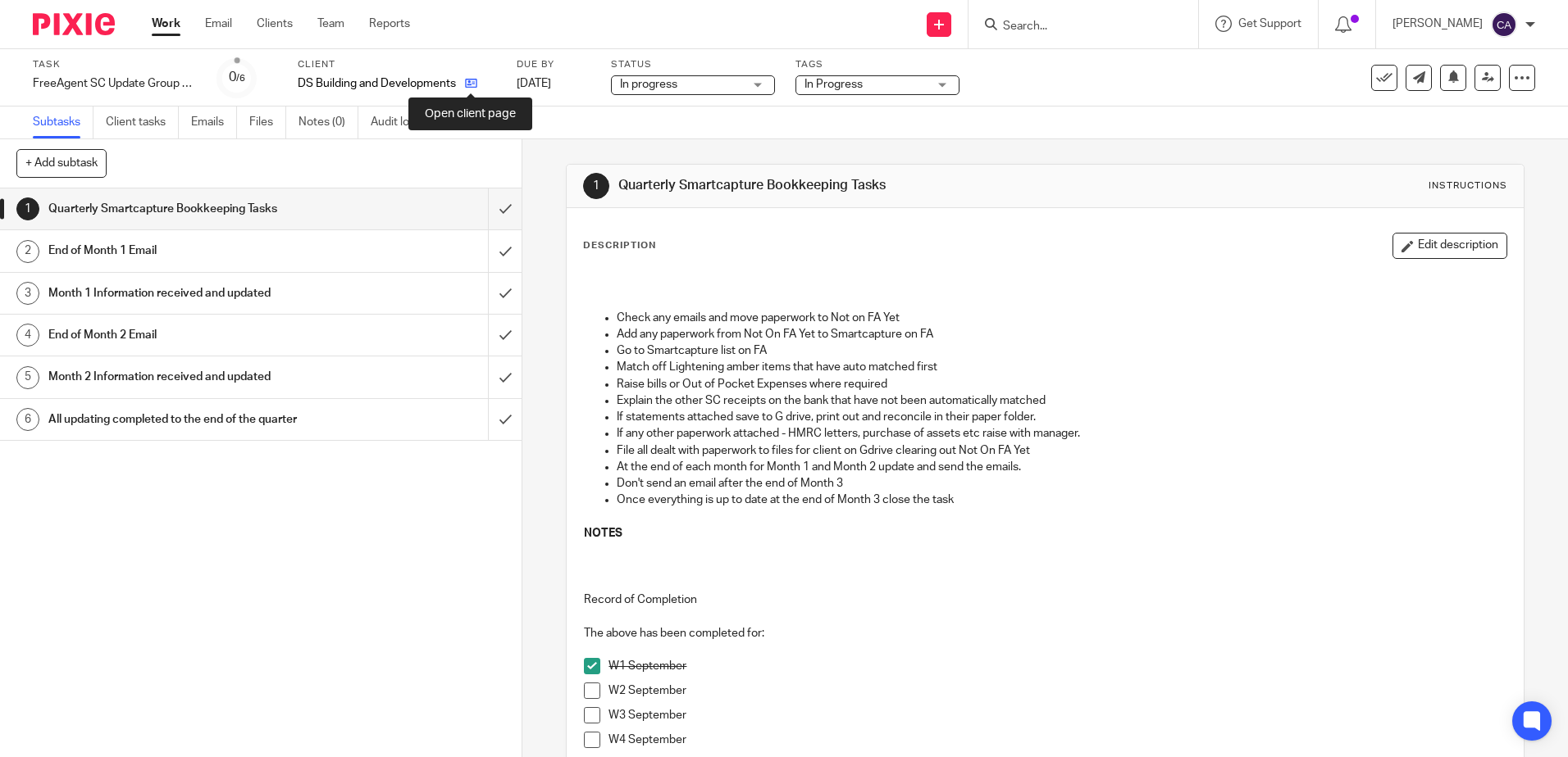
click at [468, 77] on icon at bounding box center [471, 83] width 12 height 12
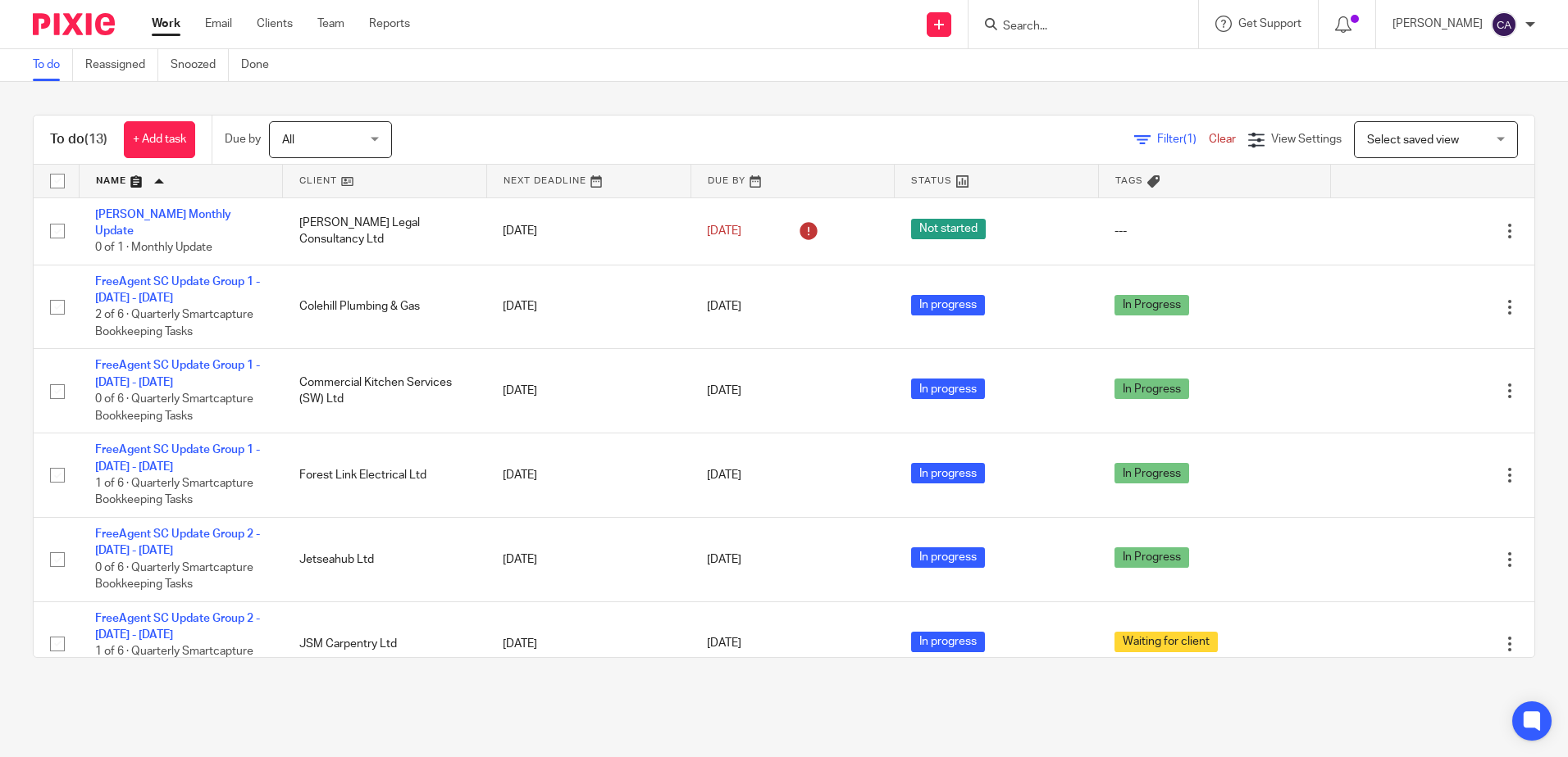
click at [168, 25] on link "Work" at bounding box center [166, 23] width 29 height 16
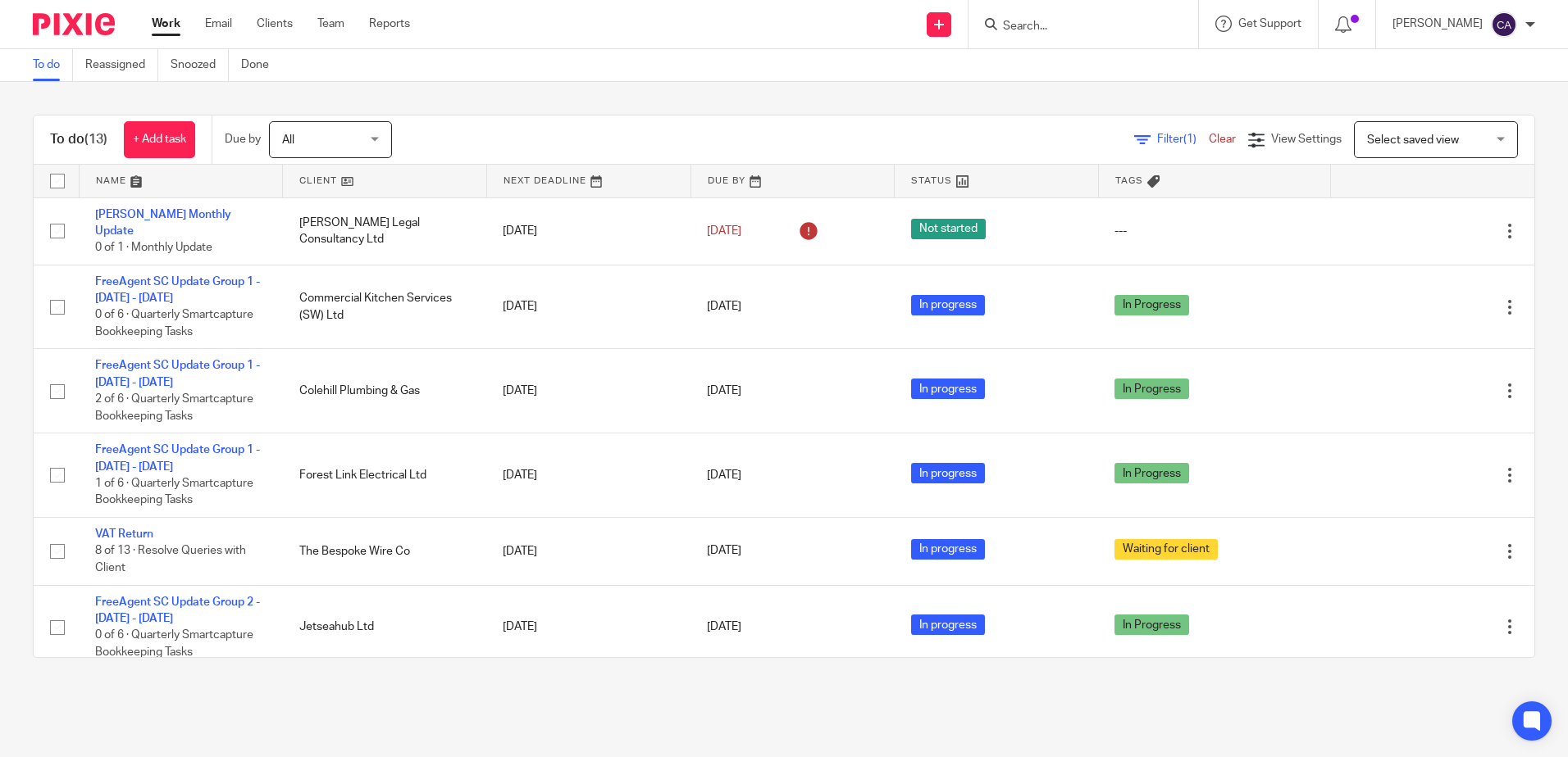
click at [130, 182] on link at bounding box center [182, 181] width 204 height 32
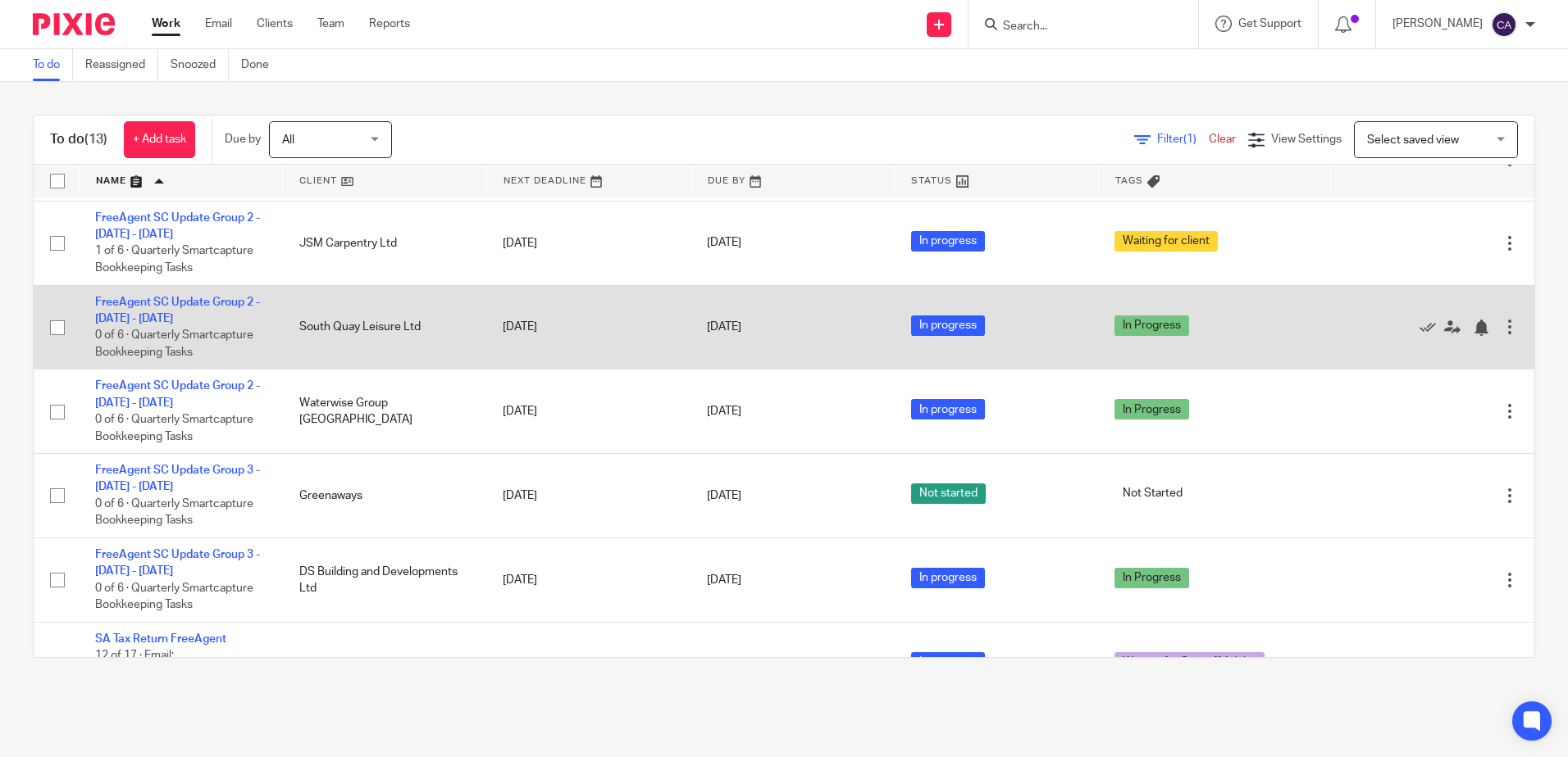
scroll to position [559, 0]
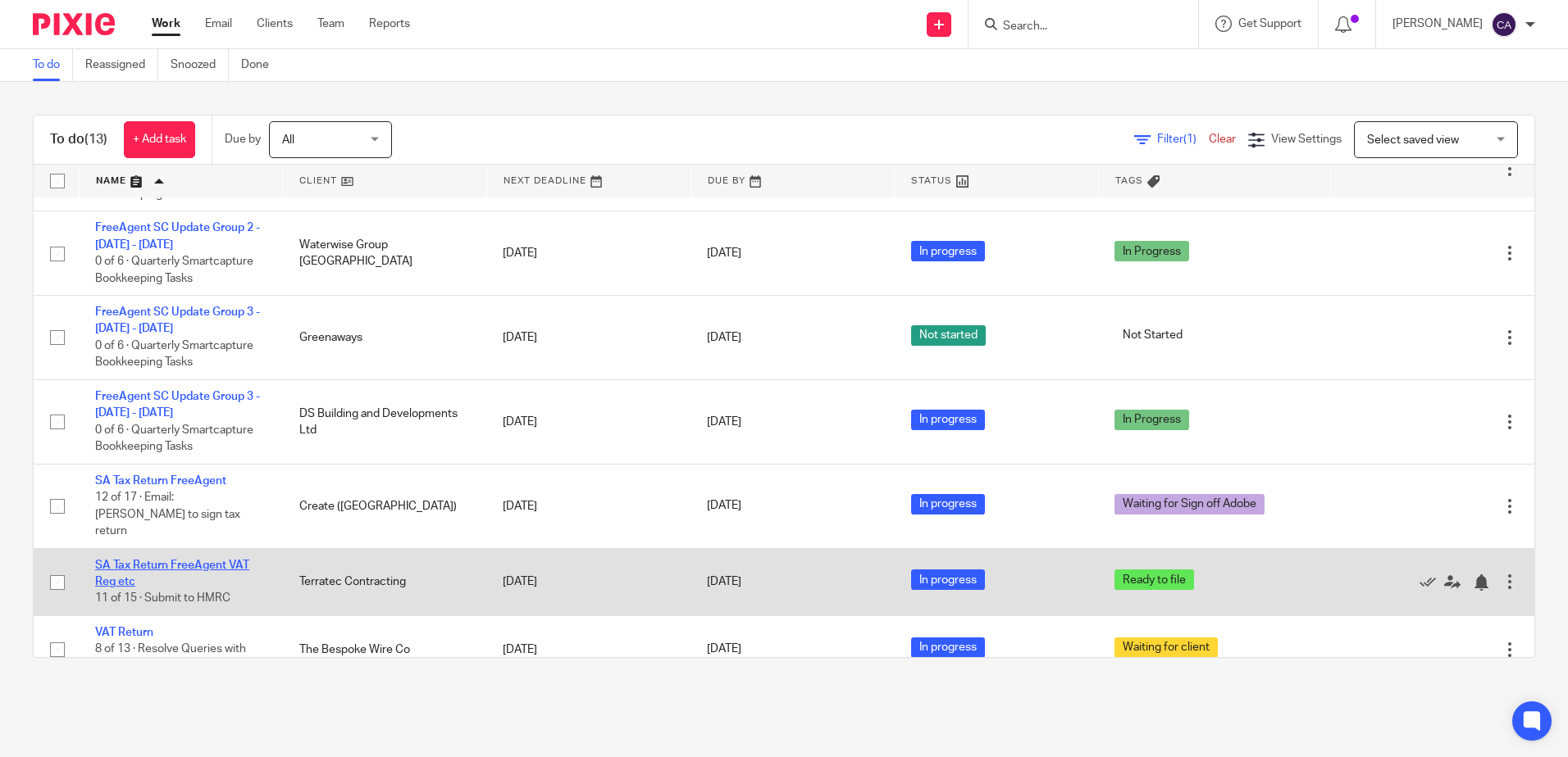
click at [193, 560] on link "SA Tax Return FreeAgent VAT Reg etc" at bounding box center [172, 573] width 154 height 28
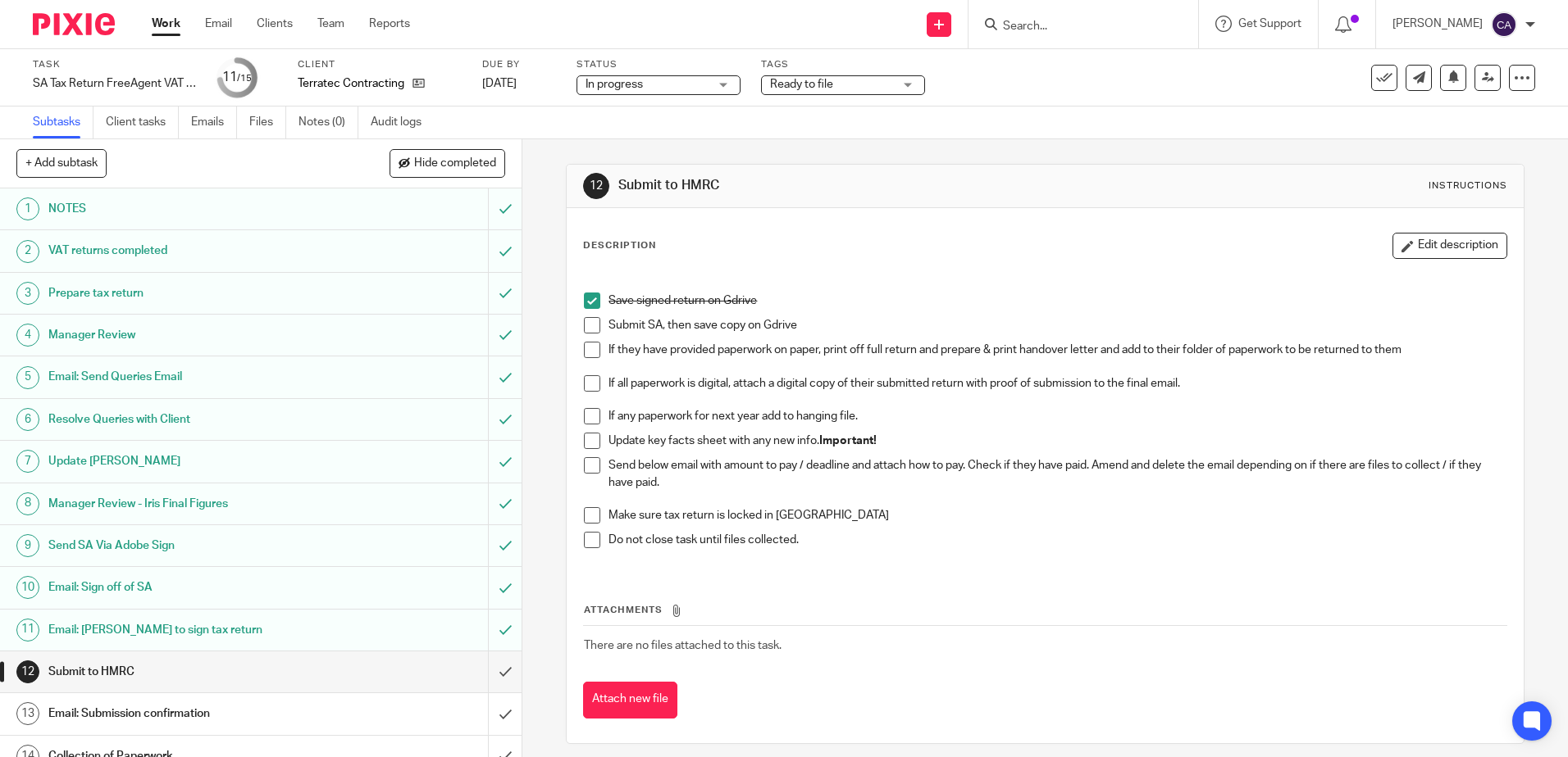
click at [585, 320] on span at bounding box center [592, 325] width 16 height 16
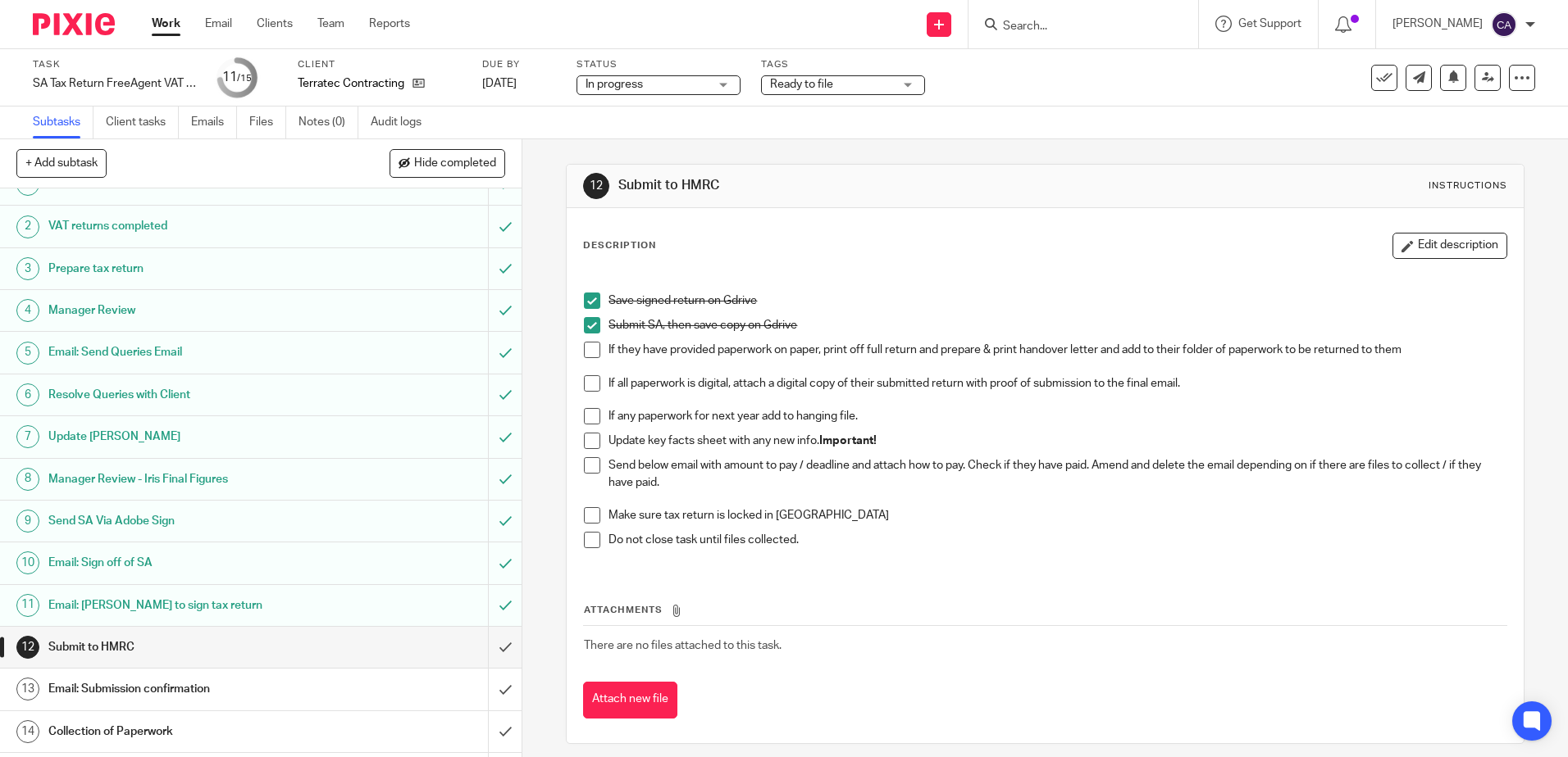
scroll to position [63, 0]
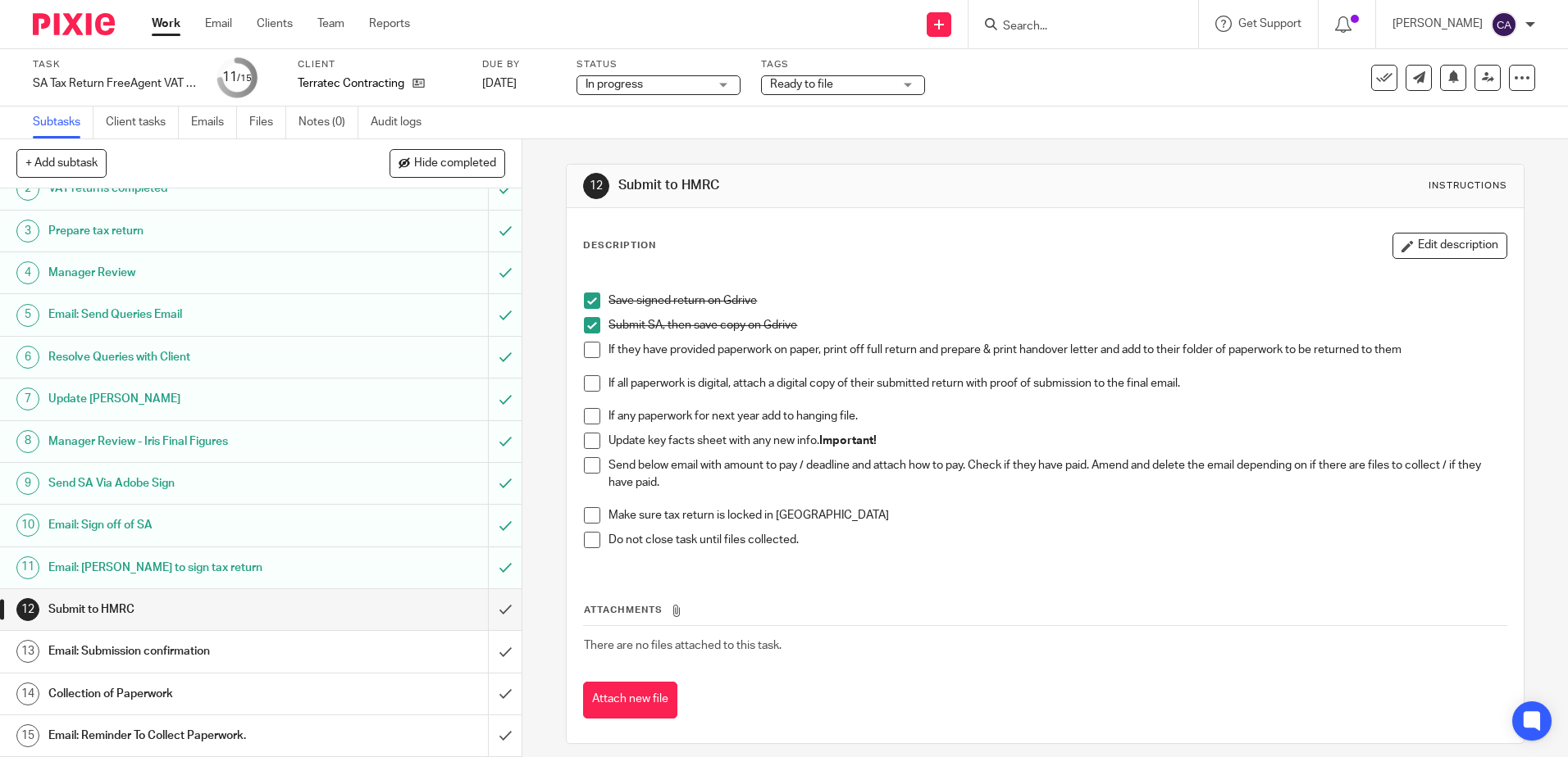
click at [593, 384] on span at bounding box center [592, 383] width 16 height 16
click at [590, 516] on span at bounding box center [592, 515] width 16 height 16
click at [223, 656] on h1 "Email: Submission confirmation" at bounding box center [189, 651] width 282 height 25
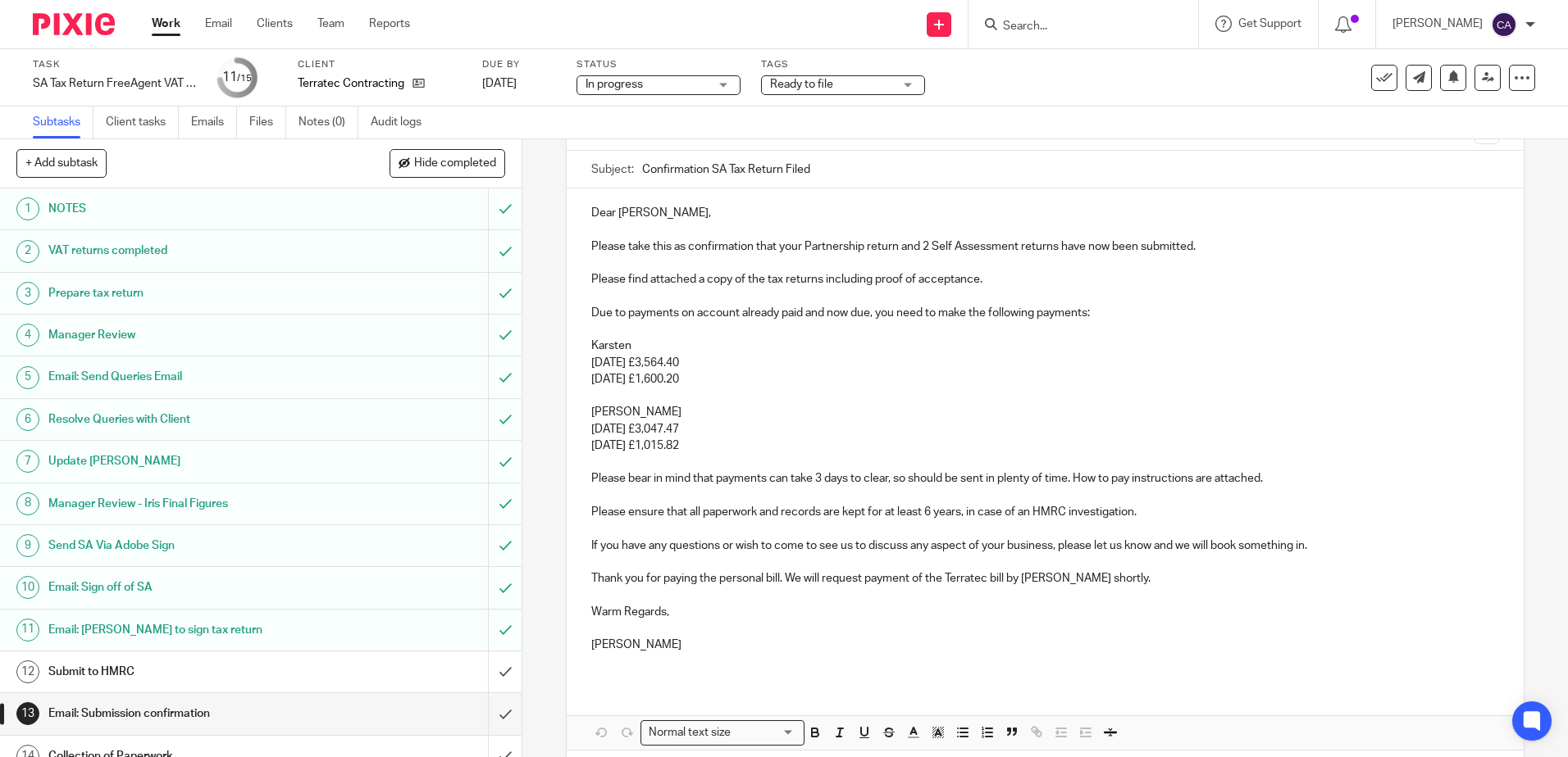
scroll to position [164, 0]
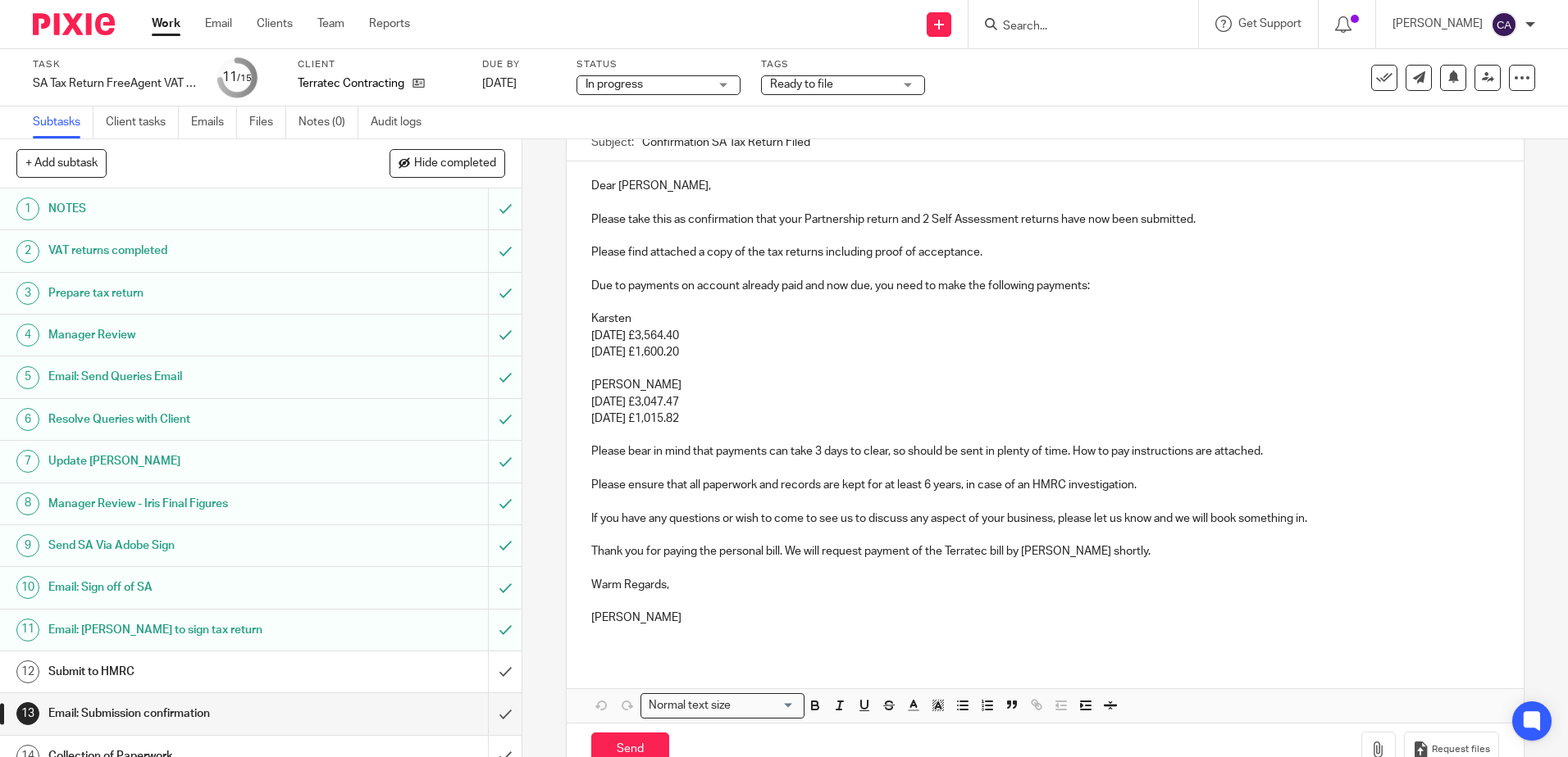
click at [1155, 490] on p "Please ensure that all paperwork and records are kept for at least 6 years, in …" at bounding box center [1044, 485] width 907 height 16
click at [1180, 570] on p at bounding box center [1044, 568] width 907 height 16
click at [826, 622] on p "Sally" at bounding box center [1044, 617] width 907 height 16
click at [798, 583] on p "Warm Regards," at bounding box center [1044, 585] width 907 height 16
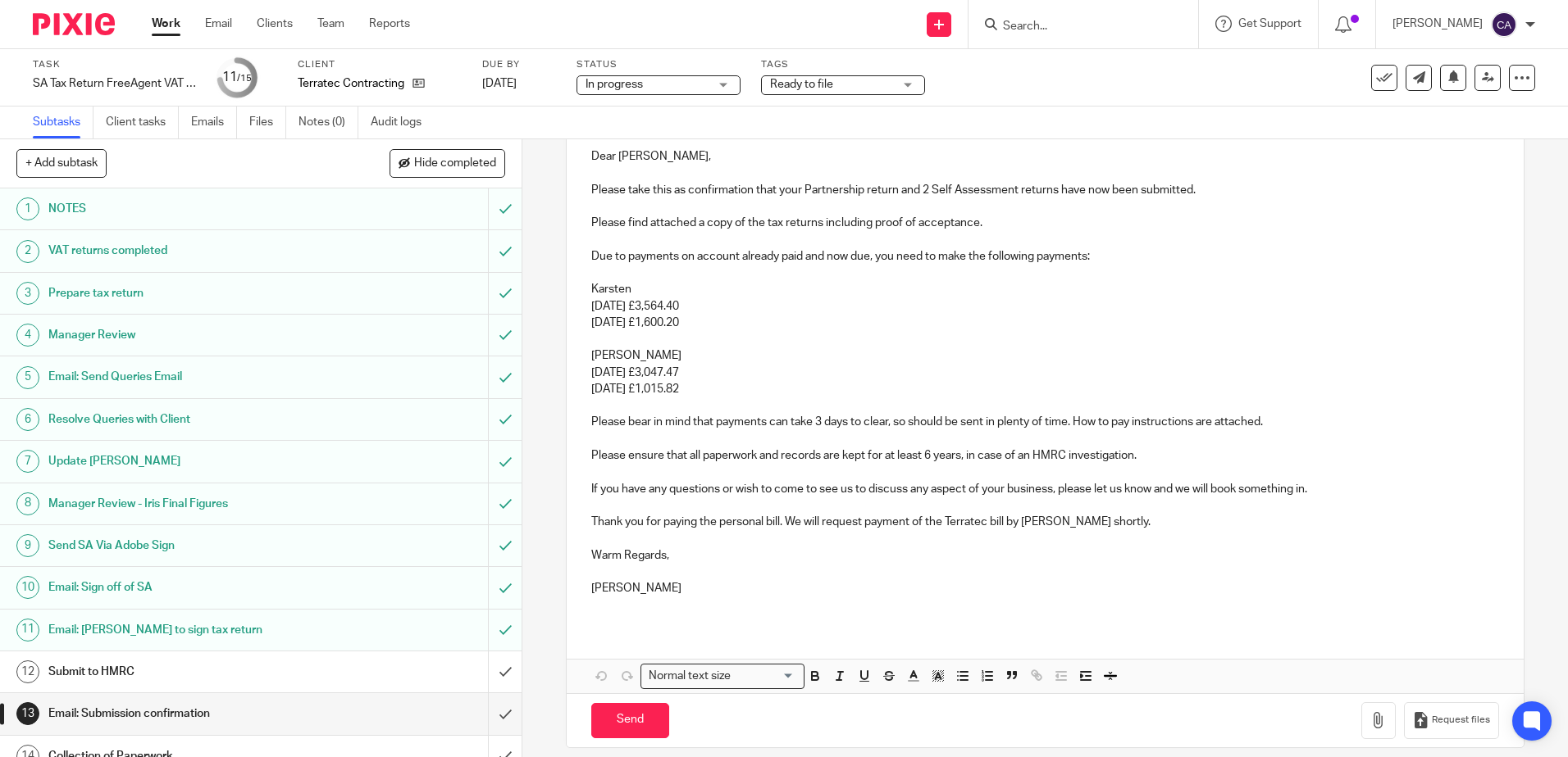
scroll to position [209, 0]
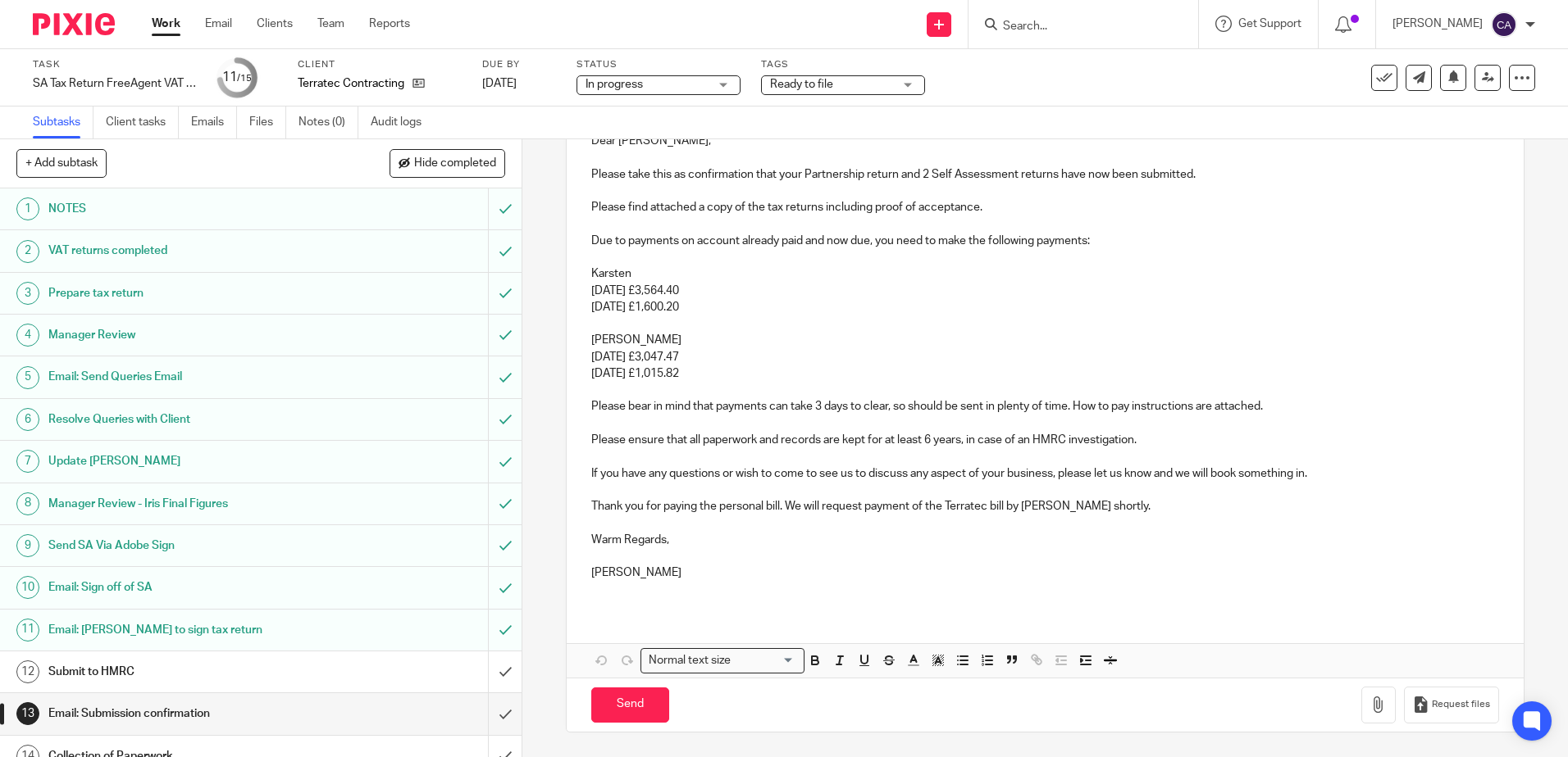
click at [831, 497] on p at bounding box center [1044, 490] width 907 height 16
click at [1370, 706] on icon "button" at bounding box center [1378, 705] width 16 height 16
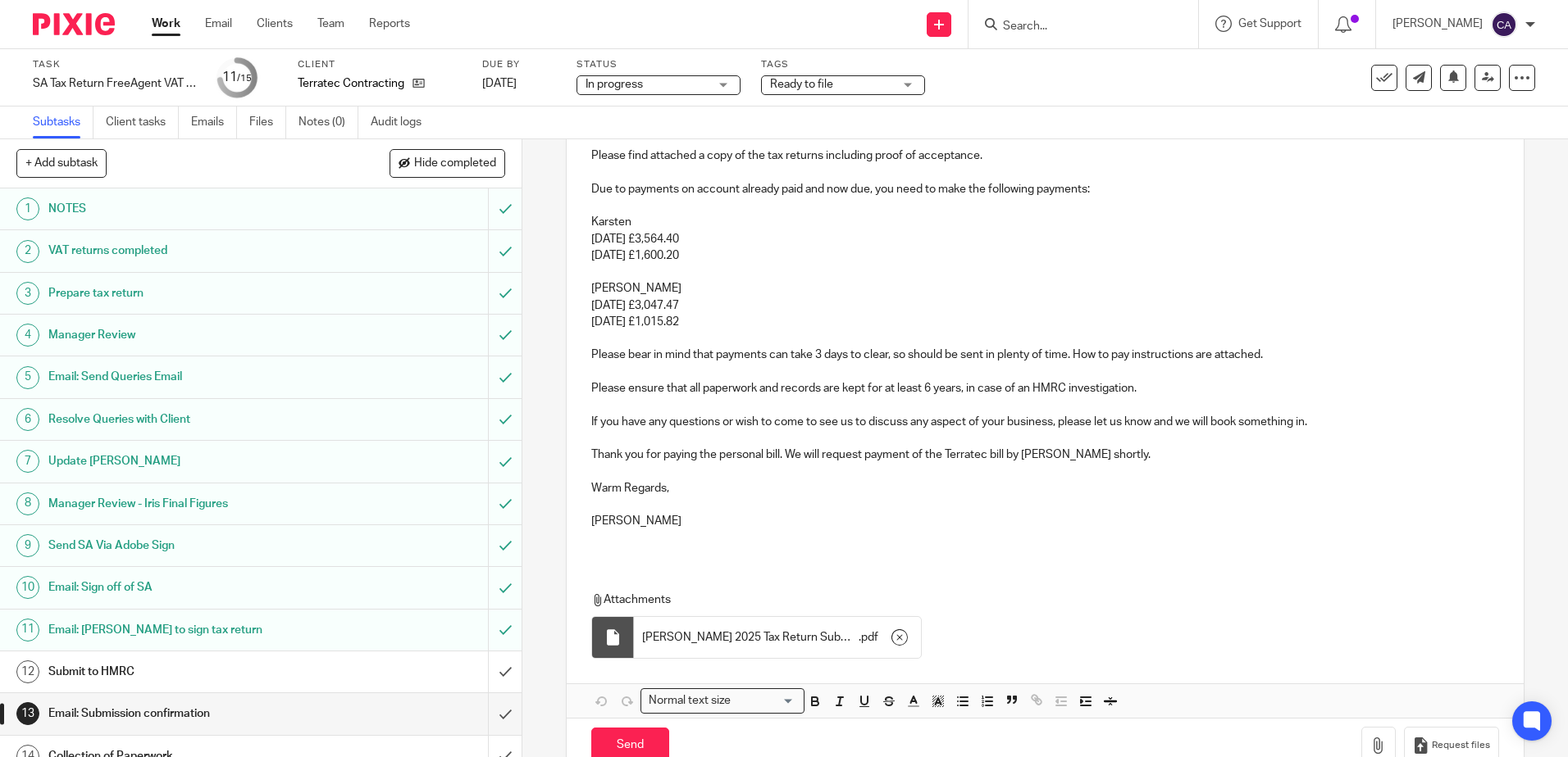
scroll to position [301, 0]
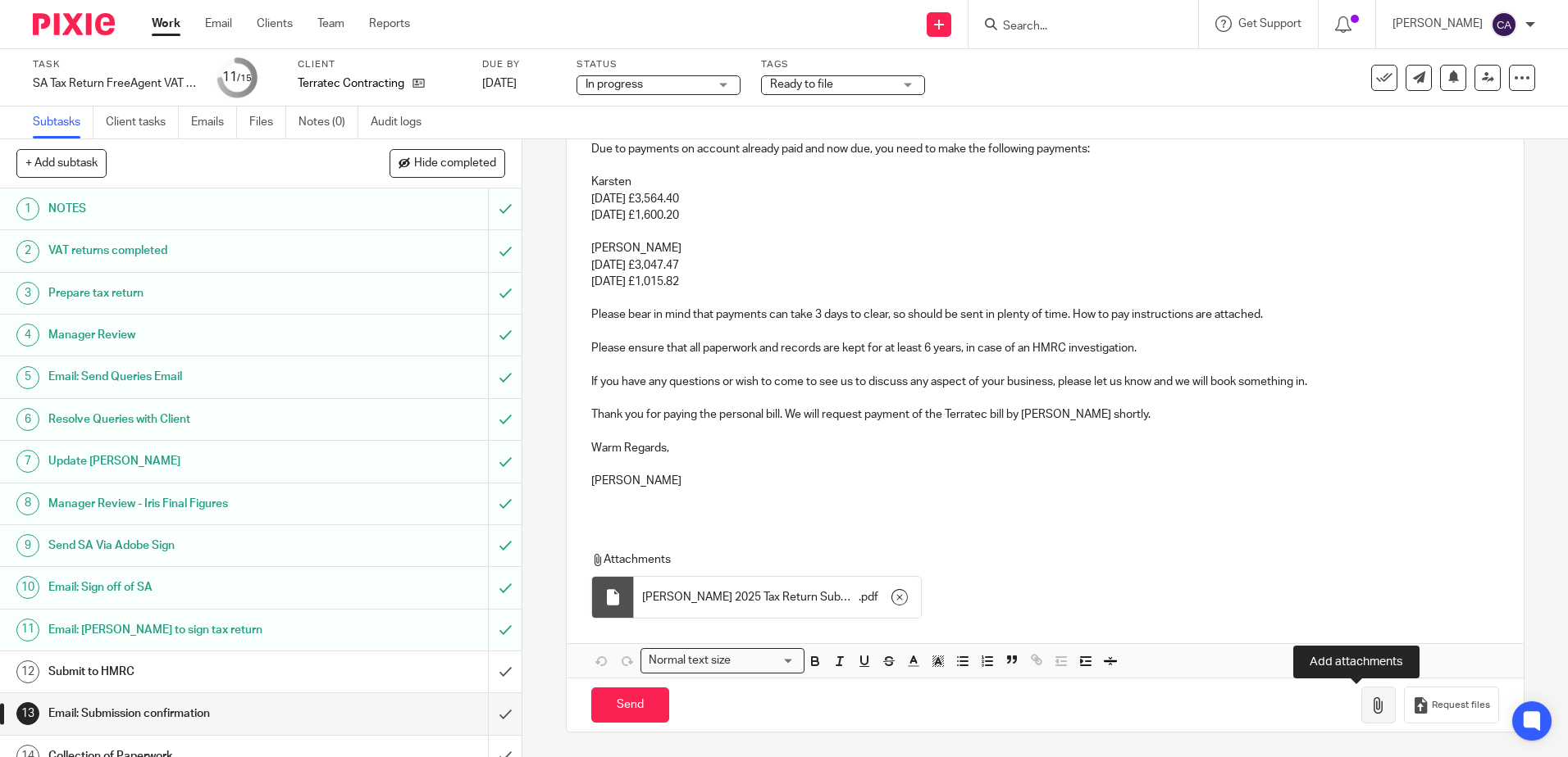
click at [1370, 709] on icon "button" at bounding box center [1378, 705] width 16 height 16
click at [1370, 707] on icon "button" at bounding box center [1378, 705] width 16 height 16
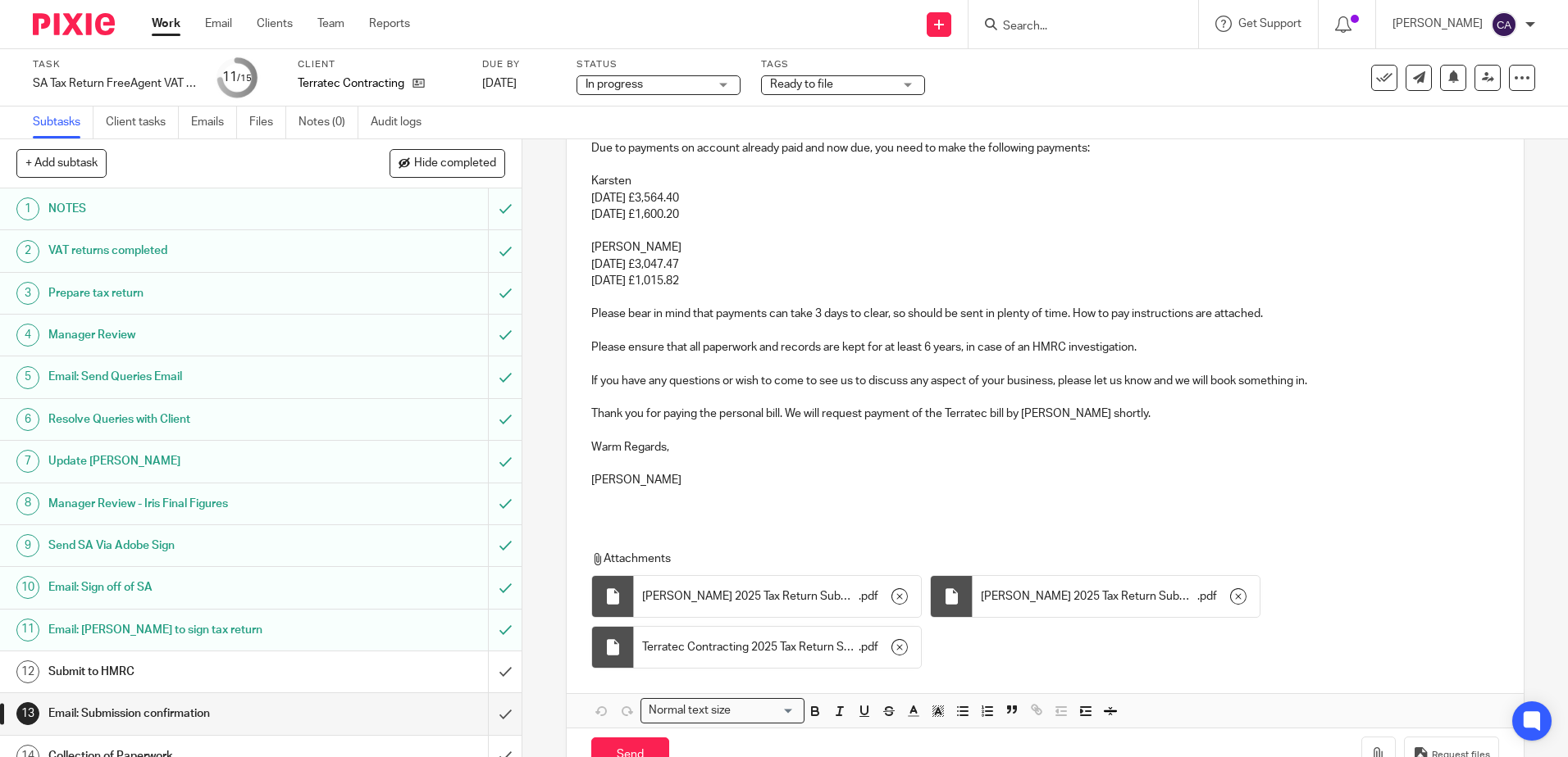
scroll to position [353, 0]
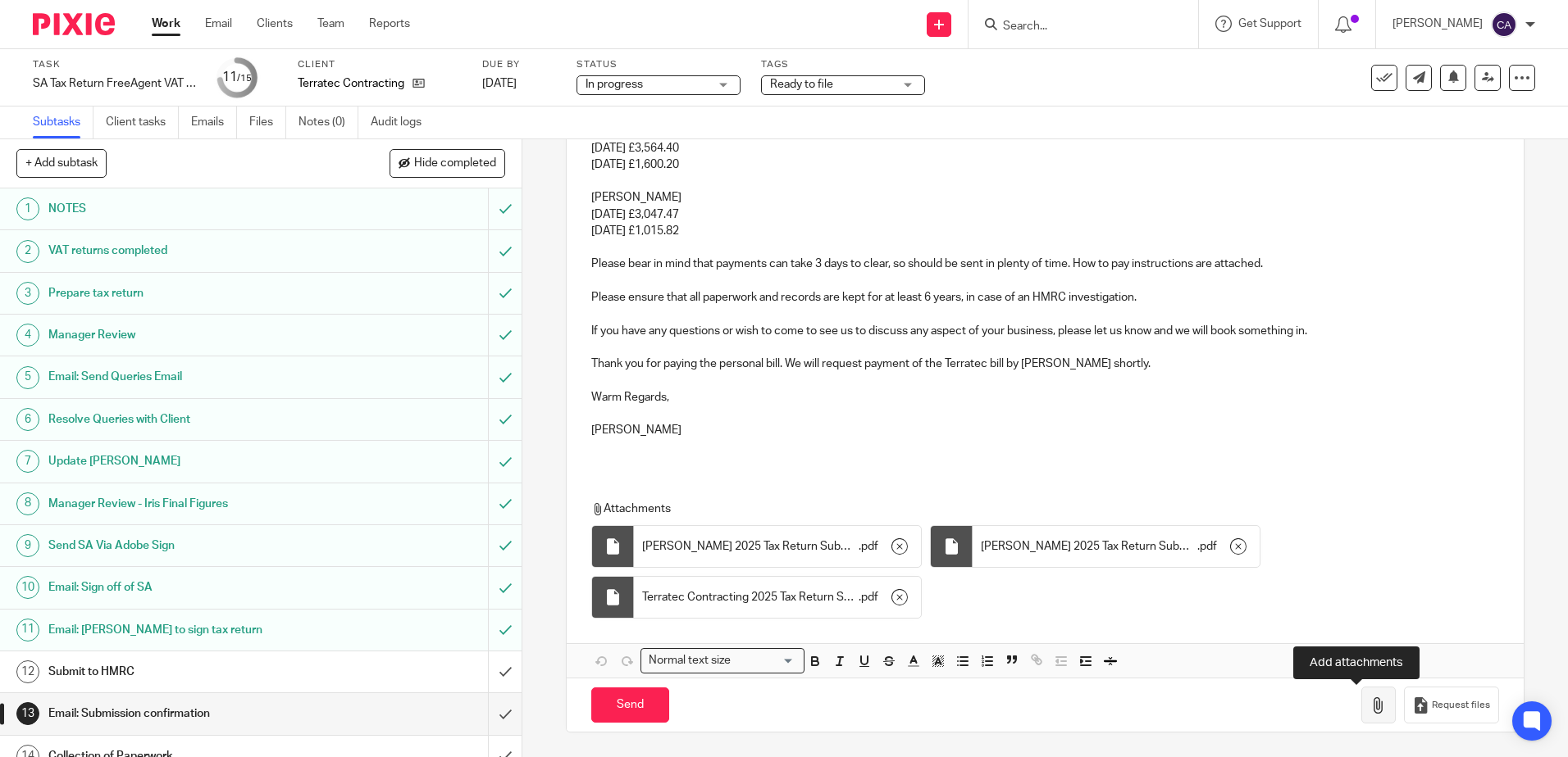
click at [1370, 707] on icon "button" at bounding box center [1378, 705] width 16 height 16
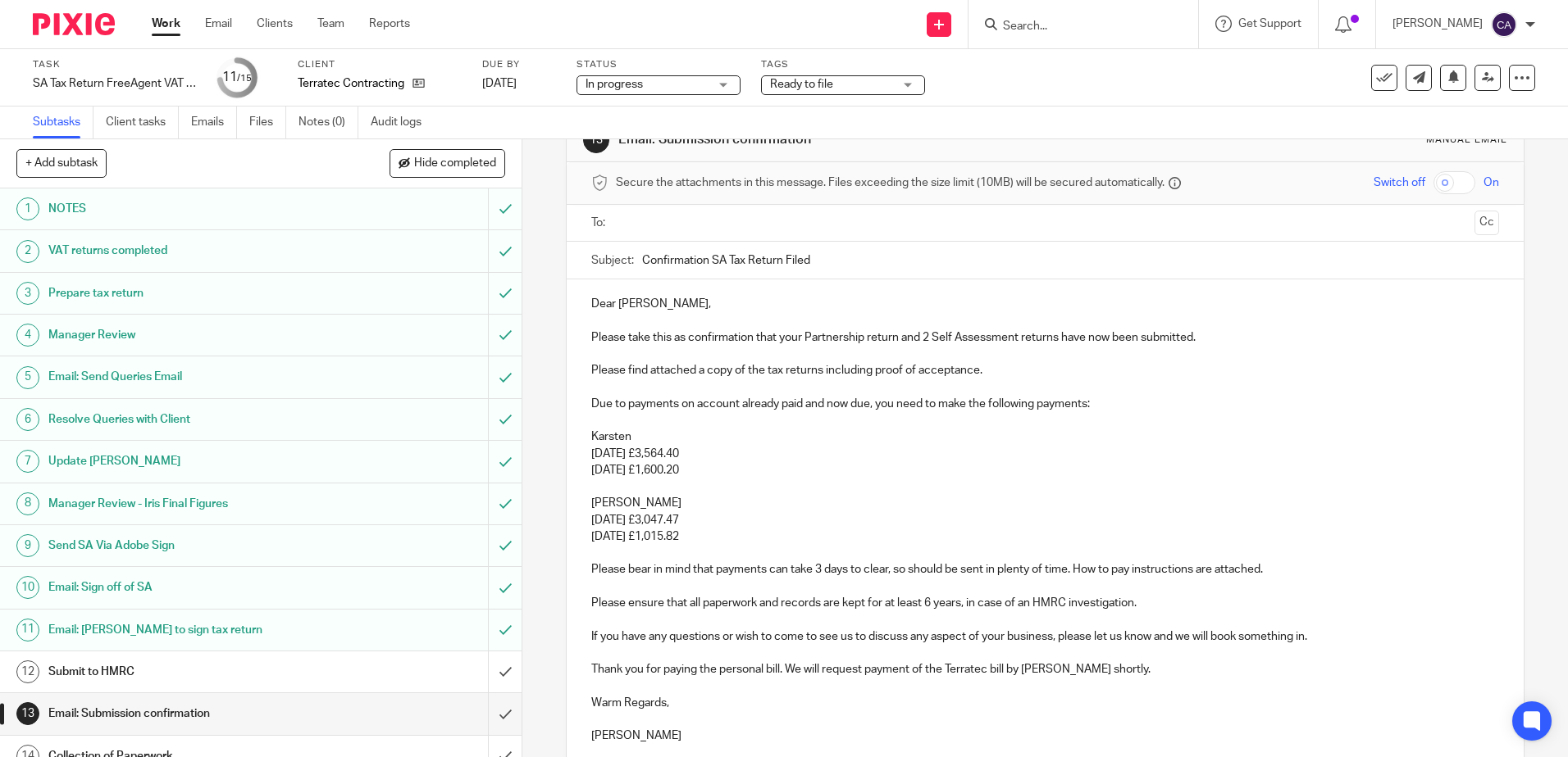
scroll to position [0, 0]
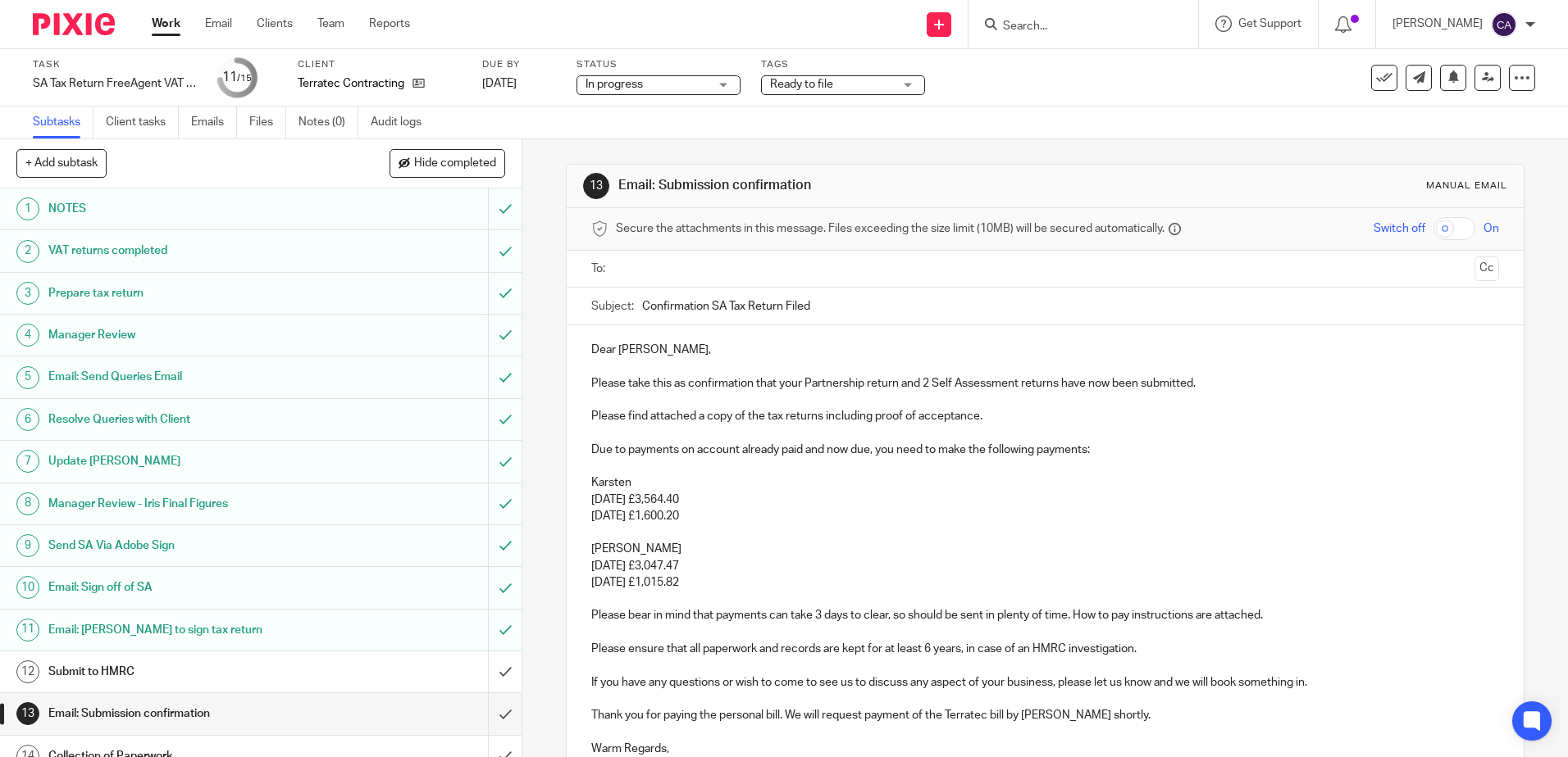
click at [676, 273] on input "text" at bounding box center [1044, 269] width 846 height 19
click at [816, 457] on p "Due to payments on account already paid and now due, you need to make the follo…" at bounding box center [1044, 453] width 907 height 16
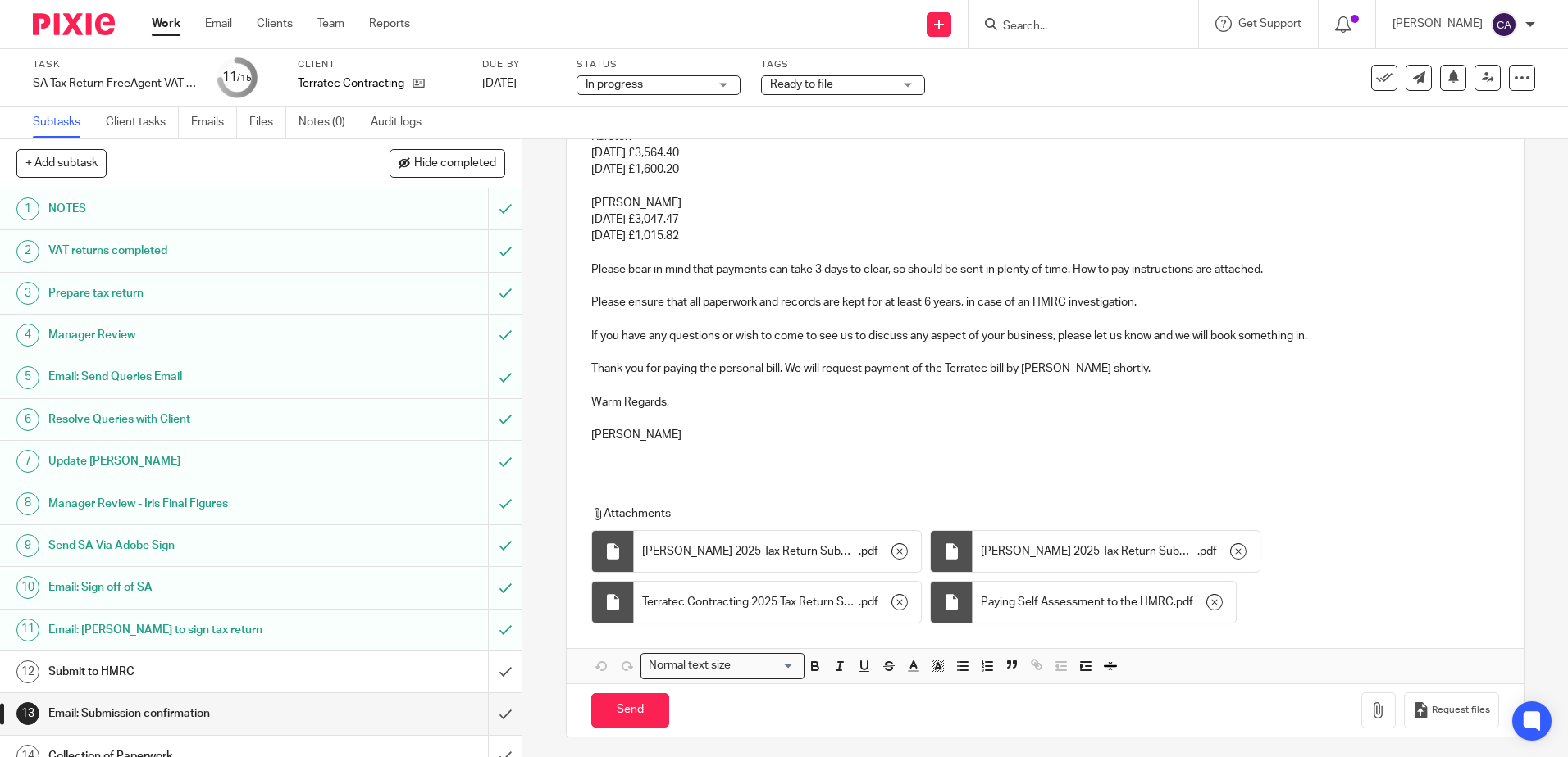
scroll to position [357, 0]
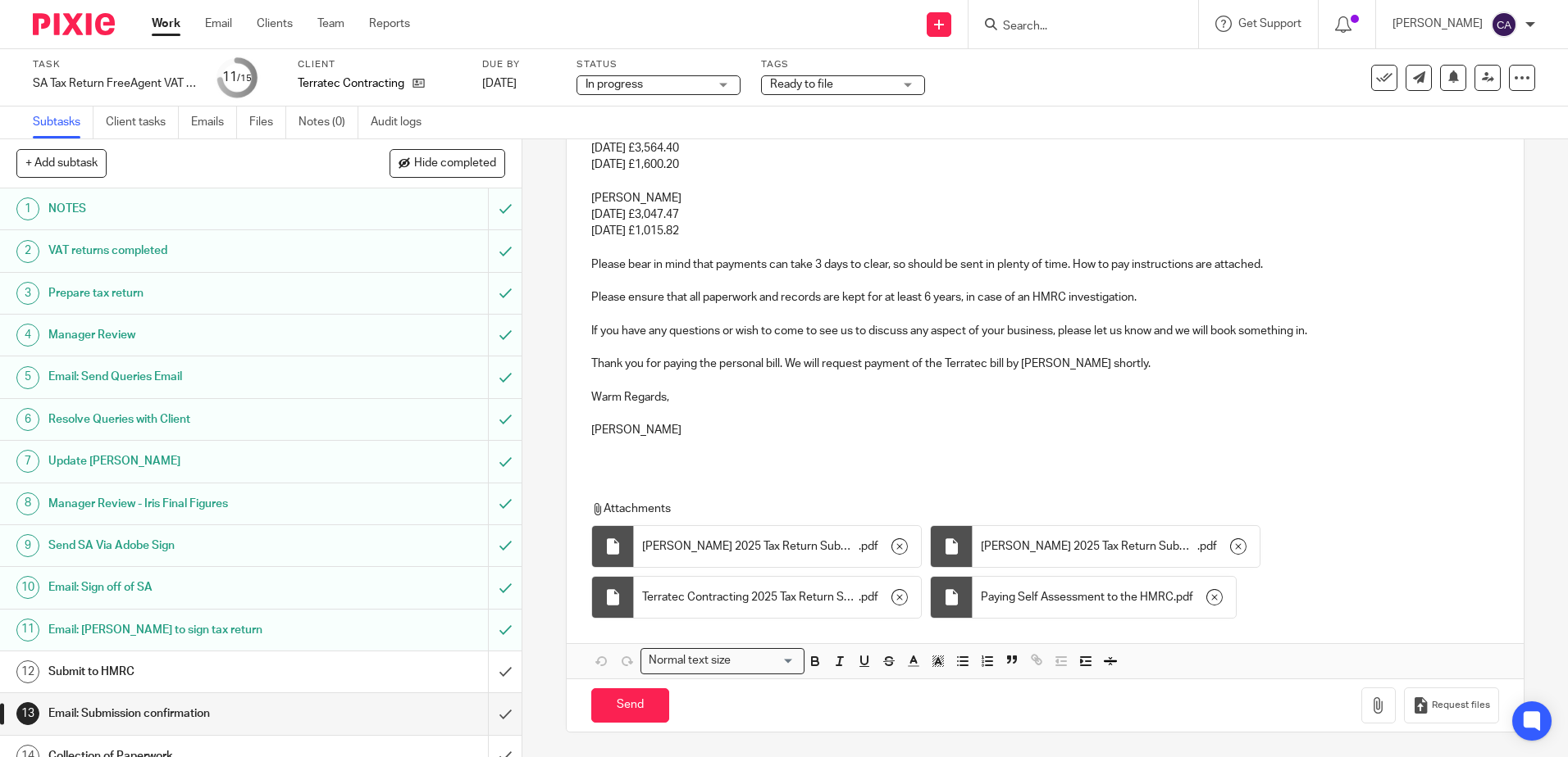
click at [778, 407] on p at bounding box center [1044, 414] width 907 height 16
click at [616, 705] on input "Send" at bounding box center [630, 706] width 78 height 35
type input "Sent"
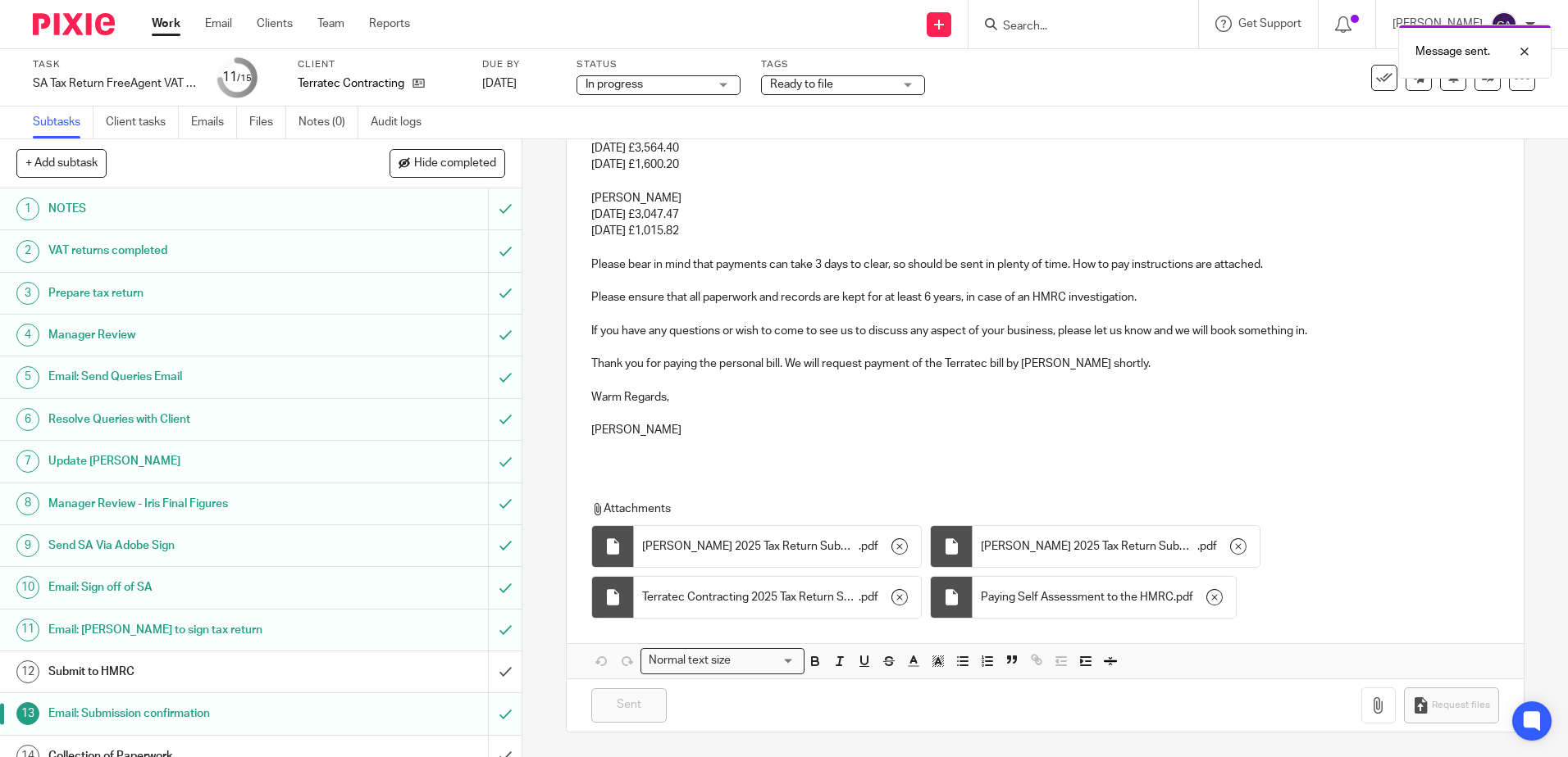
click at [169, 673] on h1 "Submit to HMRC" at bounding box center [189, 672] width 282 height 25
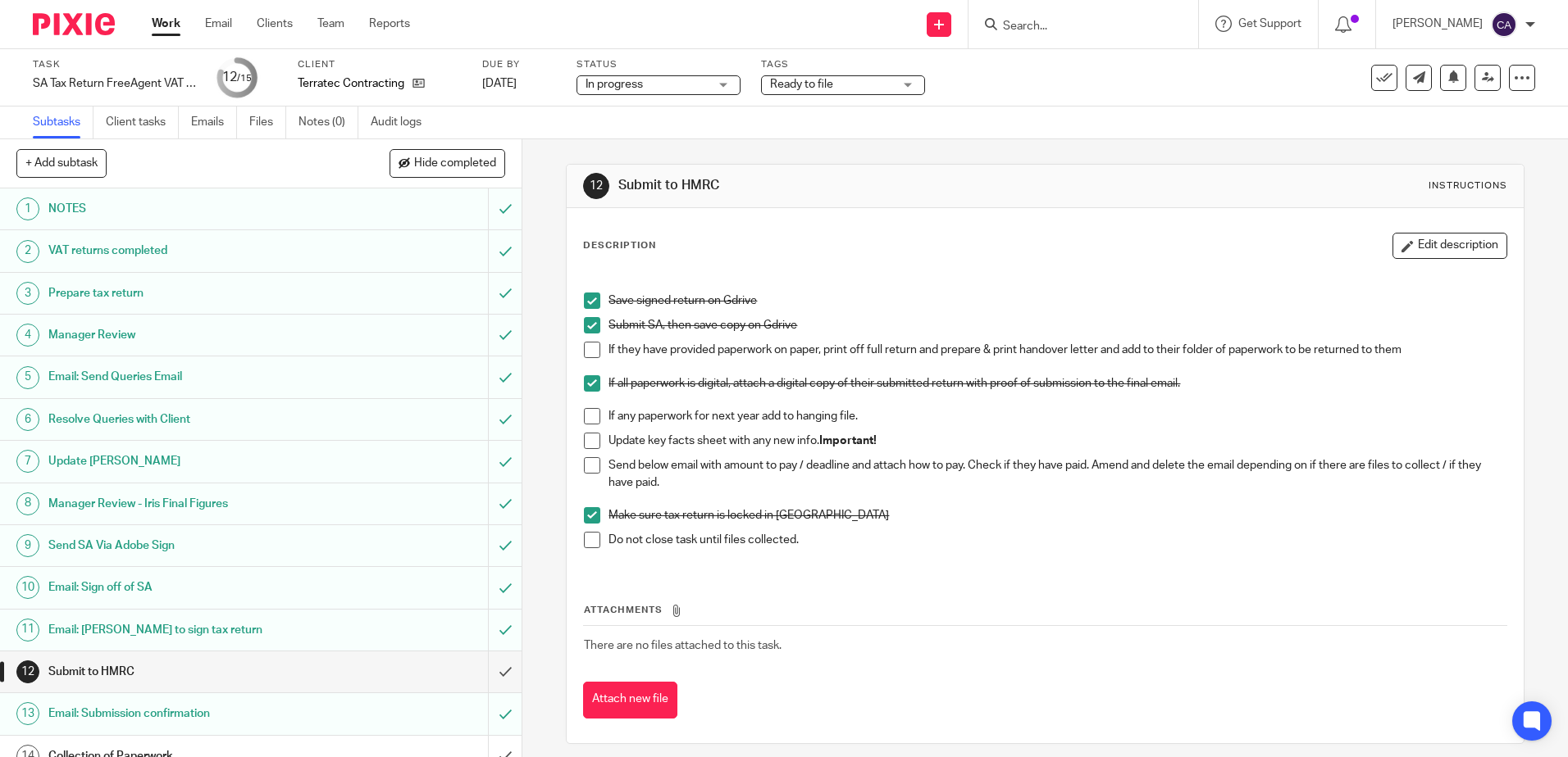
scroll to position [11, 0]
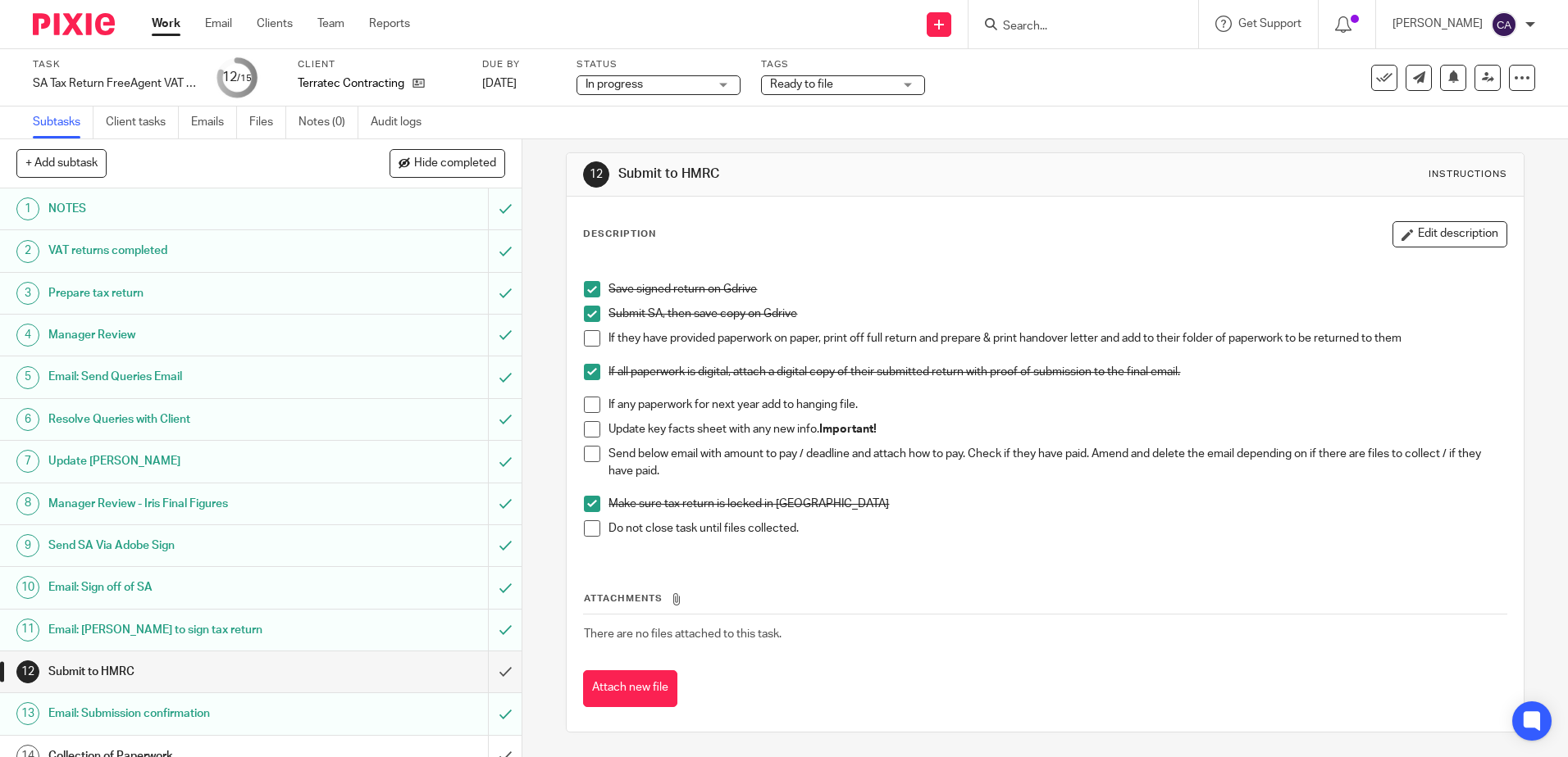
click at [591, 454] on span at bounding box center [592, 454] width 16 height 16
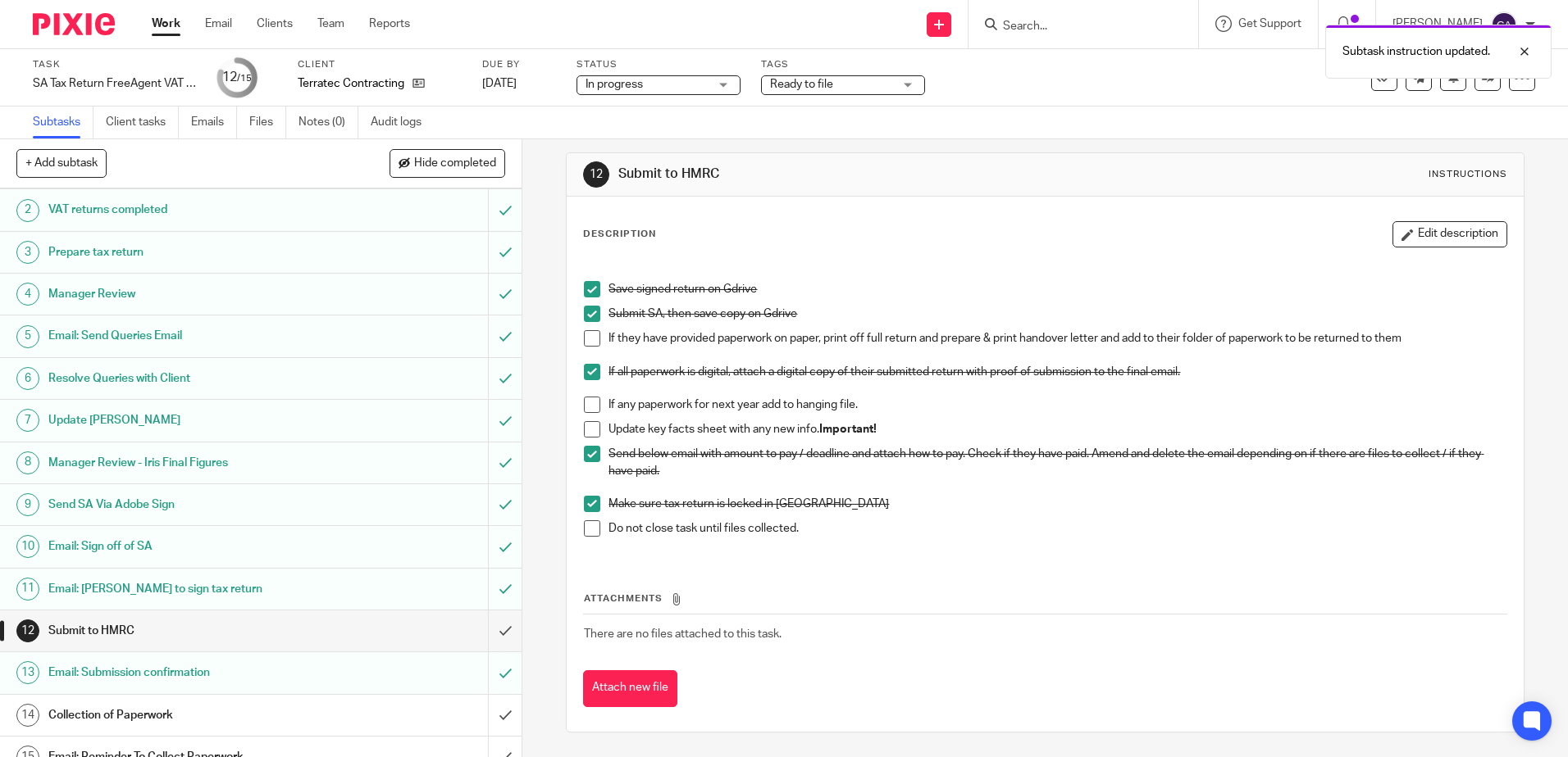
scroll to position [63, 0]
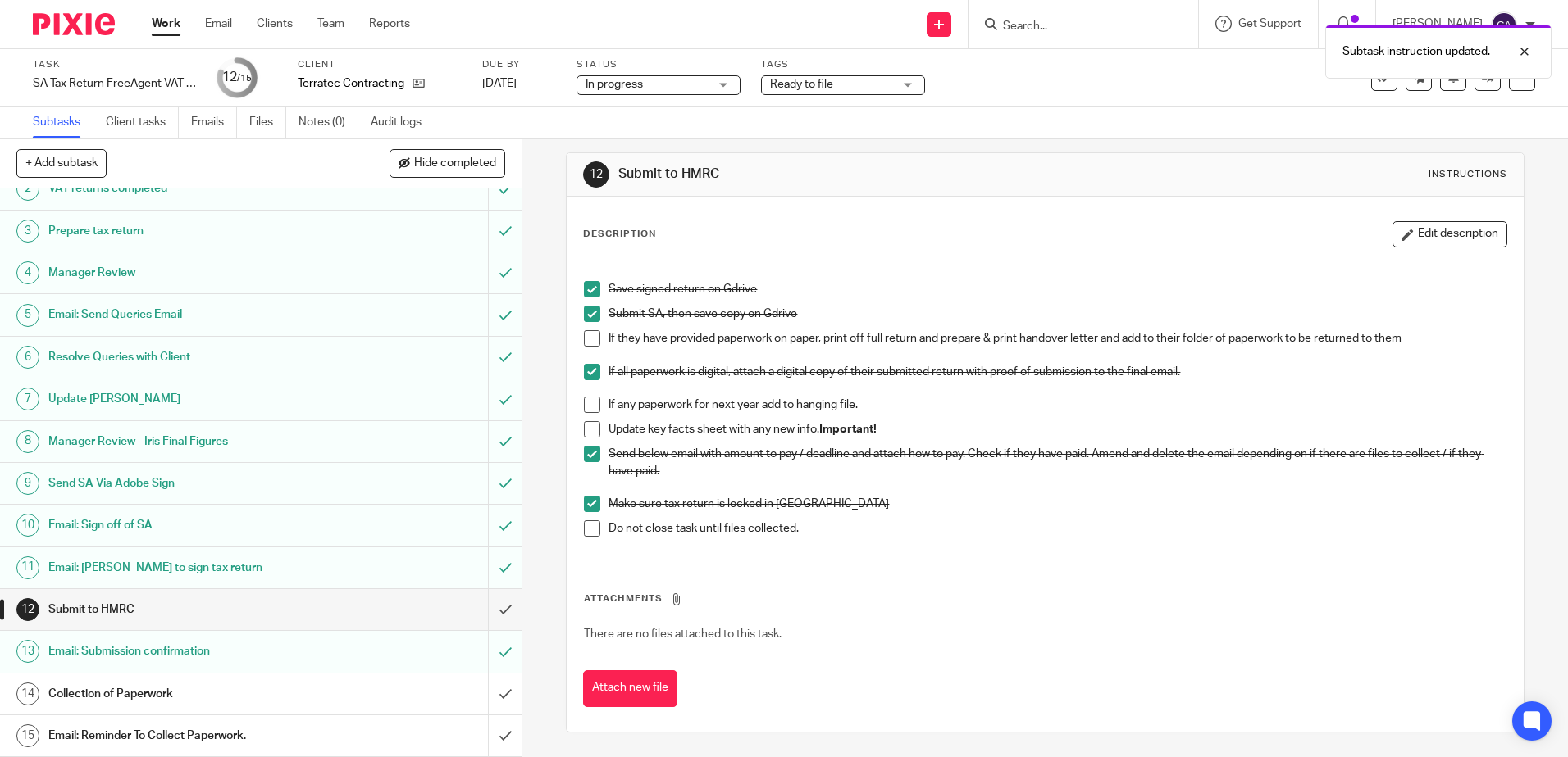
click at [831, 77] on div "Subtask instruction updated." at bounding box center [1167, 48] width 768 height 63
click at [829, 92] on span "Ready to file" at bounding box center [831, 85] width 123 height 17
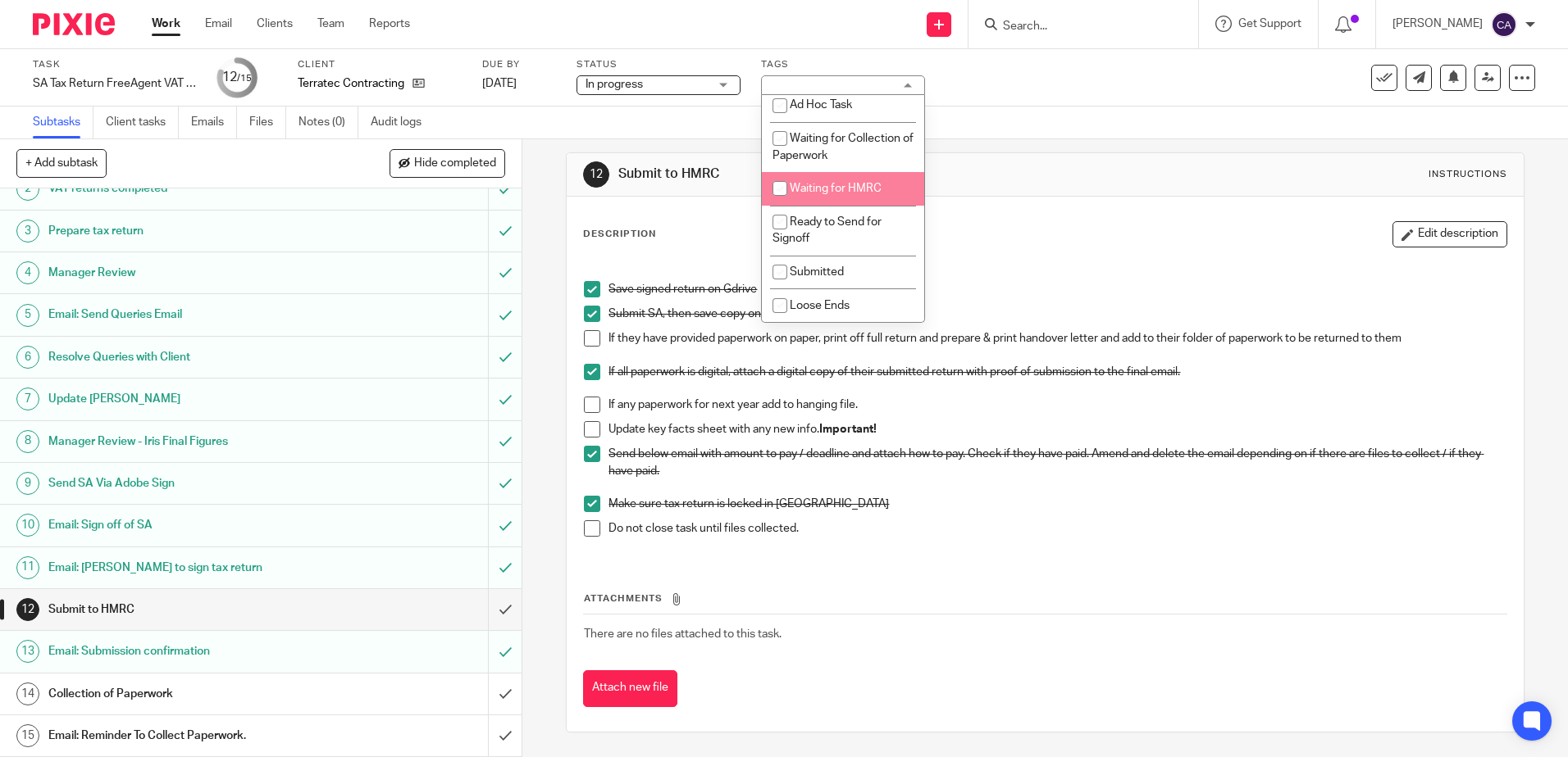
scroll to position [276, 0]
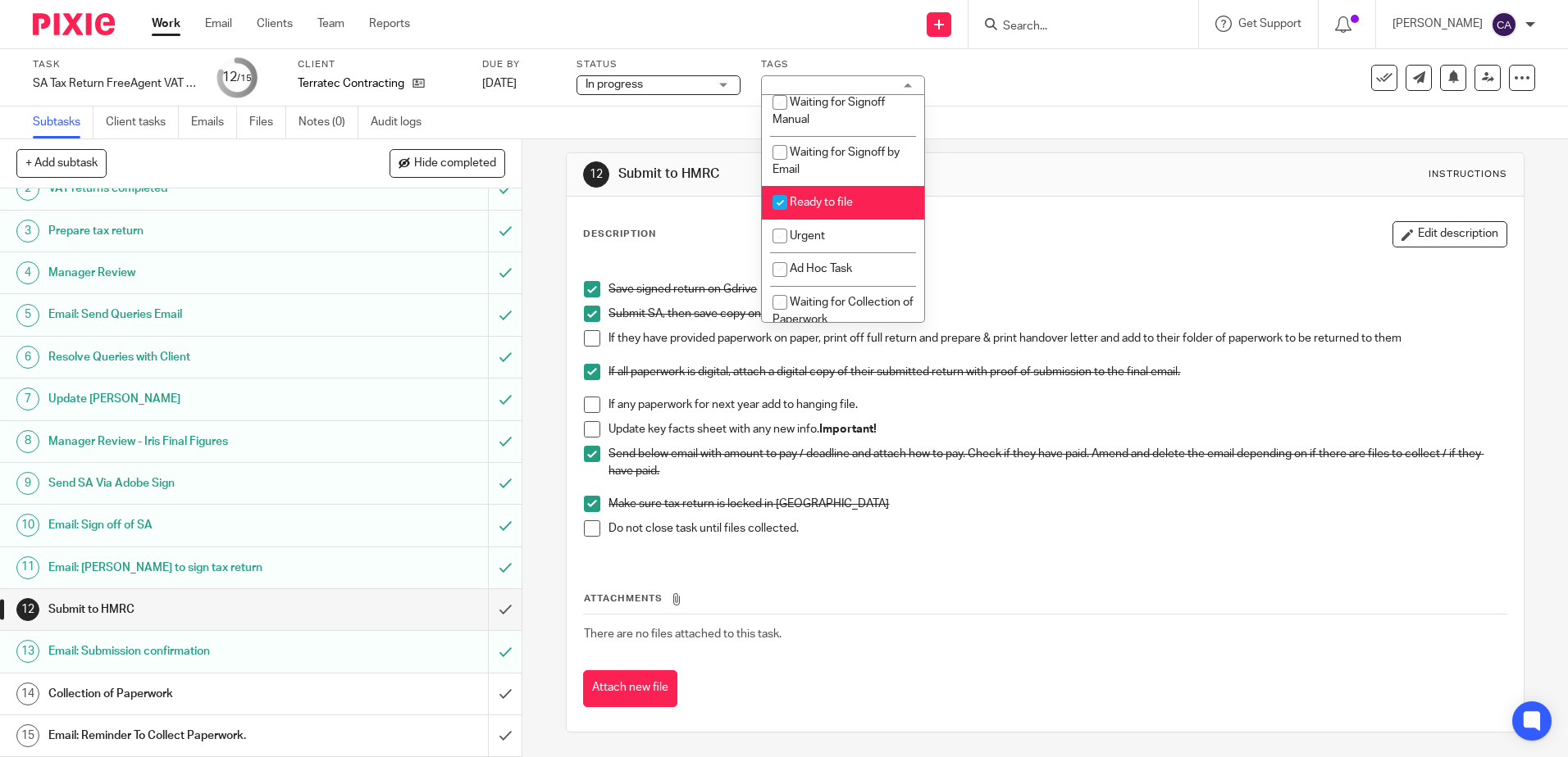
click at [833, 202] on span "Ready to file" at bounding box center [821, 203] width 63 height 11
checkbox input "false"
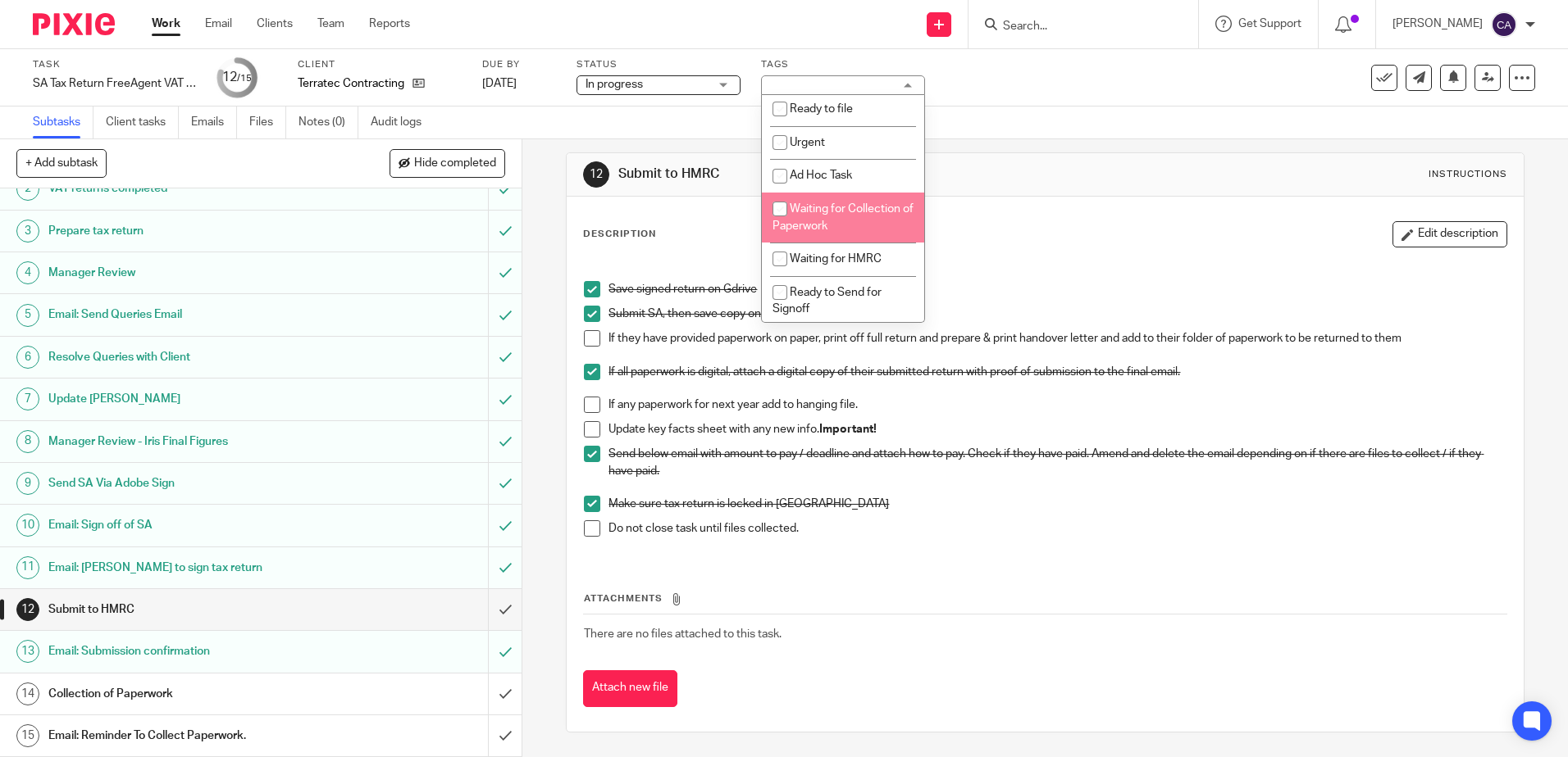
scroll to position [439, 0]
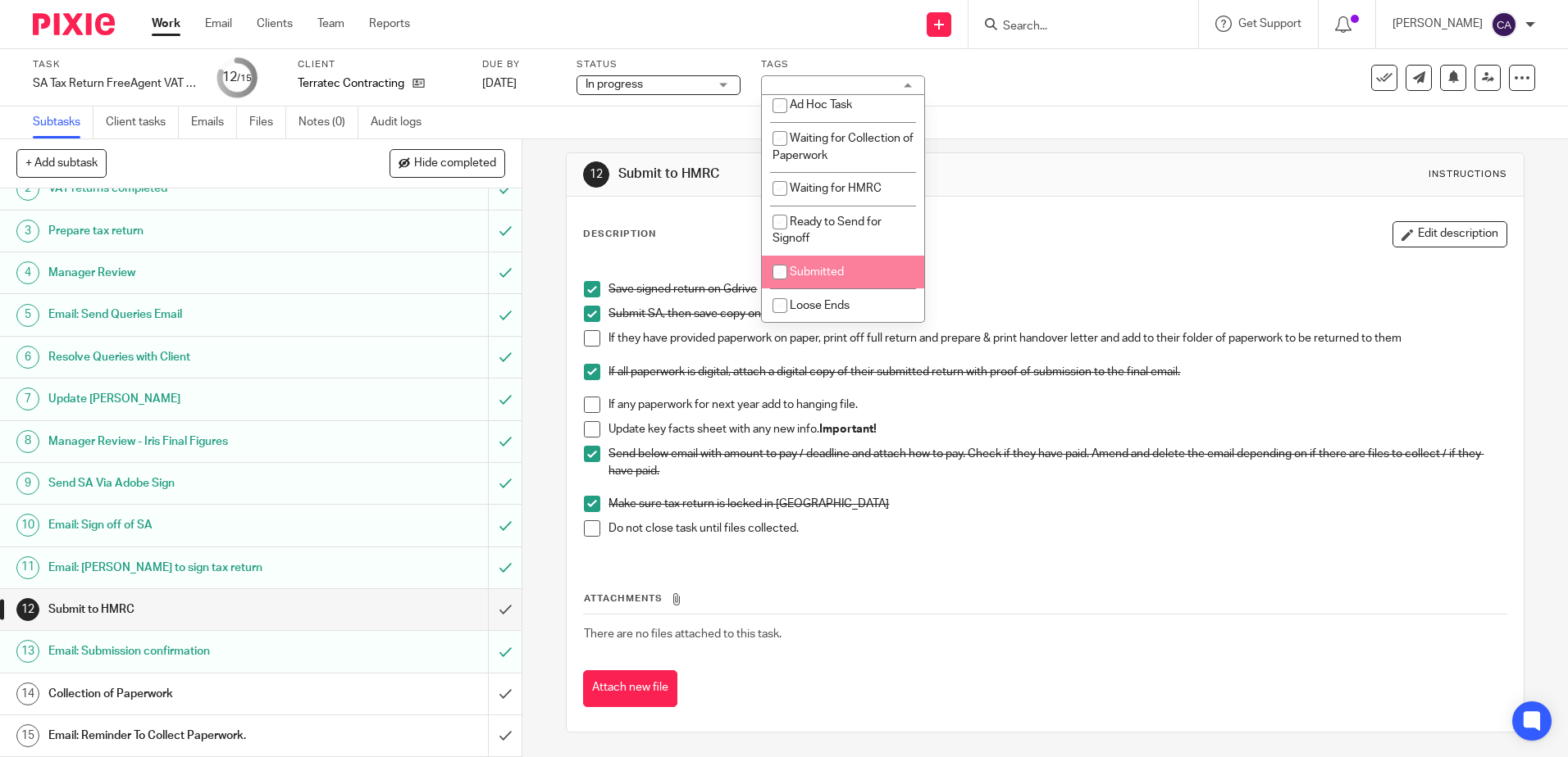
click at [816, 264] on li "Submitted" at bounding box center [843, 272] width 163 height 33
checkbox input "true"
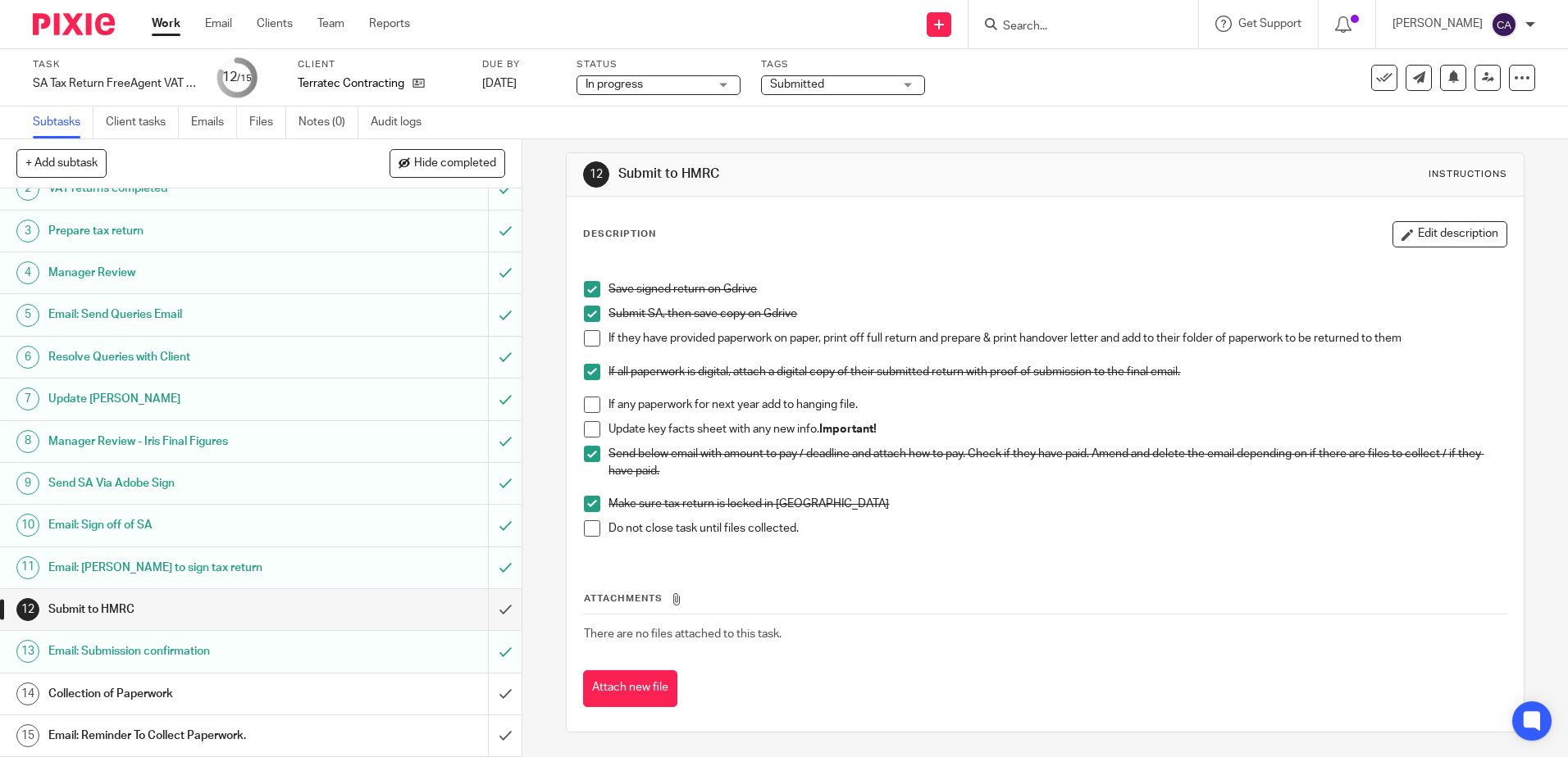
click at [949, 417] on div "If any paperwork for next year add to hanging file." at bounding box center [1057, 409] width 897 height 25
click at [493, 617] on input "submit" at bounding box center [261, 610] width 521 height 41
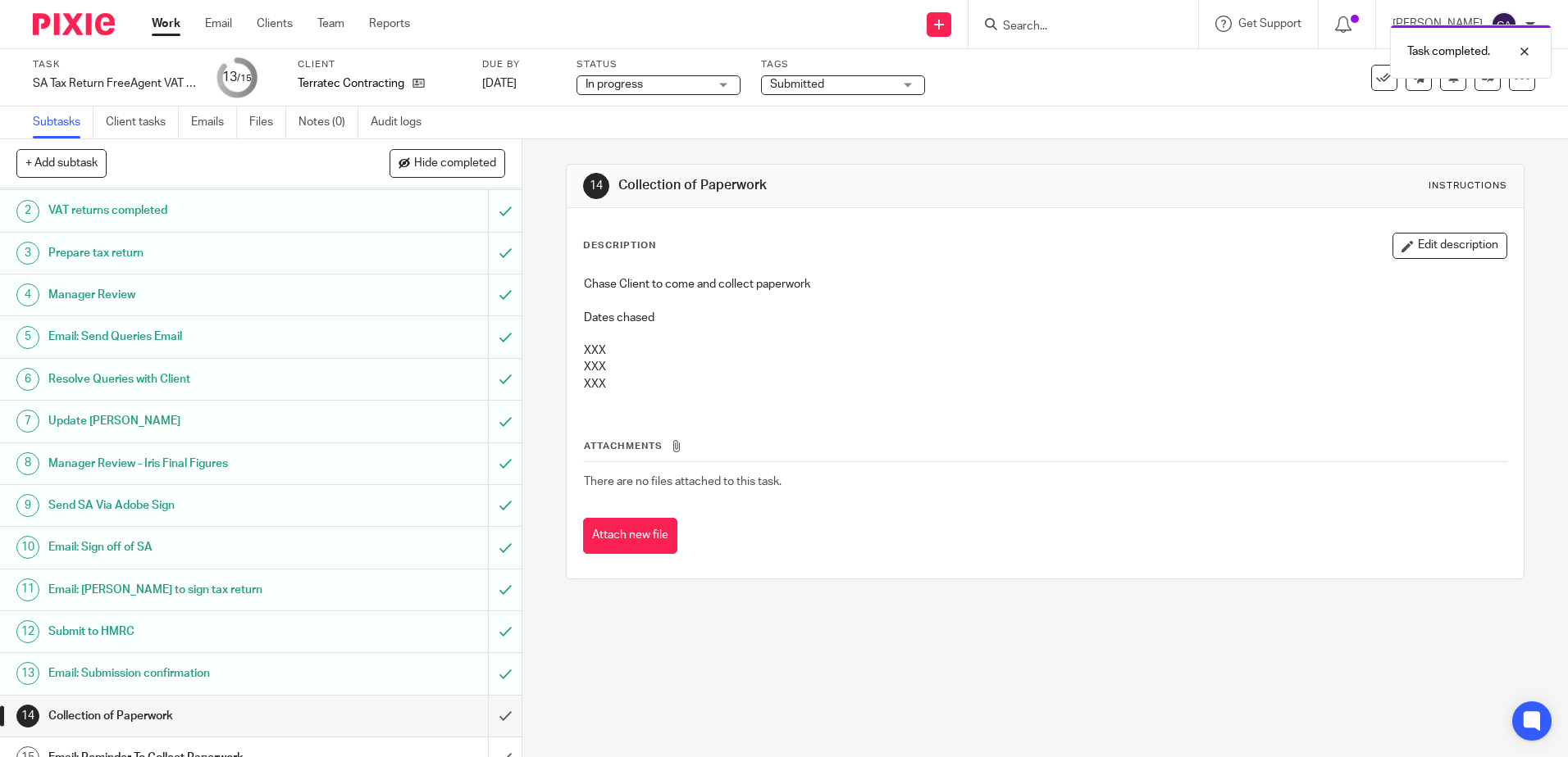
scroll to position [63, 0]
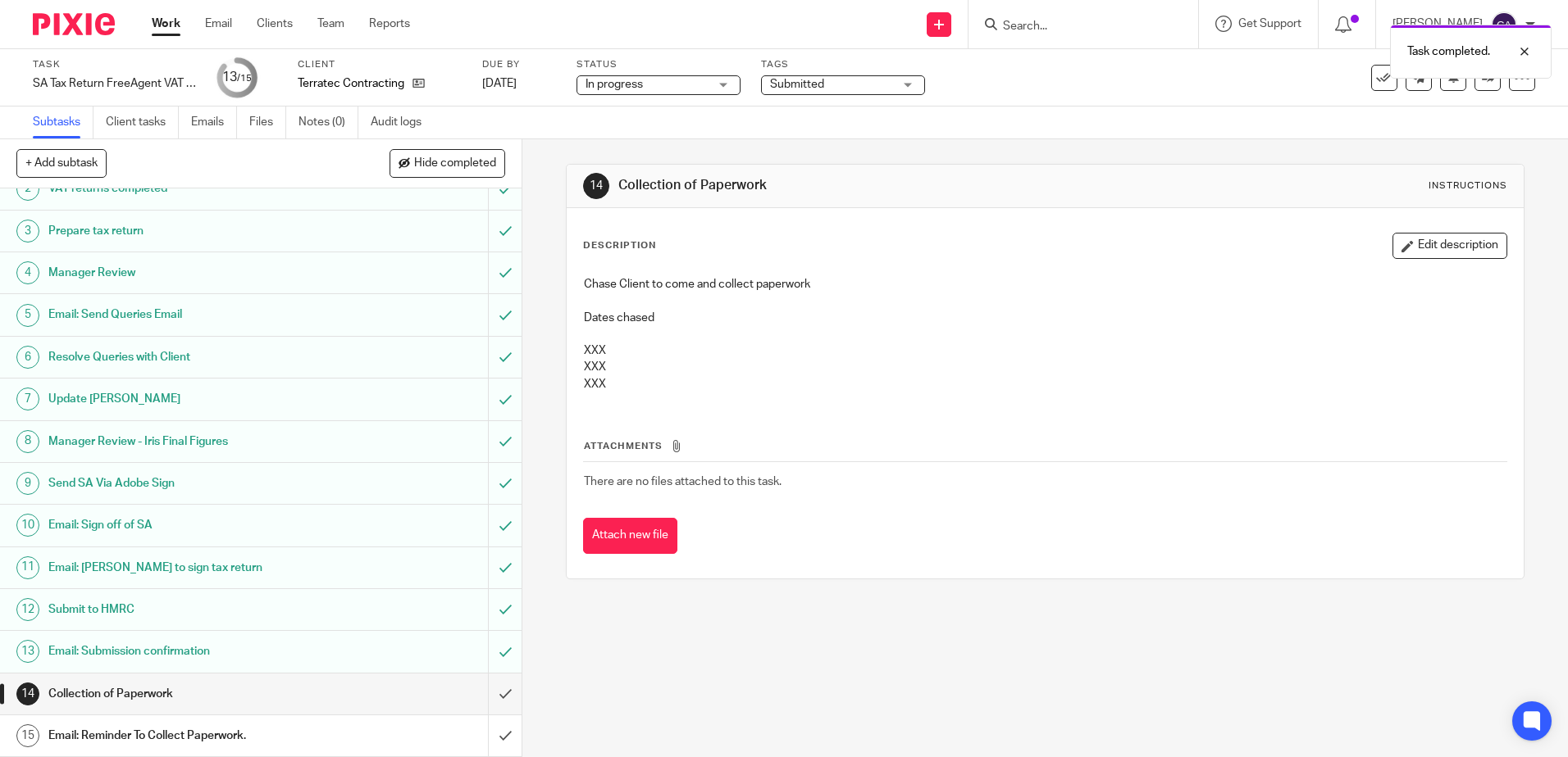
click at [1371, 78] on div "Task completed." at bounding box center [1167, 48] width 768 height 63
click at [1376, 80] on icon at bounding box center [1383, 77] width 16 height 16
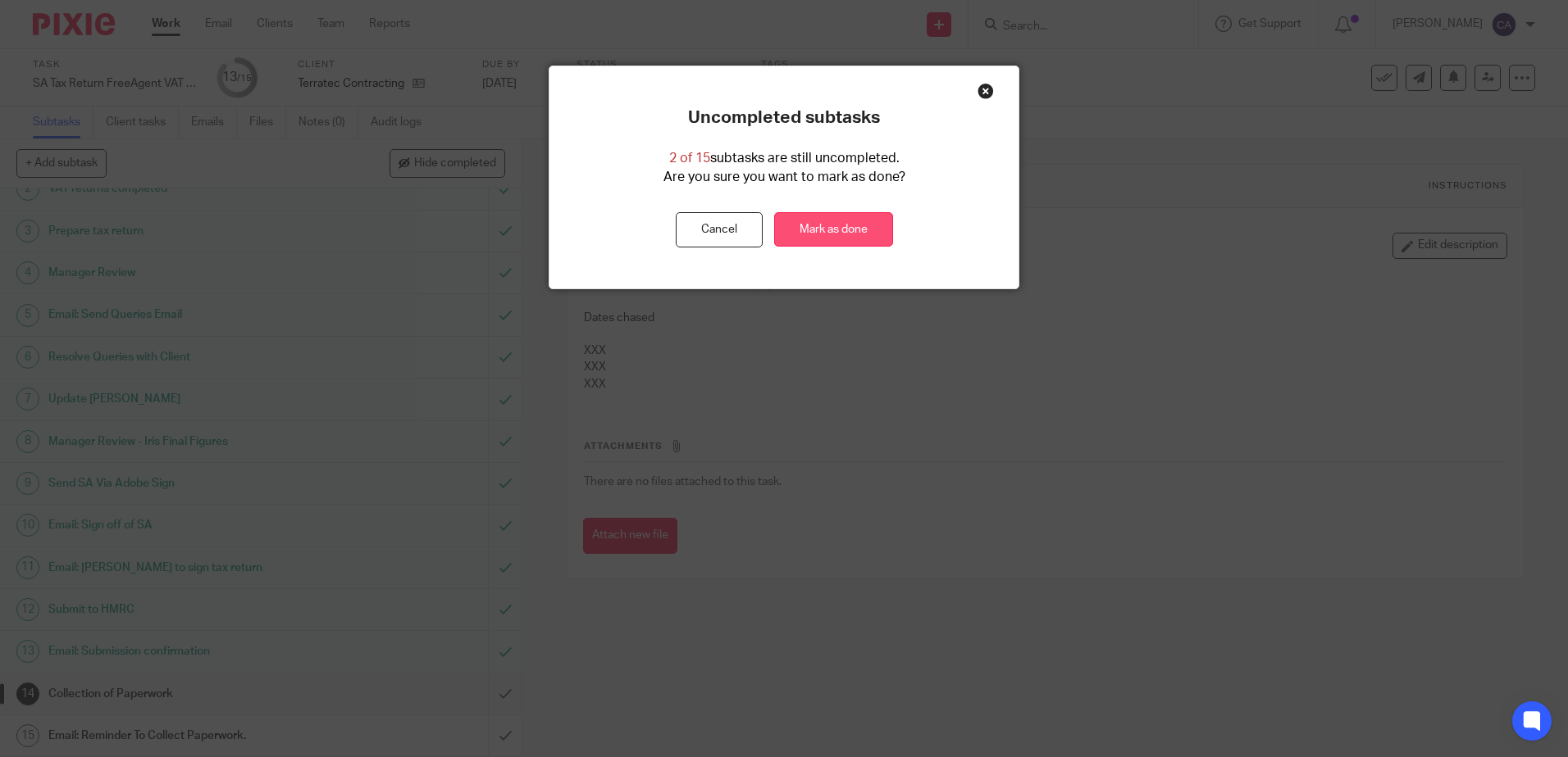
click at [828, 230] on link "Mark as done" at bounding box center [833, 229] width 119 height 35
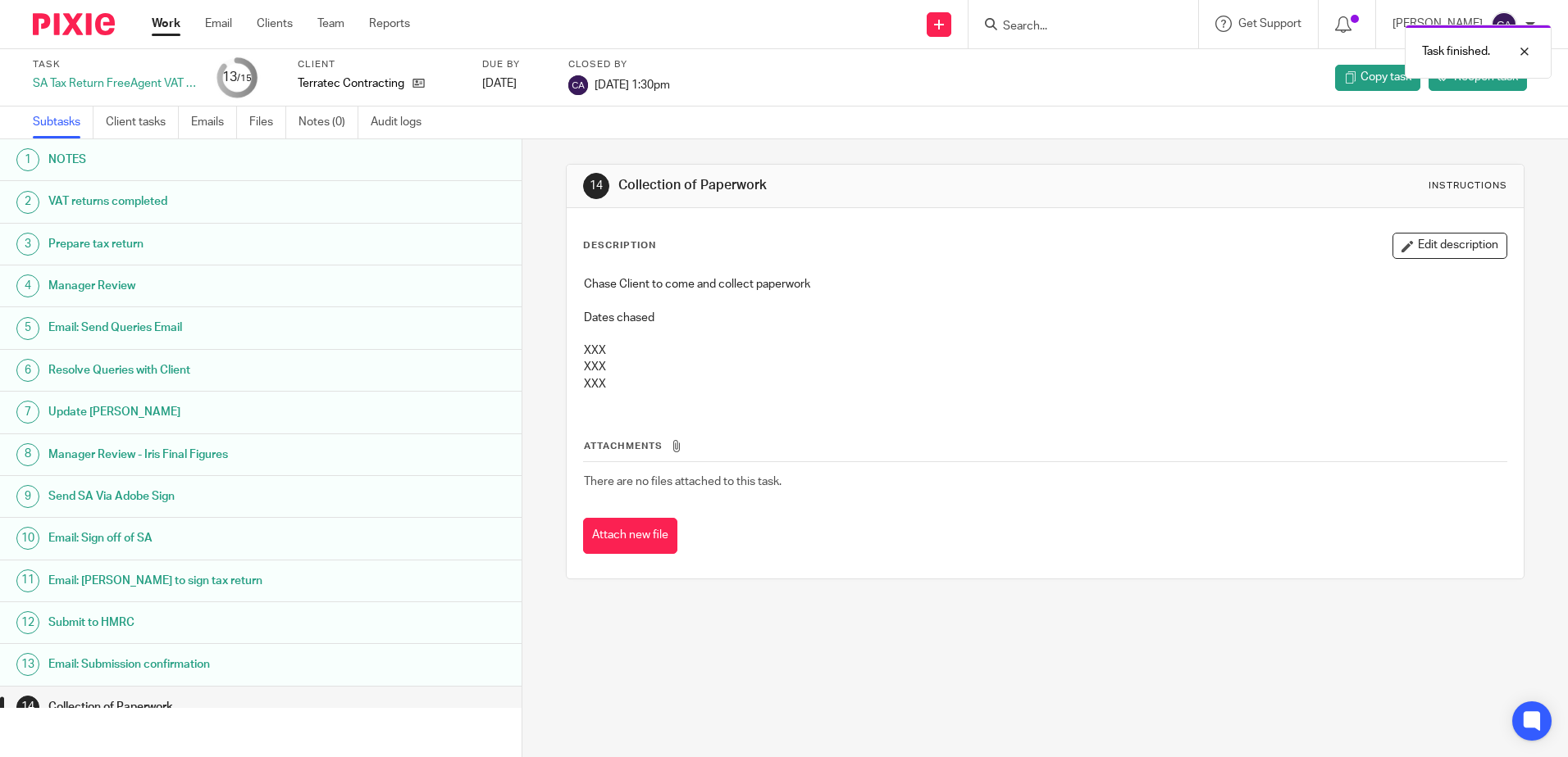
click at [167, 23] on link "Work" at bounding box center [166, 23] width 29 height 16
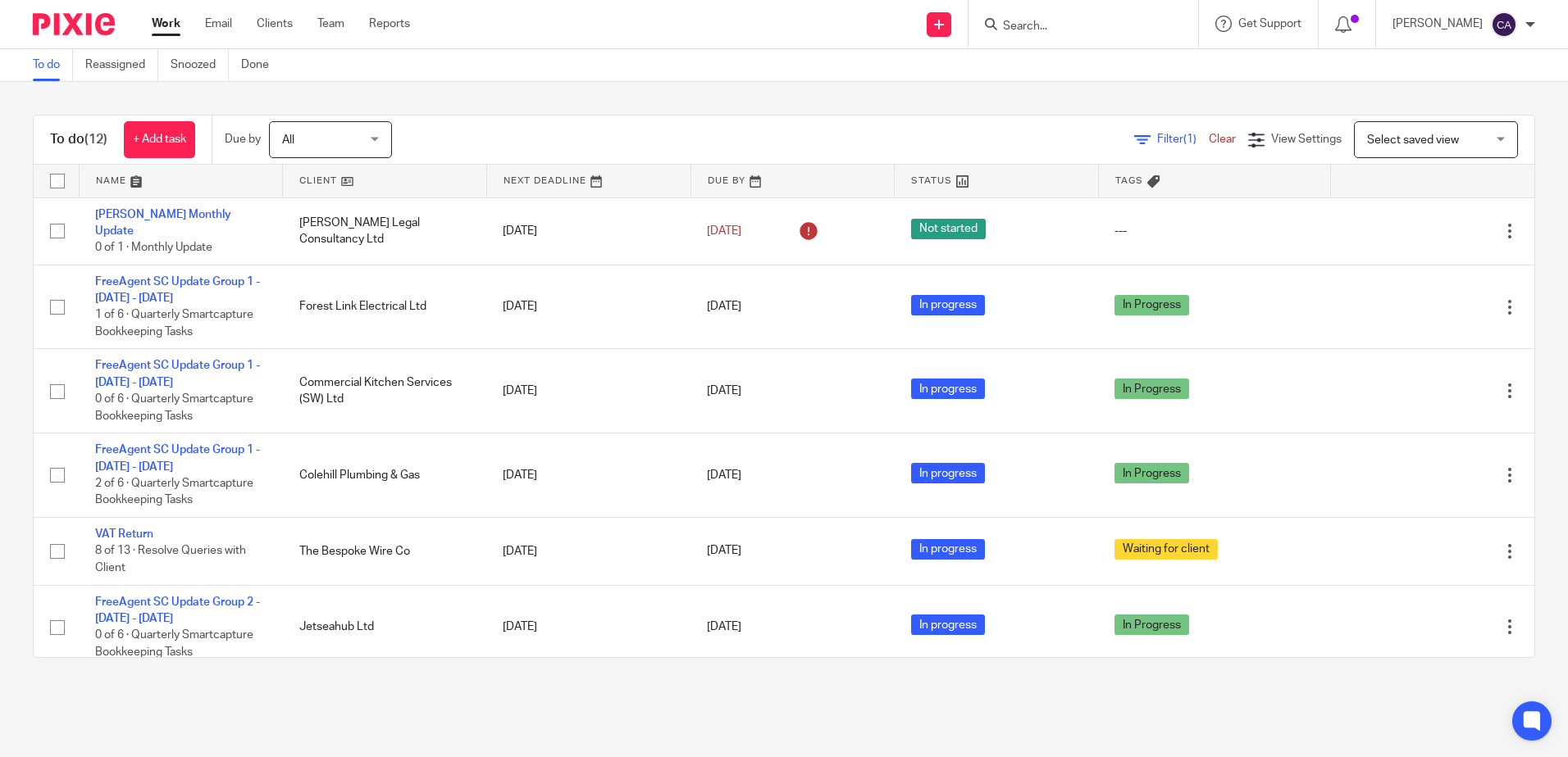
click at [113, 183] on link at bounding box center [182, 181] width 204 height 32
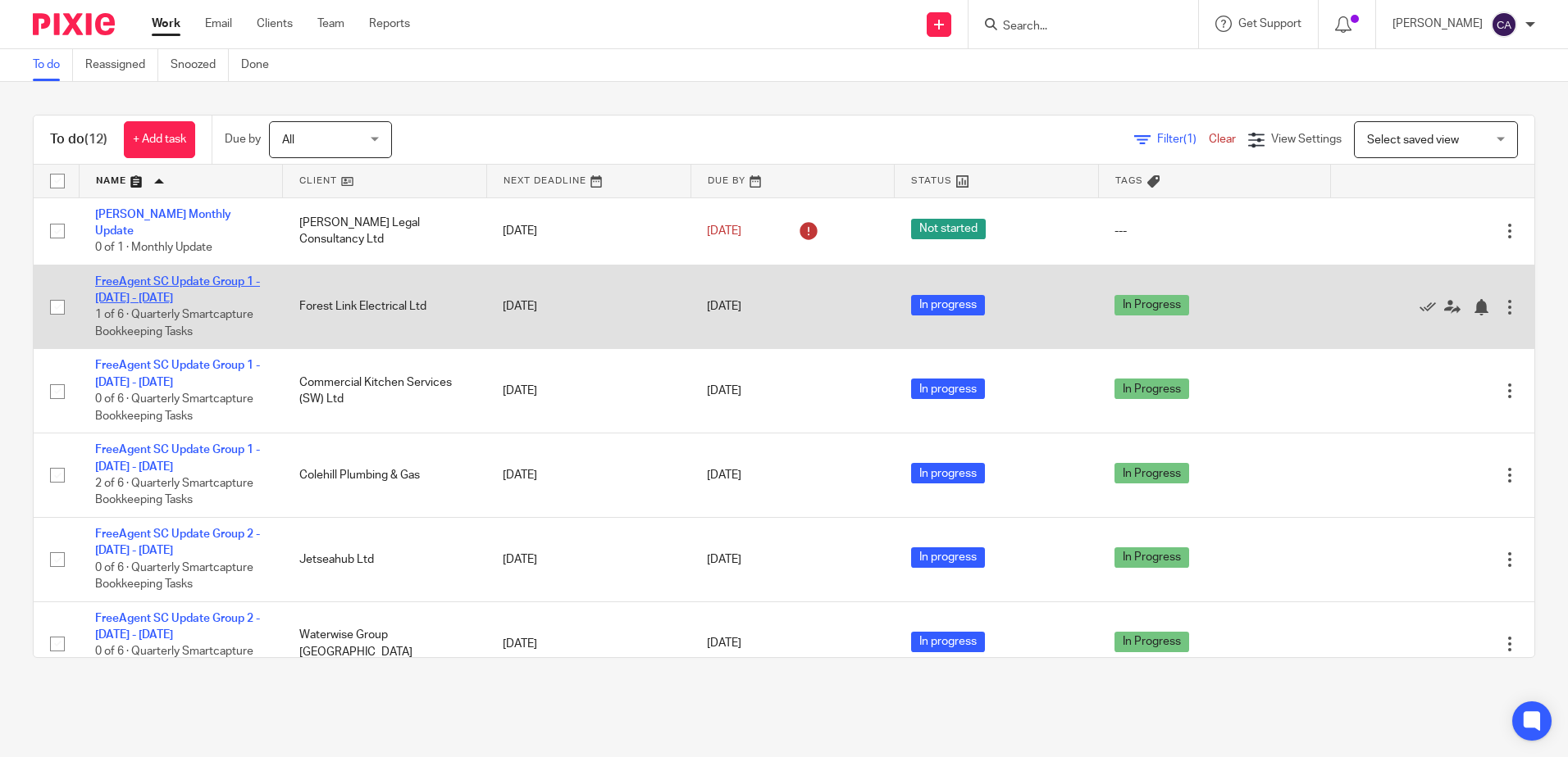
click at [175, 286] on link "FreeAgent SC Update Group 1 - [DATE] - [DATE]" at bounding box center [177, 289] width 165 height 28
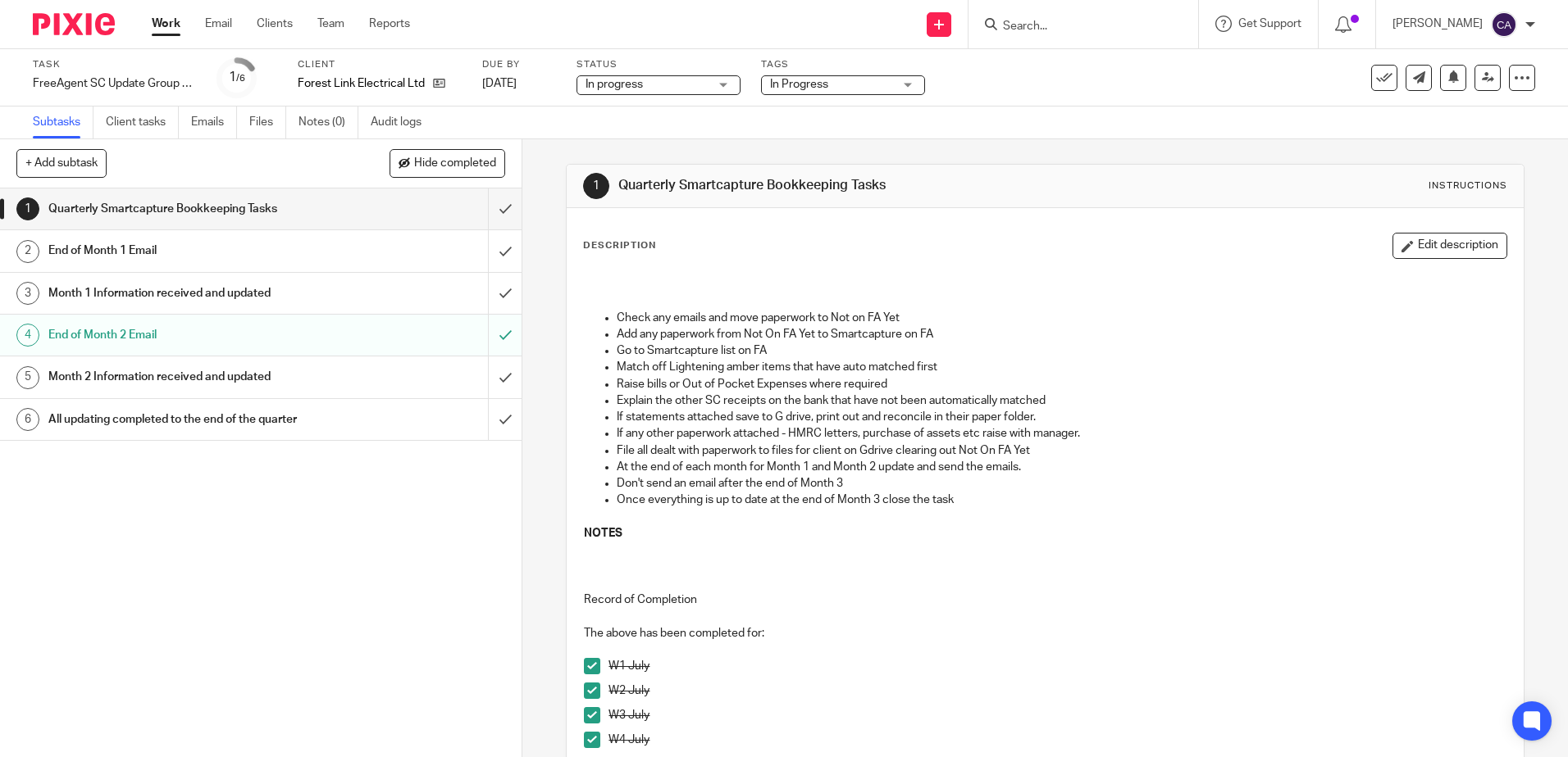
click at [119, 330] on h1 "End of Month 2 Email" at bounding box center [189, 336] width 282 height 25
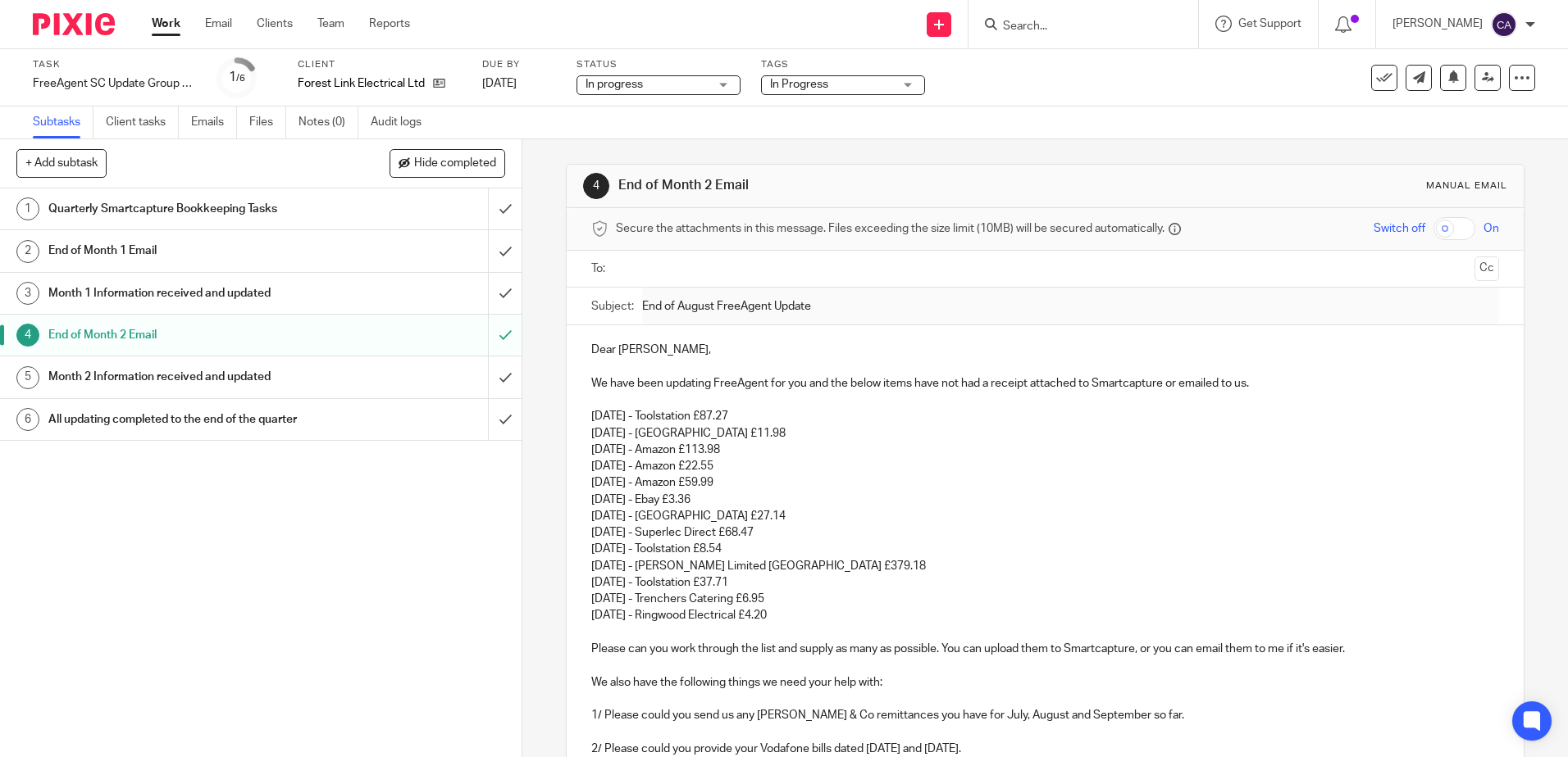
click h1 "Quarterly Smartcapture Bookkeeping Tasks"
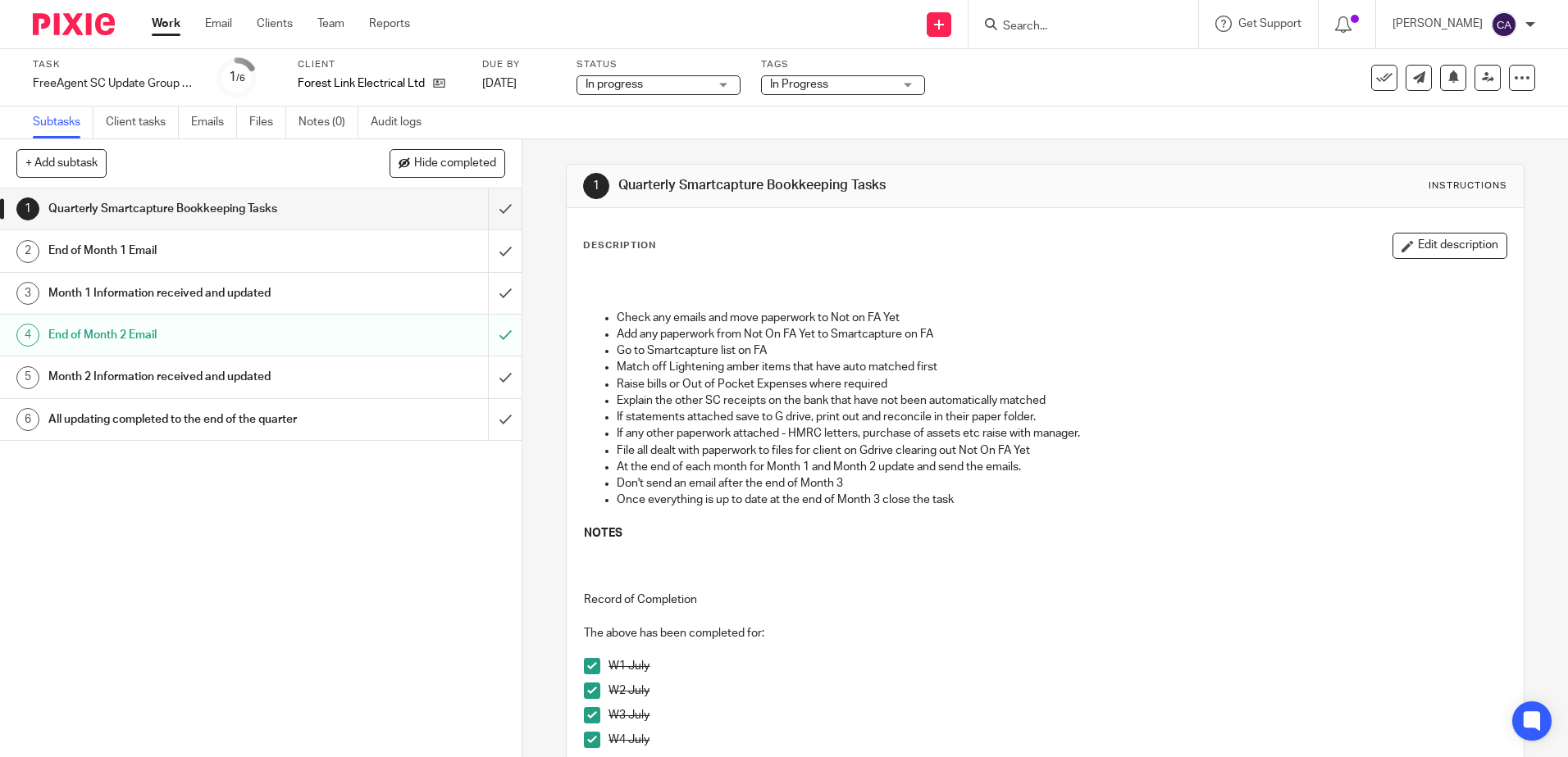
click at [136, 339] on h1 "End of Month 2 Email" at bounding box center [189, 336] width 282 height 25
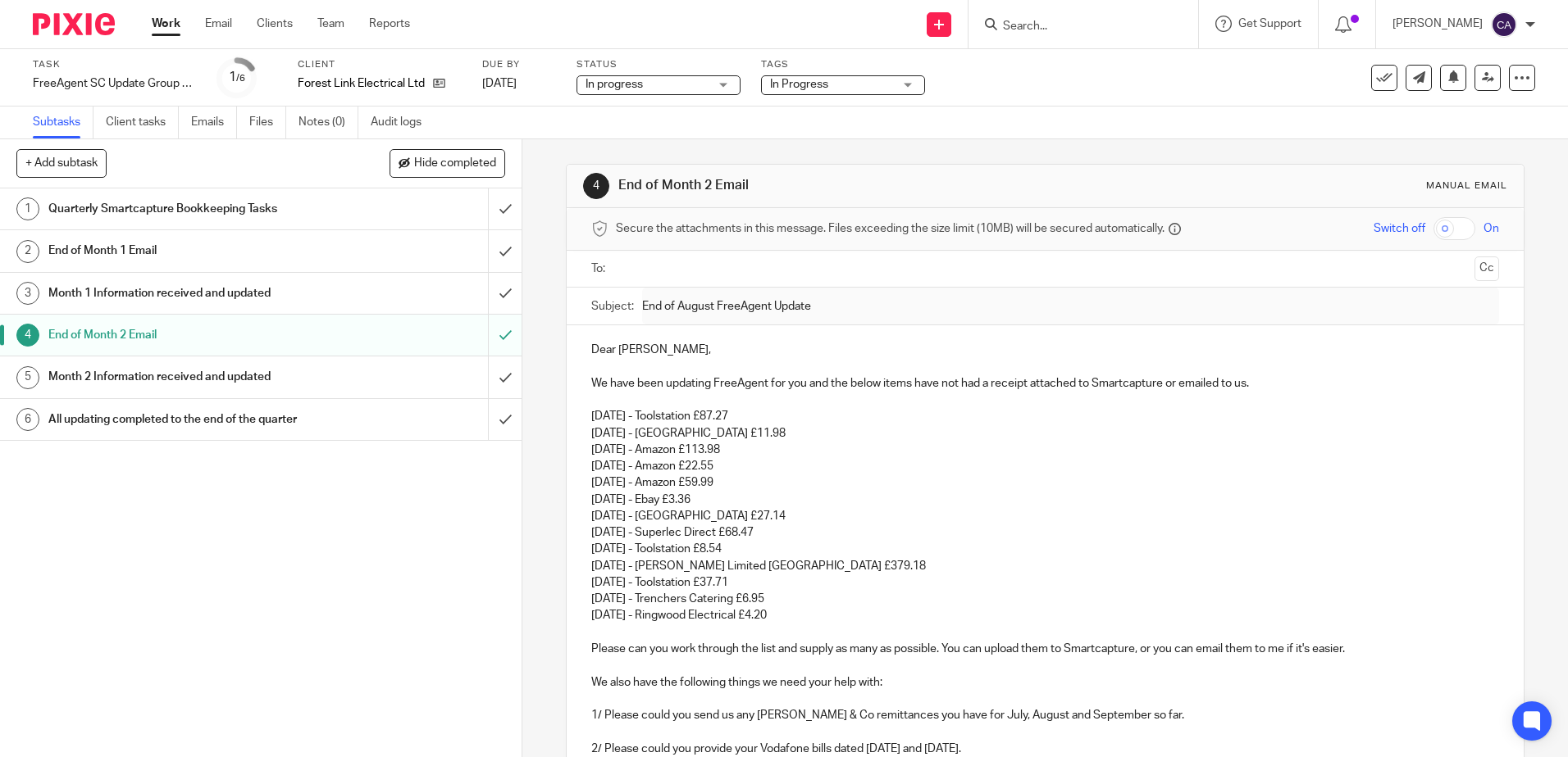
click at [161, 210] on h1 "Quarterly Smartcapture Bookkeeping Tasks" at bounding box center [189, 209] width 282 height 25
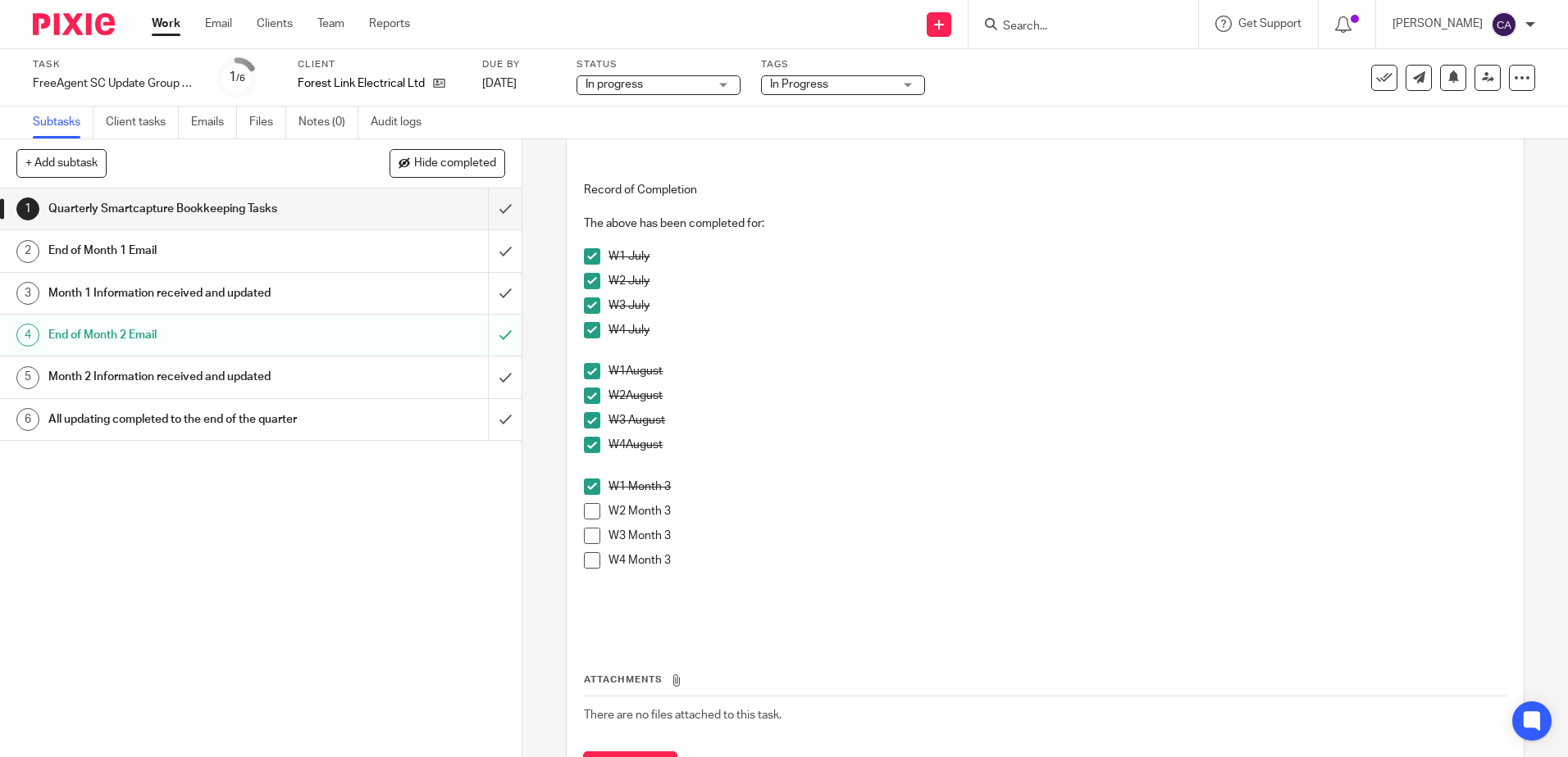
click at [587, 510] on span at bounding box center [592, 511] width 16 height 16
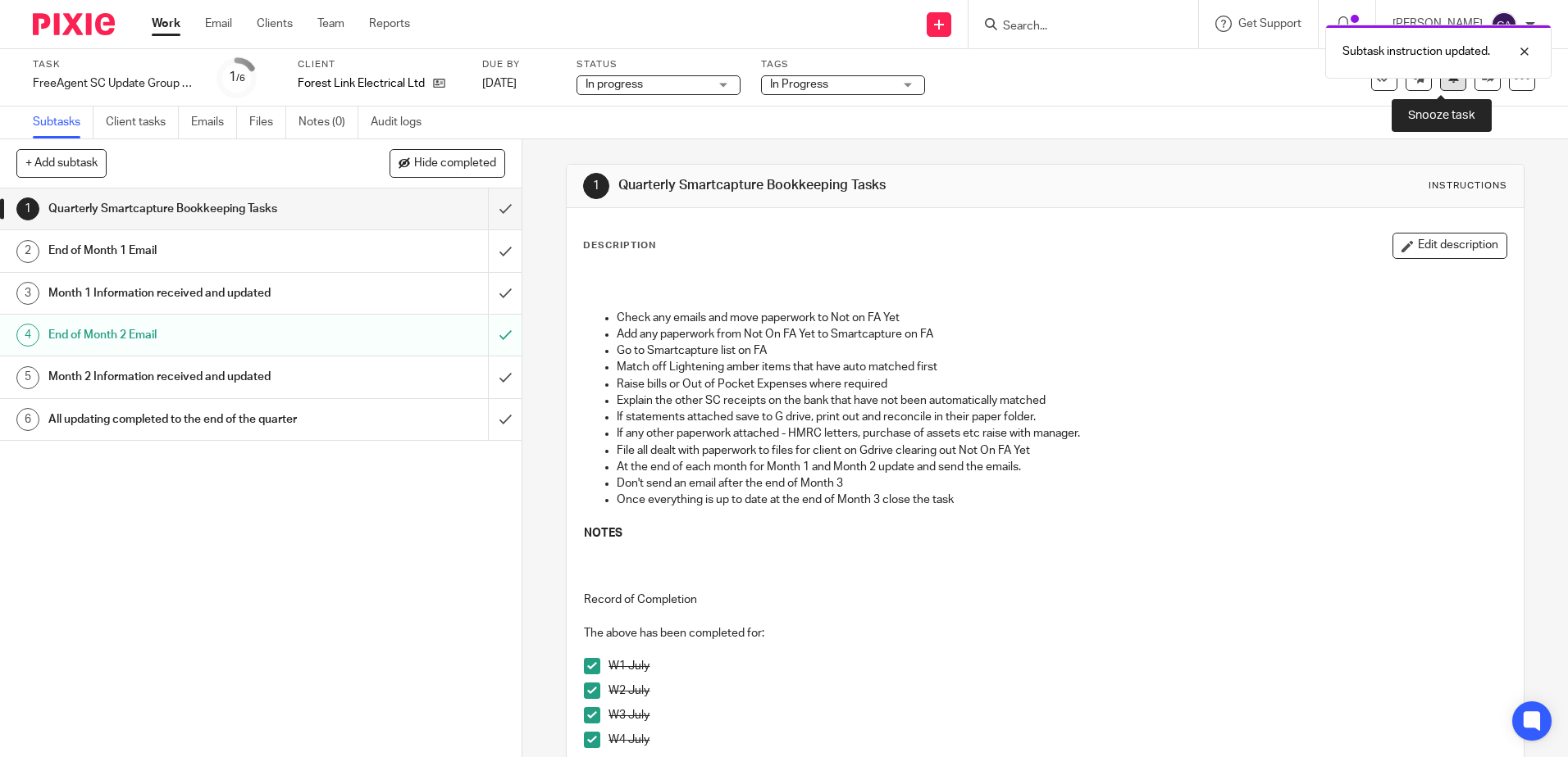
click at [1442, 87] on button at bounding box center [1454, 78] width 27 height 27
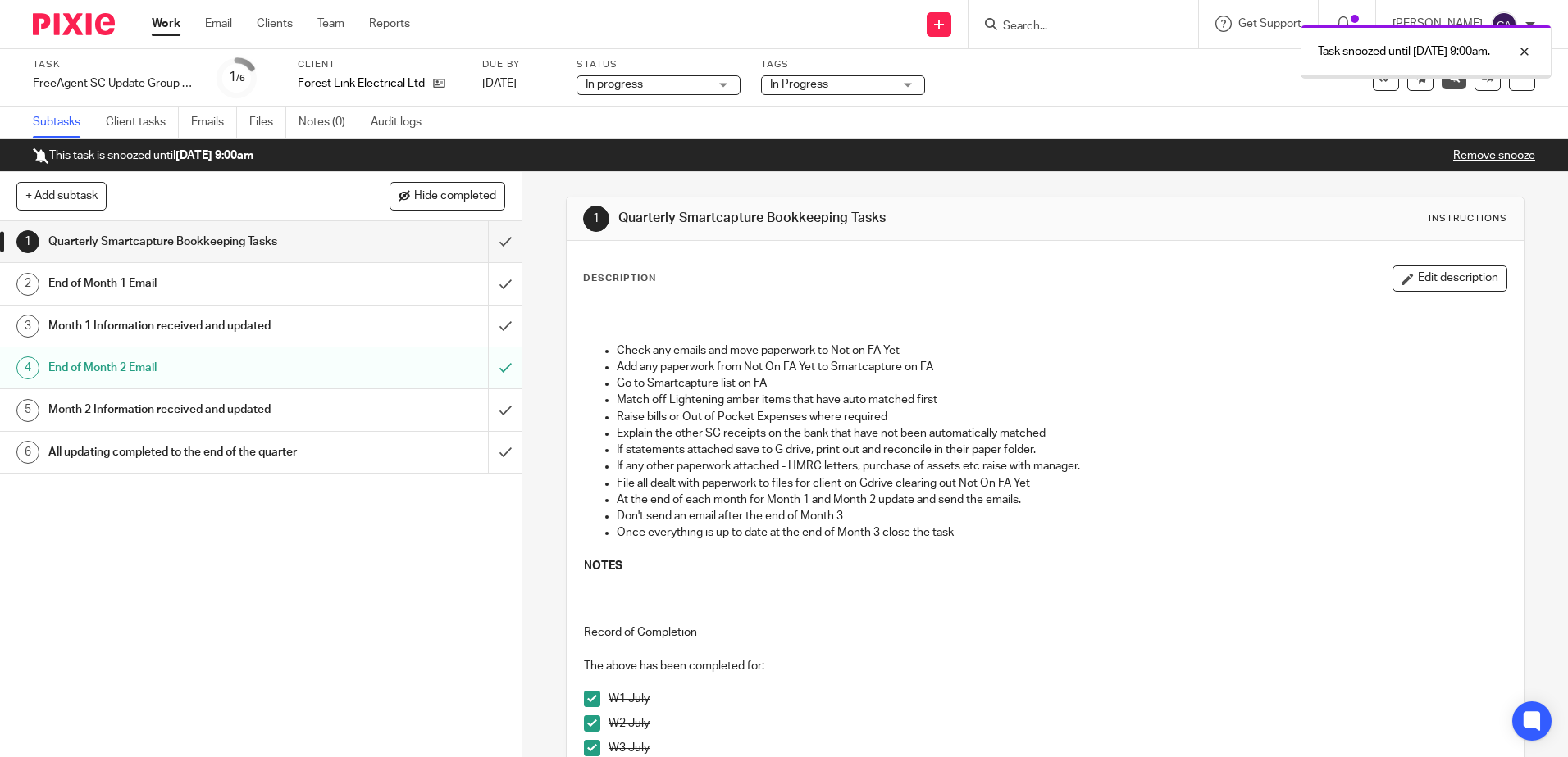
click at [166, 23] on link "Work" at bounding box center [166, 23] width 29 height 16
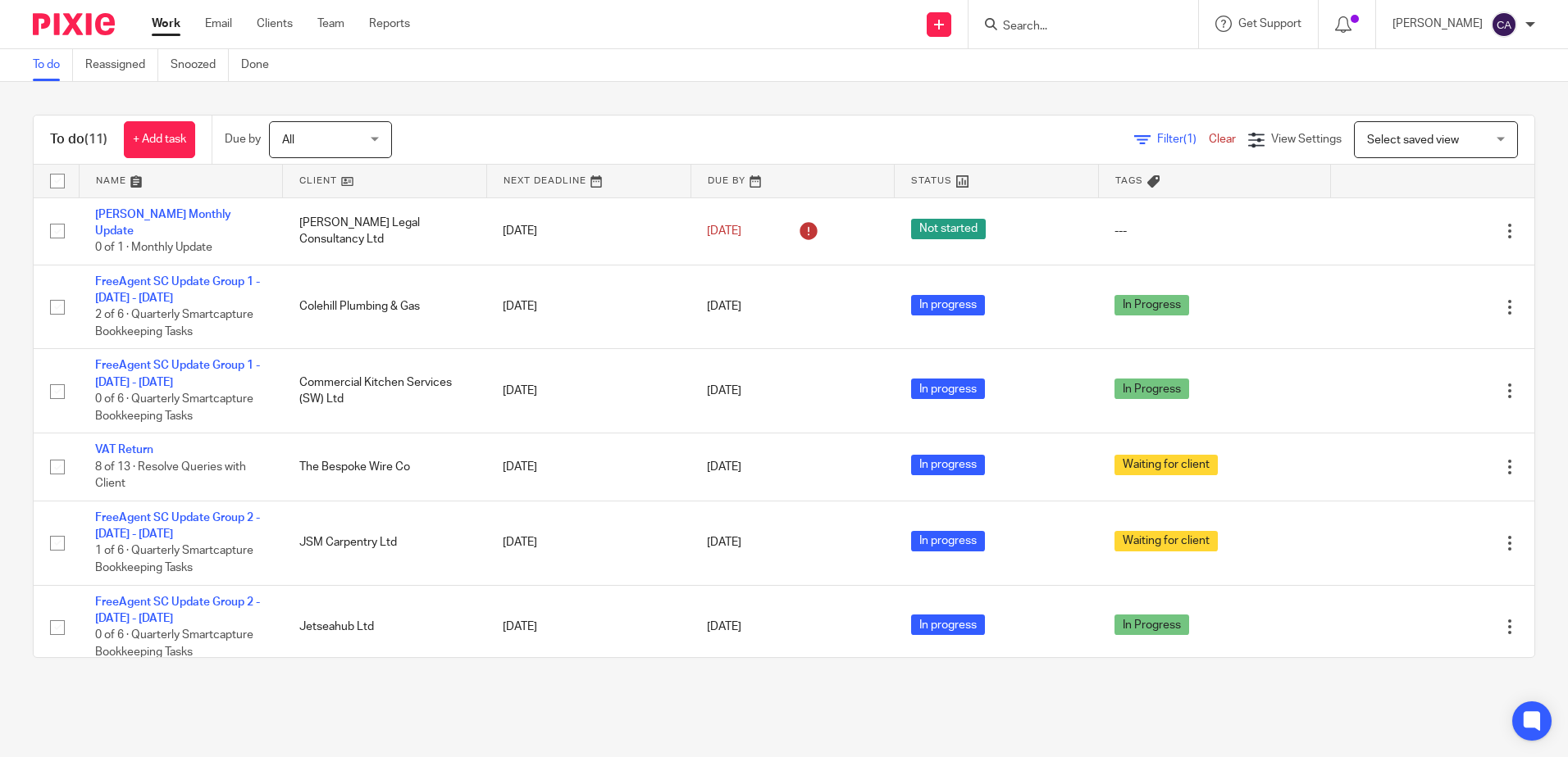
click at [118, 181] on link at bounding box center [182, 181] width 204 height 32
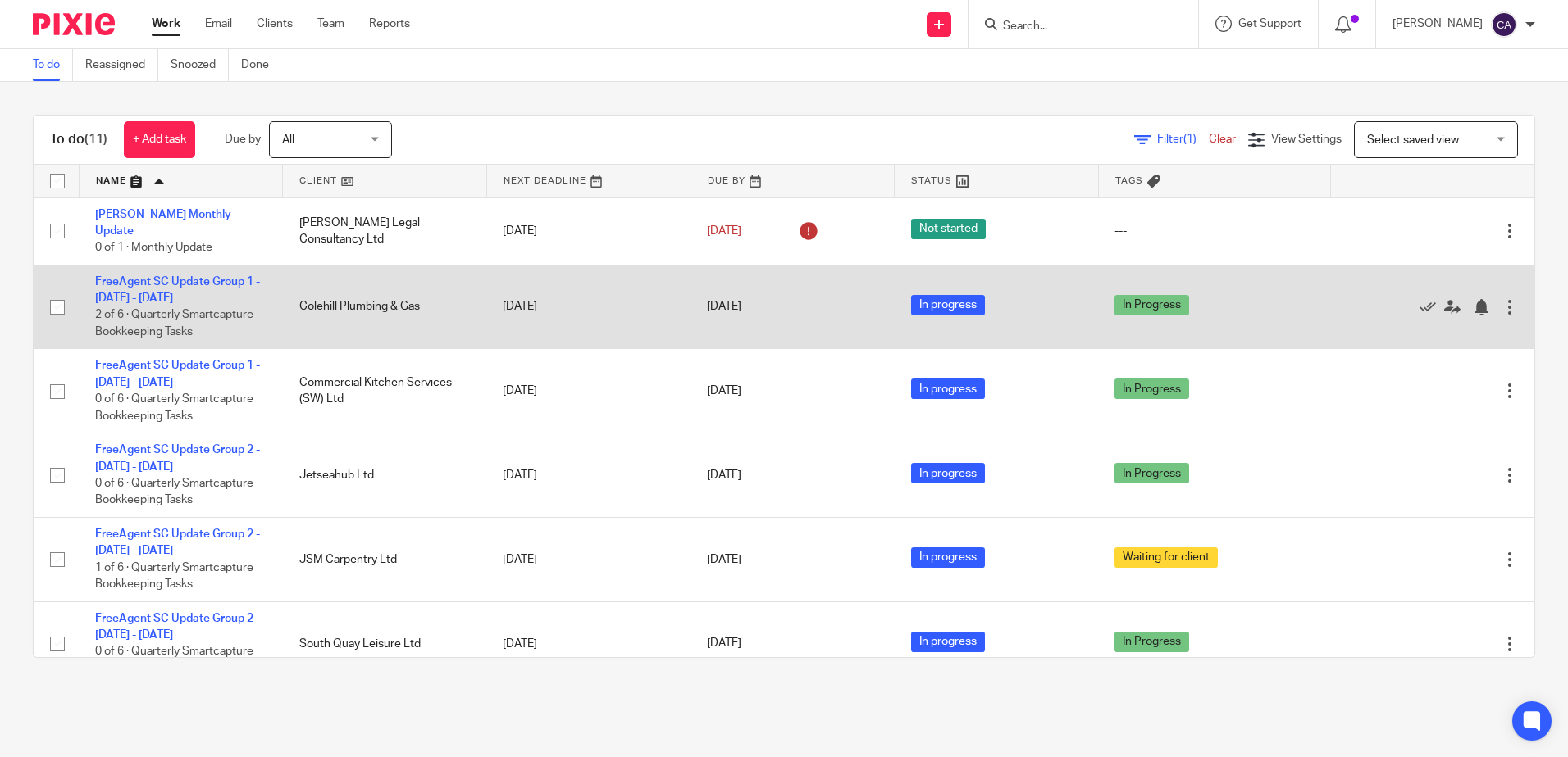
click at [173, 279] on td "FreeAgent SC Update Group 1 - July - September, 2025 2 of 6 · Quarterly Smartca…" at bounding box center [181, 306] width 205 height 85
click at [172, 276] on link "FreeAgent SC Update Group 1 - [DATE] - [DATE]" at bounding box center [177, 289] width 165 height 28
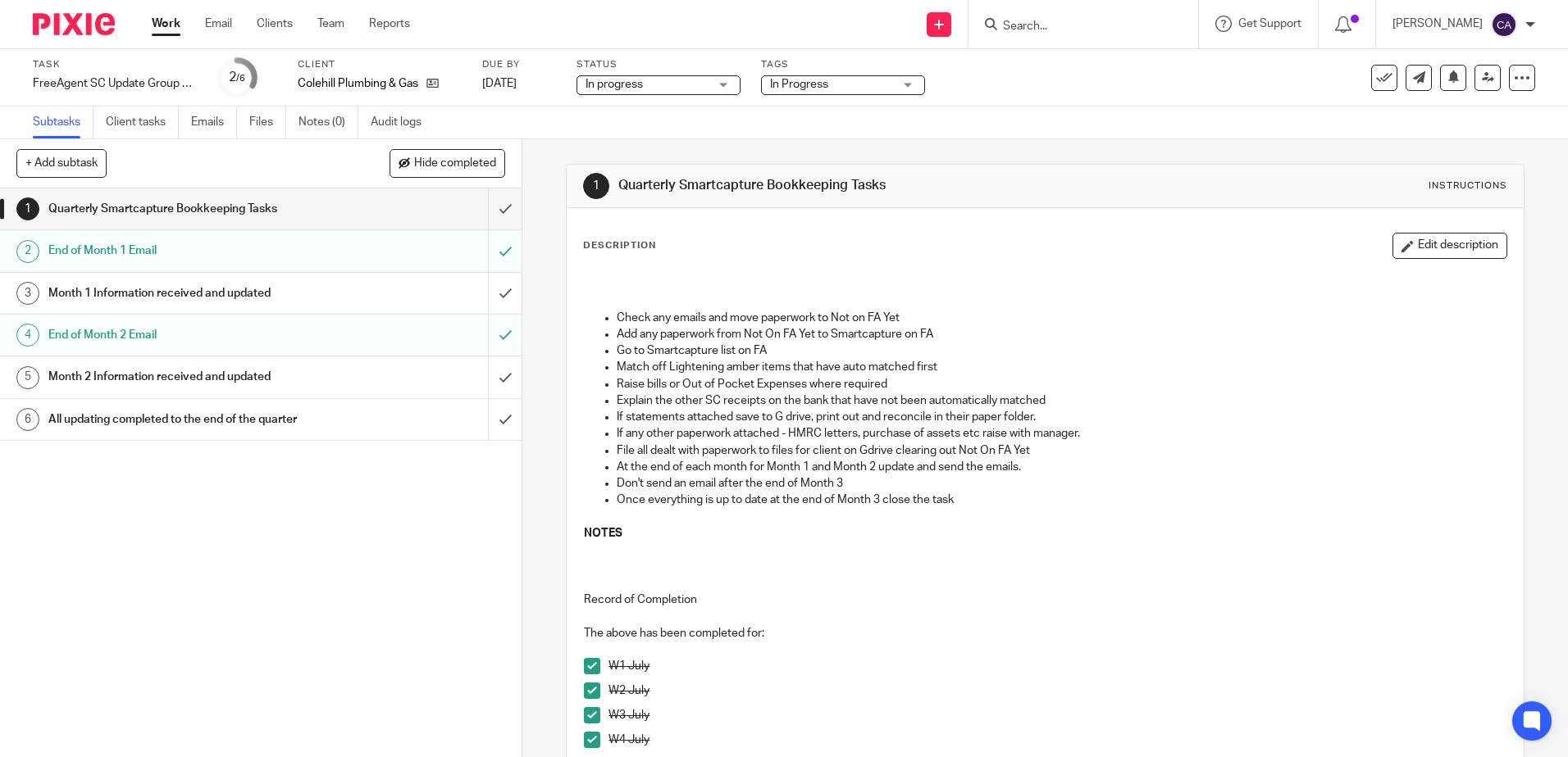
click at [249, 339] on h1 "End of Month 2 Email" at bounding box center [189, 336] width 282 height 25
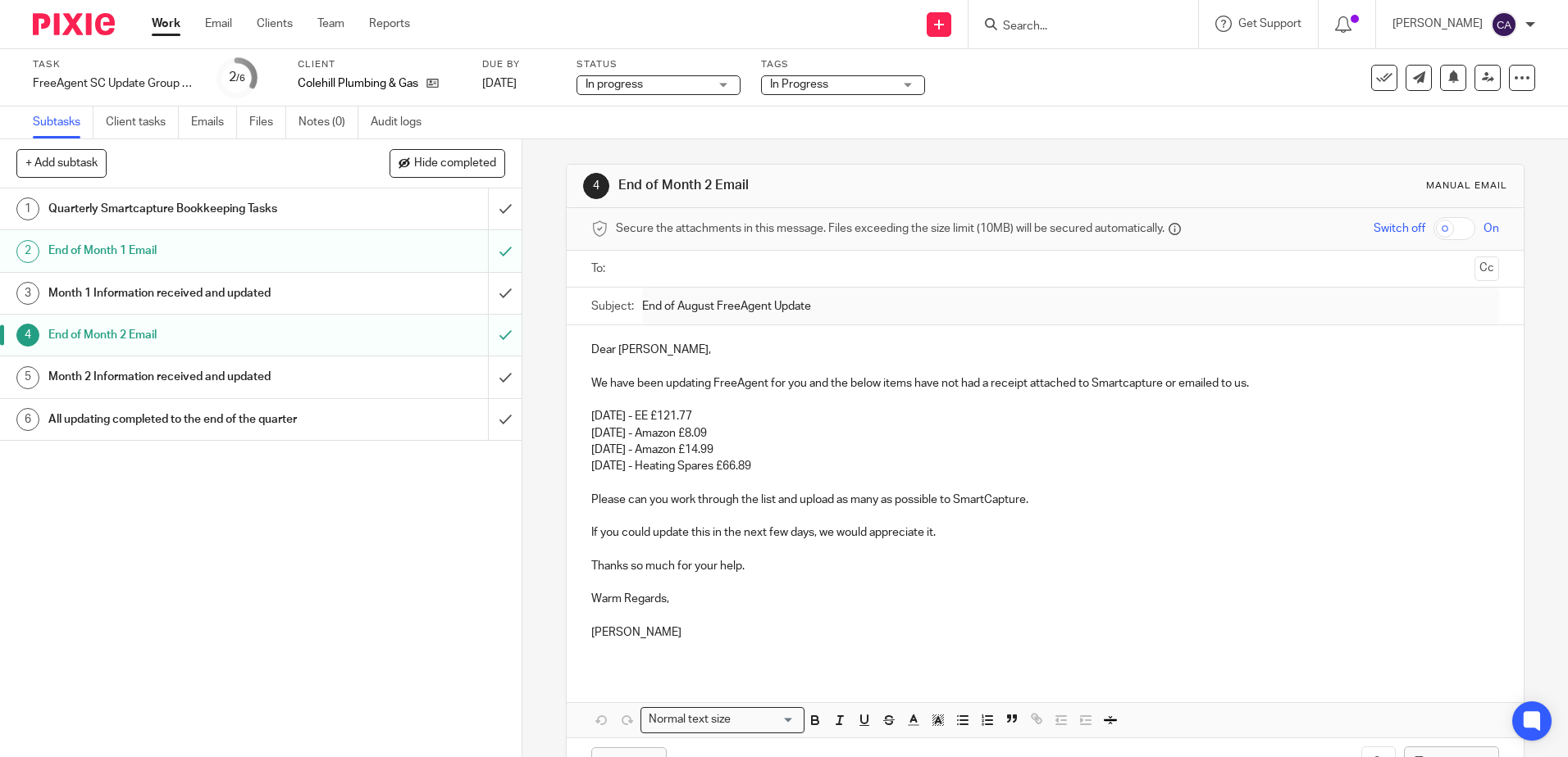
scroll to position [59, 0]
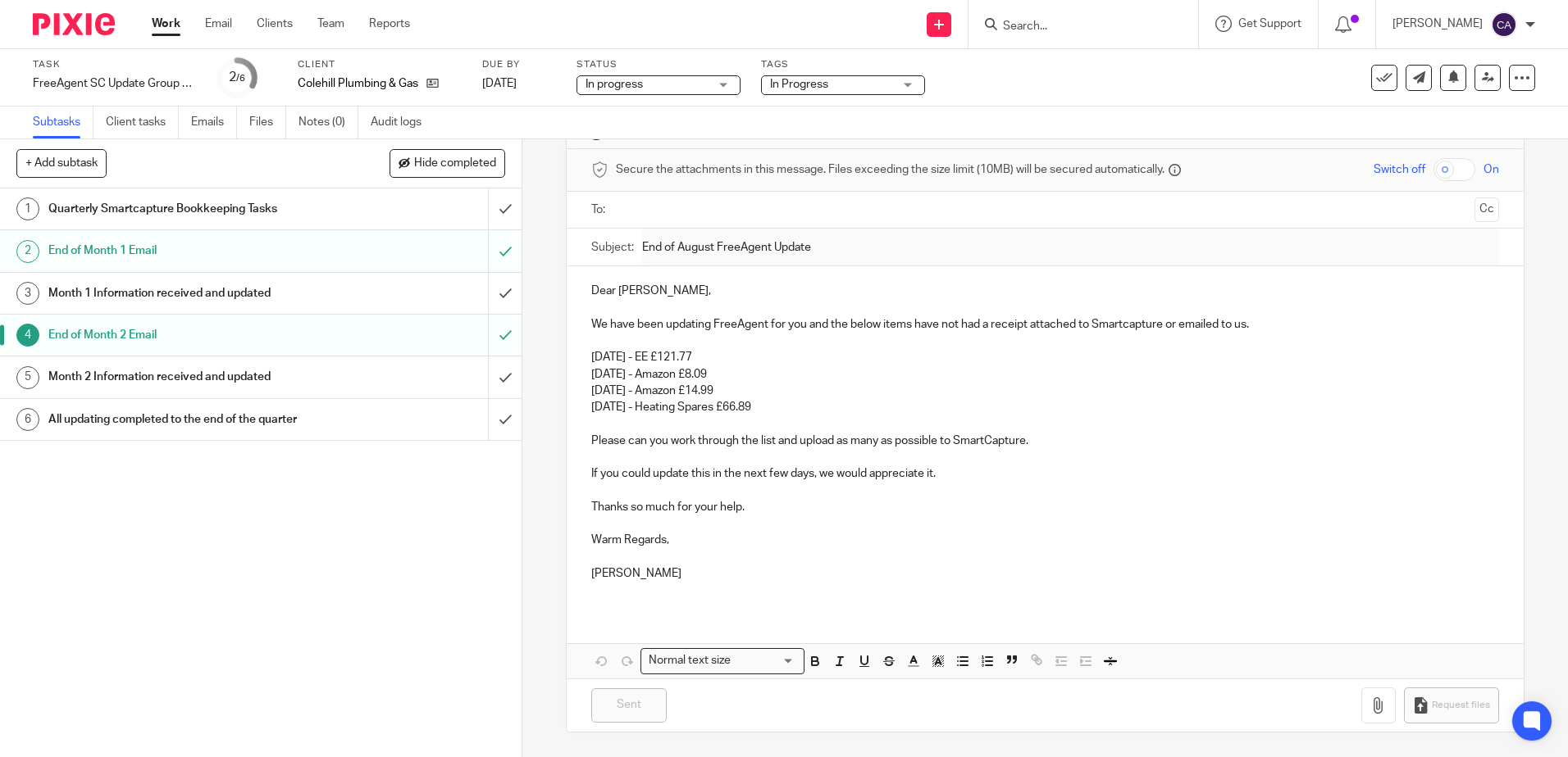
click at [151, 207] on h1 "Quarterly Smartcapture Bookkeeping Tasks" at bounding box center [189, 209] width 282 height 25
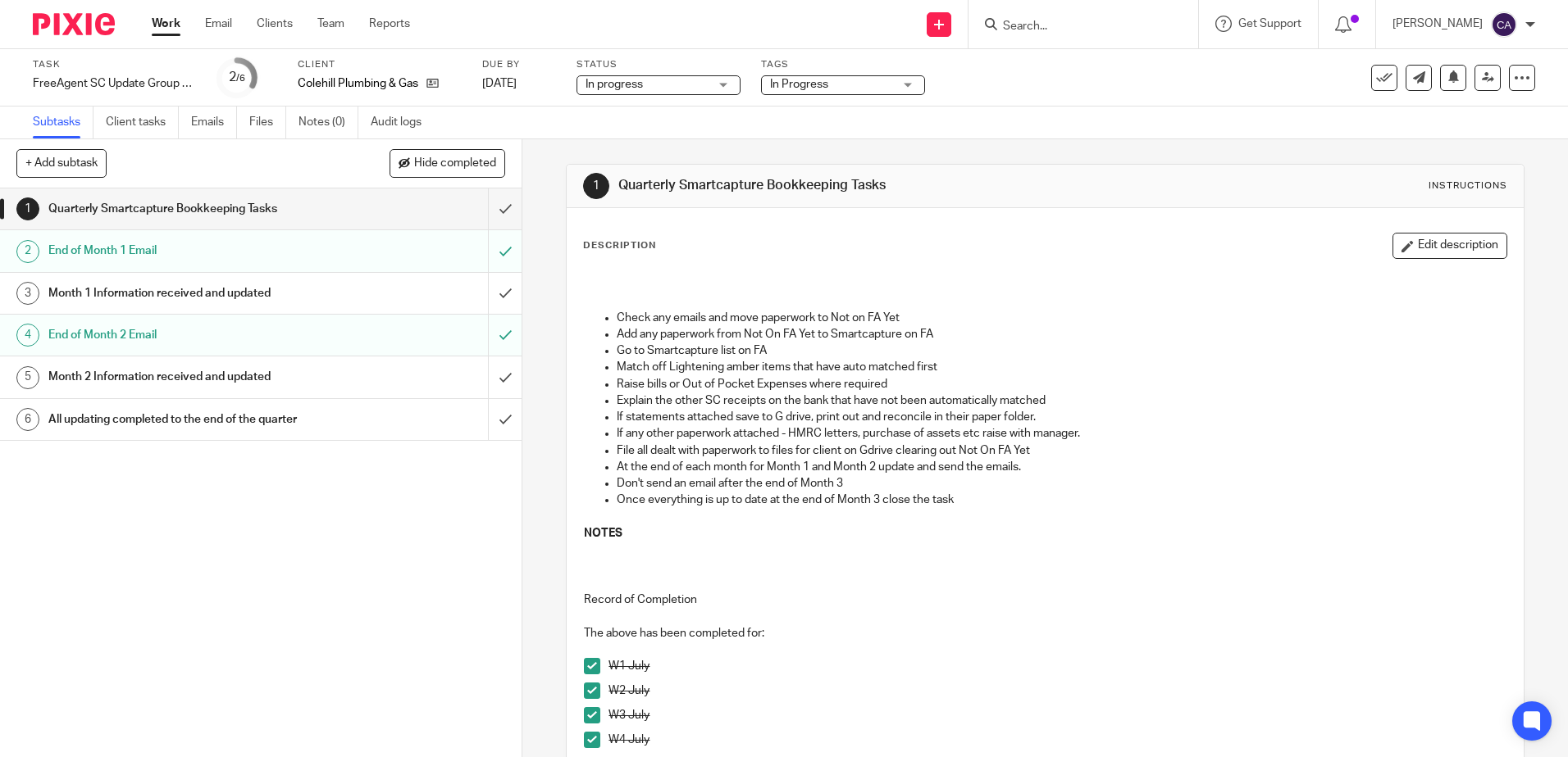
click at [91, 340] on h1 "End of Month 2 Email" at bounding box center [189, 336] width 282 height 25
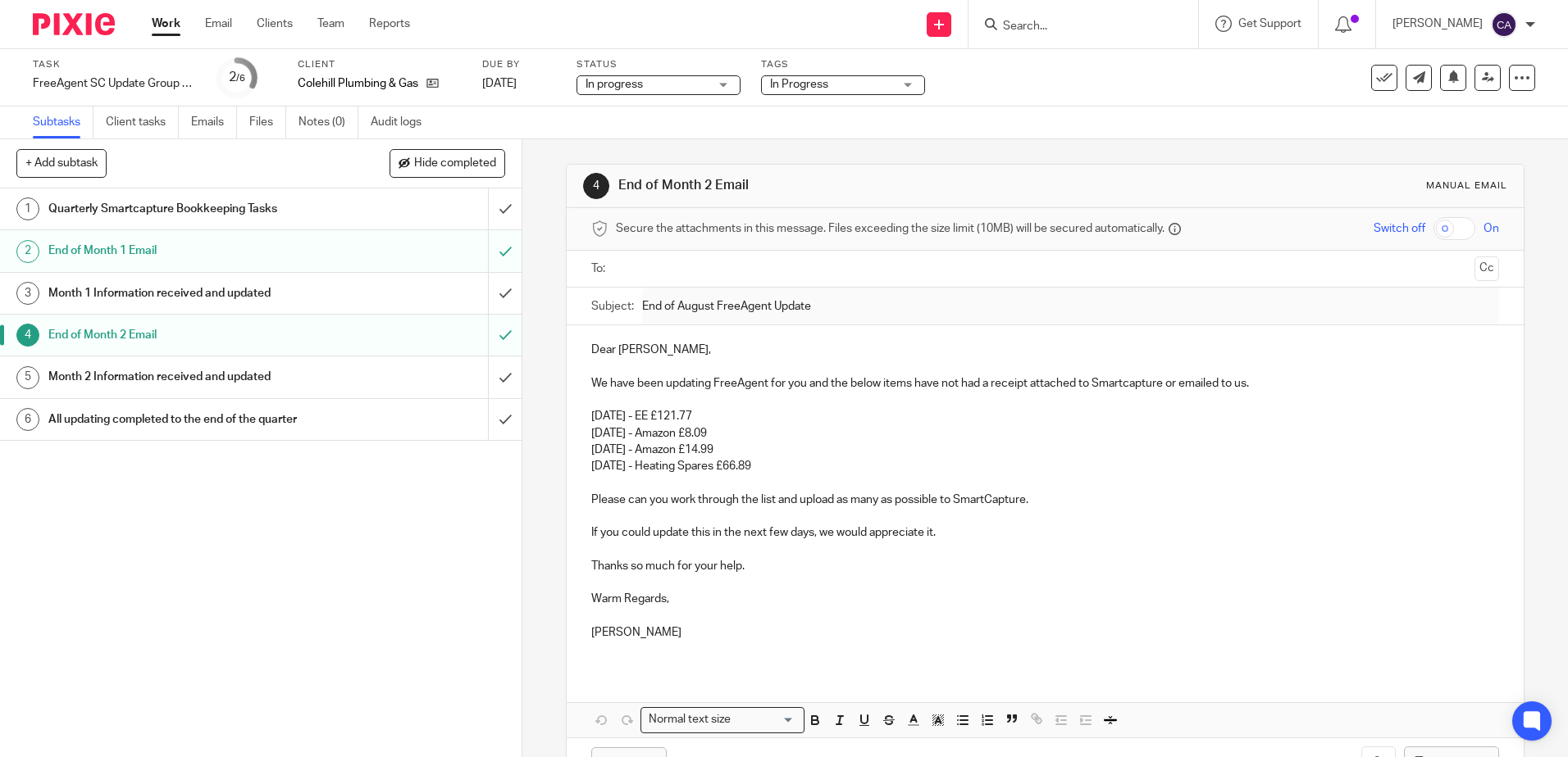
click at [108, 204] on h1 "Quarterly Smartcapture Bookkeeping Tasks" at bounding box center [189, 209] width 282 height 25
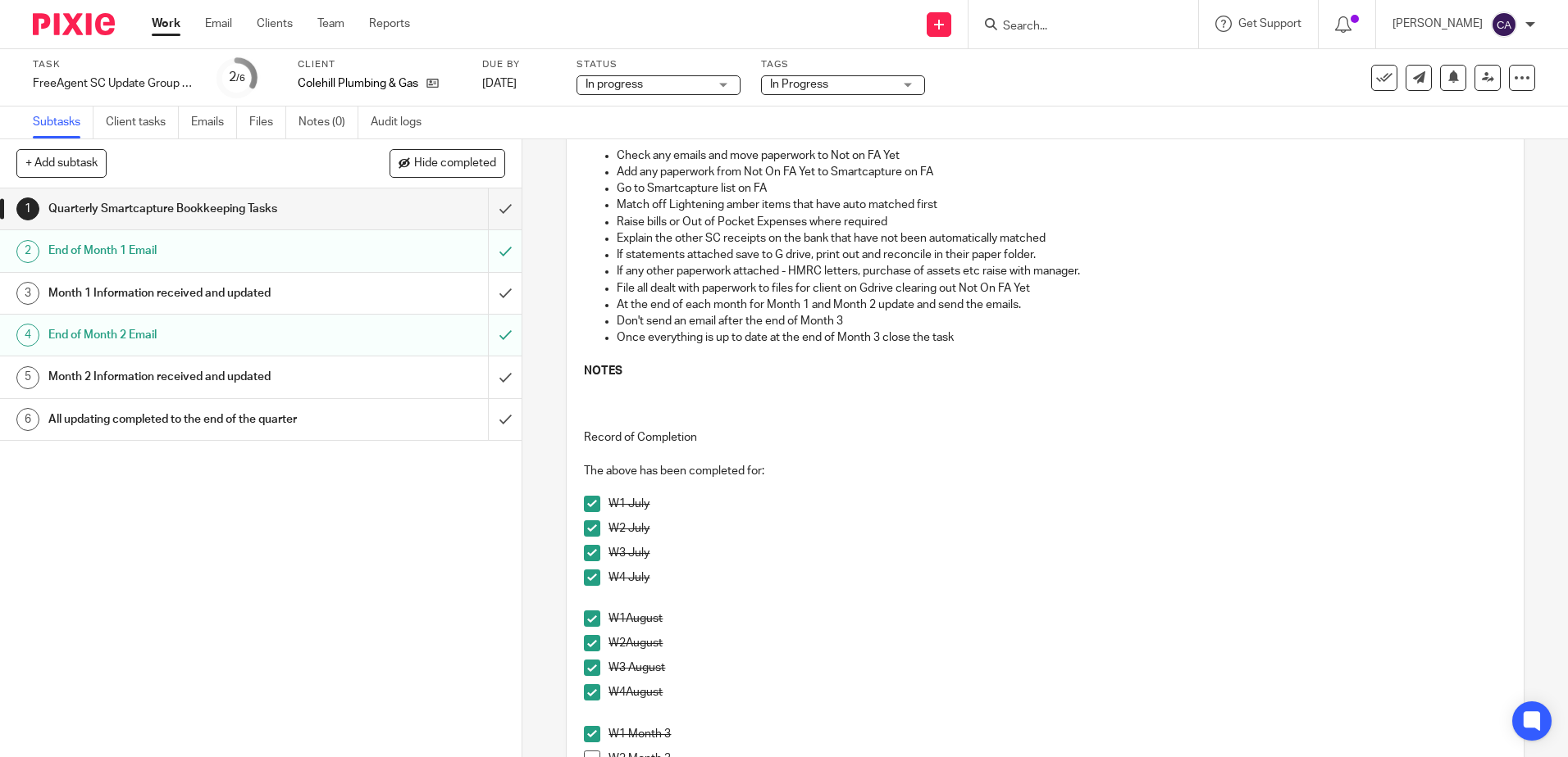
scroll to position [410, 0]
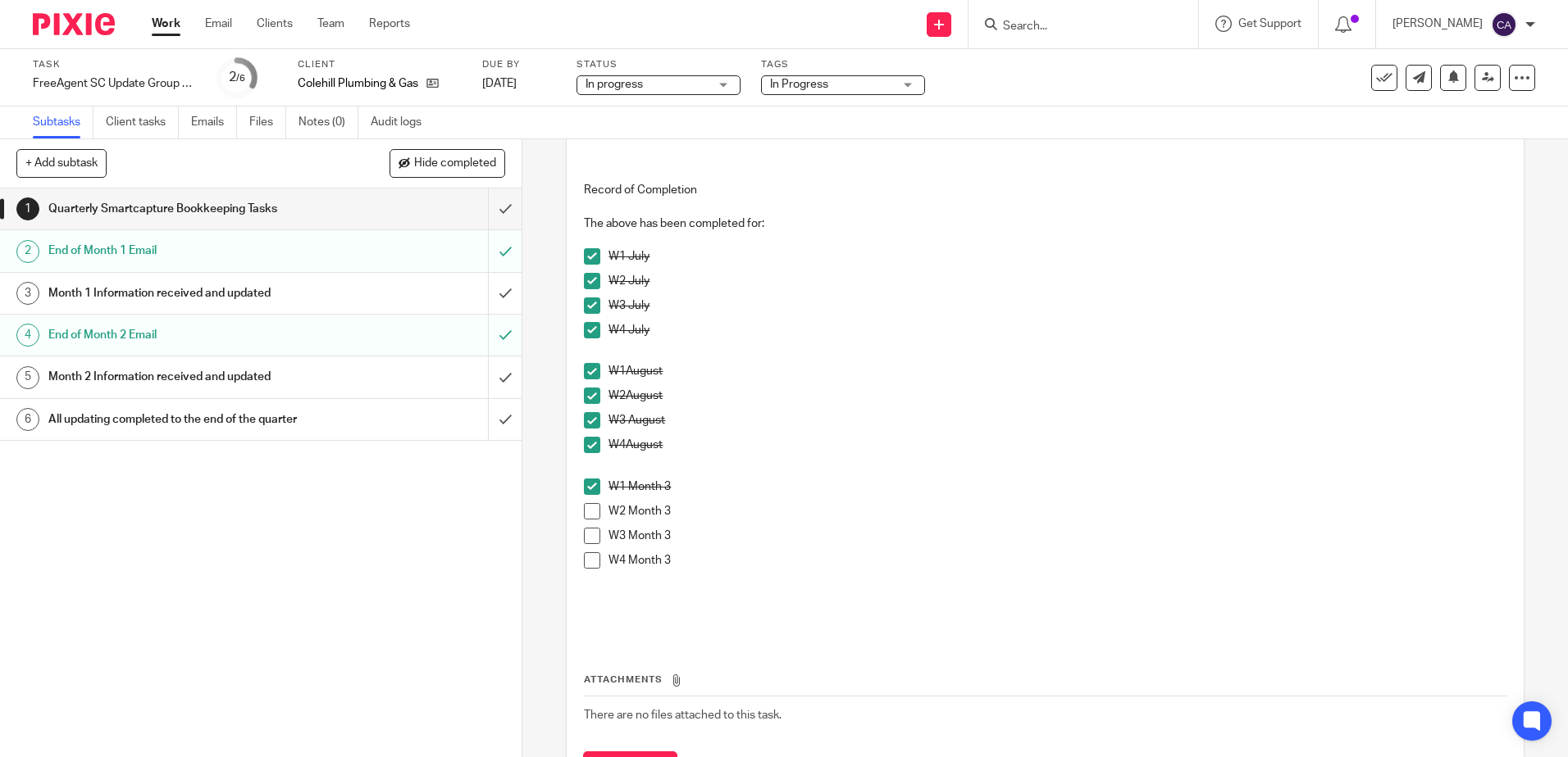
click at [590, 514] on span at bounding box center [592, 511] width 16 height 16
click at [587, 532] on span at bounding box center [592, 535] width 16 height 16
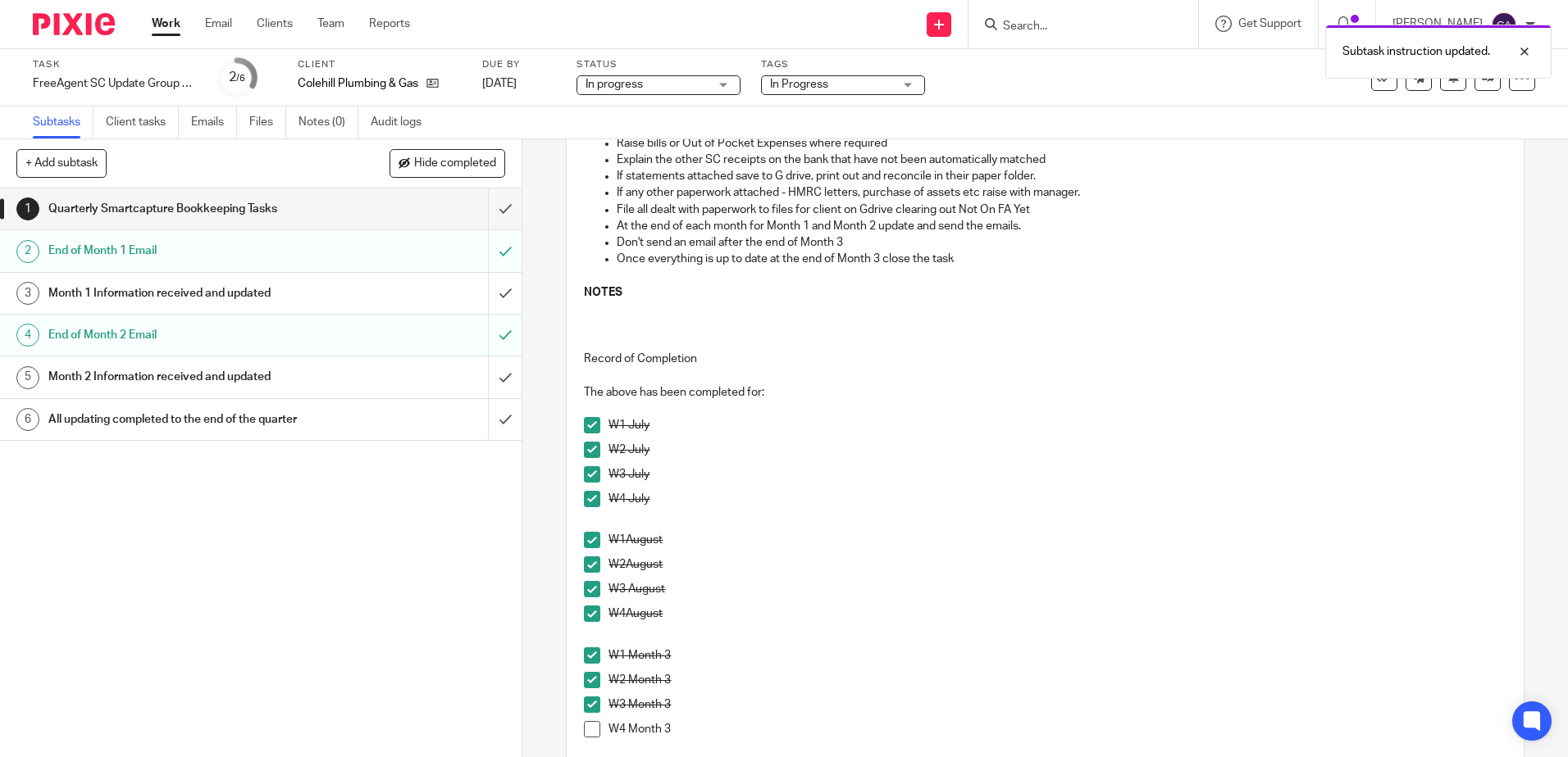
scroll to position [0, 0]
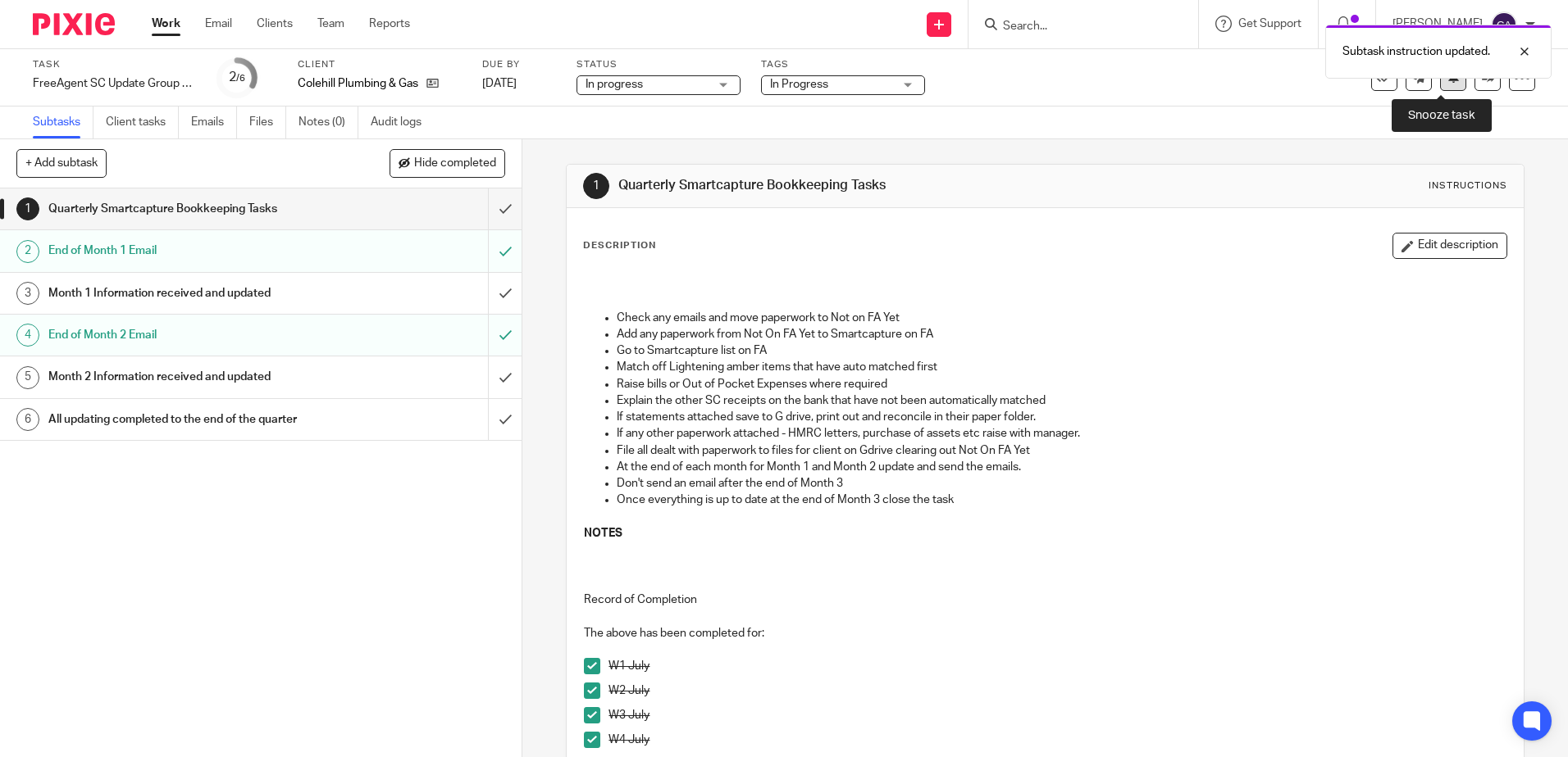
click at [1446, 87] on button at bounding box center [1454, 78] width 27 height 27
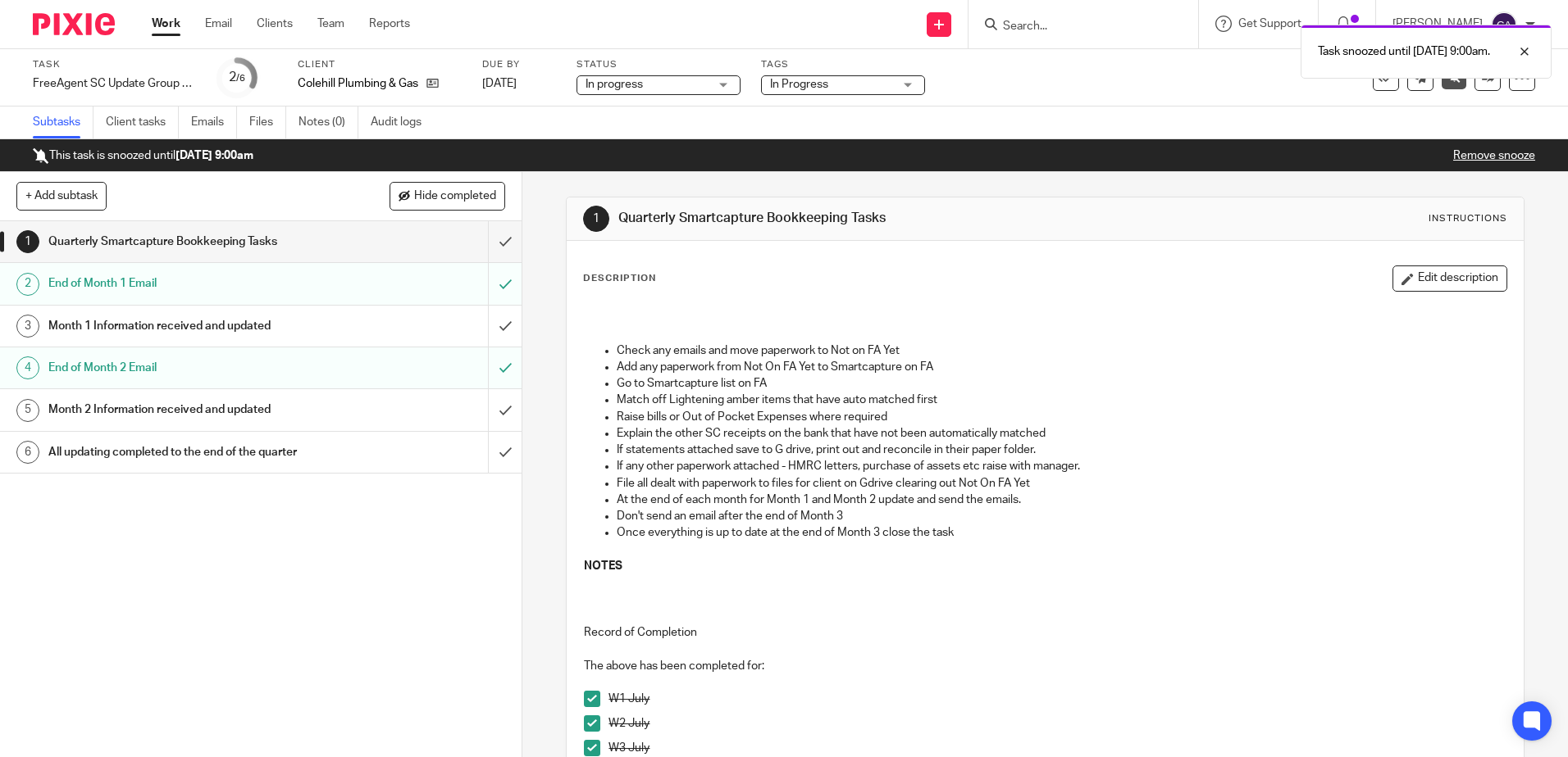
click at [166, 24] on link "Work" at bounding box center [166, 23] width 29 height 16
